Goal: Task Accomplishment & Management: Use online tool/utility

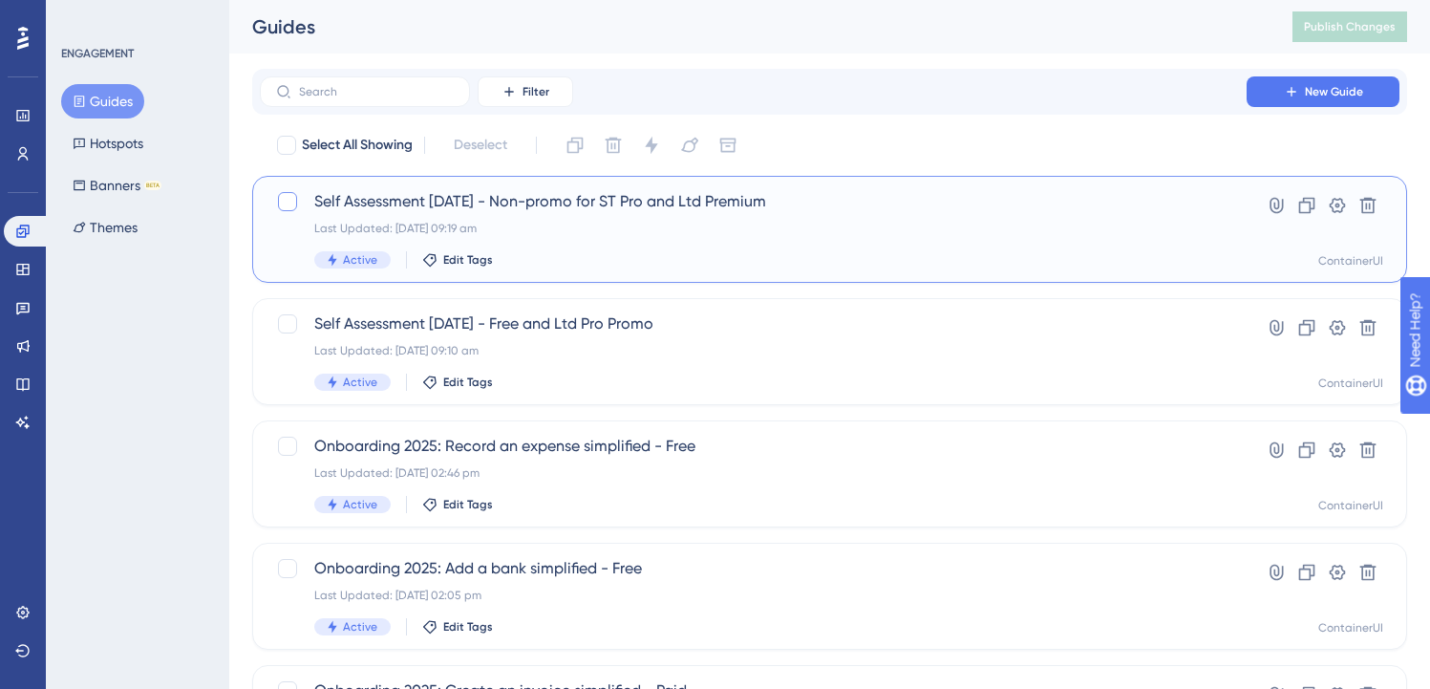
click at [281, 199] on div at bounding box center [287, 201] width 19 height 19
checkbox input "true"
click at [290, 328] on div at bounding box center [287, 323] width 19 height 19
checkbox input "true"
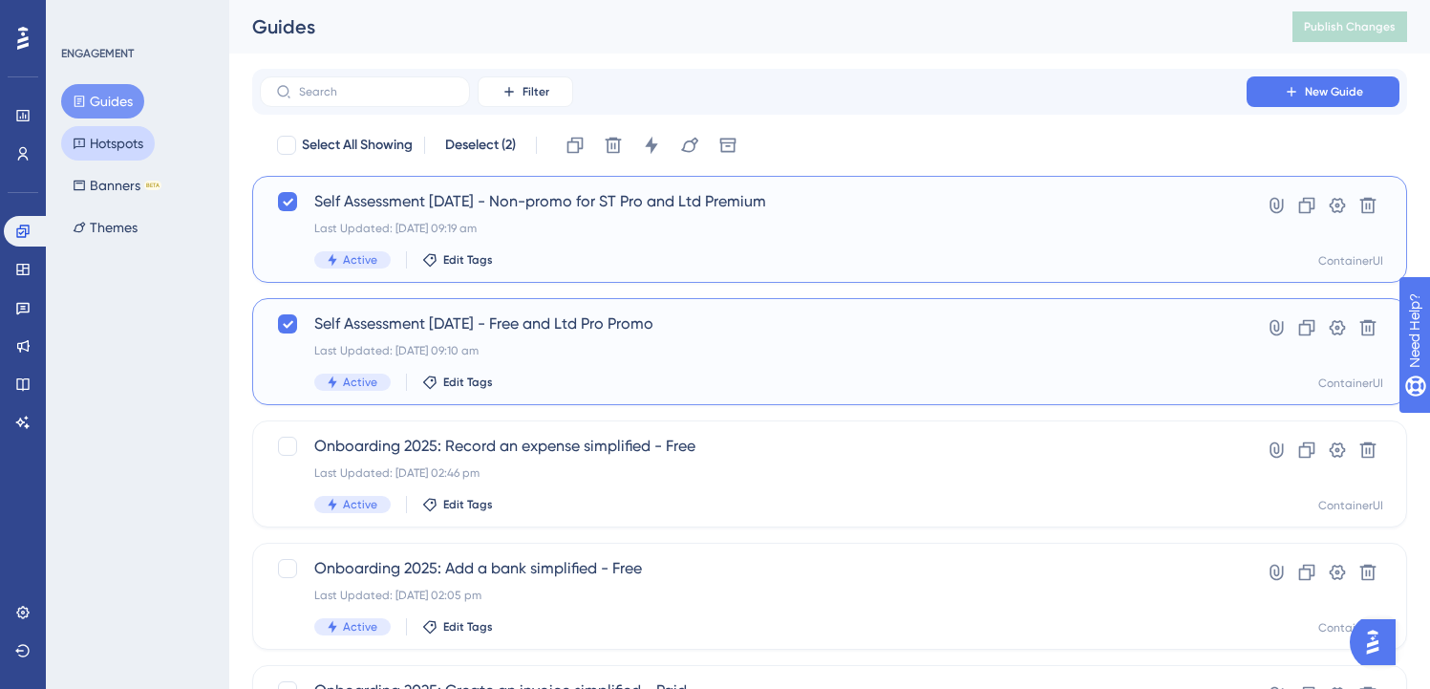
click at [96, 146] on button "Hotspots" at bounding box center [108, 143] width 94 height 34
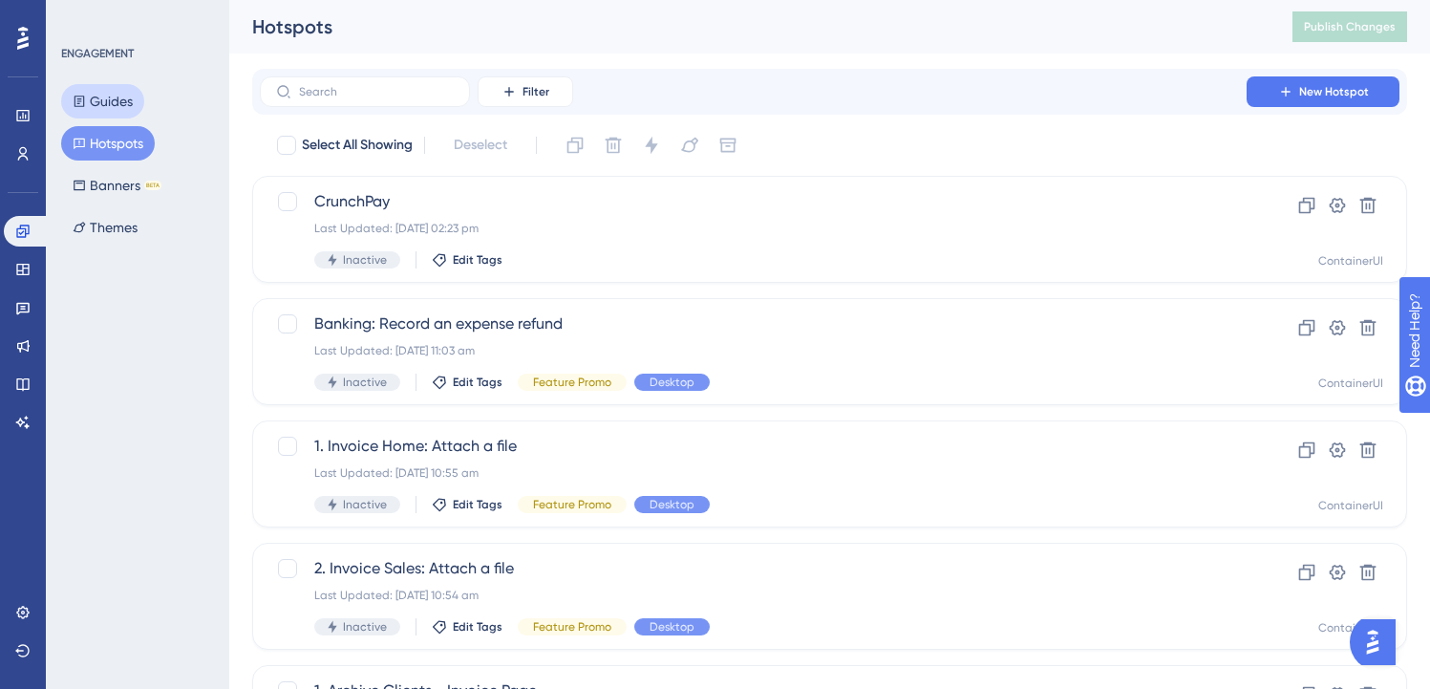
click at [98, 107] on button "Guides" at bounding box center [102, 101] width 83 height 34
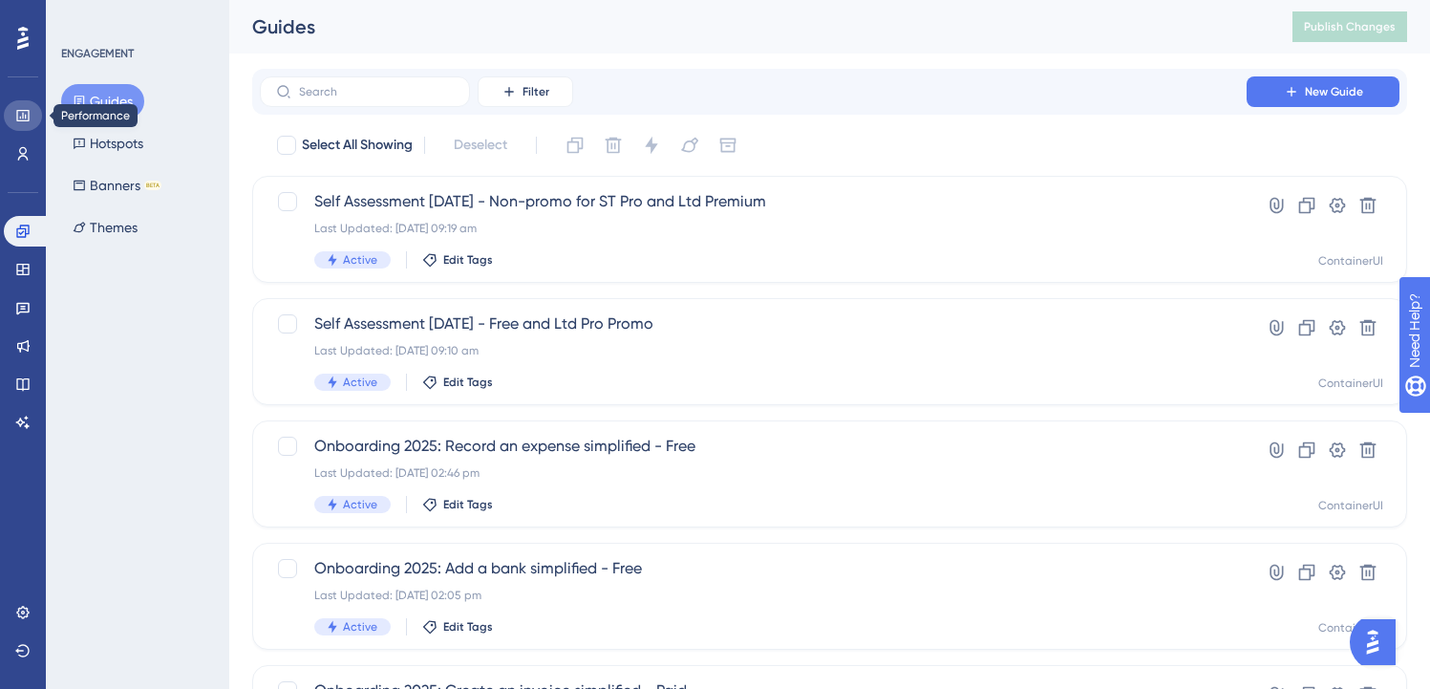
click at [15, 109] on icon at bounding box center [22, 115] width 15 height 15
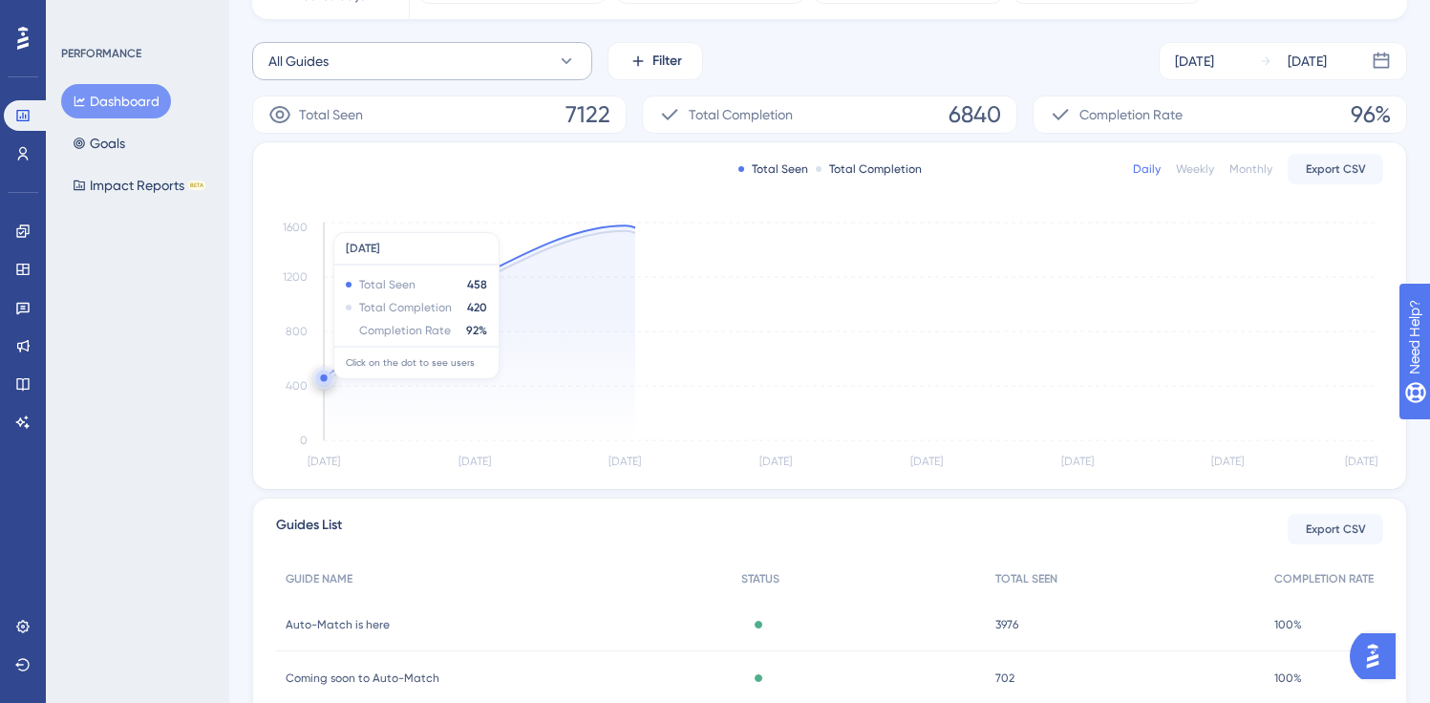
scroll to position [262, 0]
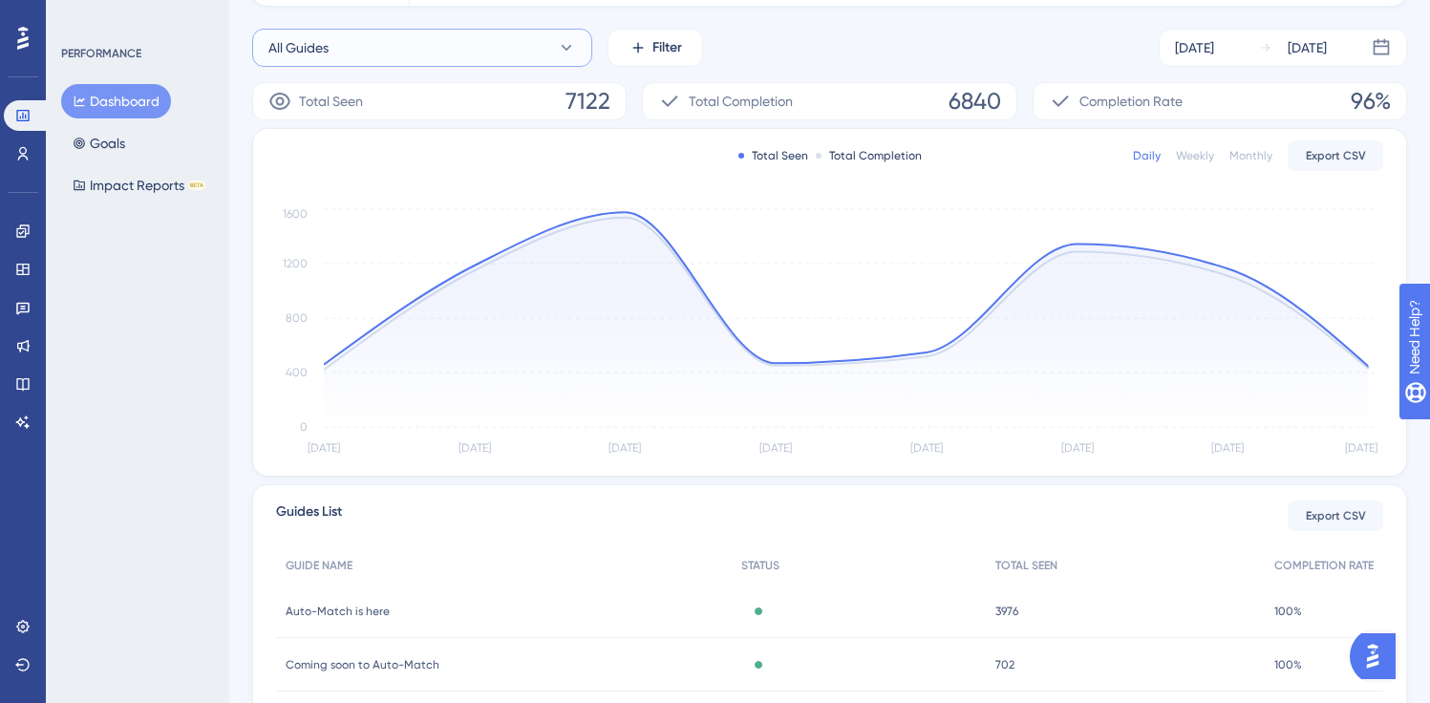
click at [461, 57] on button "All Guides" at bounding box center [422, 48] width 340 height 38
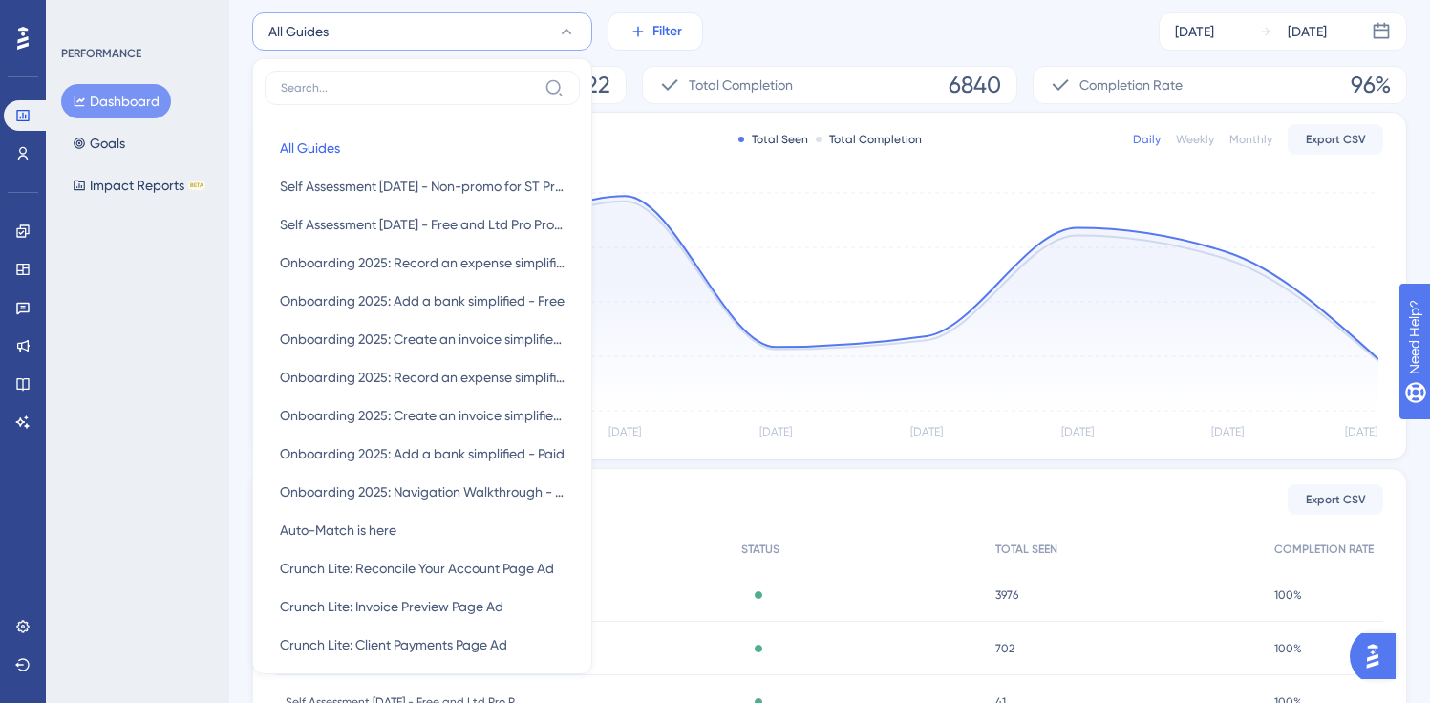
click at [625, 32] on button "Filter" at bounding box center [656, 31] width 96 height 38
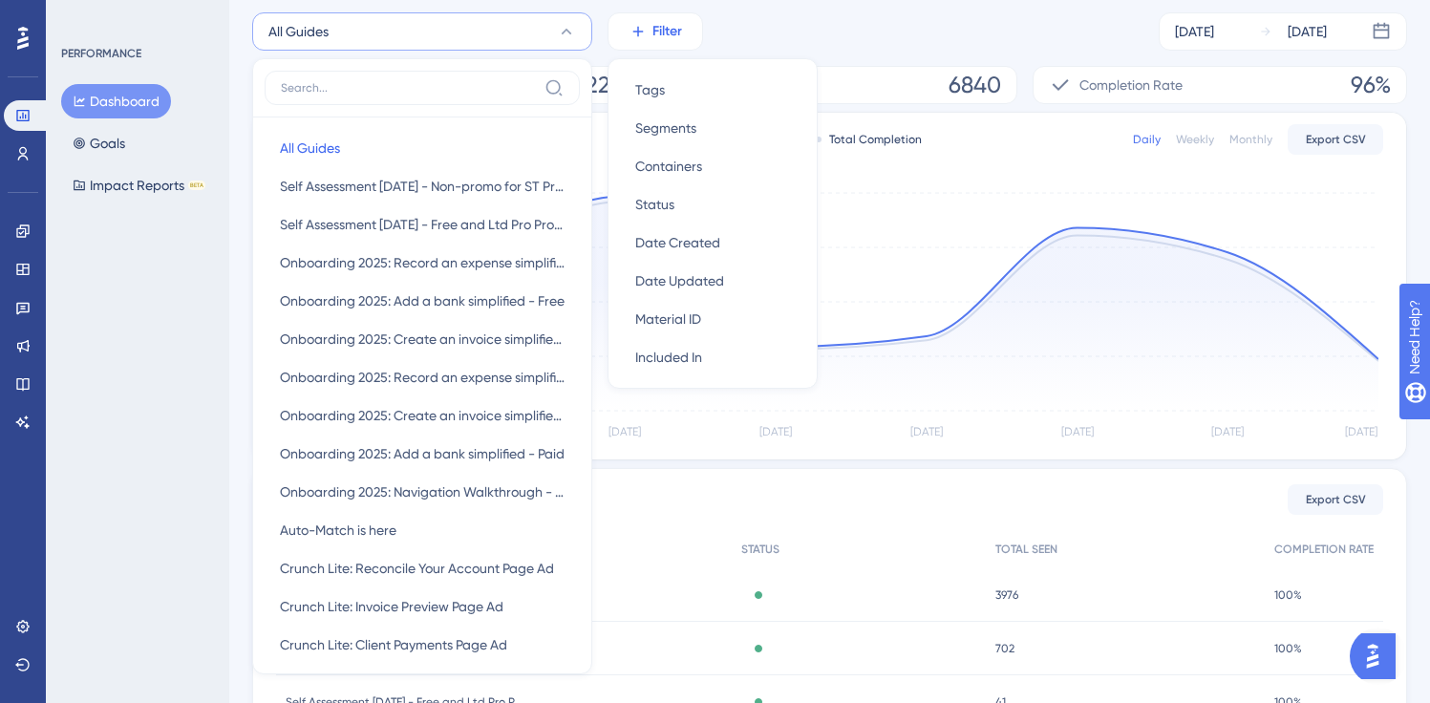
scroll to position [150, 0]
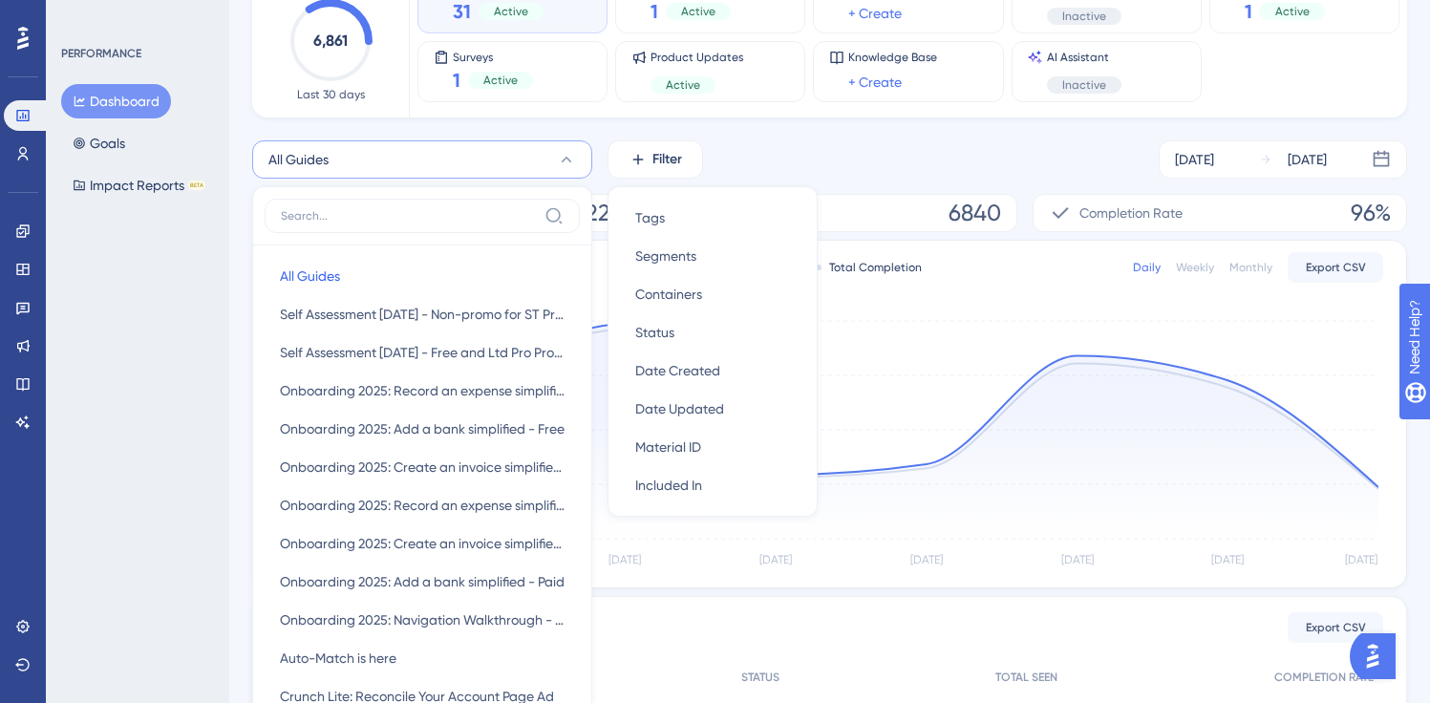
click at [800, 174] on div "All Guides All Guides All Guides Self Assessment [DATE] - Non-promo for ST Pro …" at bounding box center [829, 159] width 1155 height 38
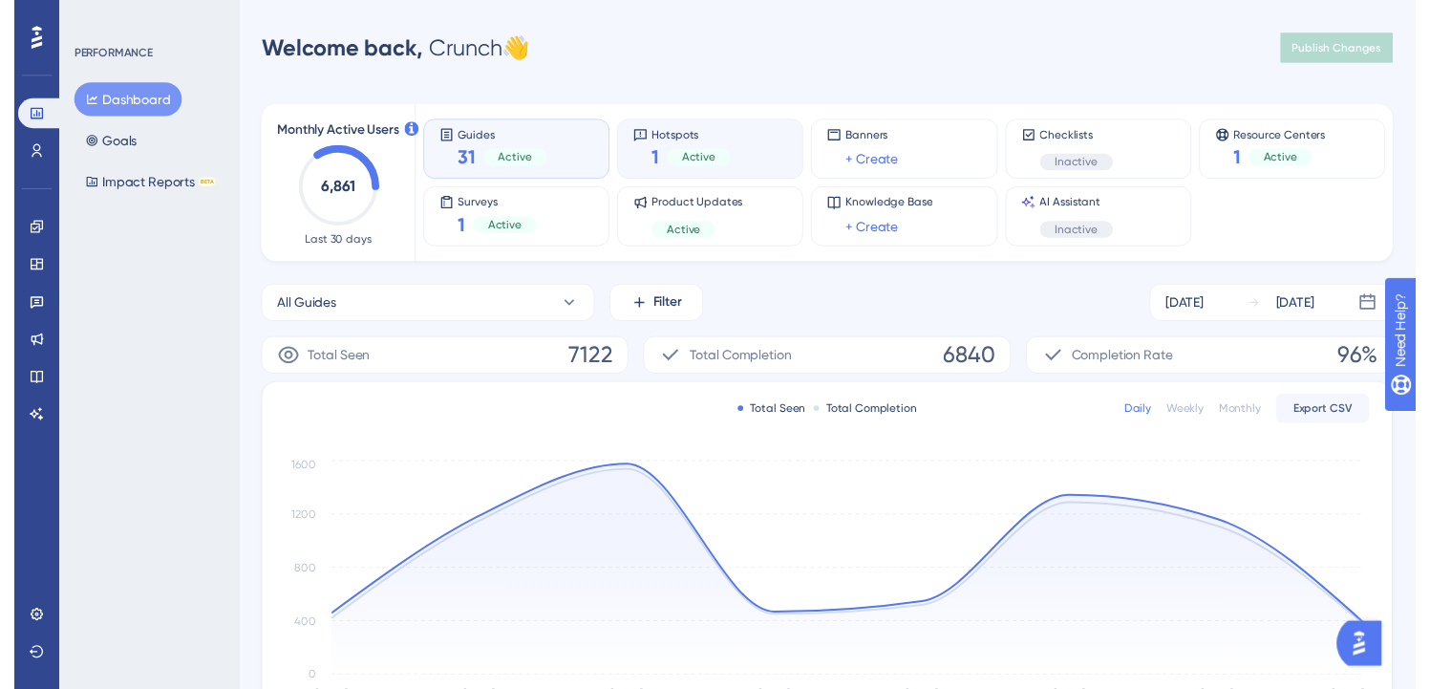
scroll to position [0, 0]
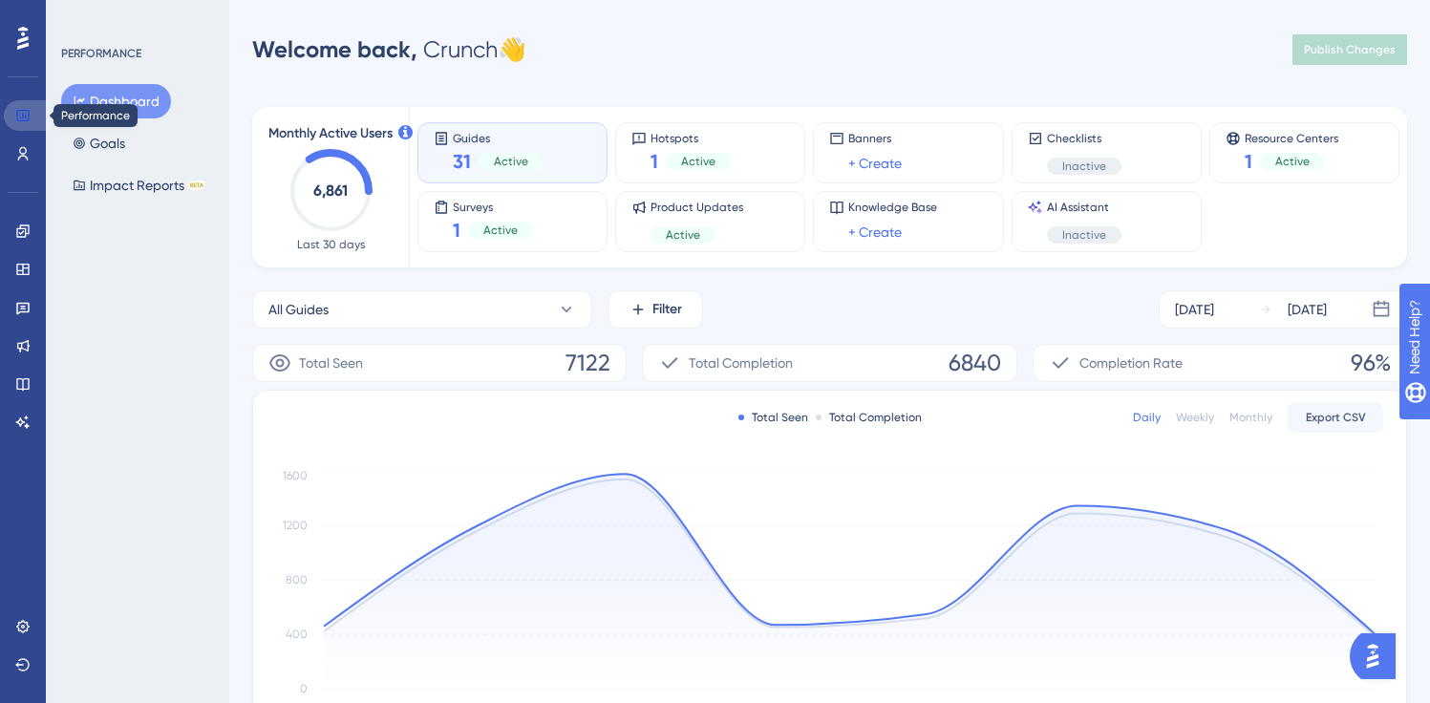
click at [27, 115] on icon at bounding box center [22, 115] width 15 height 15
click at [26, 229] on icon at bounding box center [22, 231] width 15 height 15
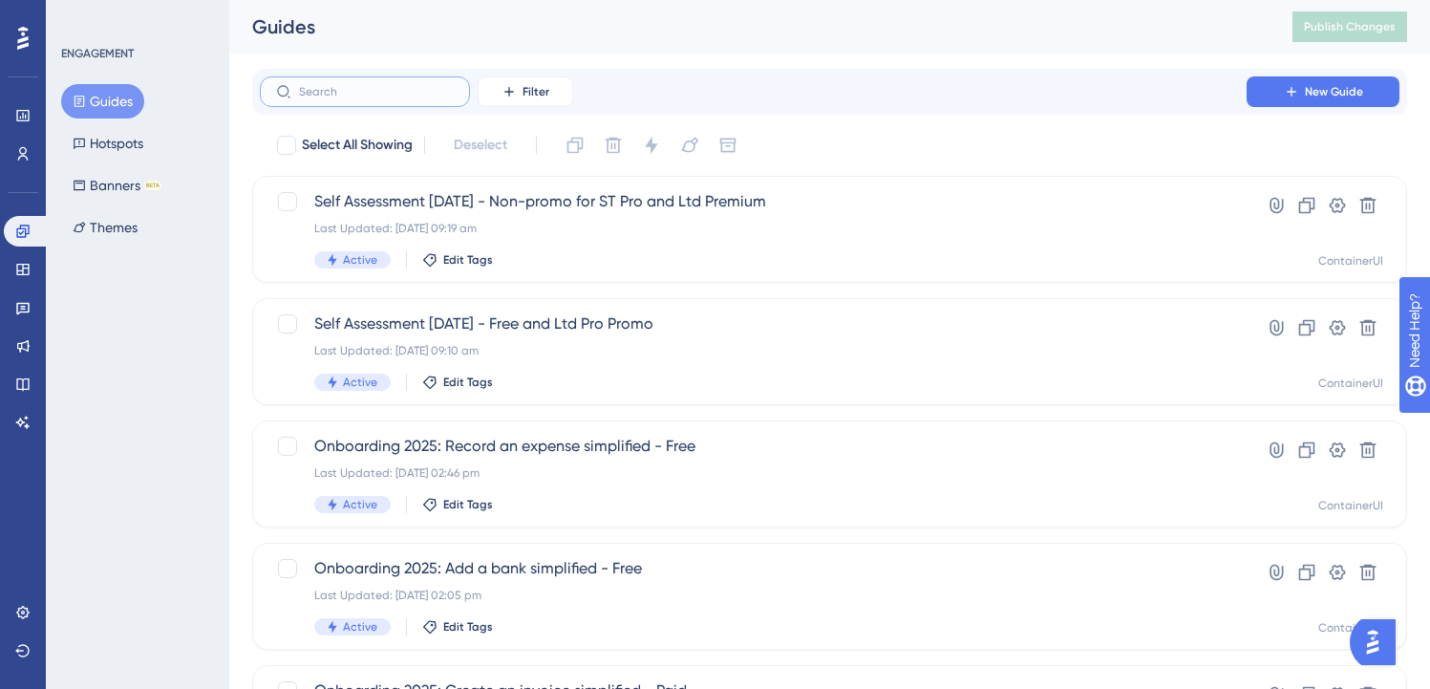
click at [416, 92] on input "text" at bounding box center [376, 91] width 155 height 13
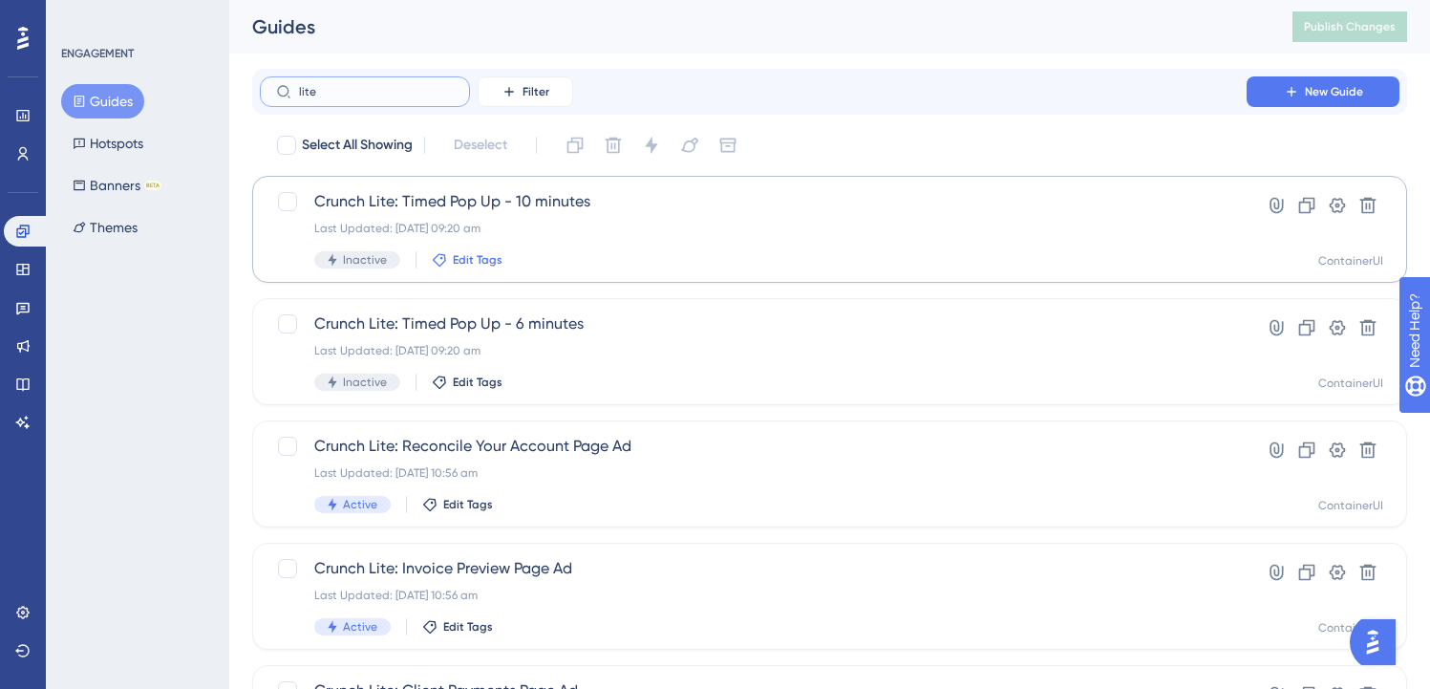
type input "lite"
click at [473, 258] on span "Edit Tags" at bounding box center [478, 259] width 50 height 15
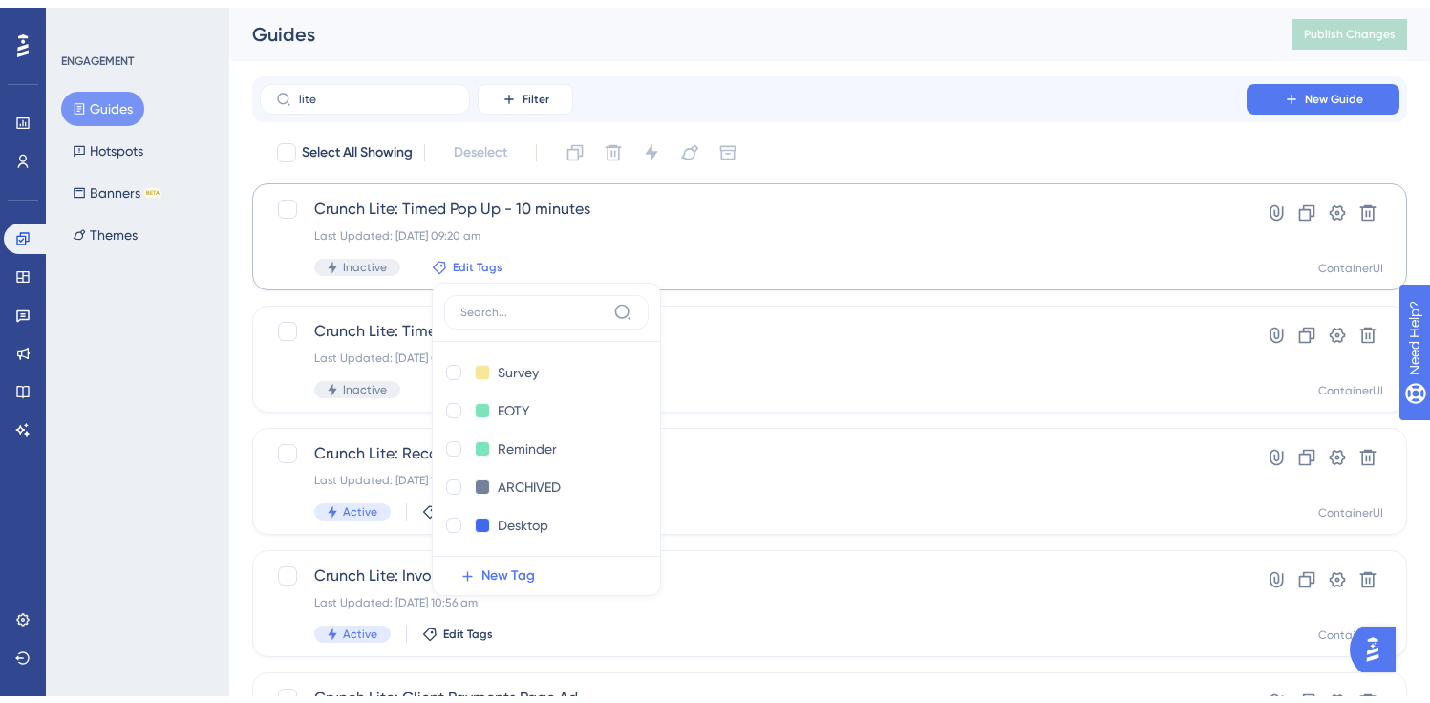
scroll to position [87, 0]
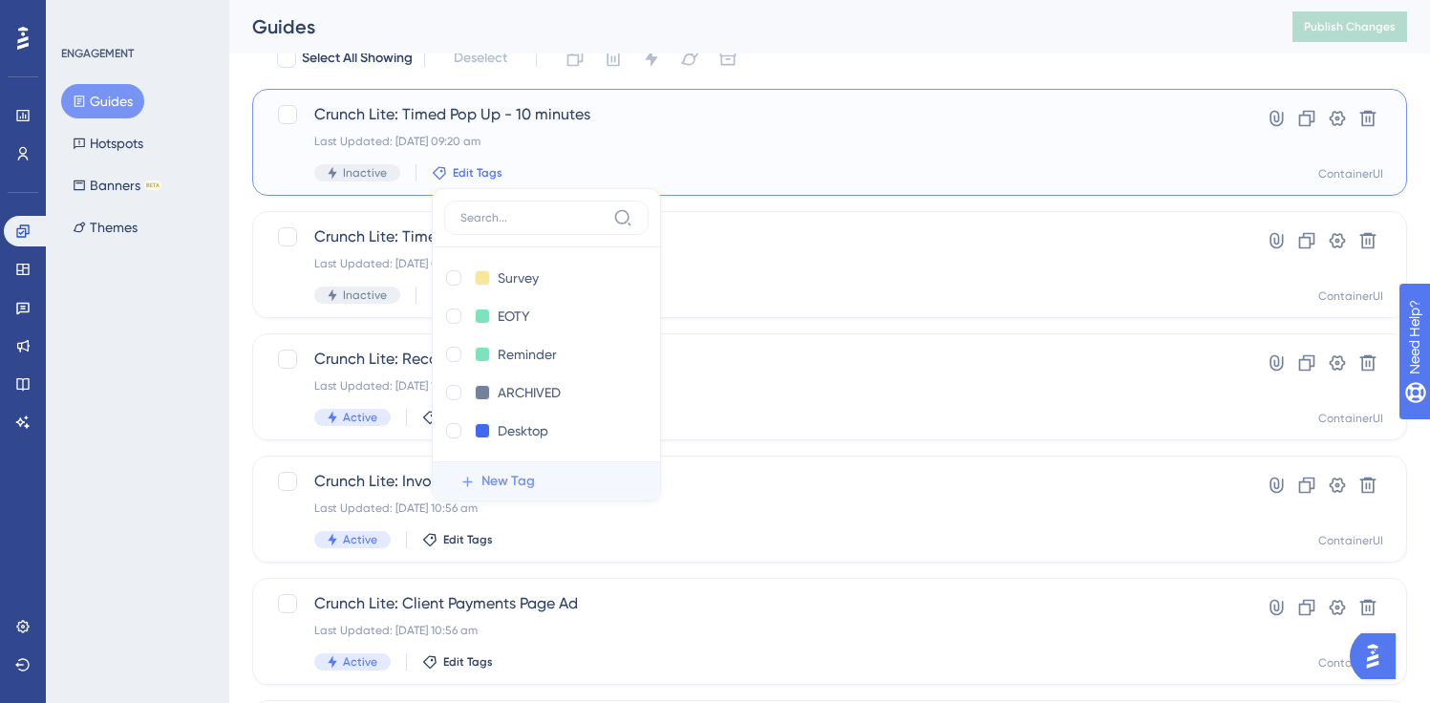
click at [477, 478] on button "New Tag" at bounding box center [552, 481] width 216 height 38
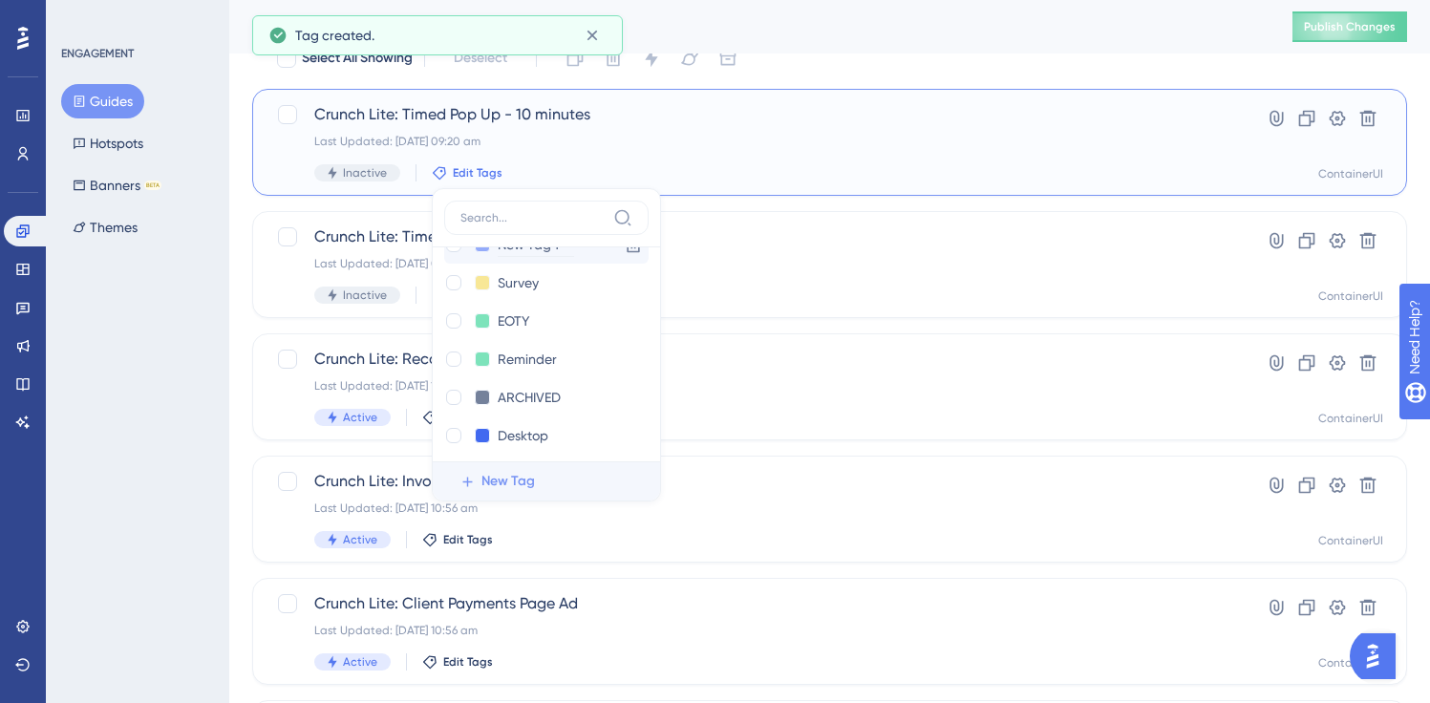
scroll to position [0, 0]
click at [532, 279] on input "New Tag 1" at bounding box center [536, 279] width 76 height 24
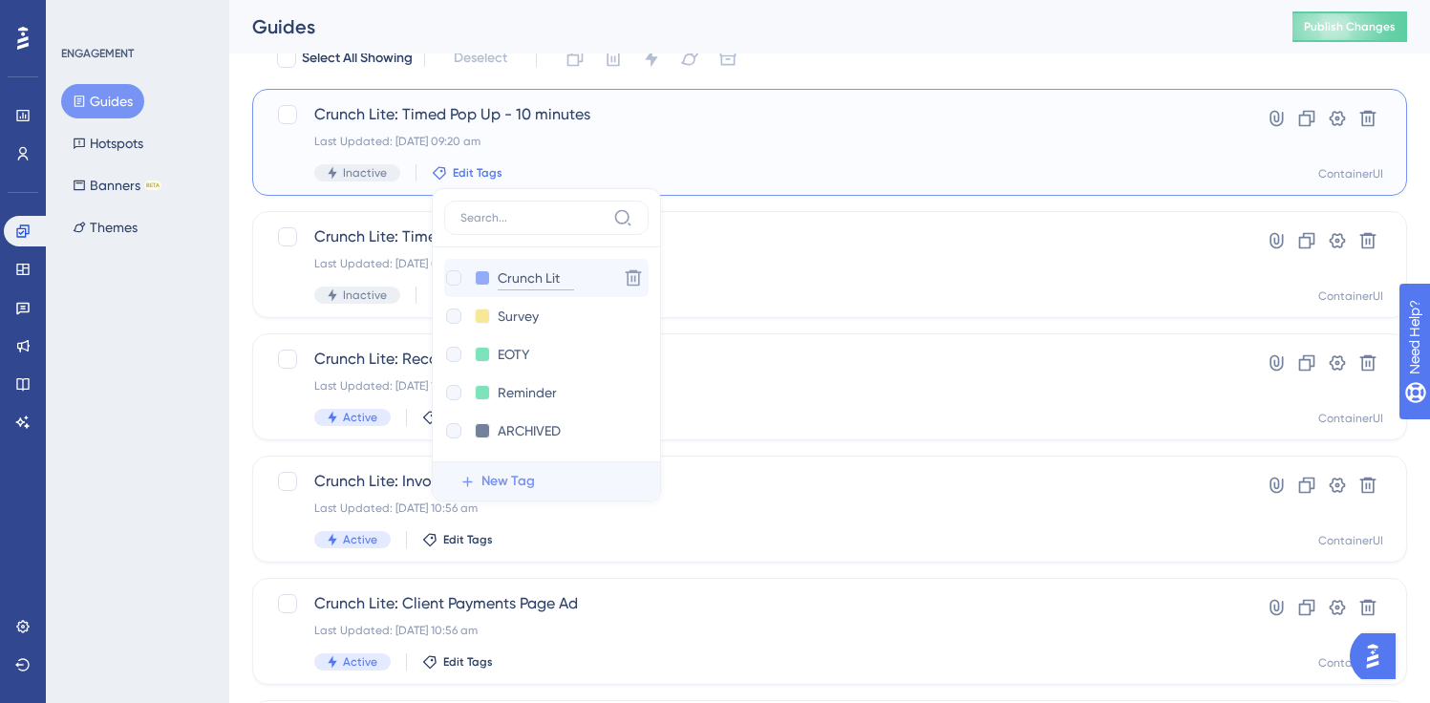
type input "Crunch Lite"
click at [573, 338] on div at bounding box center [574, 339] width 15 height 15
click at [706, 208] on div "Select All Showing Deselect Crunch Lite: Timed Pop Up - 10 minutes Last Updated…" at bounding box center [829, 670] width 1155 height 1254
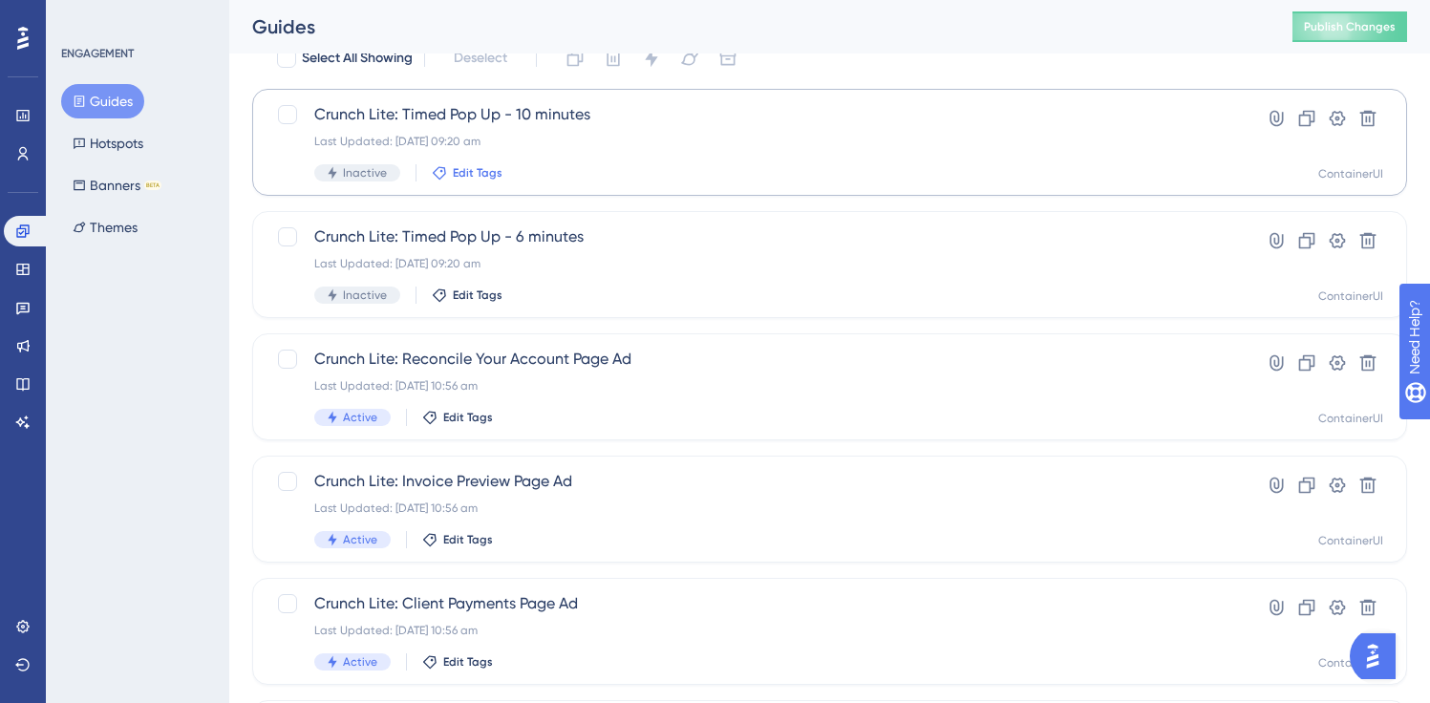
click at [490, 169] on span "Edit Tags" at bounding box center [478, 172] width 50 height 15
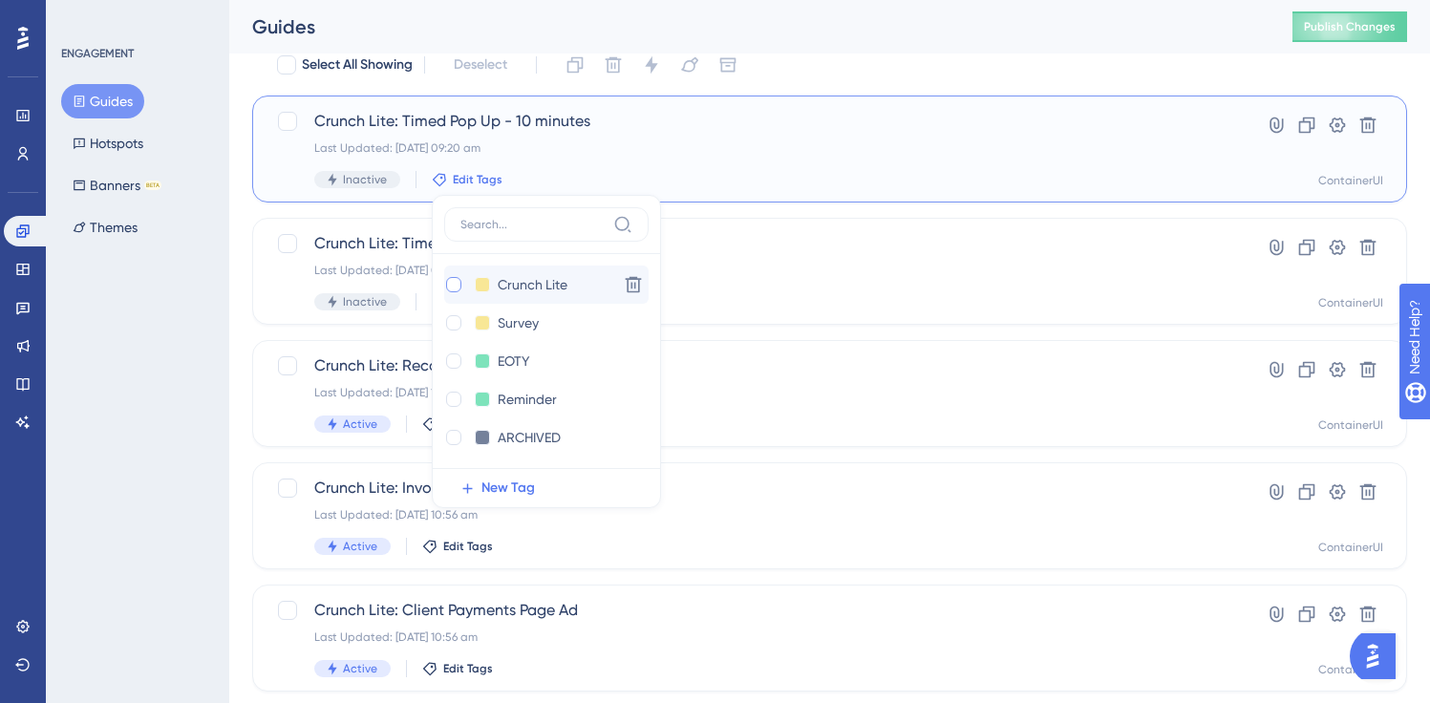
click at [459, 283] on div at bounding box center [453, 284] width 15 height 15
checkbox input "true"
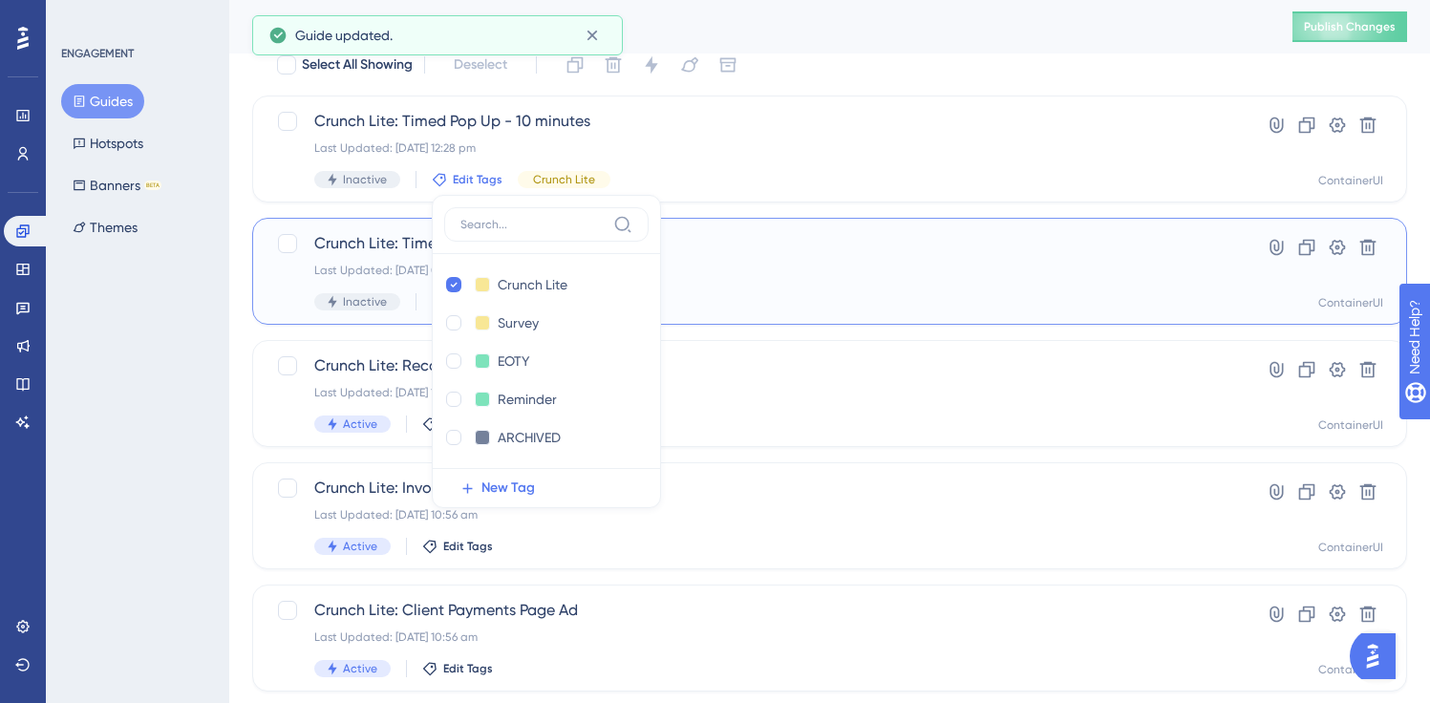
click at [402, 324] on div "Crunch Lite: Timed Pop Up - 6 minutes Last Updated: [DATE] 09:20 am Inactive Ed…" at bounding box center [829, 271] width 1155 height 107
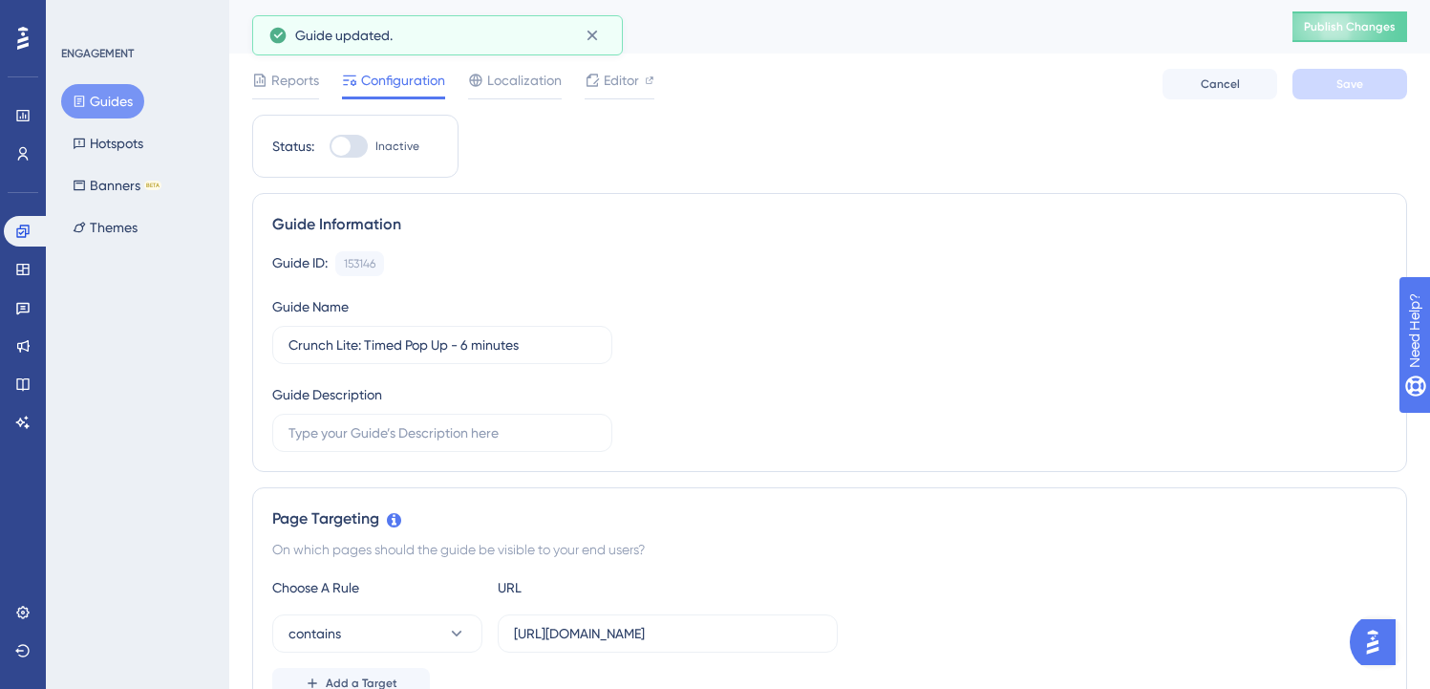
click at [132, 106] on button "Guides" at bounding box center [102, 101] width 83 height 34
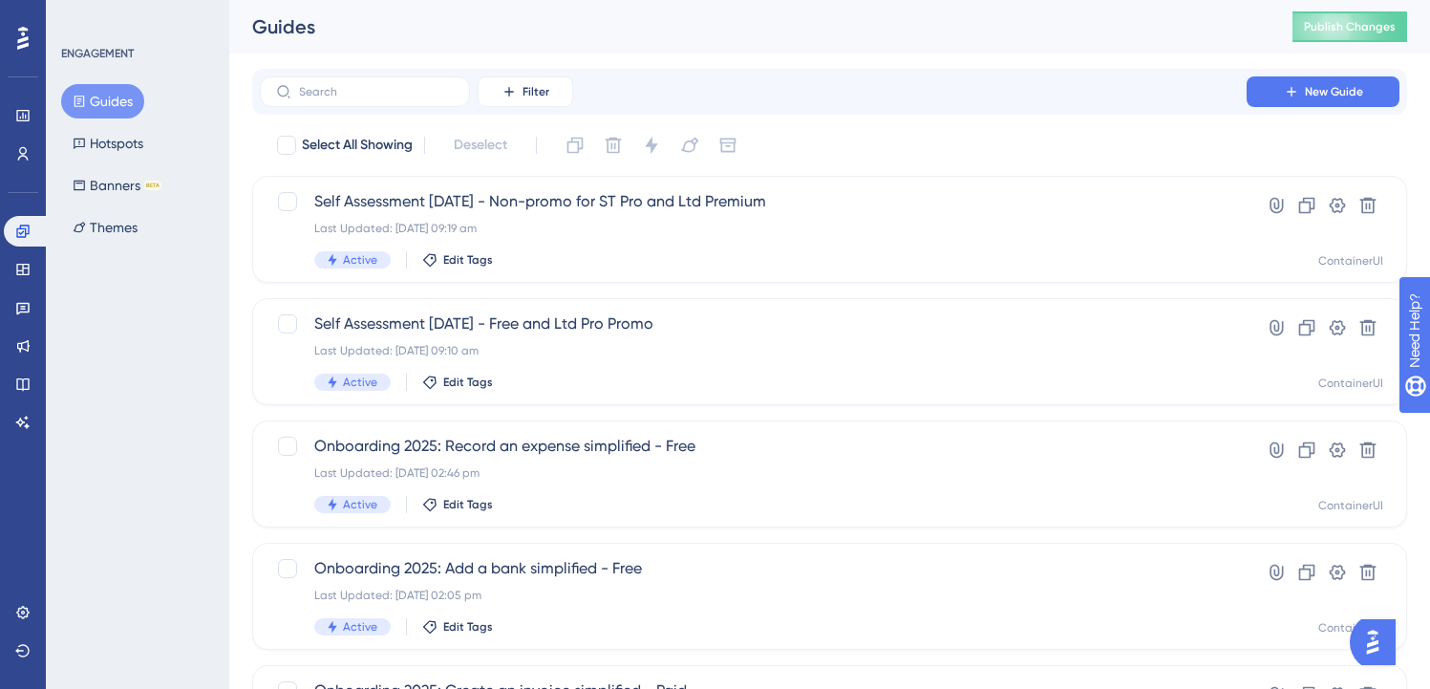
click at [839, 133] on div "Select All Showing Deselect" at bounding box center [841, 145] width 1132 height 31
click at [390, 97] on input "text" at bounding box center [376, 91] width 155 height 13
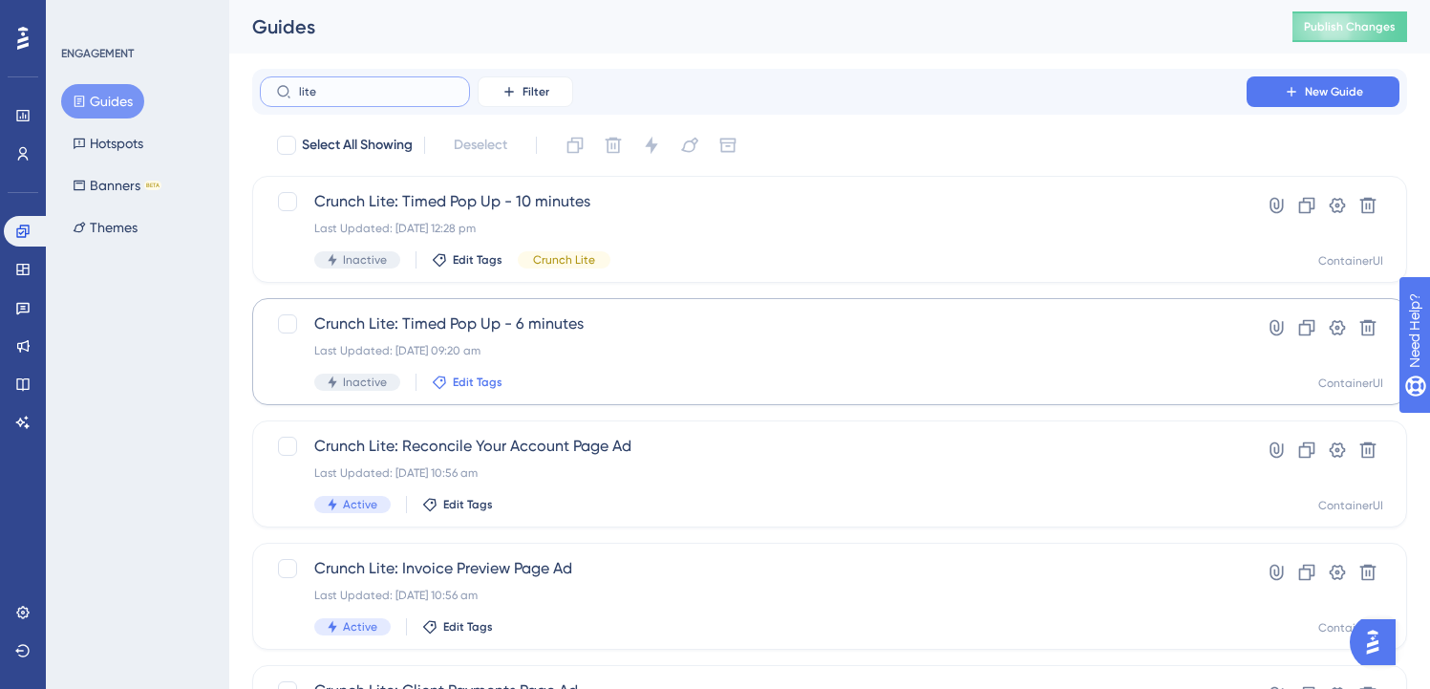
type input "lite"
click at [481, 383] on span "Edit Tags" at bounding box center [478, 382] width 50 height 15
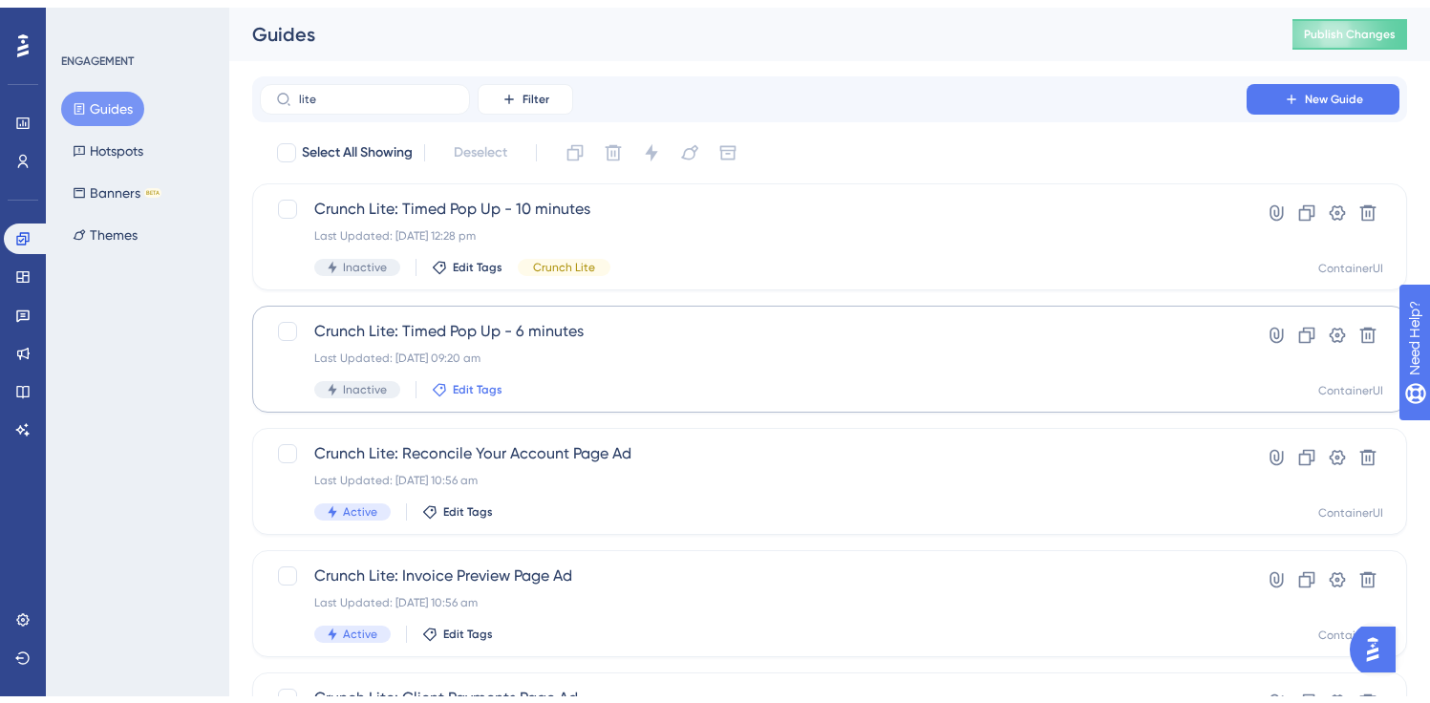
scroll to position [203, 0]
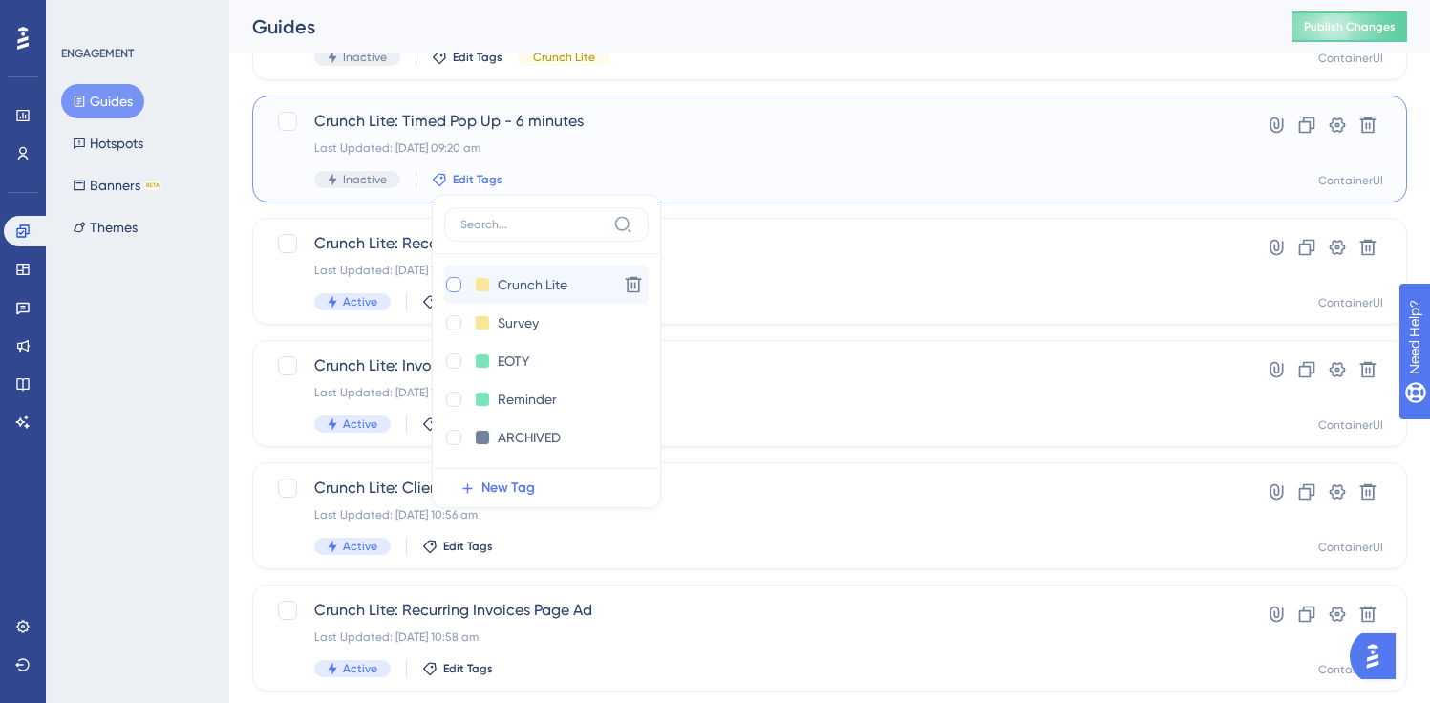
click at [450, 284] on div at bounding box center [453, 284] width 15 height 15
checkbox input "true"
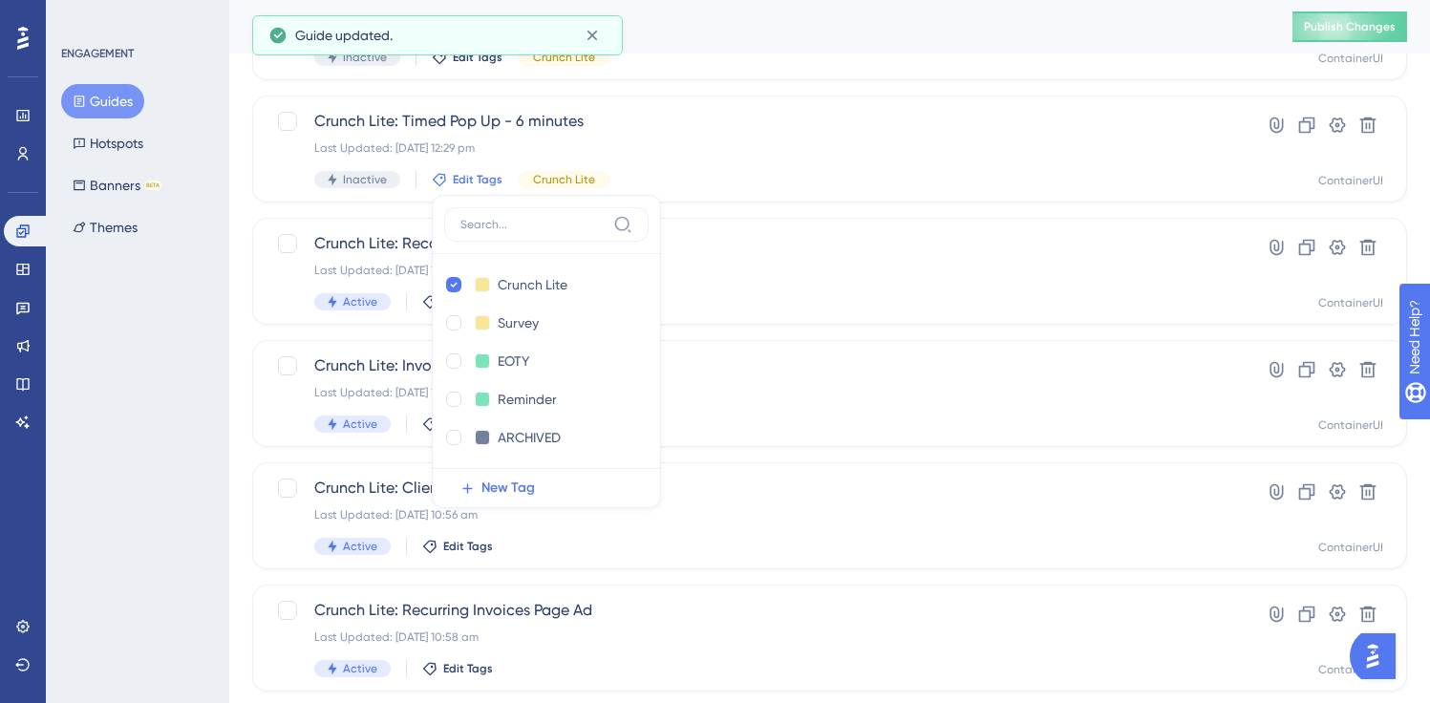
click at [761, 90] on div "Select All Showing Deselect Crunch Lite: Timed Pop Up - 10 minutes Last Updated…" at bounding box center [829, 554] width 1155 height 1254
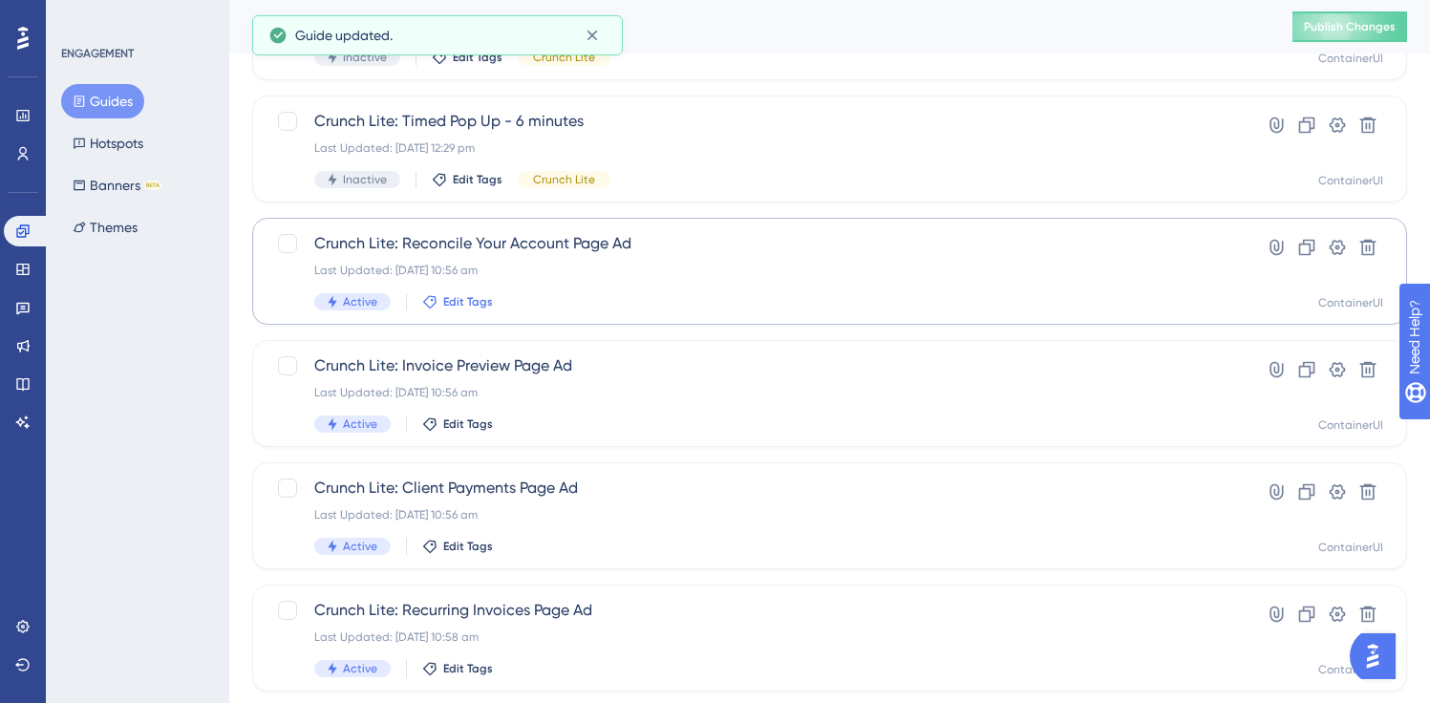
click at [437, 301] on button "Edit Tags" at bounding box center [457, 301] width 71 height 15
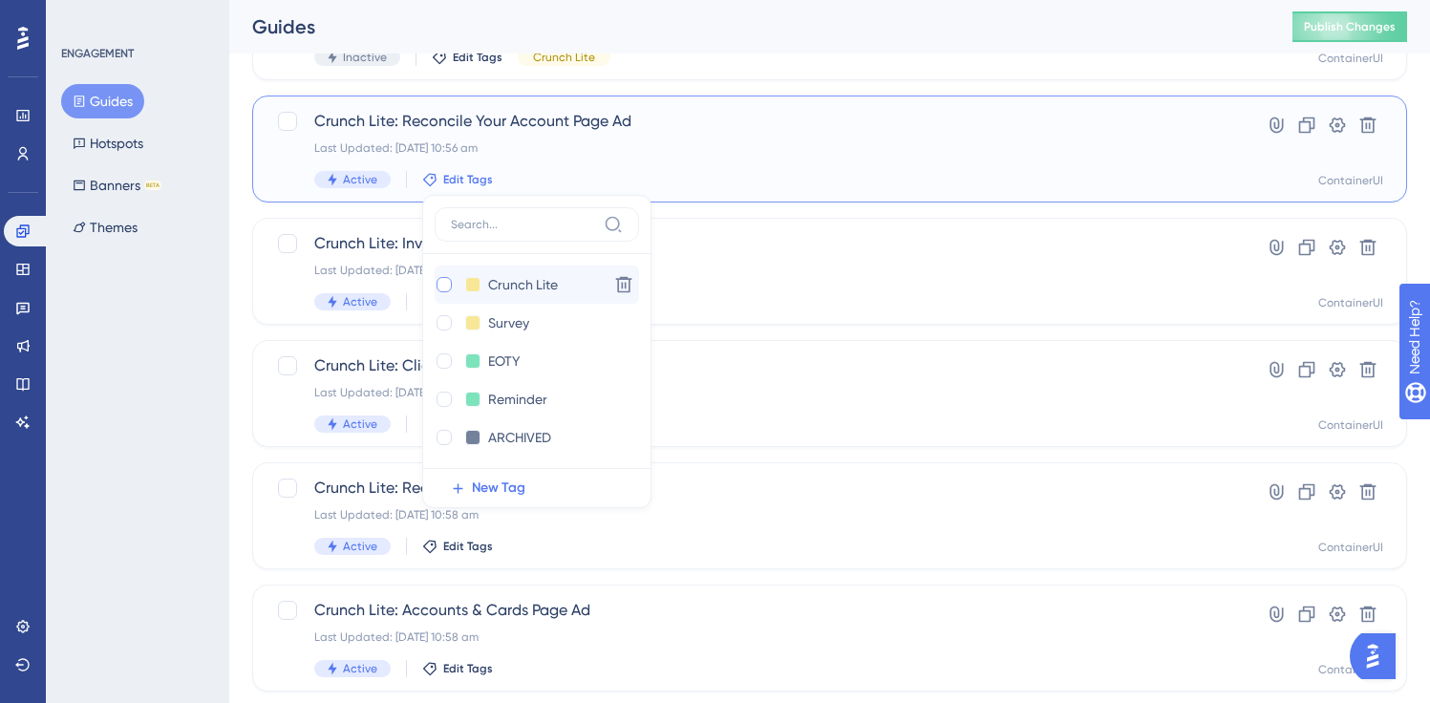
click at [444, 287] on div at bounding box center [444, 284] width 15 height 15
checkbox input "true"
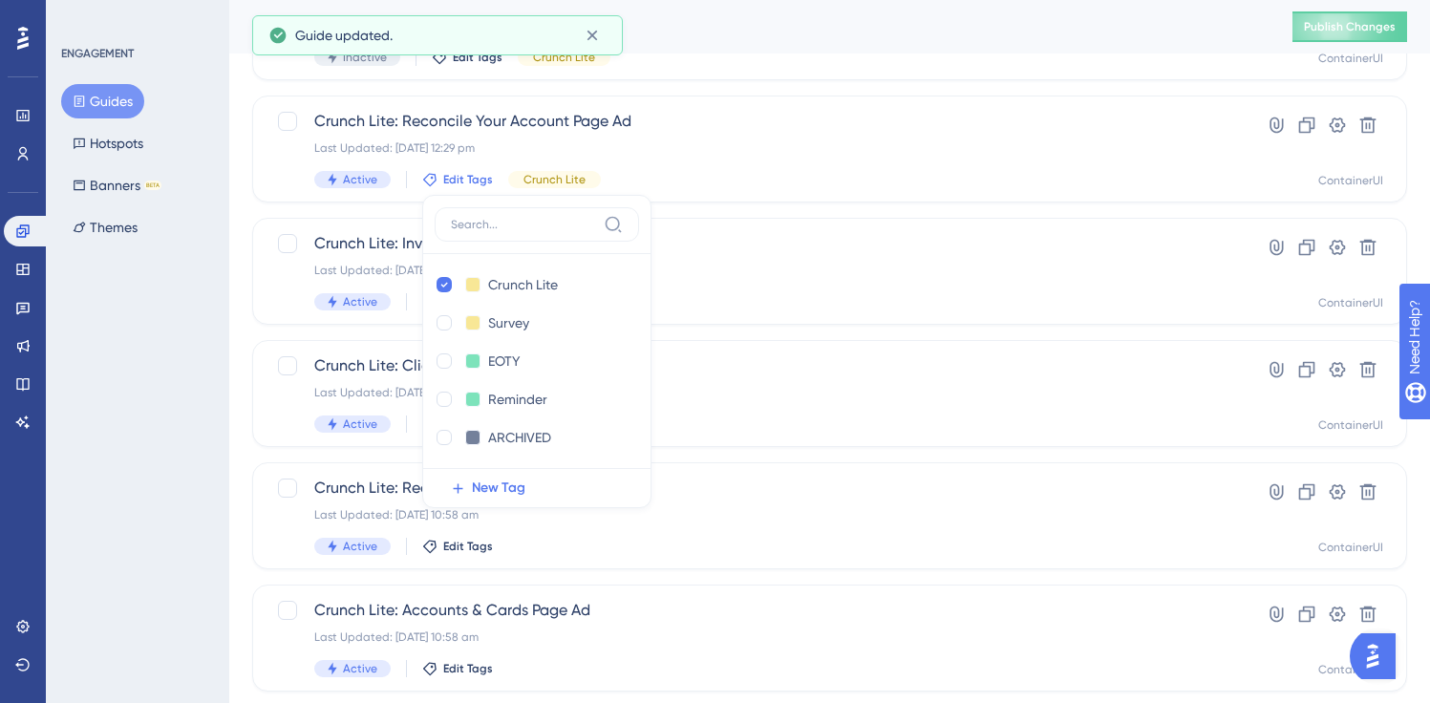
click at [256, 330] on div "Select All Showing Deselect Crunch Lite: Timed Pop Up - 10 minutes Last Updated…" at bounding box center [829, 432] width 1155 height 1254
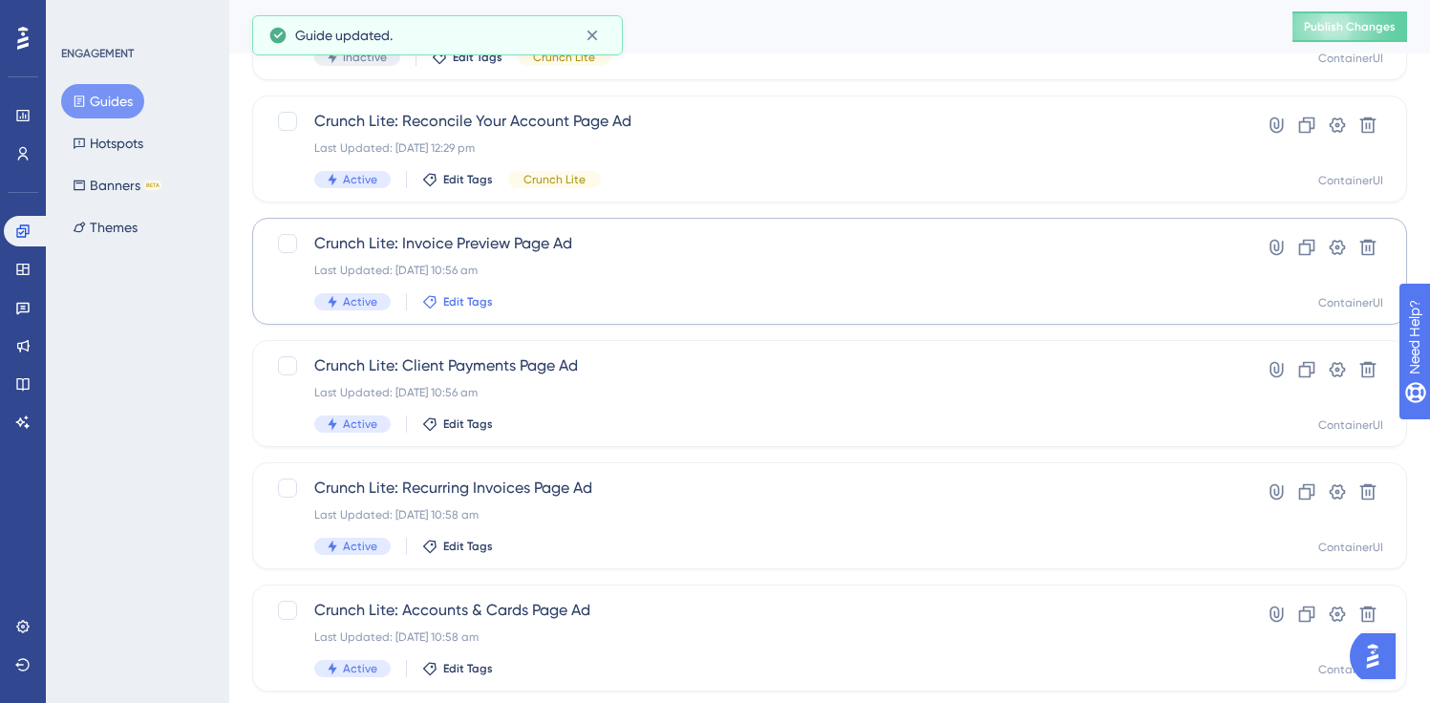
click at [456, 308] on span "Edit Tags" at bounding box center [468, 301] width 50 height 15
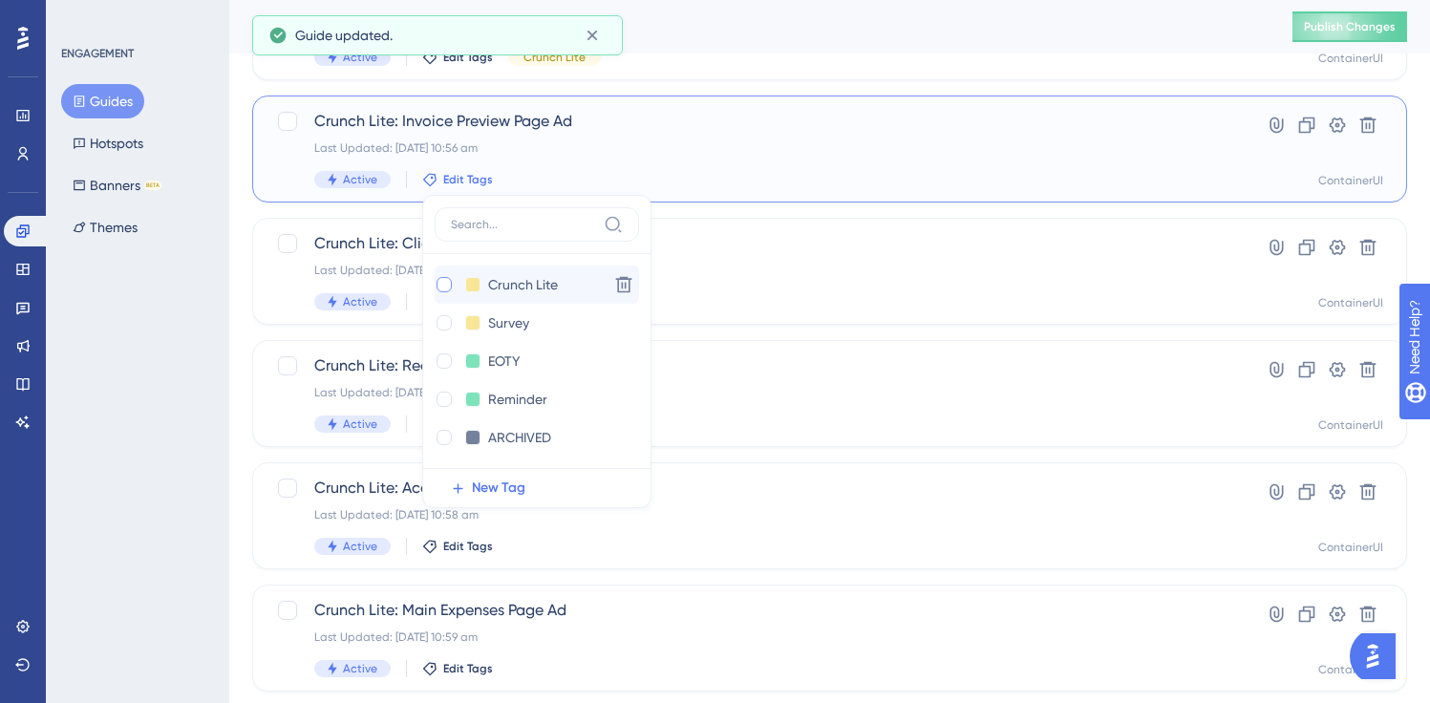
click at [439, 285] on div at bounding box center [444, 284] width 15 height 15
checkbox input "true"
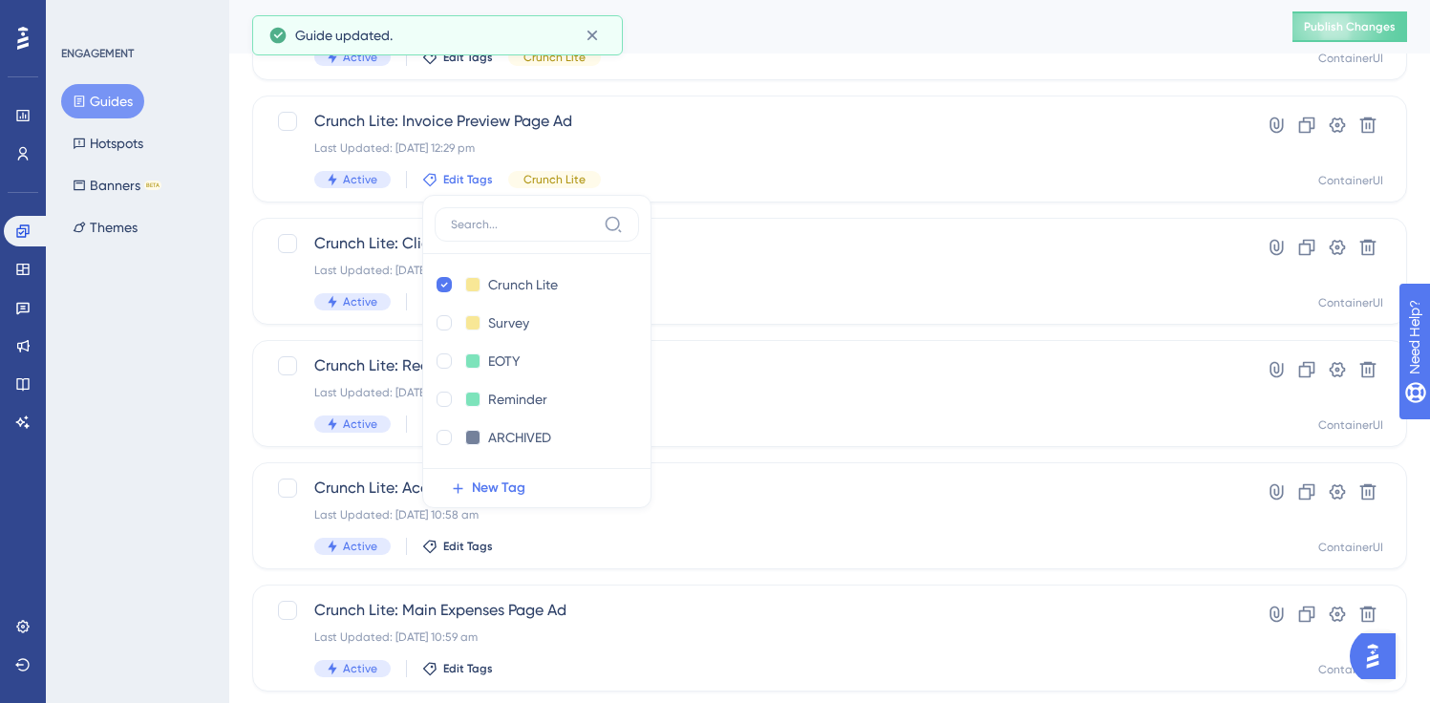
click at [240, 332] on div "Performance Users Engagement Widgets Feedback Product Updates Knowledge Base AI…" at bounding box center [829, 314] width 1201 height 1384
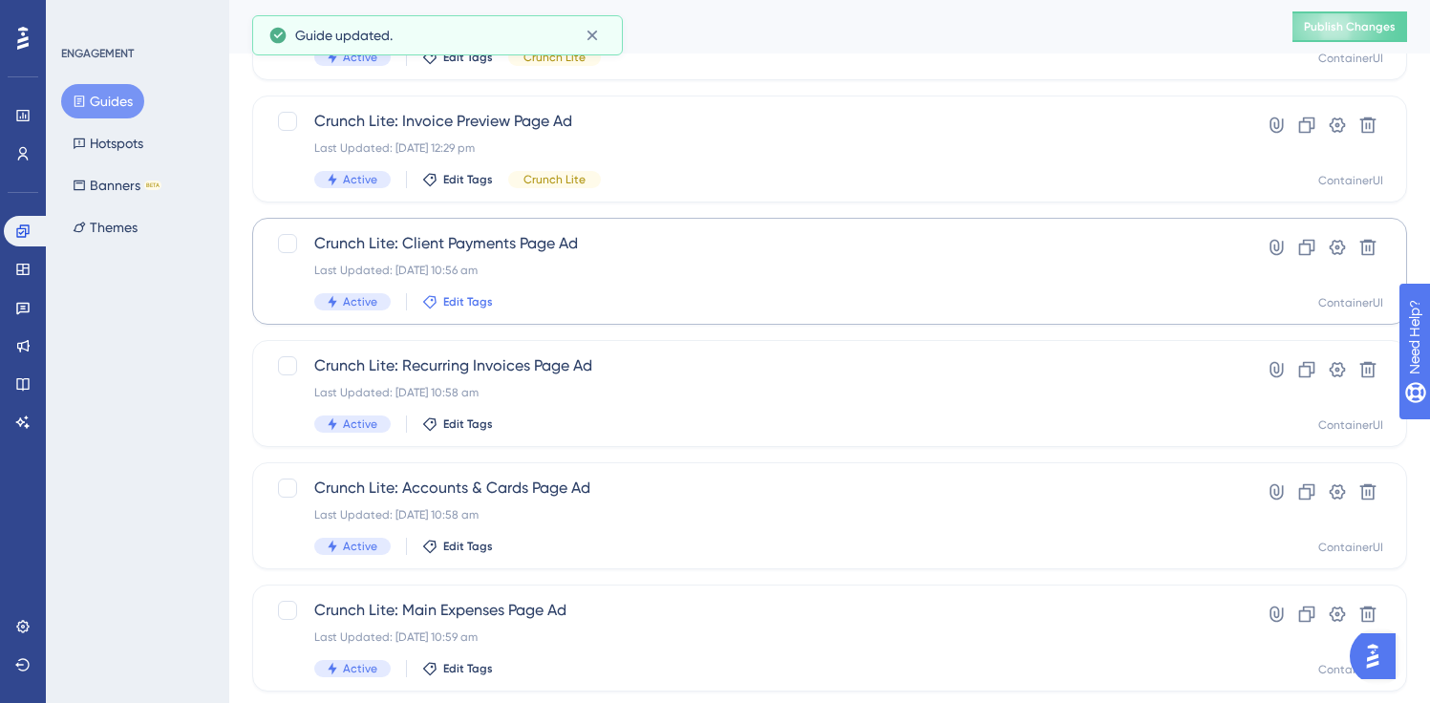
click at [453, 301] on span "Edit Tags" at bounding box center [468, 301] width 50 height 15
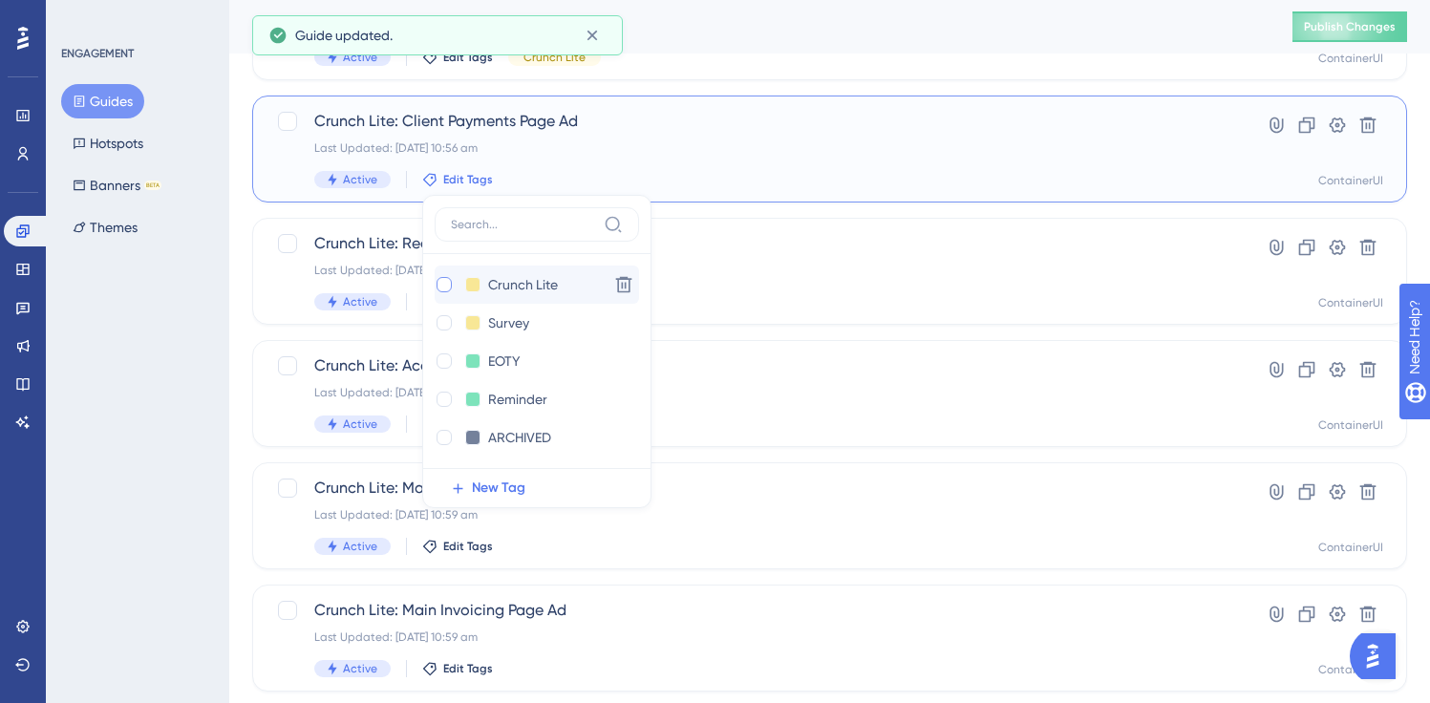
click at [445, 285] on div at bounding box center [444, 284] width 15 height 15
checkbox input "true"
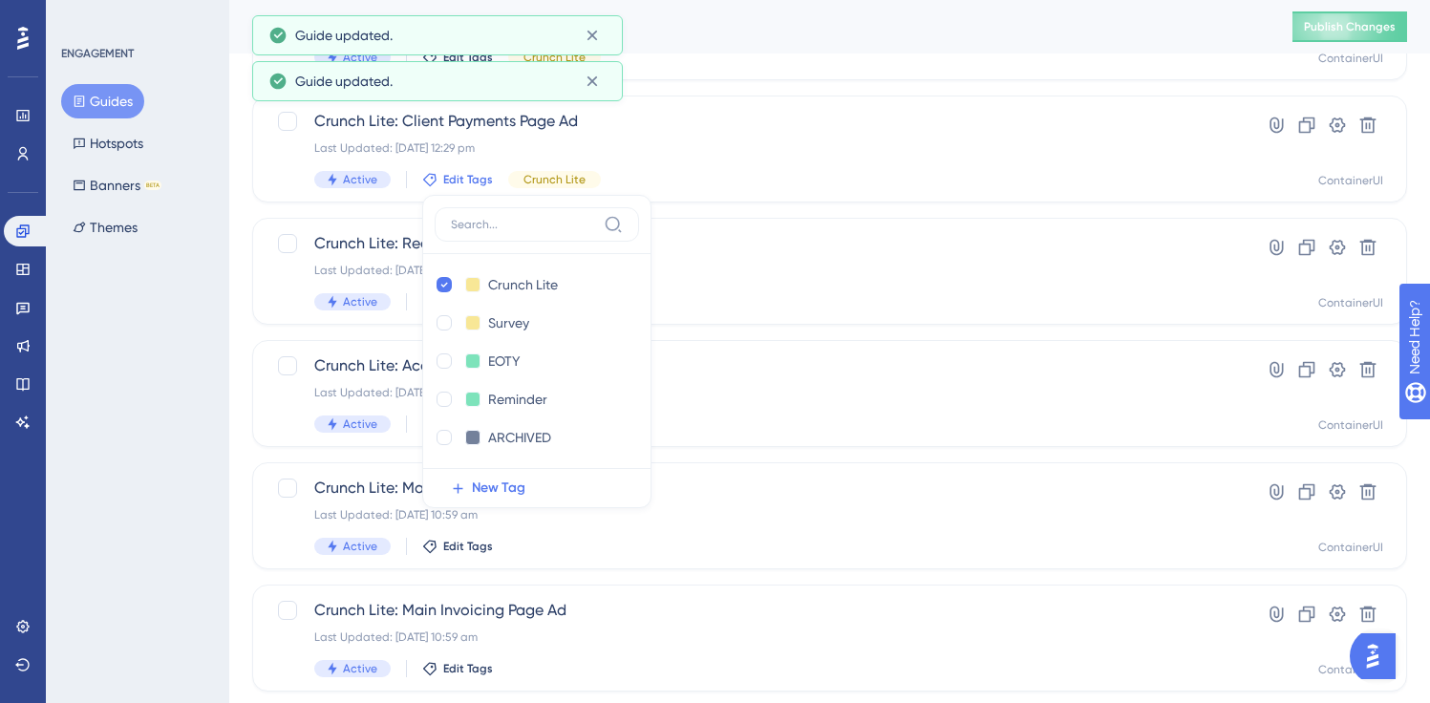
click at [313, 330] on div "Select All Showing Deselect Crunch Lite: Timed Pop Up - 10 minutes Last Updated…" at bounding box center [829, 187] width 1155 height 1254
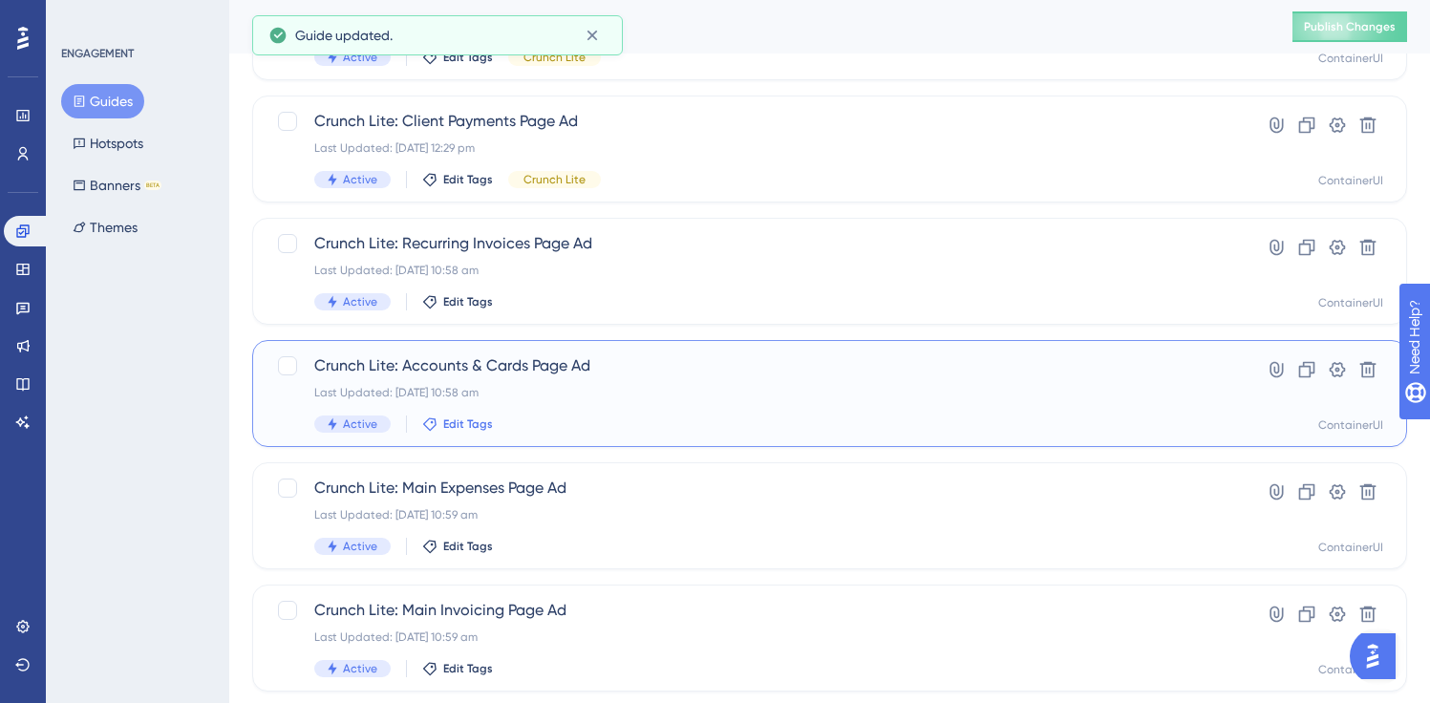
click at [444, 420] on span "Edit Tags" at bounding box center [468, 424] width 50 height 15
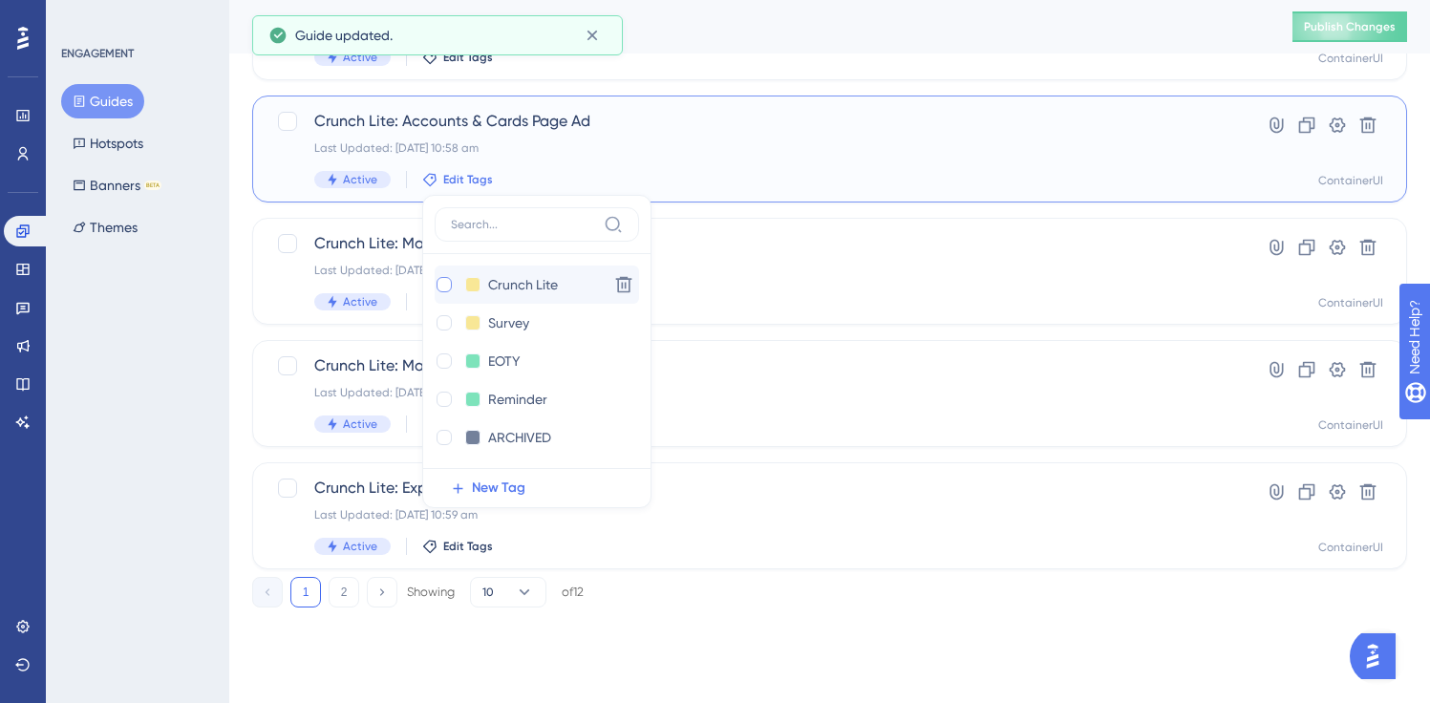
click at [442, 286] on div at bounding box center [444, 284] width 15 height 15
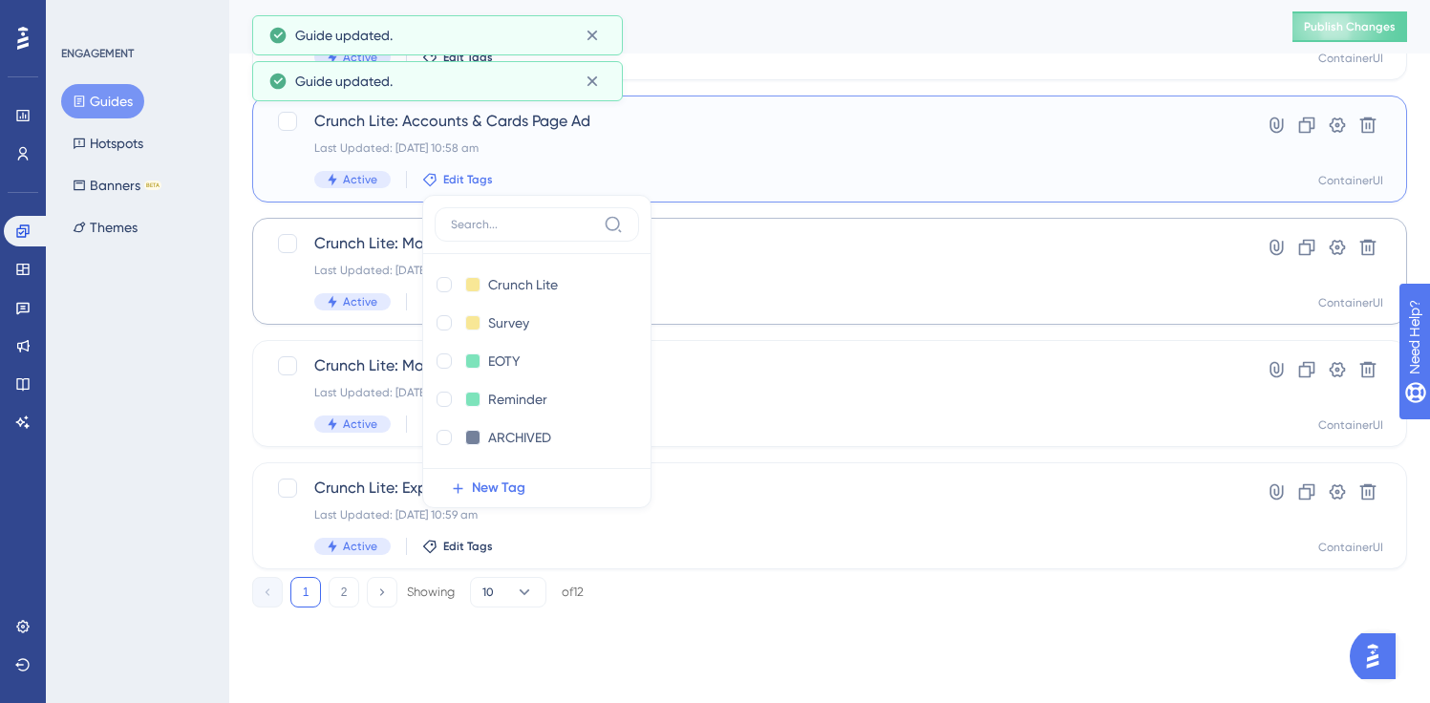
checkbox input "true"
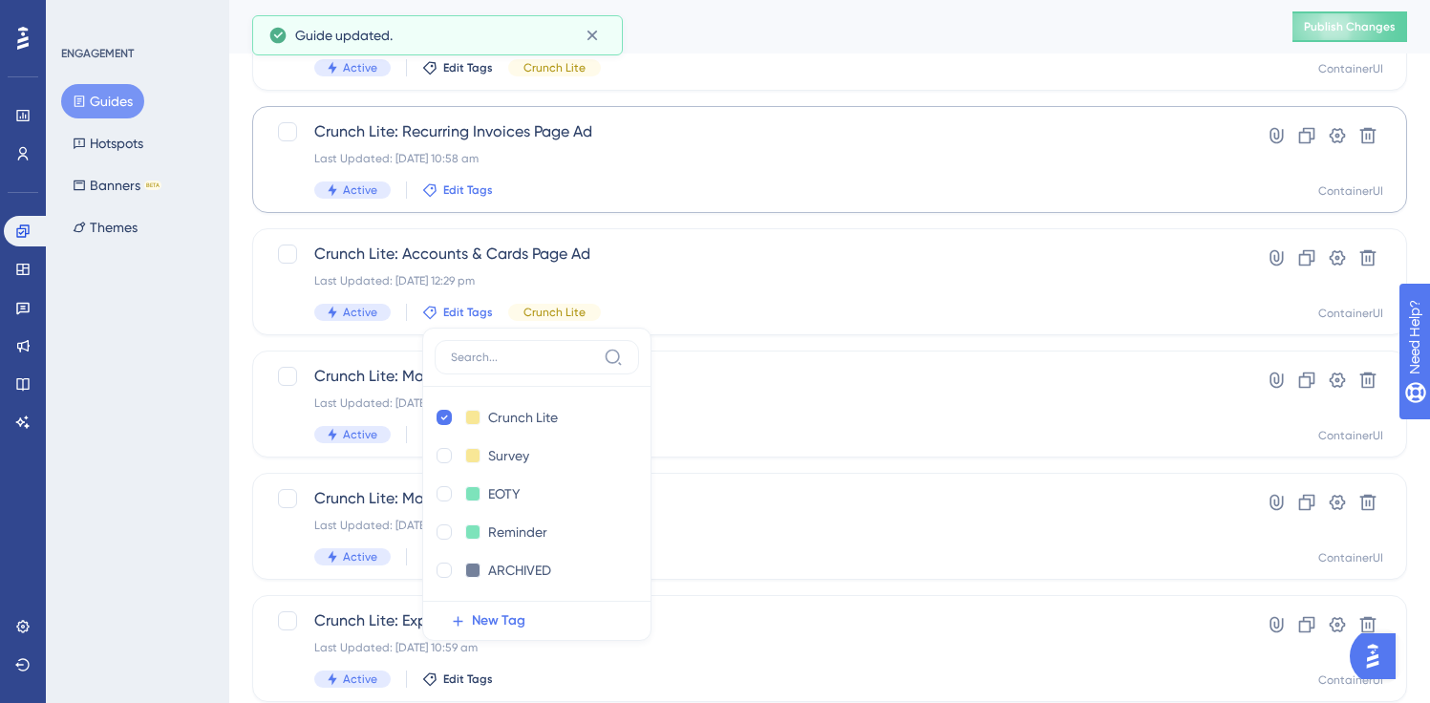
click at [463, 189] on span "Edit Tags" at bounding box center [468, 190] width 50 height 15
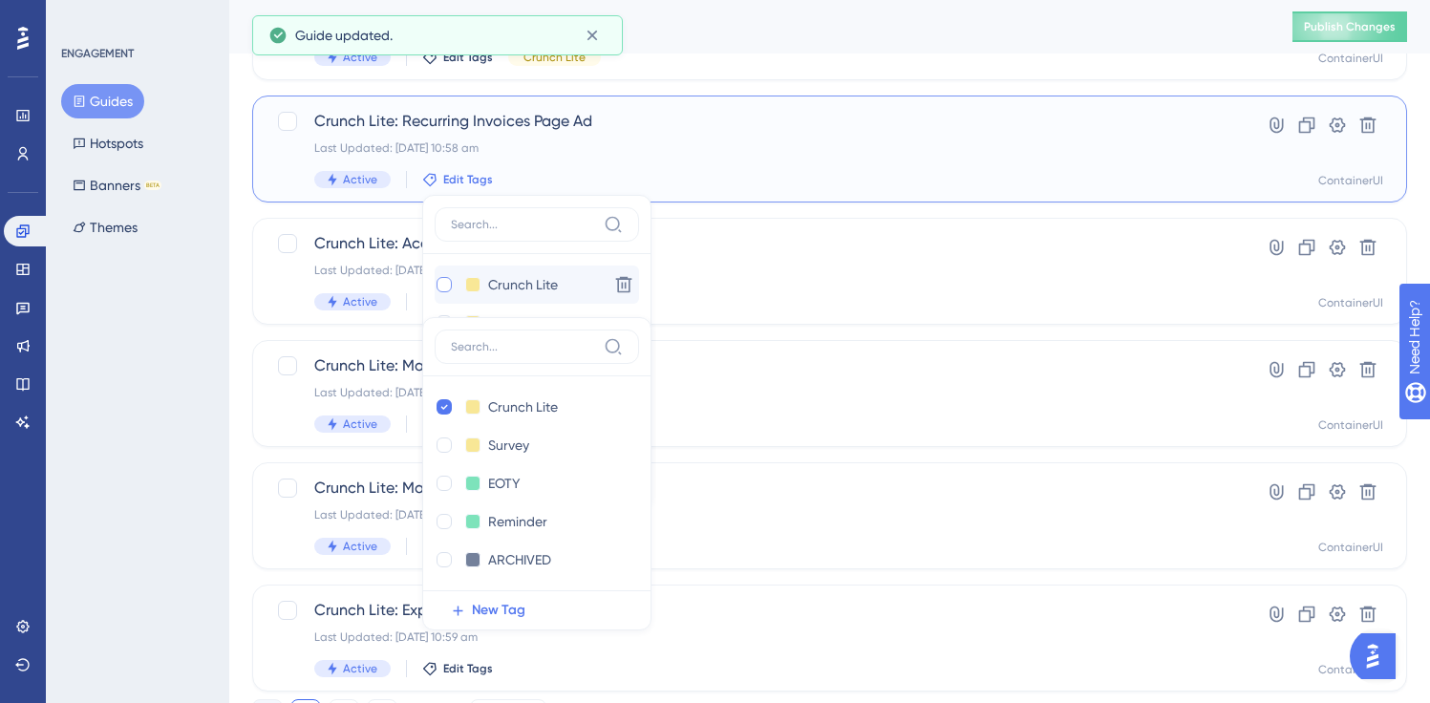
click at [438, 280] on div at bounding box center [444, 284] width 15 height 15
checkbox input "true"
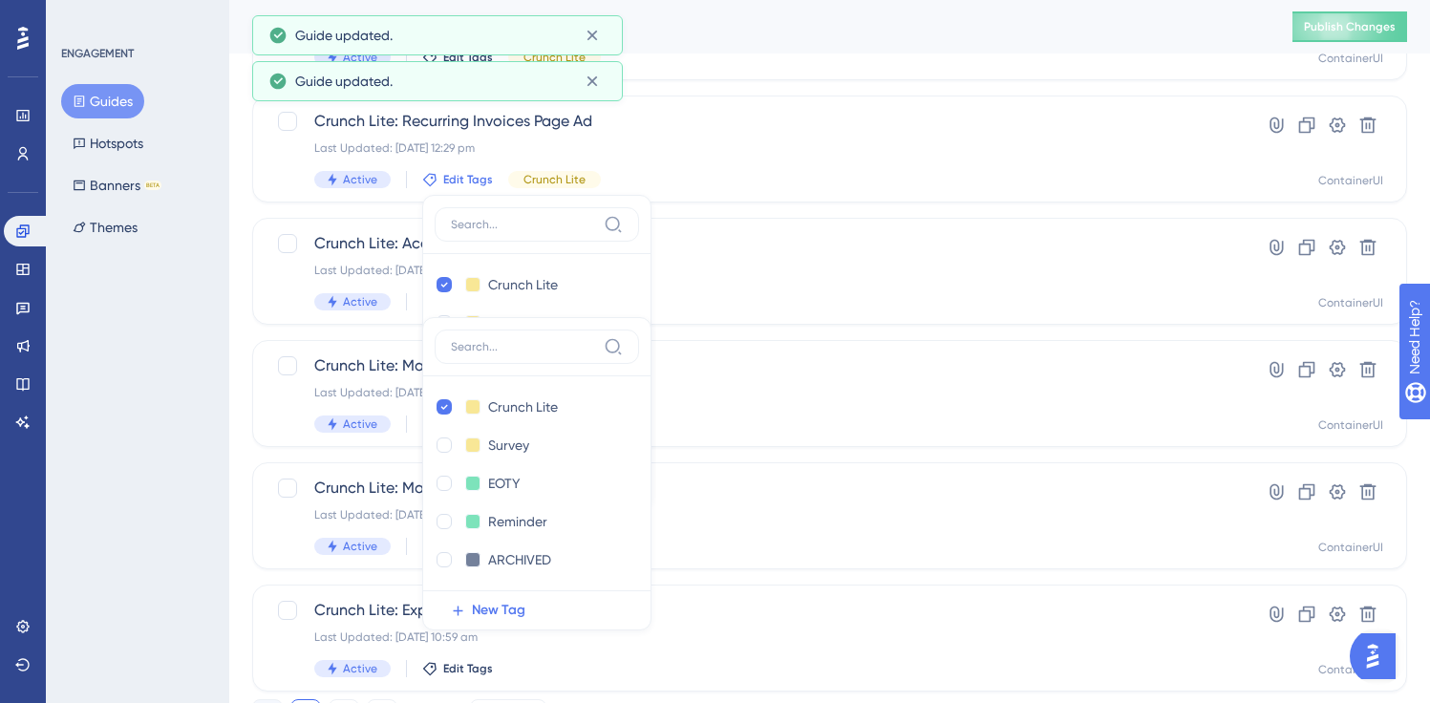
click at [241, 345] on div "Performance Users Engagement Widgets Feedback Product Updates Knowledge Base AI…" at bounding box center [829, 69] width 1201 height 1384
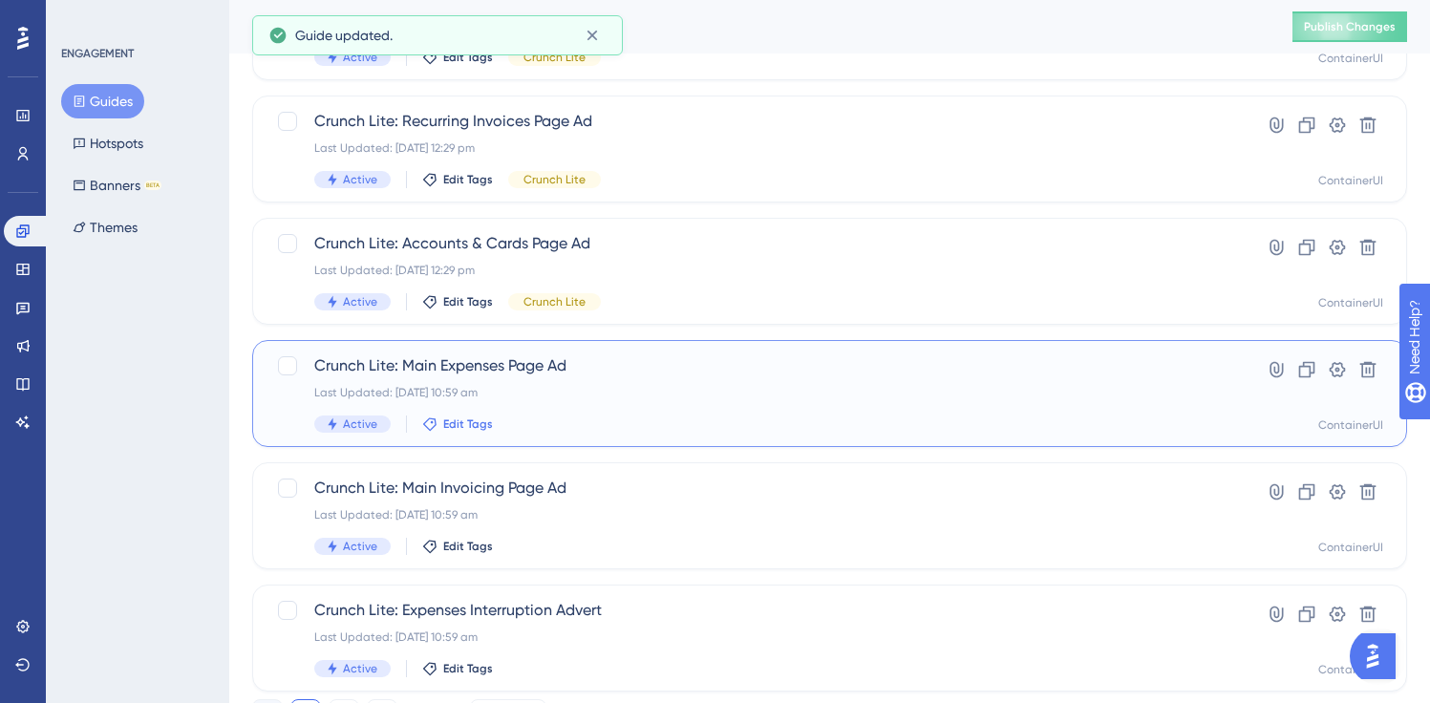
click at [431, 419] on icon at bounding box center [429, 424] width 15 height 15
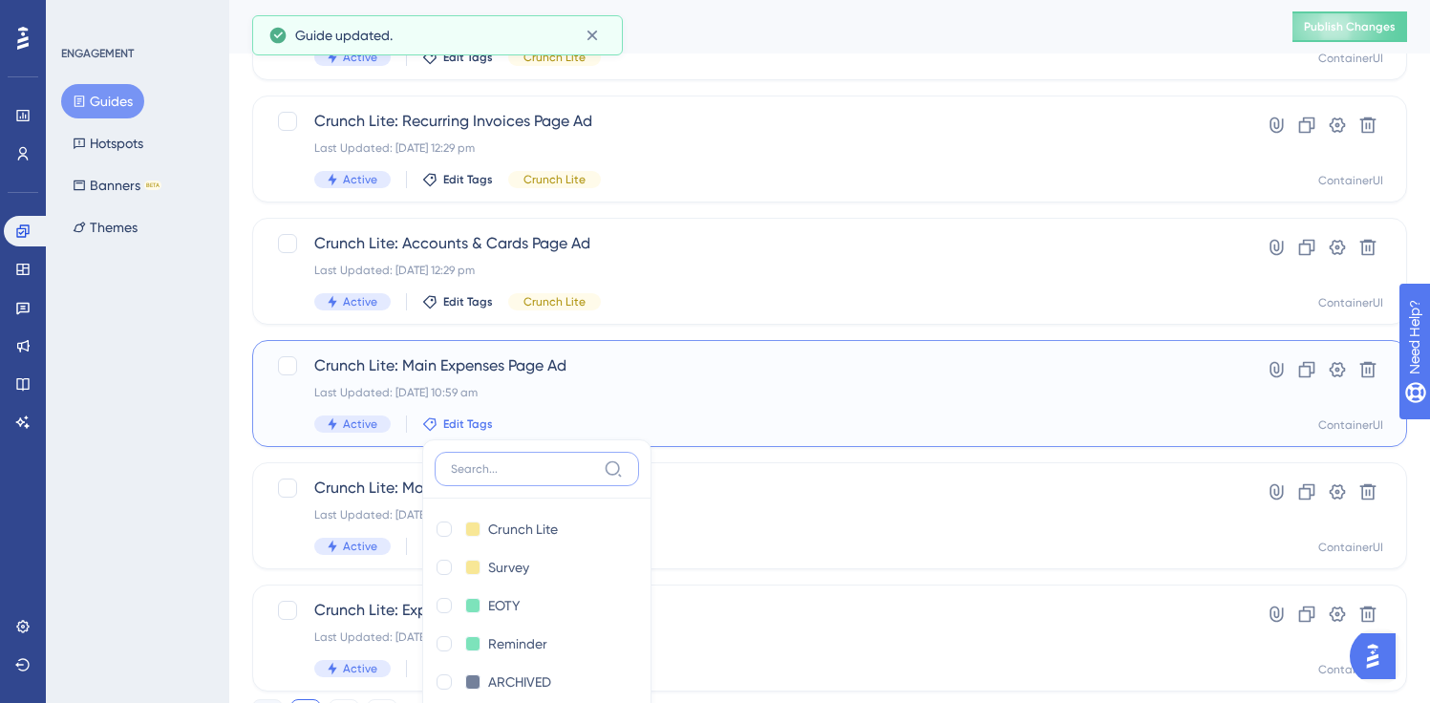
scroll to position [936, 0]
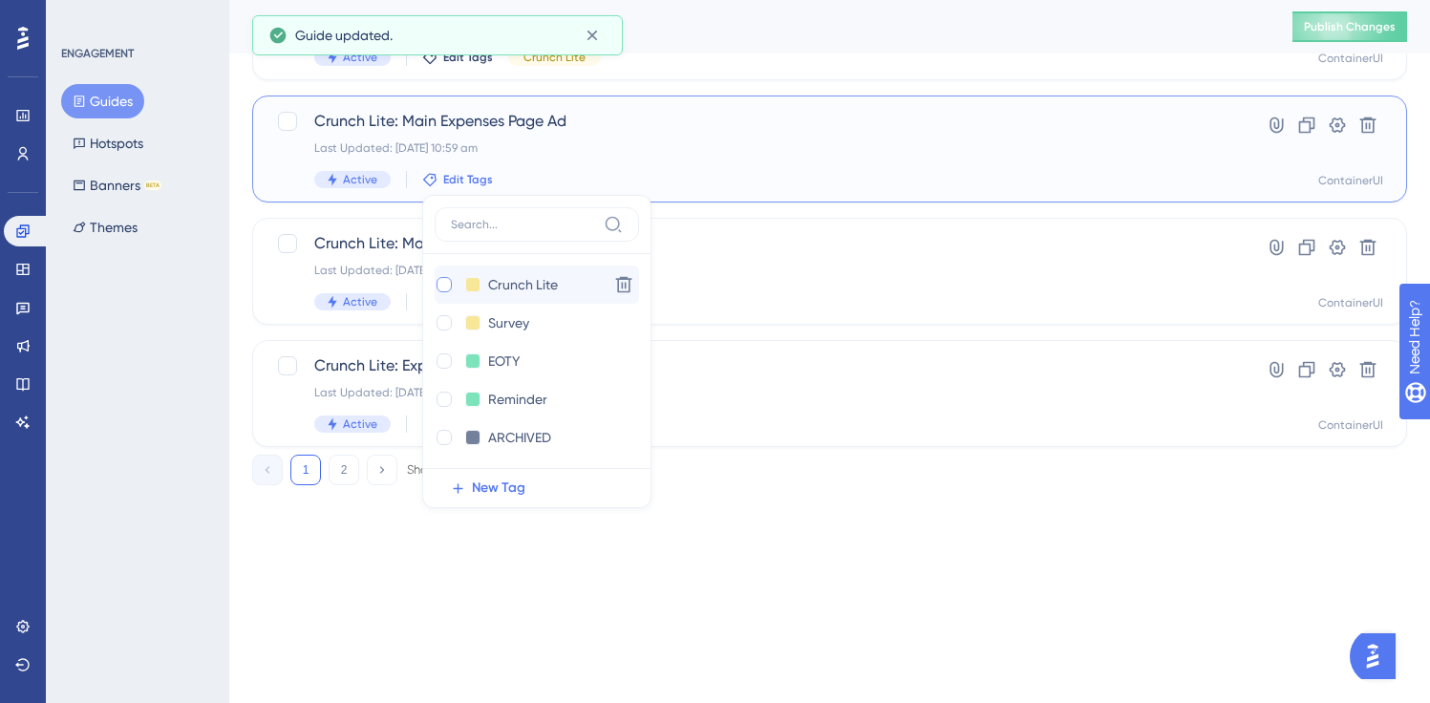
click at [442, 280] on div at bounding box center [444, 284] width 15 height 15
checkbox input "true"
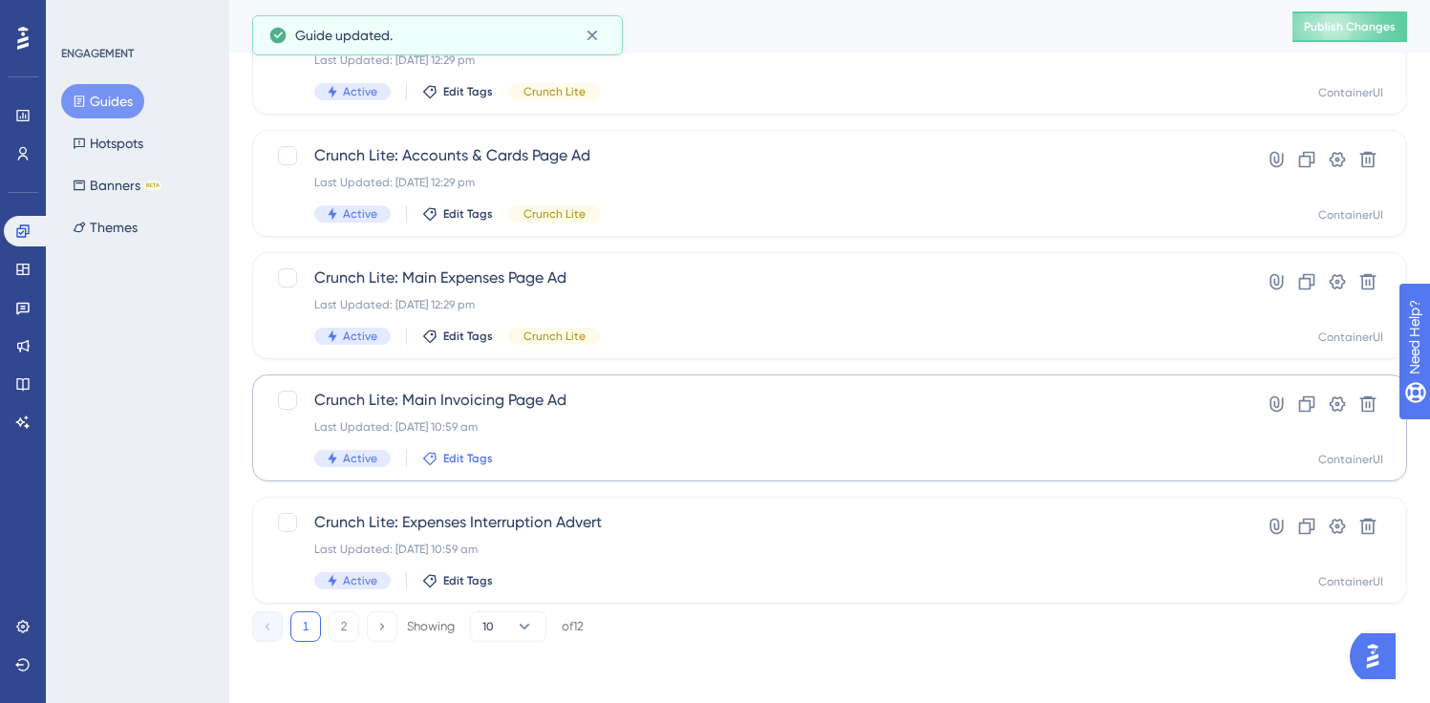
click at [456, 452] on span "Edit Tags" at bounding box center [468, 458] width 50 height 15
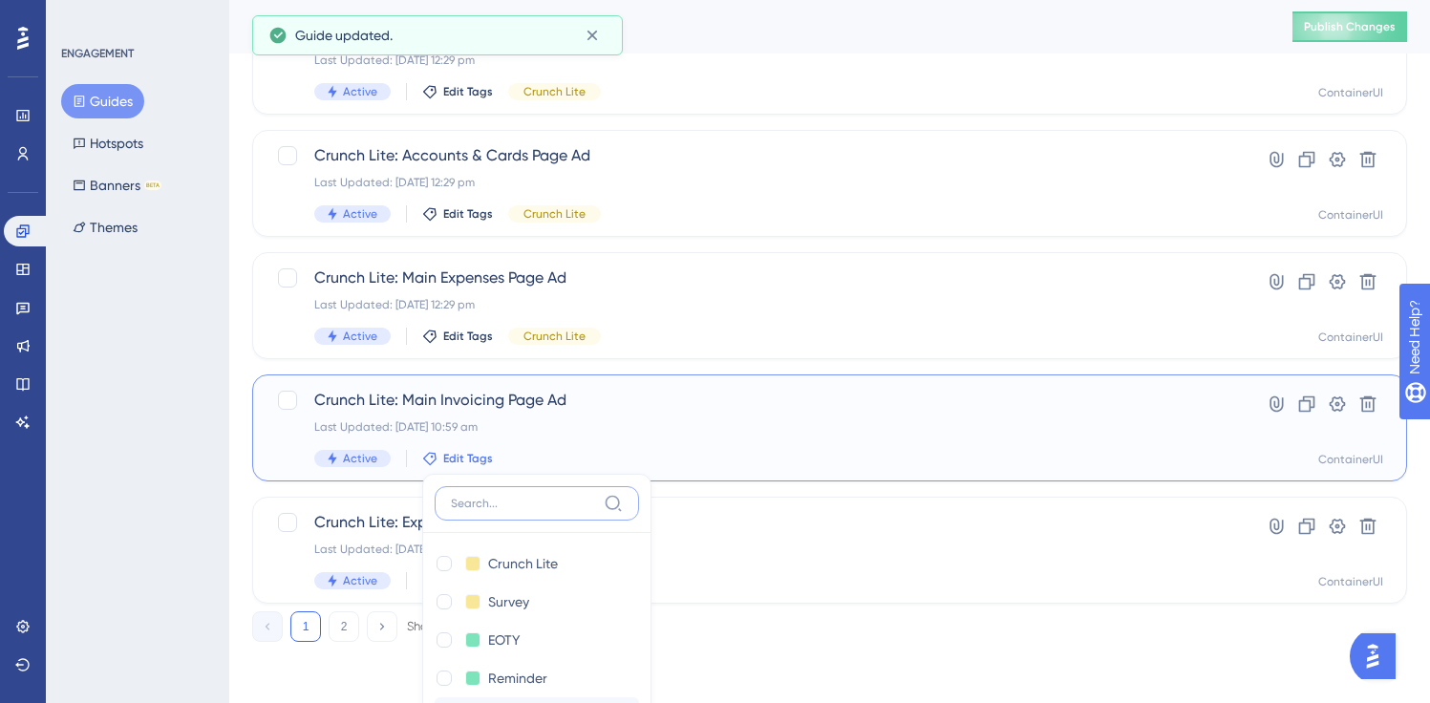
scroll to position [1059, 0]
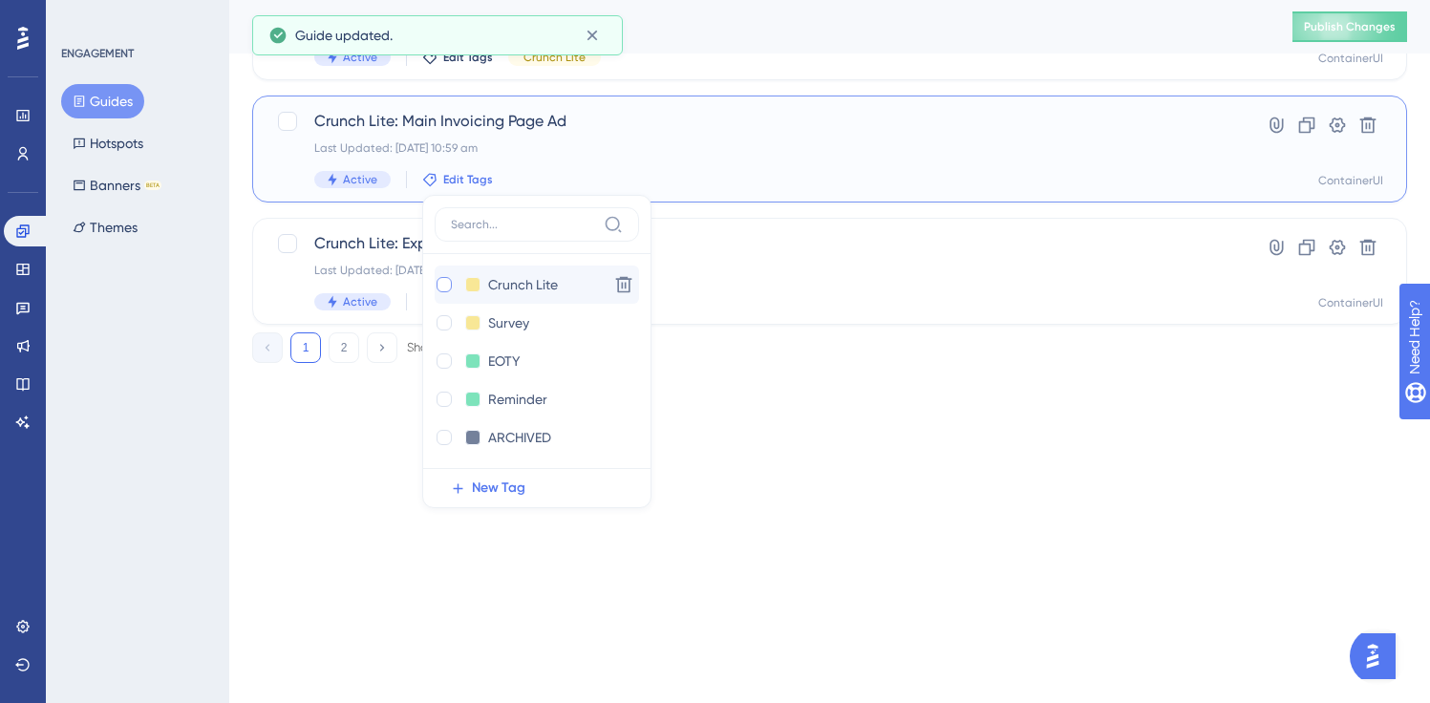
click at [438, 285] on div at bounding box center [444, 284] width 15 height 15
checkbox input "true"
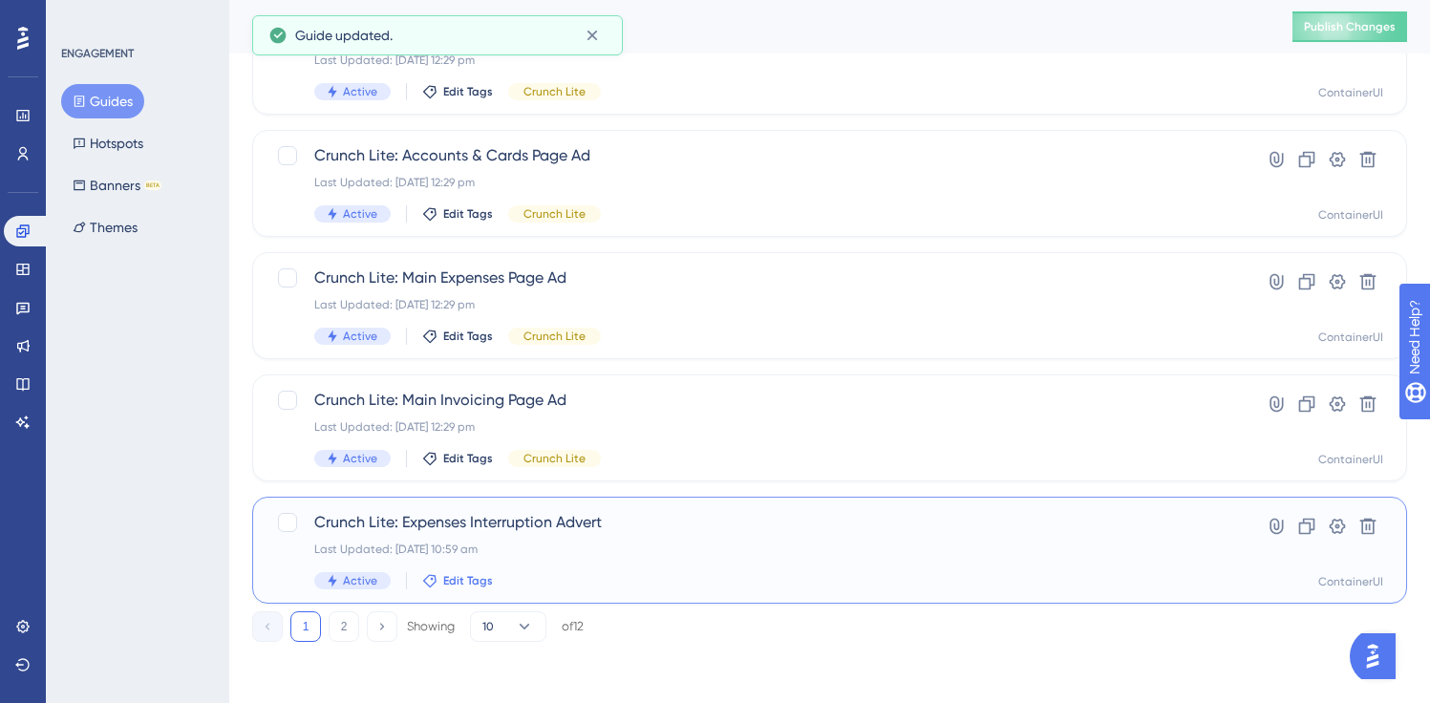
click at [453, 579] on span "Edit Tags" at bounding box center [468, 580] width 50 height 15
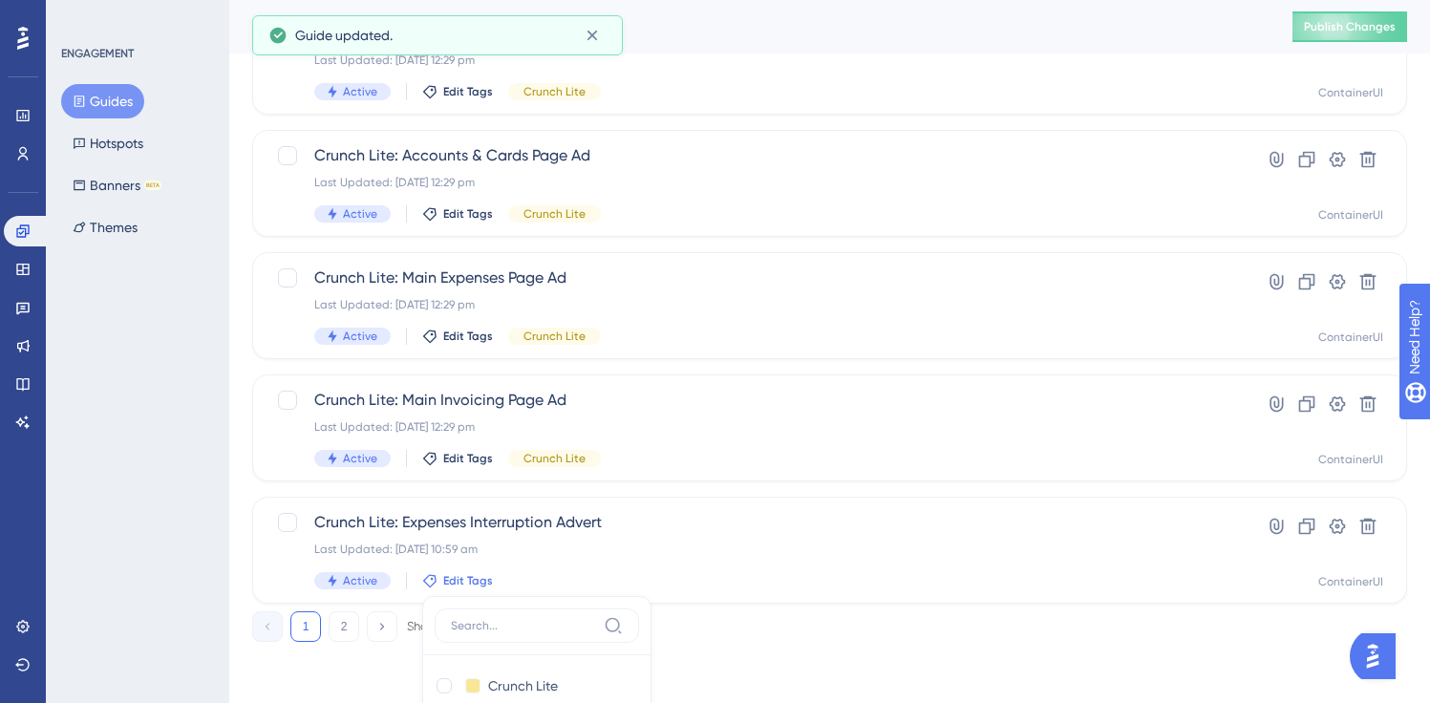
scroll to position [1181, 0]
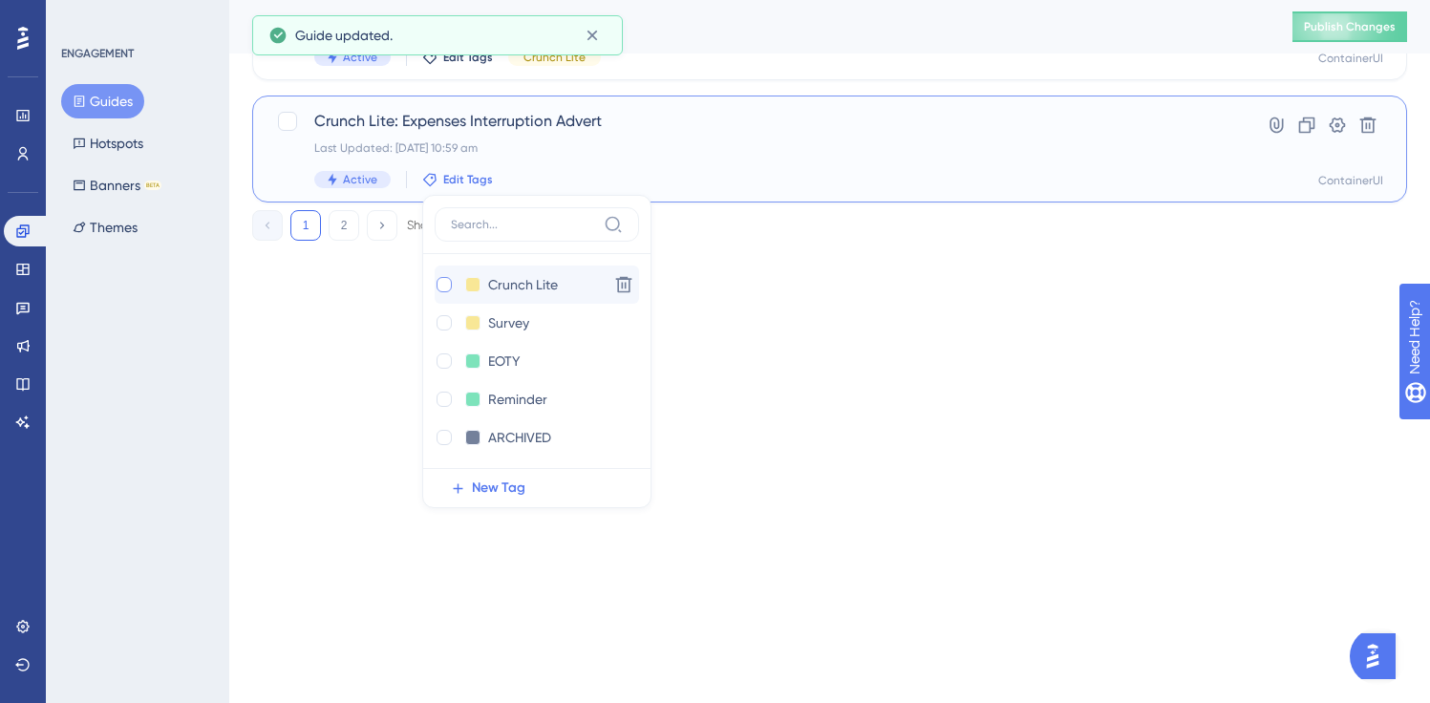
click at [444, 286] on div at bounding box center [444, 284] width 15 height 15
checkbox input "true"
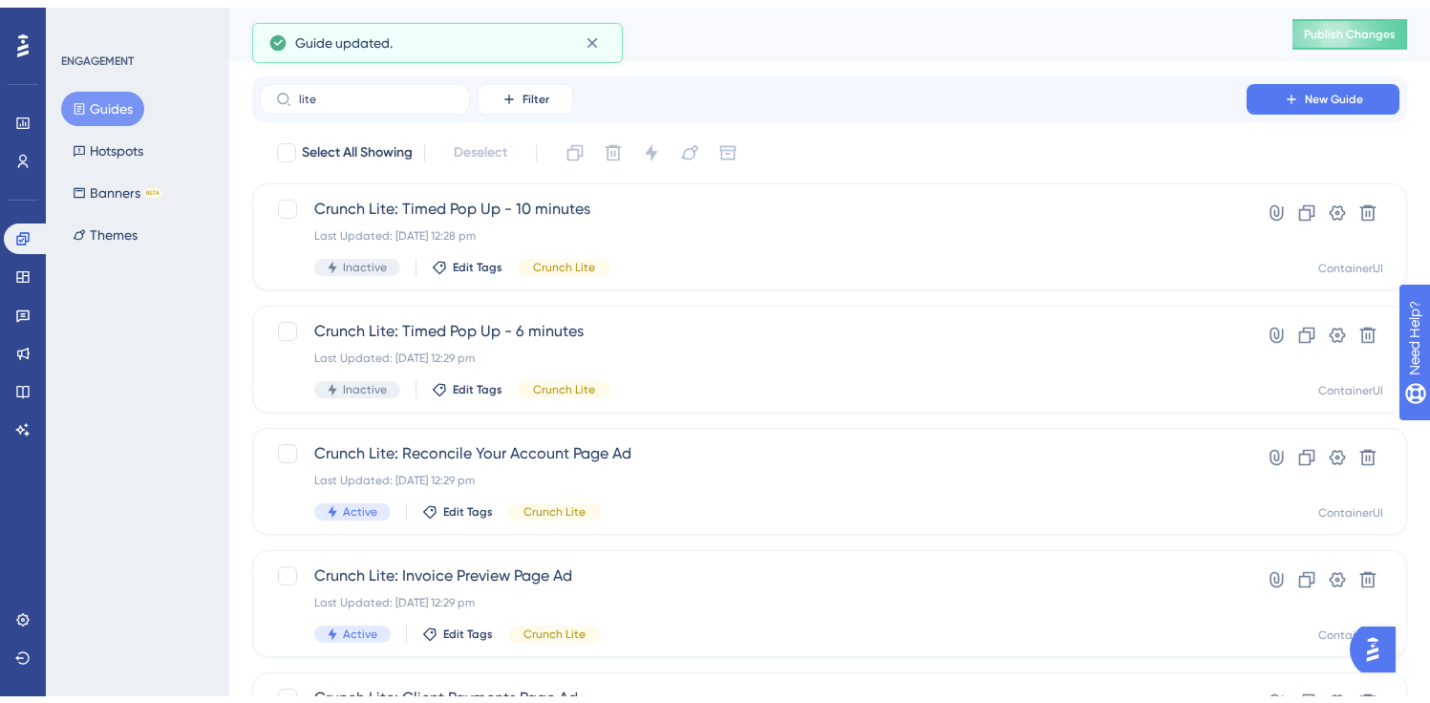
scroll to position [780, 0]
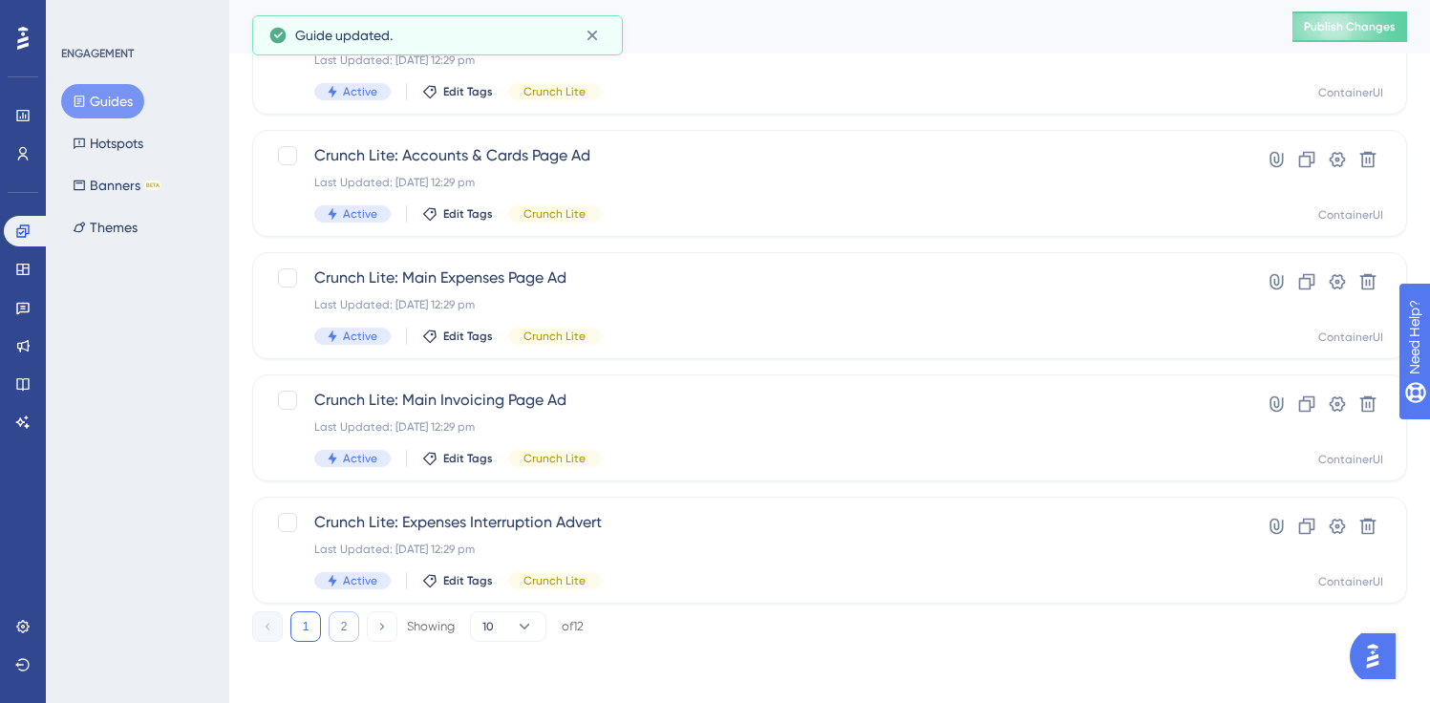
click at [340, 621] on button "2" at bounding box center [344, 627] width 31 height 31
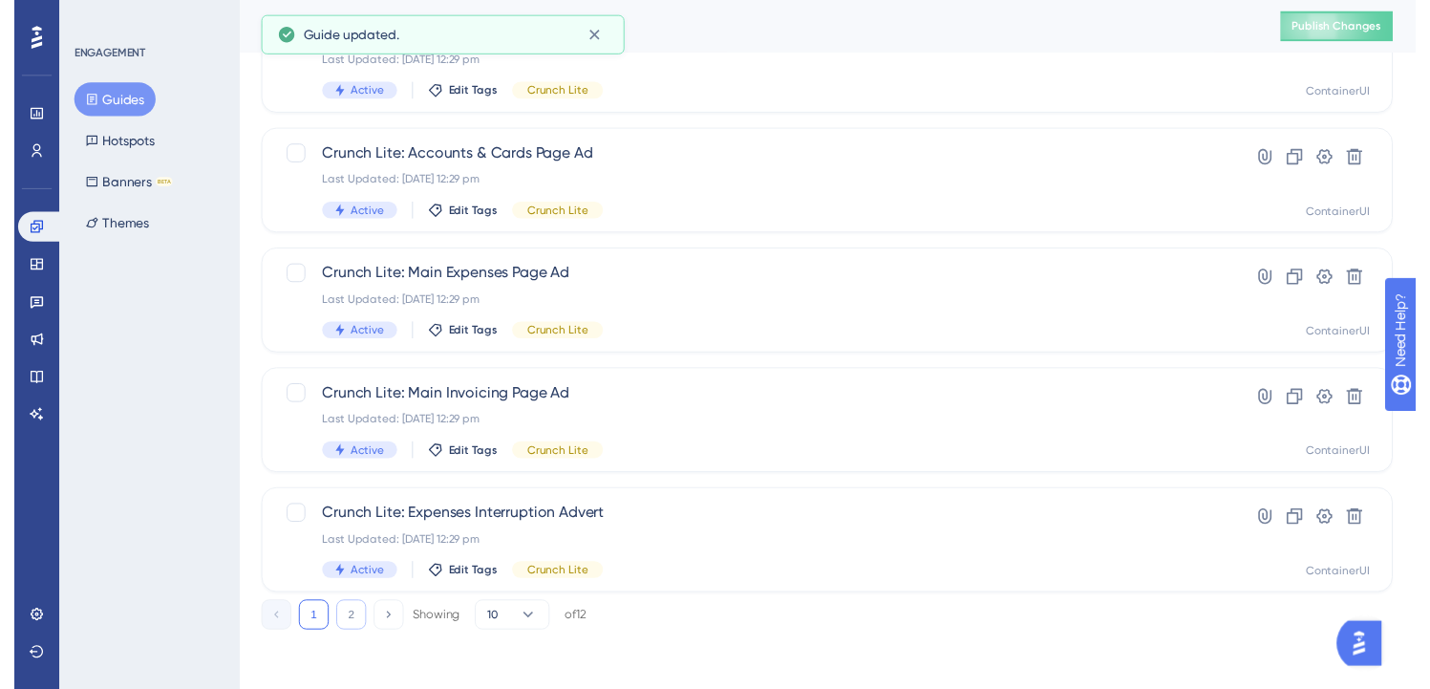
scroll to position [0, 0]
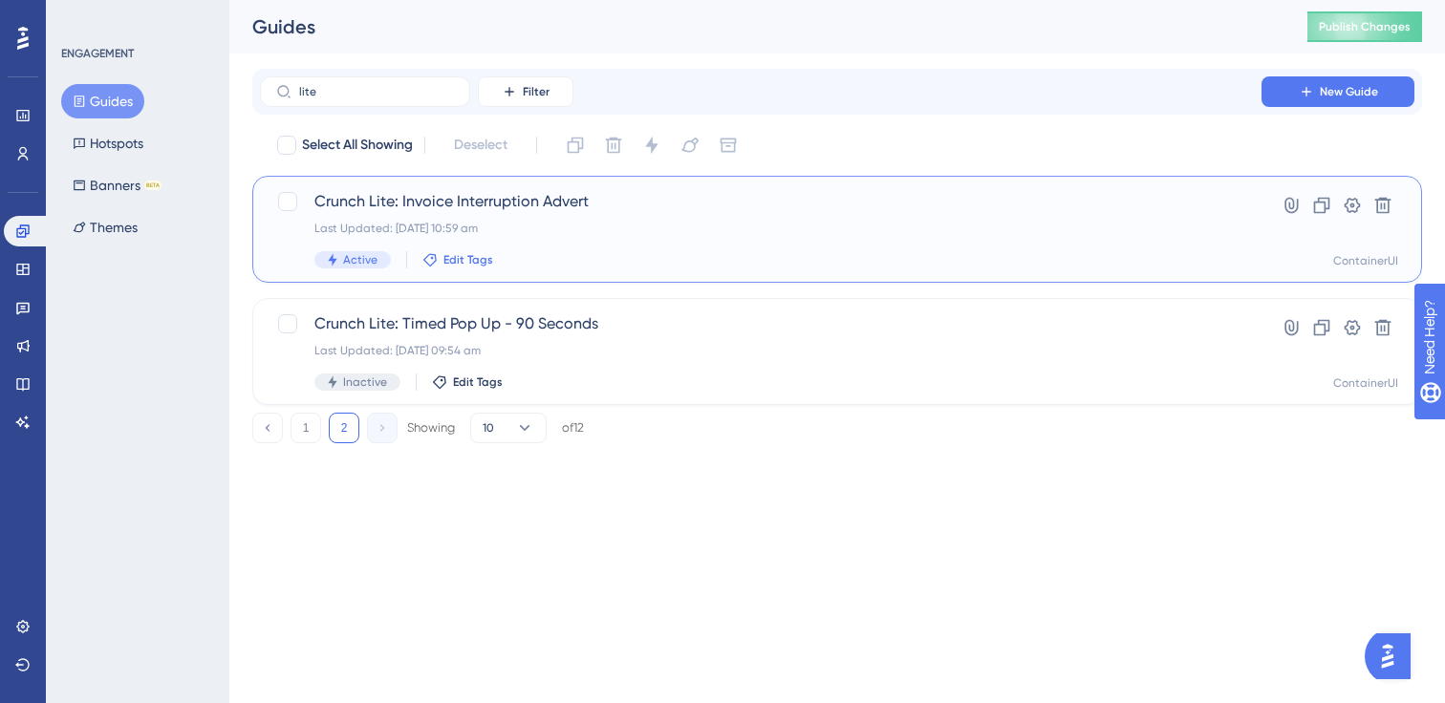
click at [465, 264] on span "Edit Tags" at bounding box center [468, 259] width 50 height 15
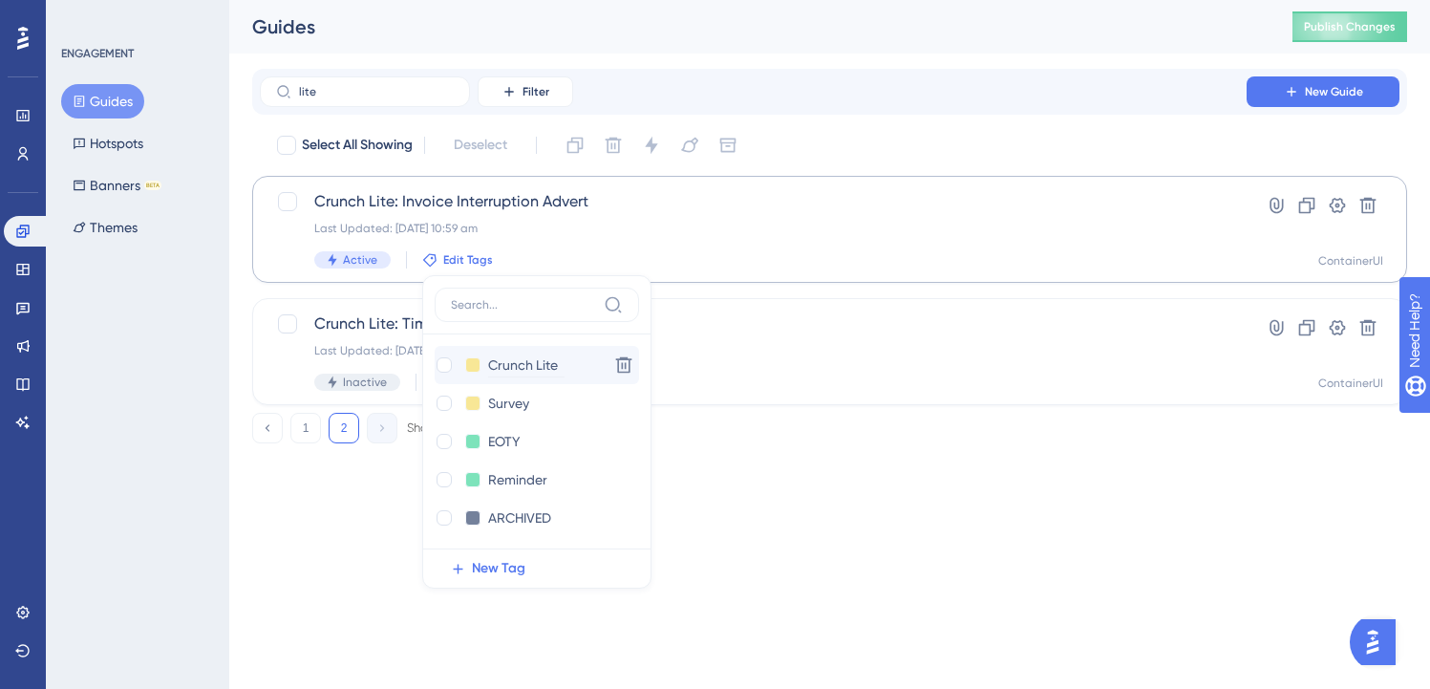
scroll to position [87, 0]
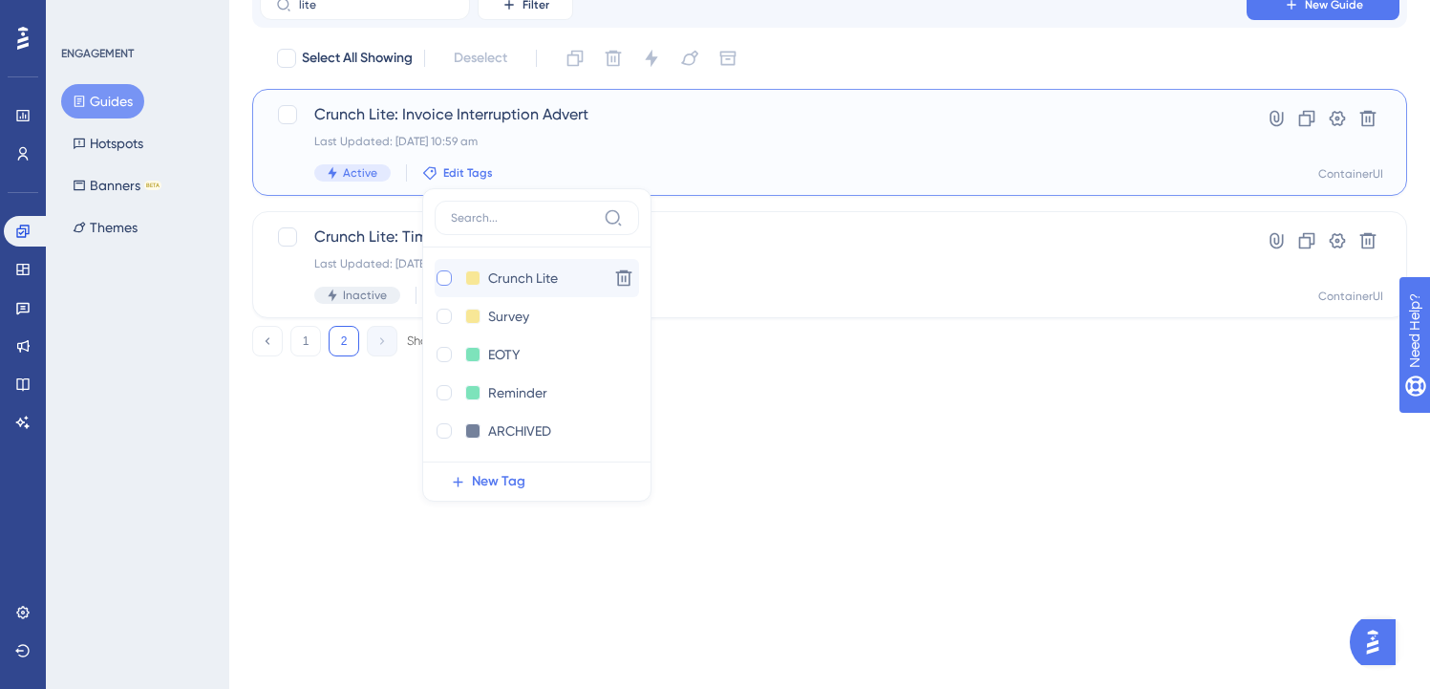
click at [439, 276] on div at bounding box center [444, 277] width 15 height 15
checkbox input "true"
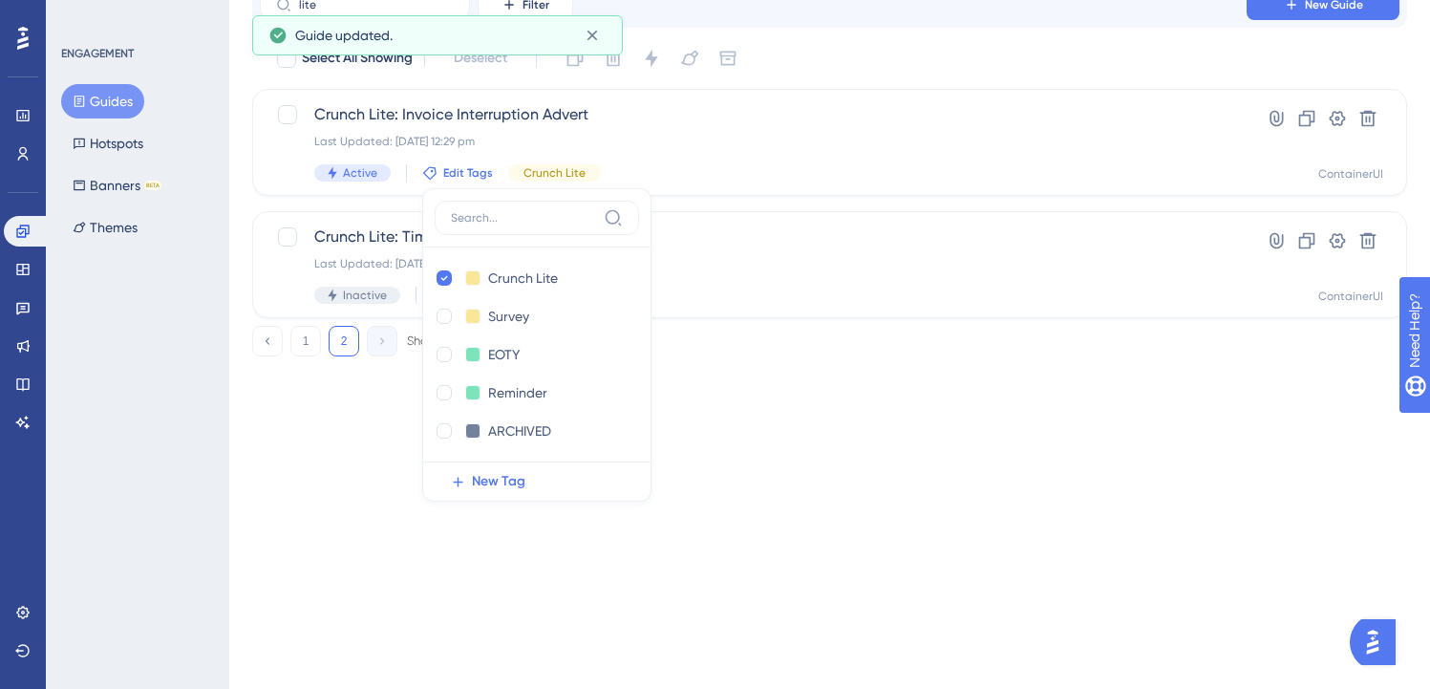
click at [369, 418] on html "Performance Users Engagement Widgets Feedback Product Updates Knowledge Base AI…" at bounding box center [715, 165] width 1430 height 505
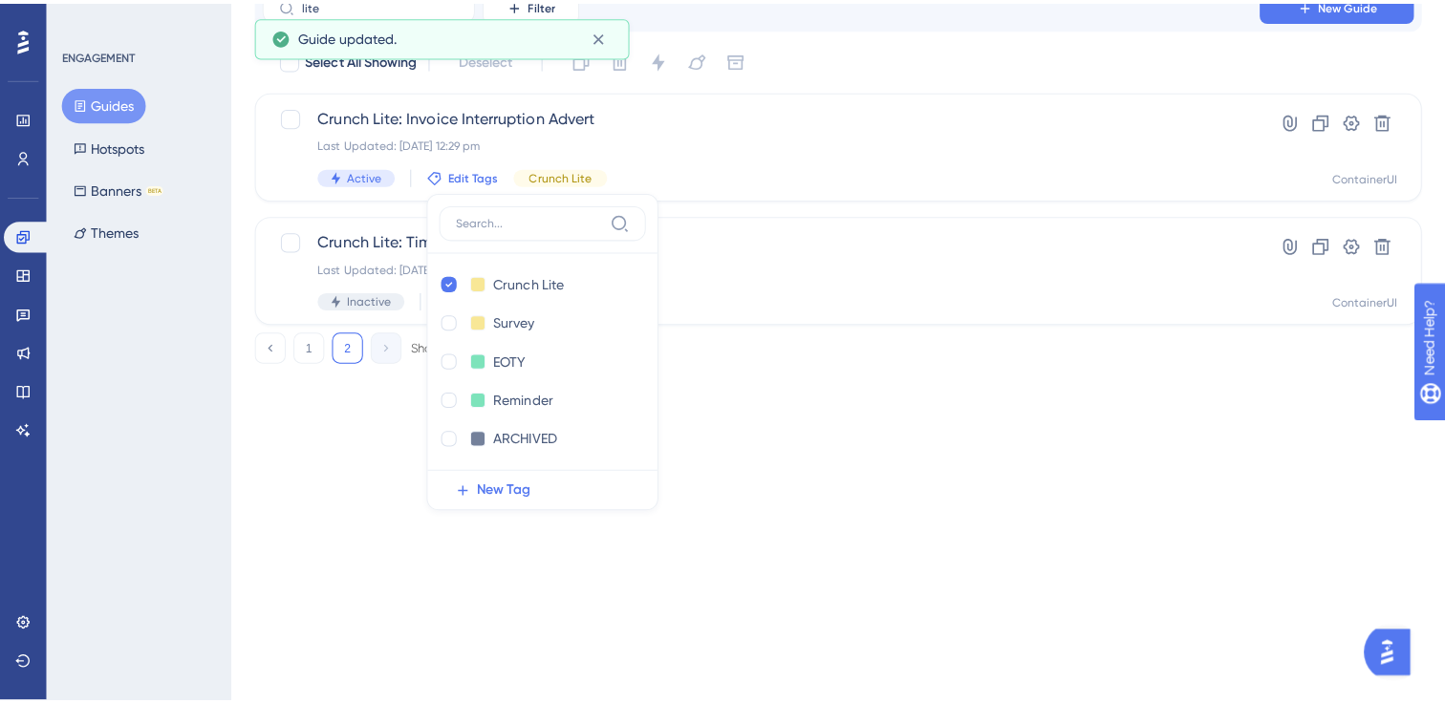
scroll to position [0, 0]
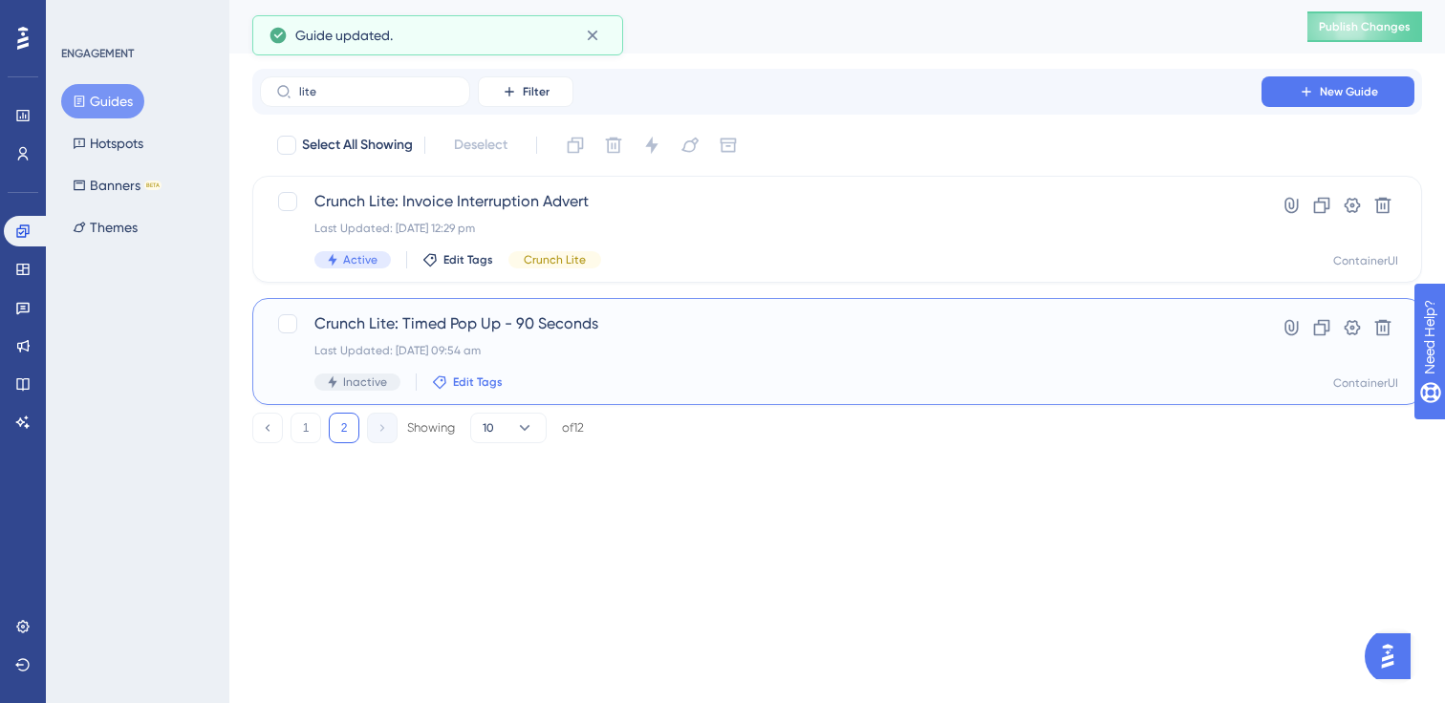
click at [439, 385] on icon at bounding box center [439, 382] width 15 height 15
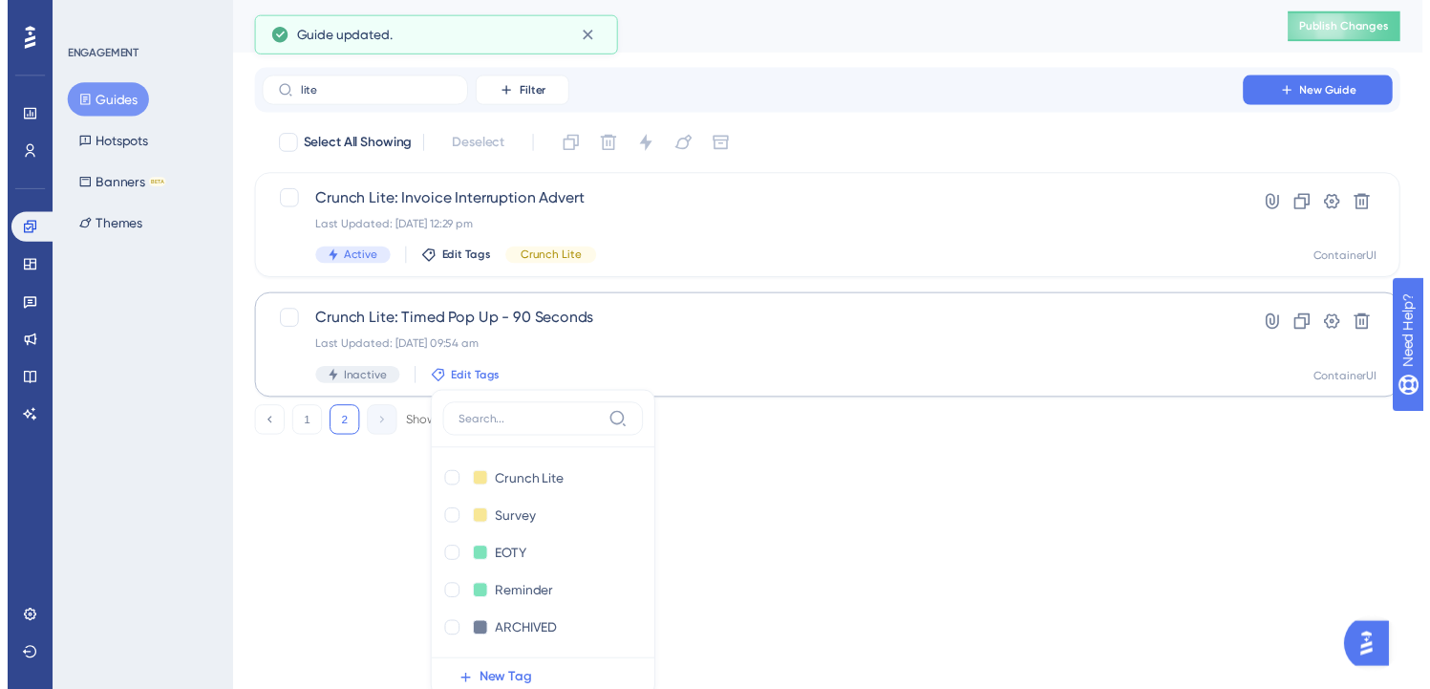
scroll to position [209, 0]
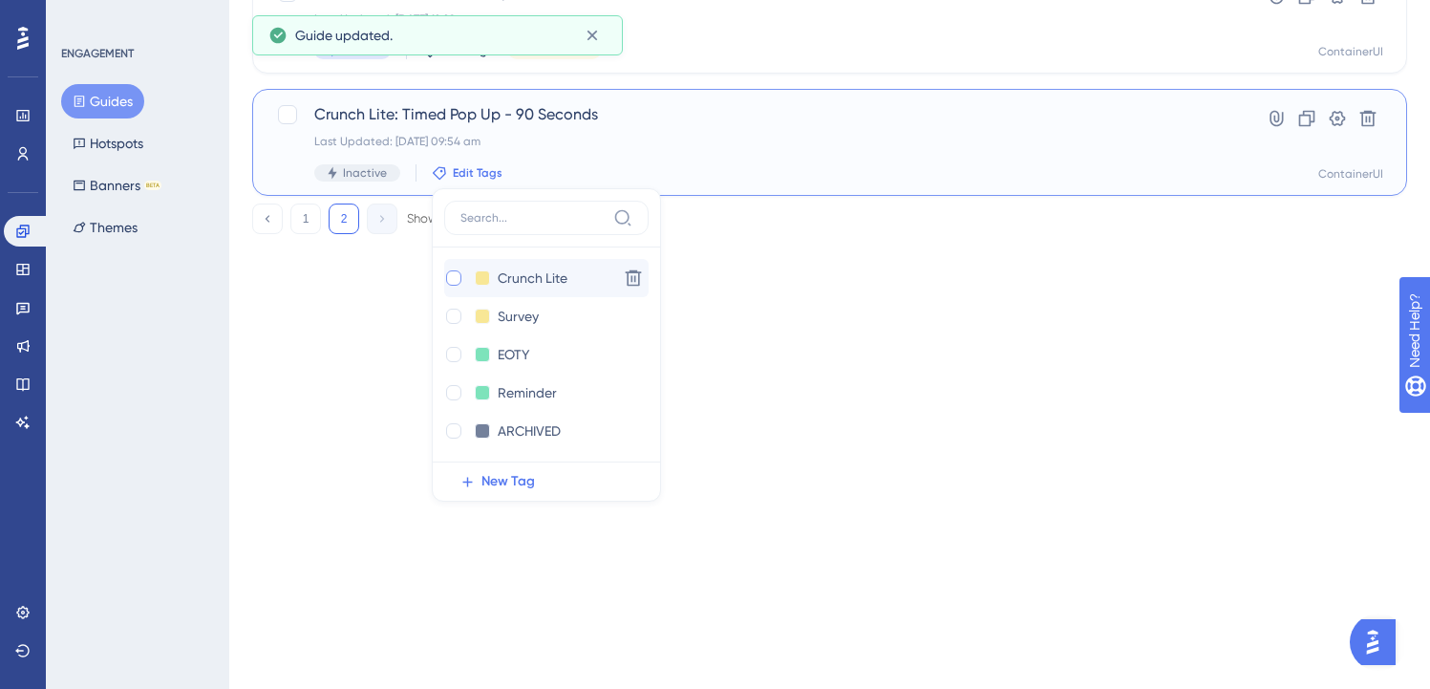
click at [456, 285] on div at bounding box center [453, 278] width 19 height 19
checkbox input "true"
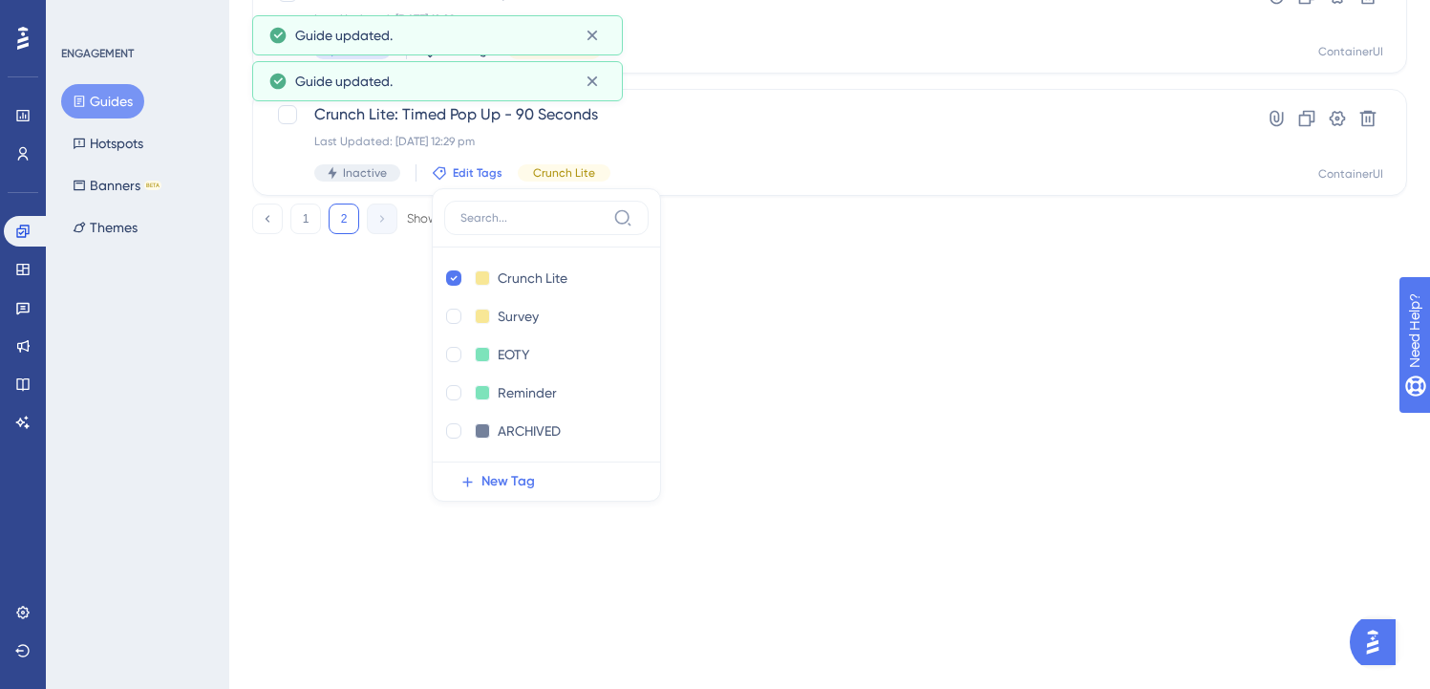
click at [396, 295] on html "Performance Users Engagement Widgets Feedback Product Updates Knowledge Base AI…" at bounding box center [715, 43] width 1430 height 505
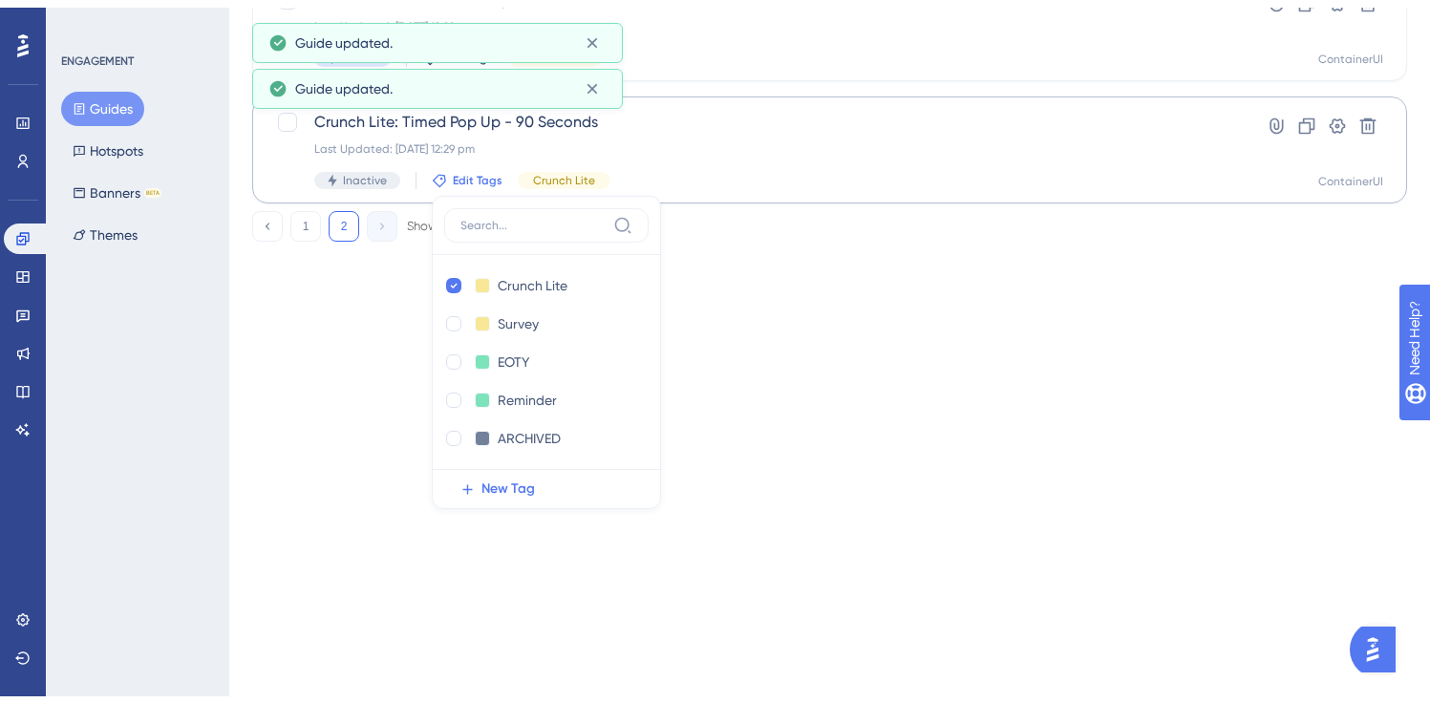
scroll to position [0, 0]
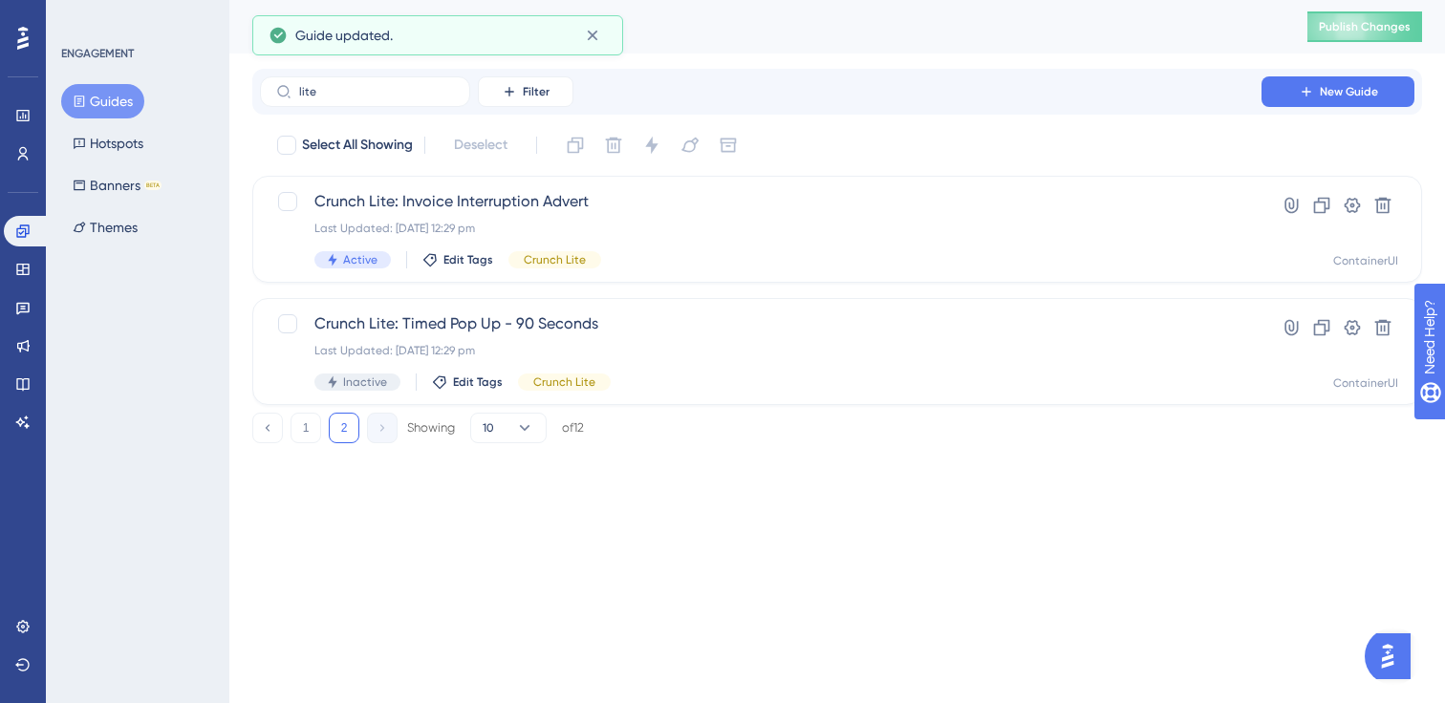
click at [304, 505] on html "Performance Users Engagement Widgets Feedback Product Updates Knowledge Base AI…" at bounding box center [722, 252] width 1445 height 505
click at [25, 110] on icon at bounding box center [22, 115] width 12 height 11
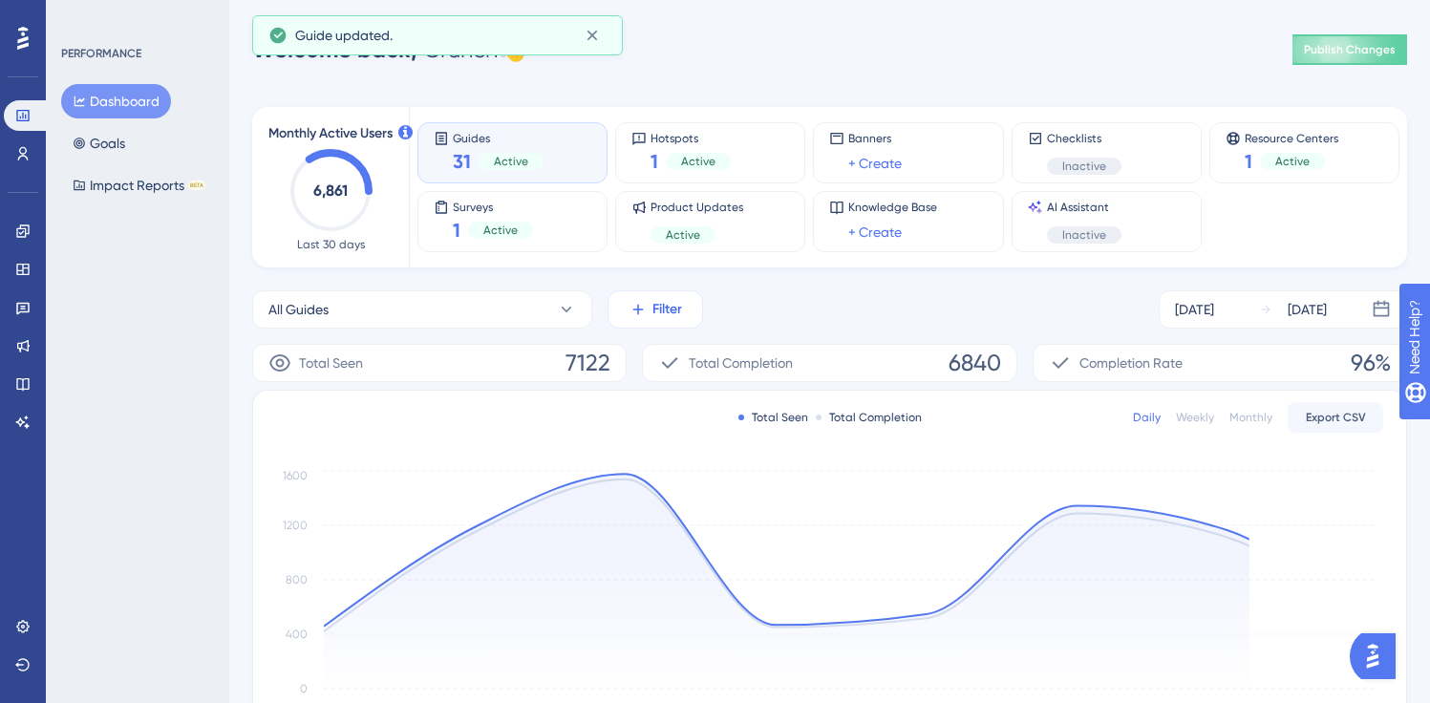
click at [654, 312] on span "Filter" at bounding box center [668, 309] width 30 height 23
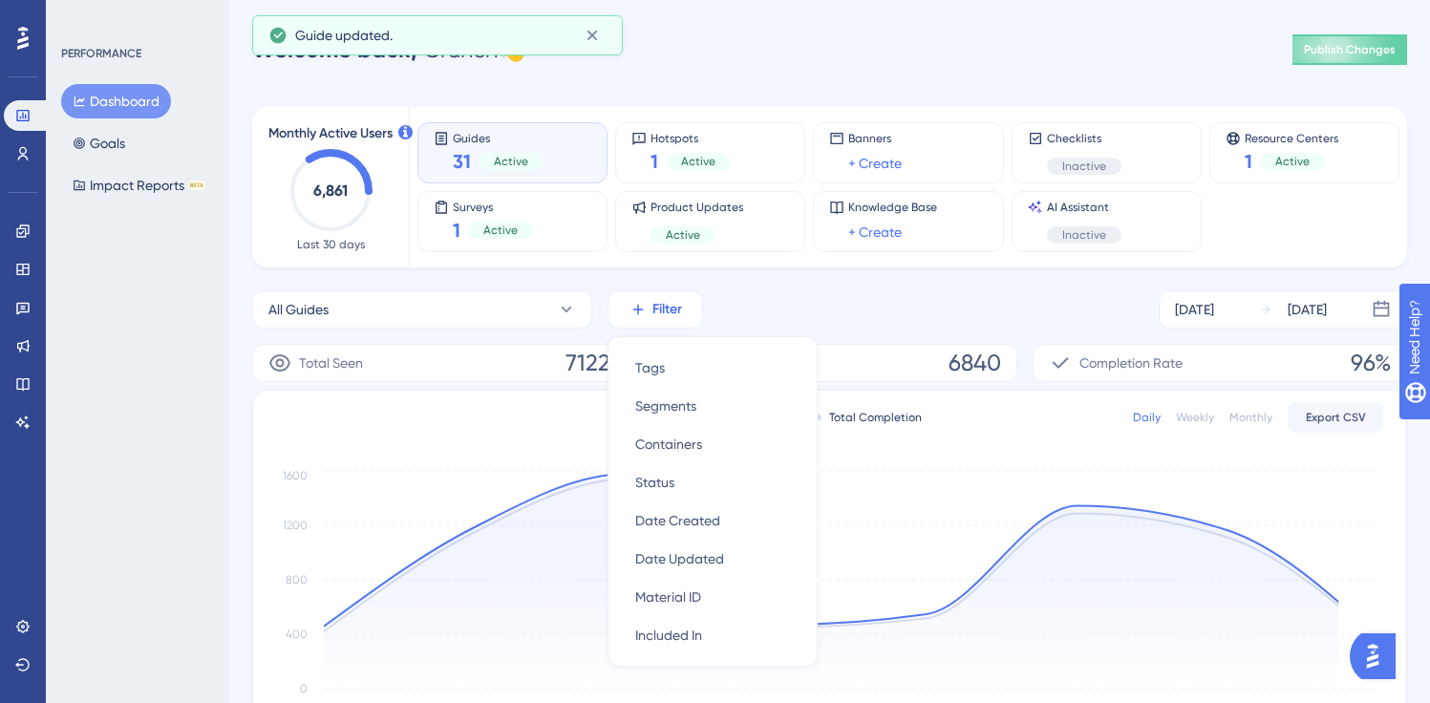
scroll to position [150, 0]
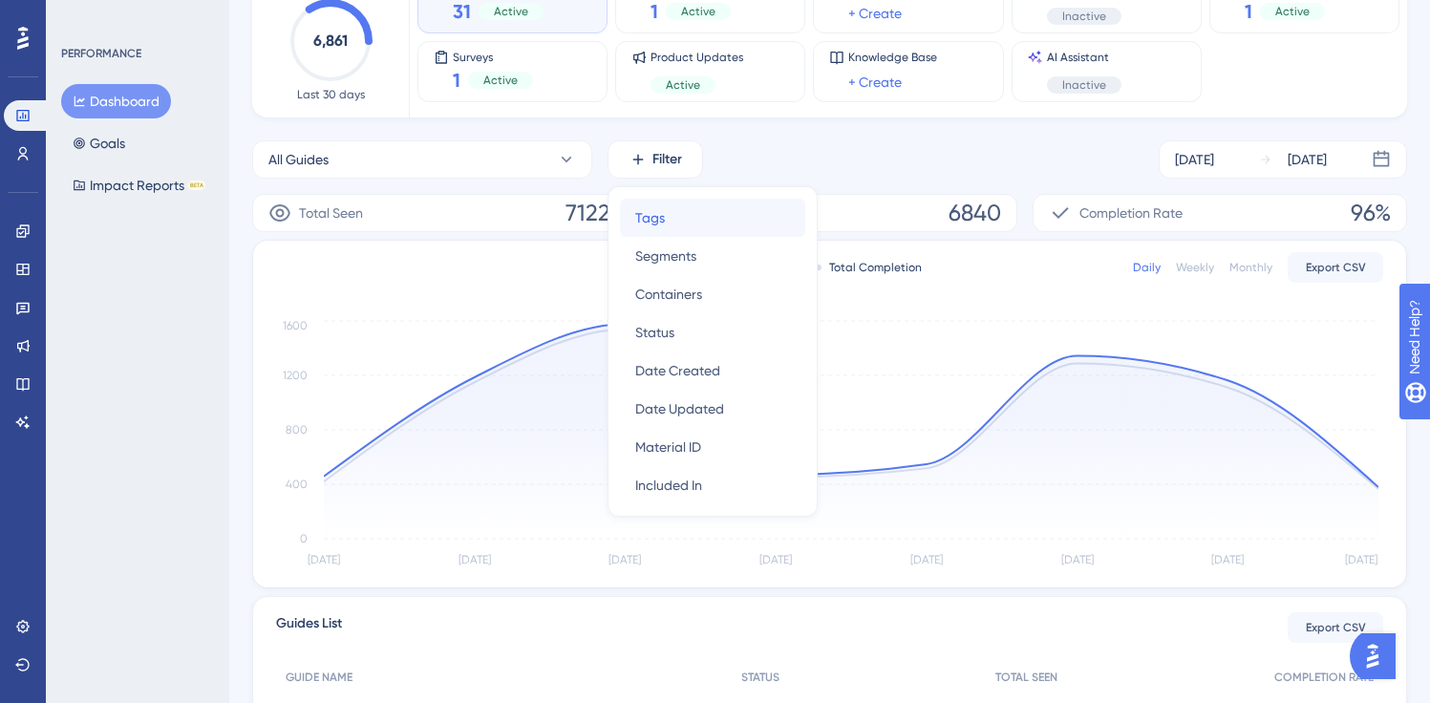
click at [677, 211] on div "Tags Tags" at bounding box center [712, 218] width 155 height 38
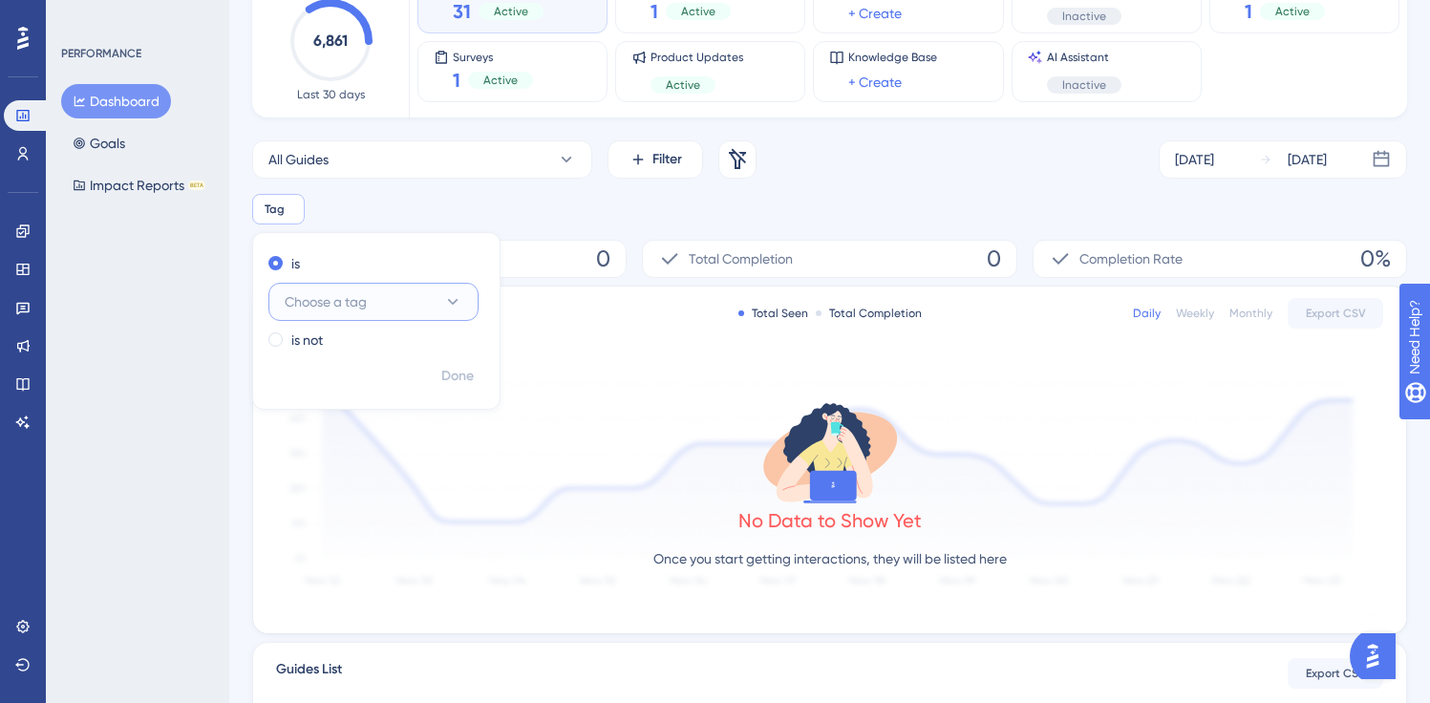
click at [332, 306] on span "Choose a tag" at bounding box center [326, 301] width 82 height 23
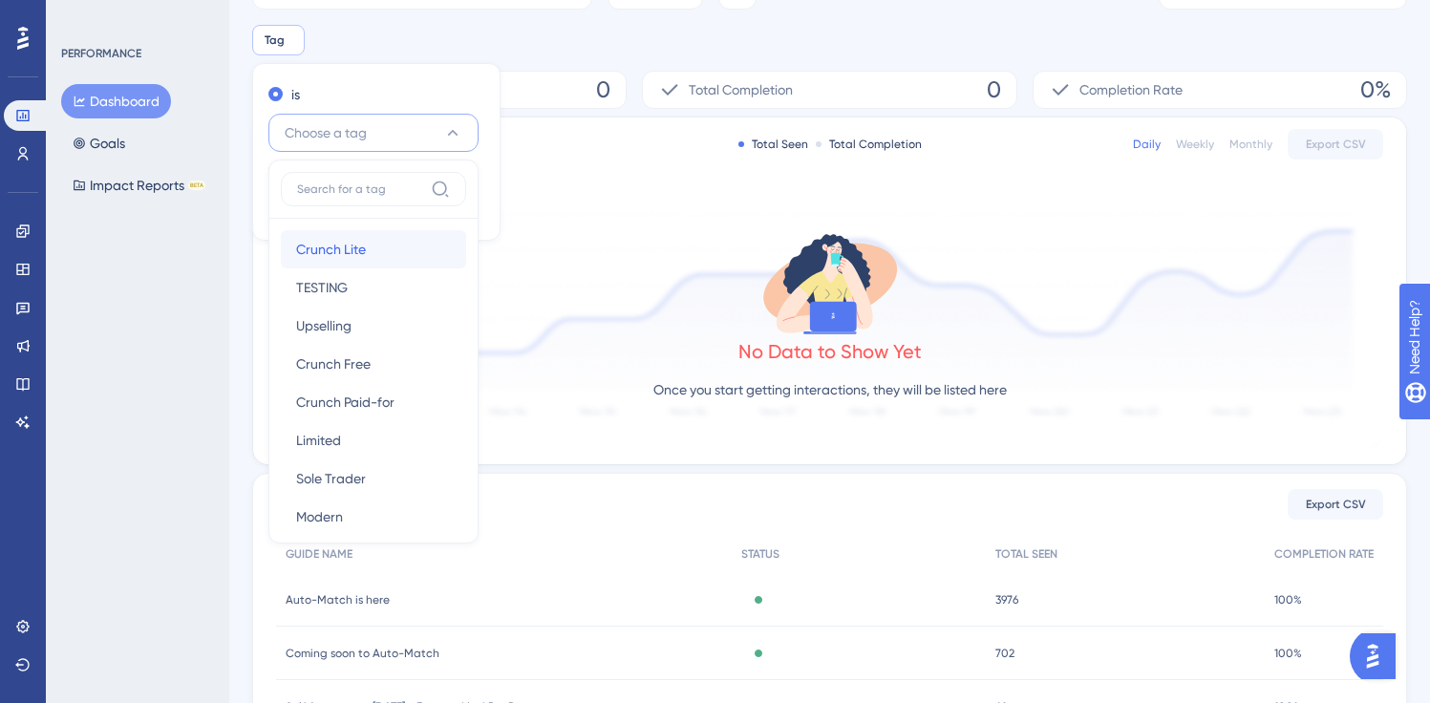
click at [372, 256] on div "Crunch Lite Crunch Lite" at bounding box center [373, 249] width 155 height 38
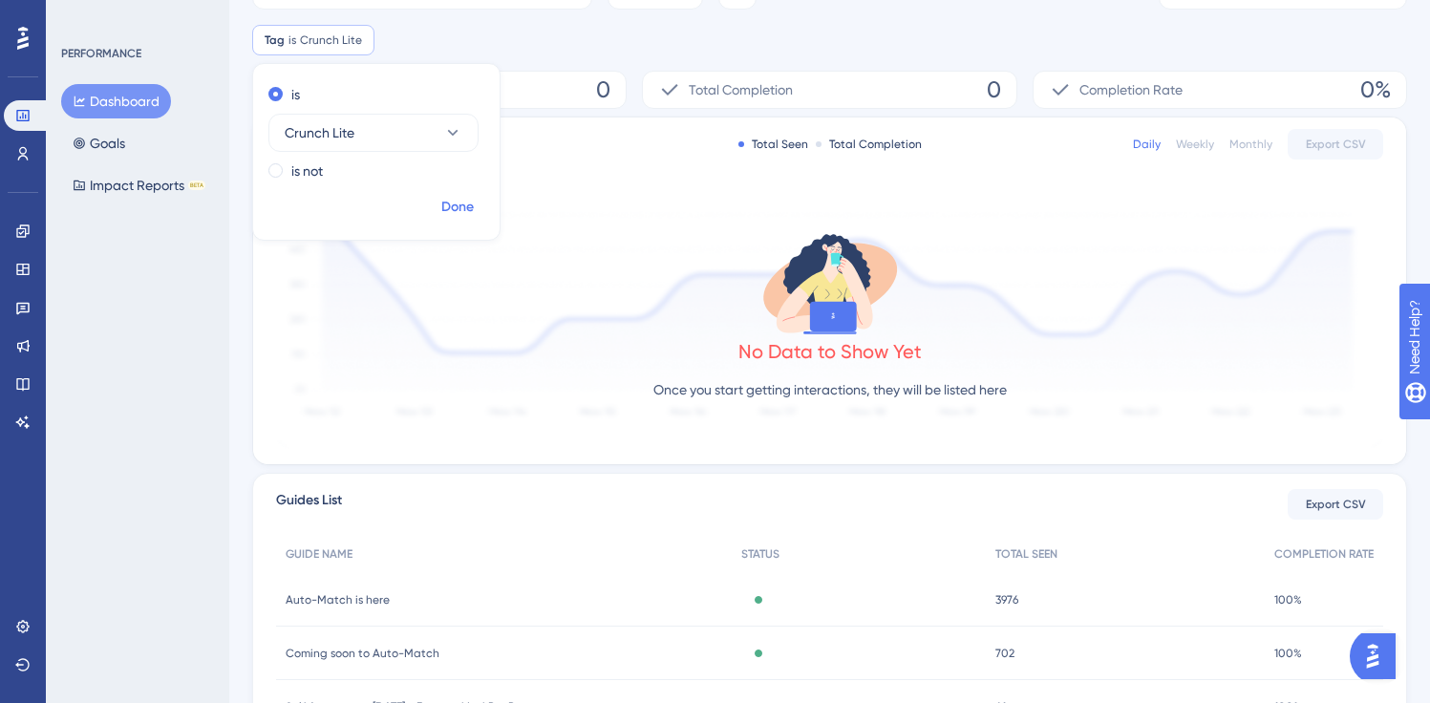
click at [464, 214] on span "Done" at bounding box center [457, 207] width 32 height 23
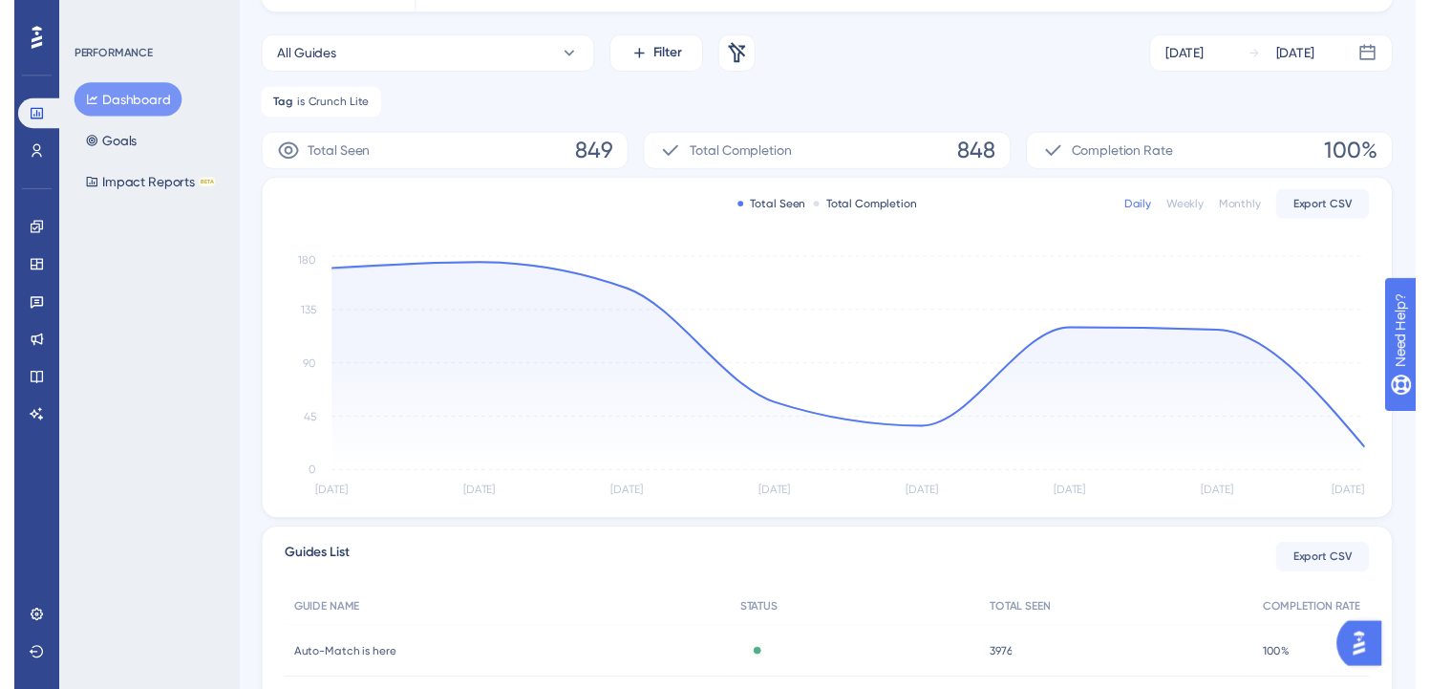
scroll to position [0, 0]
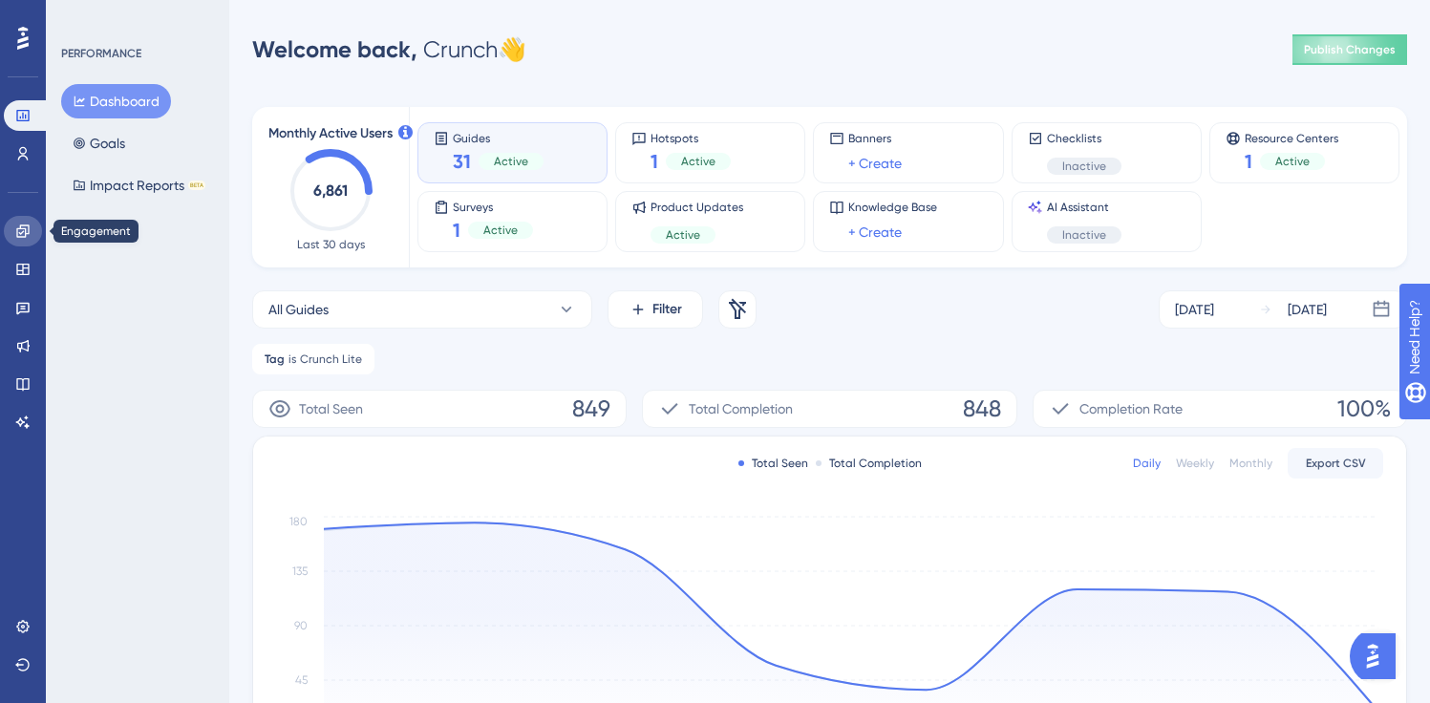
click at [28, 234] on icon at bounding box center [22, 231] width 15 height 15
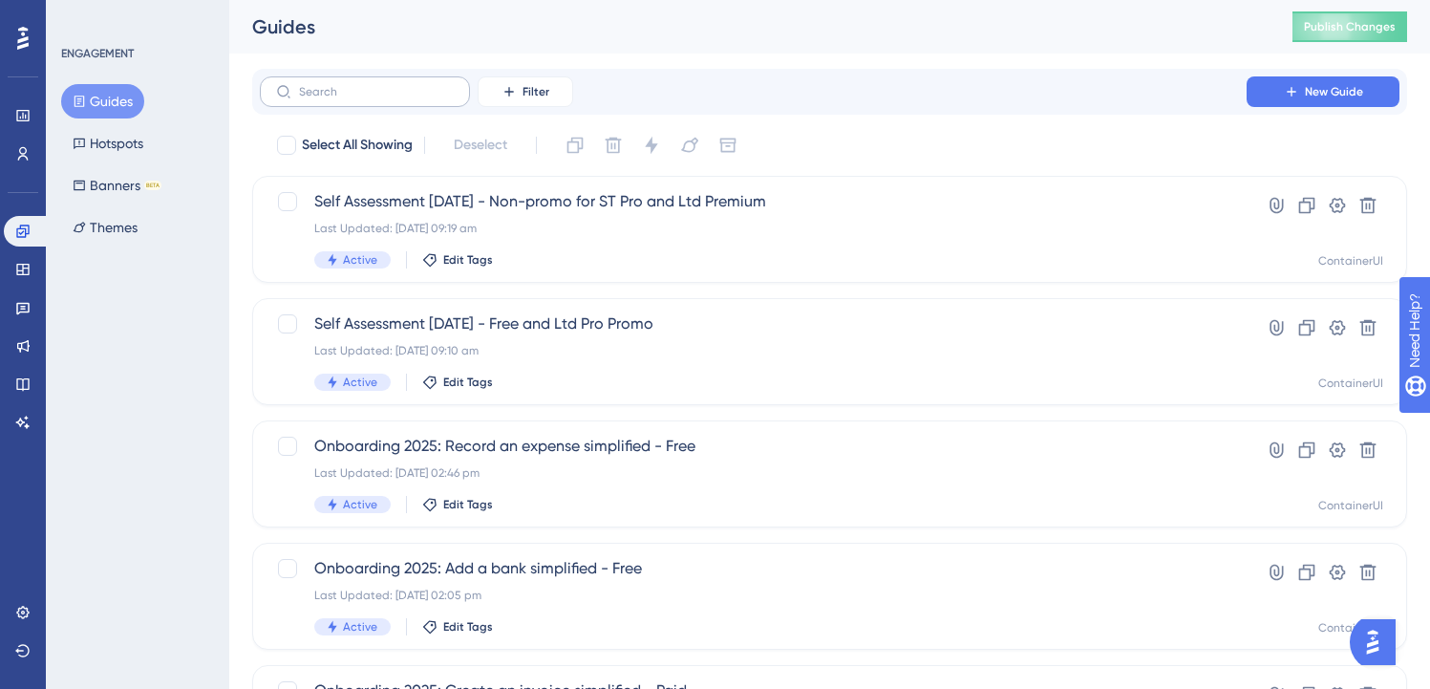
click at [394, 102] on label at bounding box center [365, 91] width 210 height 31
click at [394, 98] on input "text" at bounding box center [376, 91] width 155 height 13
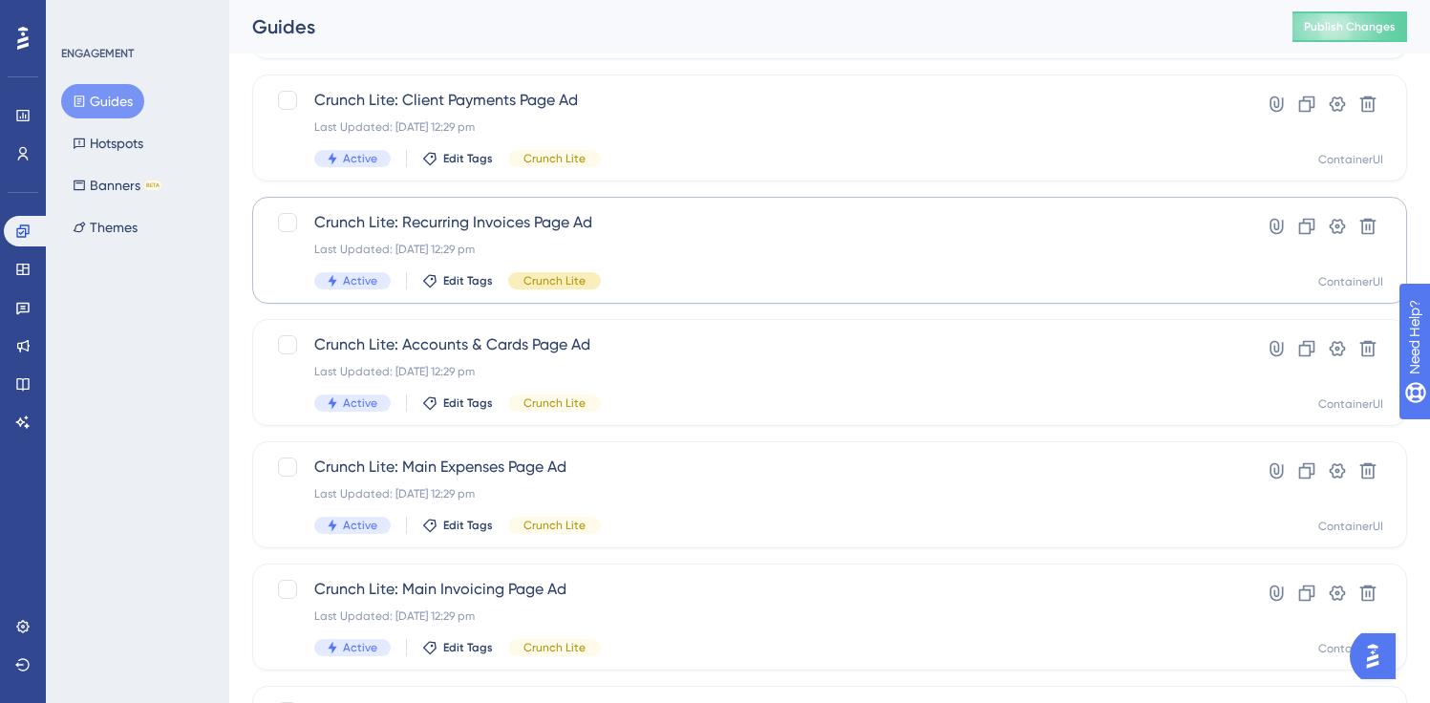
scroll to position [780, 0]
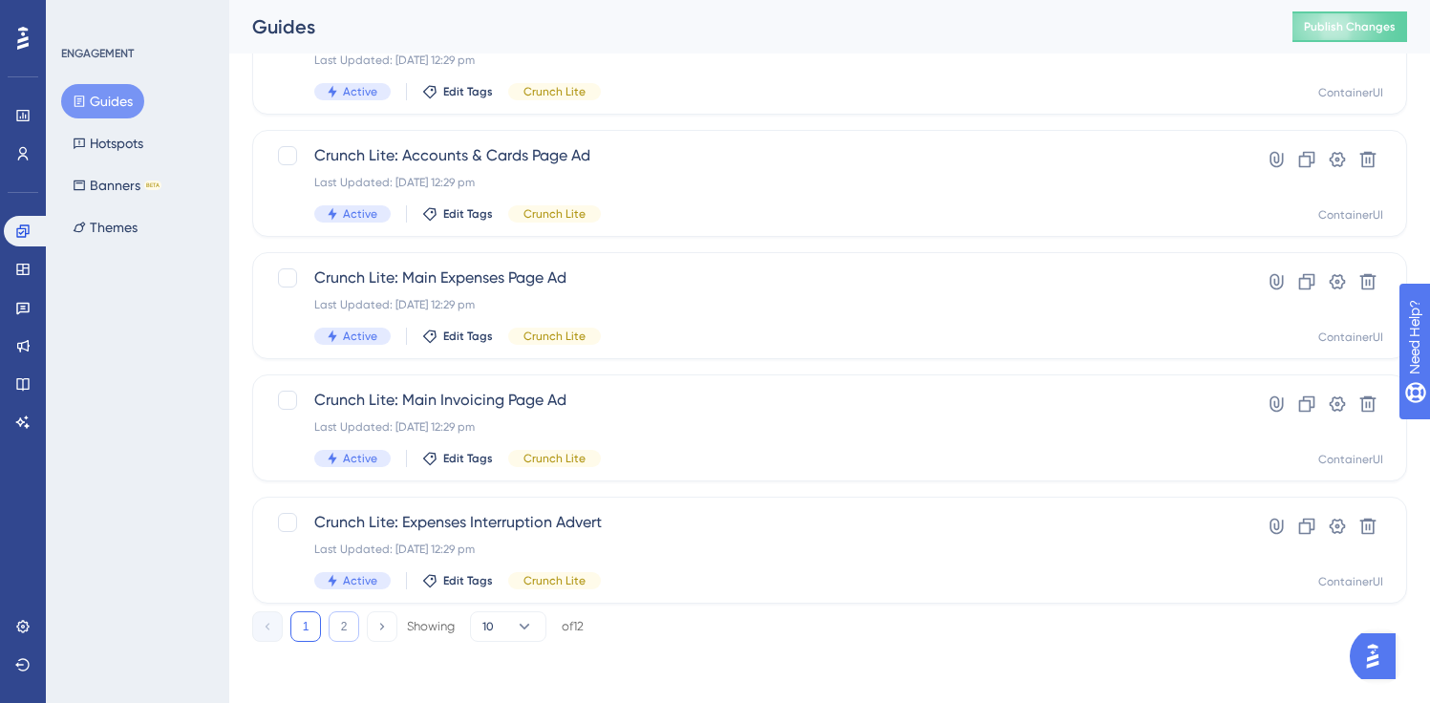
type input "lite"
click at [345, 630] on button "2" at bounding box center [344, 627] width 31 height 31
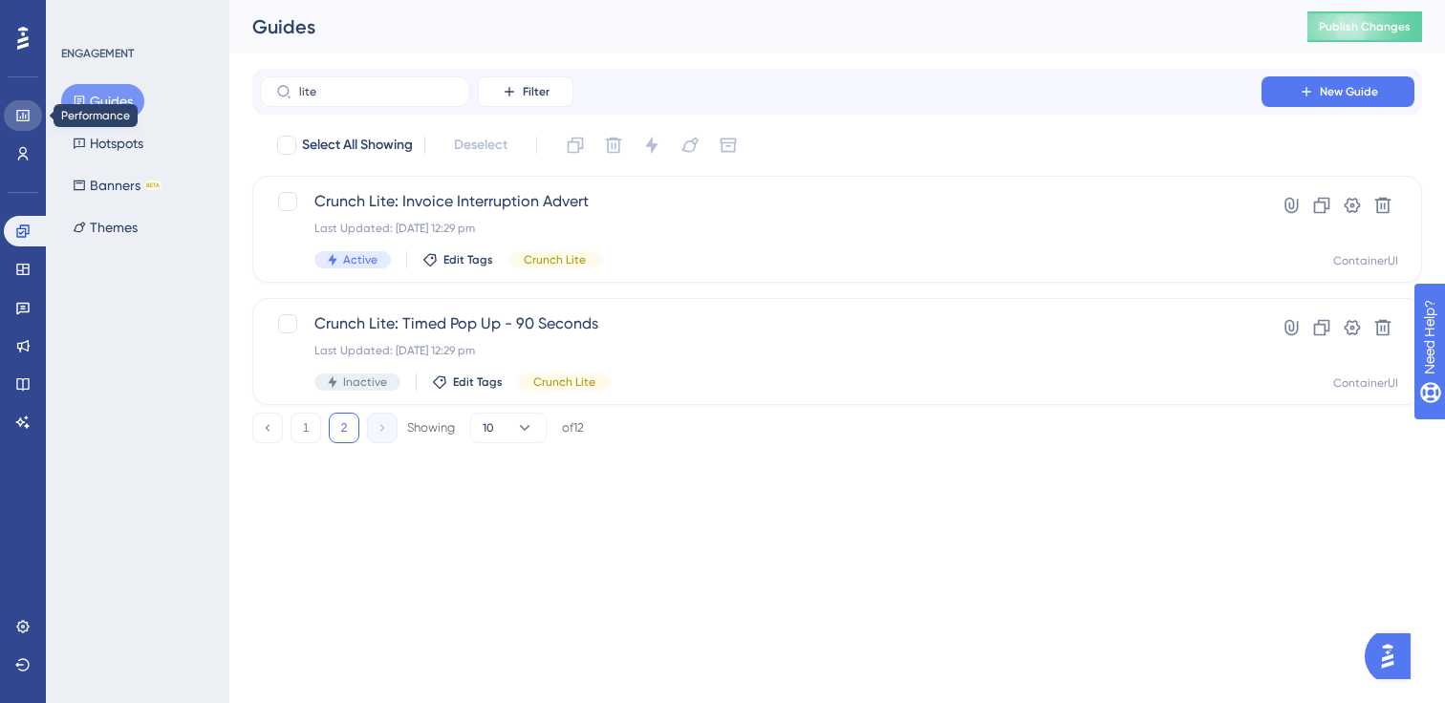
click at [11, 103] on link at bounding box center [23, 115] width 38 height 31
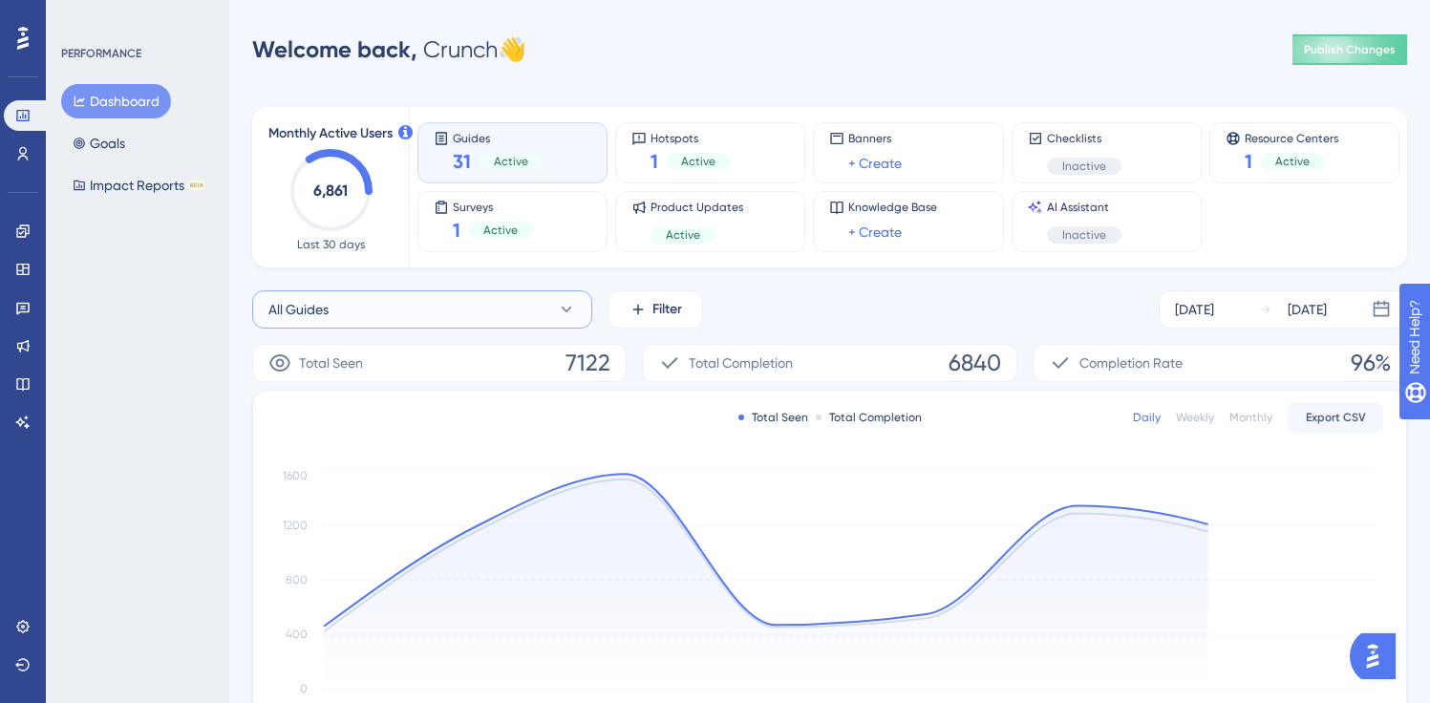
click at [465, 309] on button "All Guides" at bounding box center [422, 309] width 340 height 38
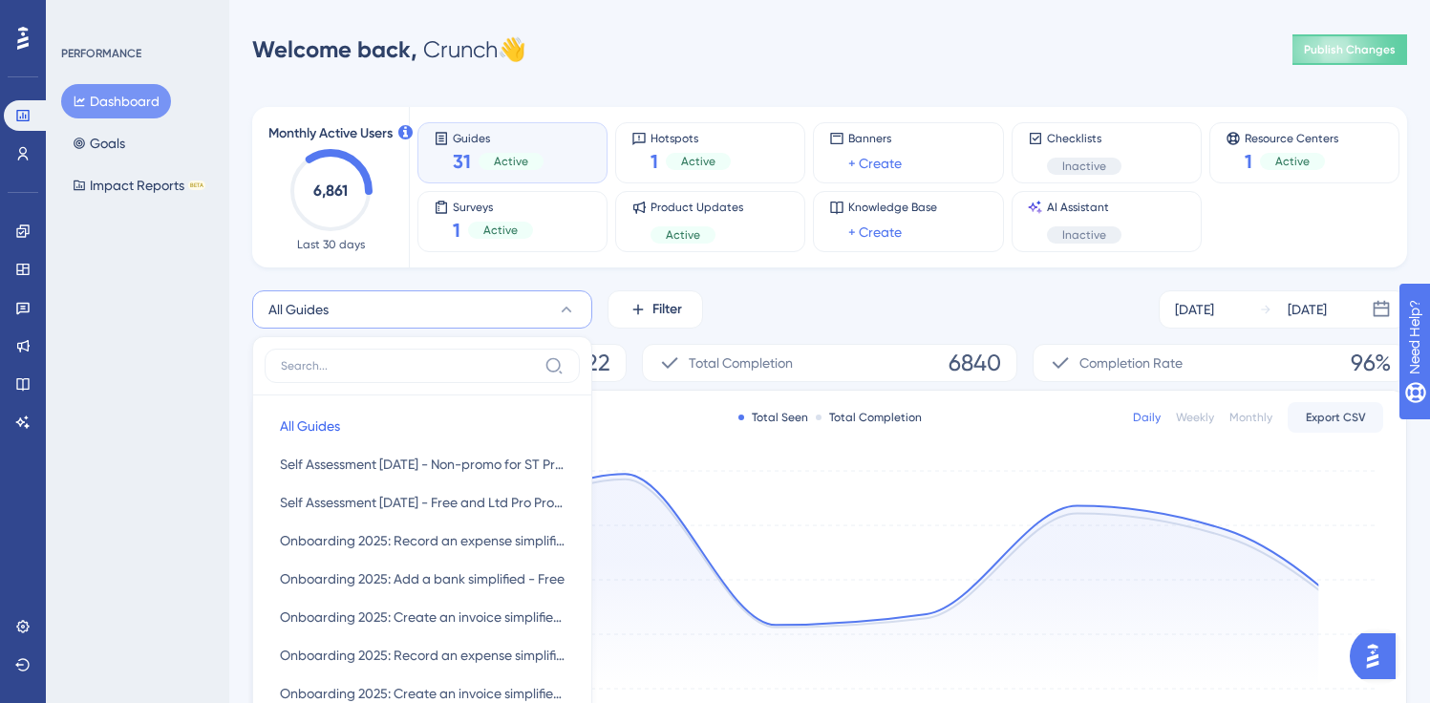
scroll to position [151, 0]
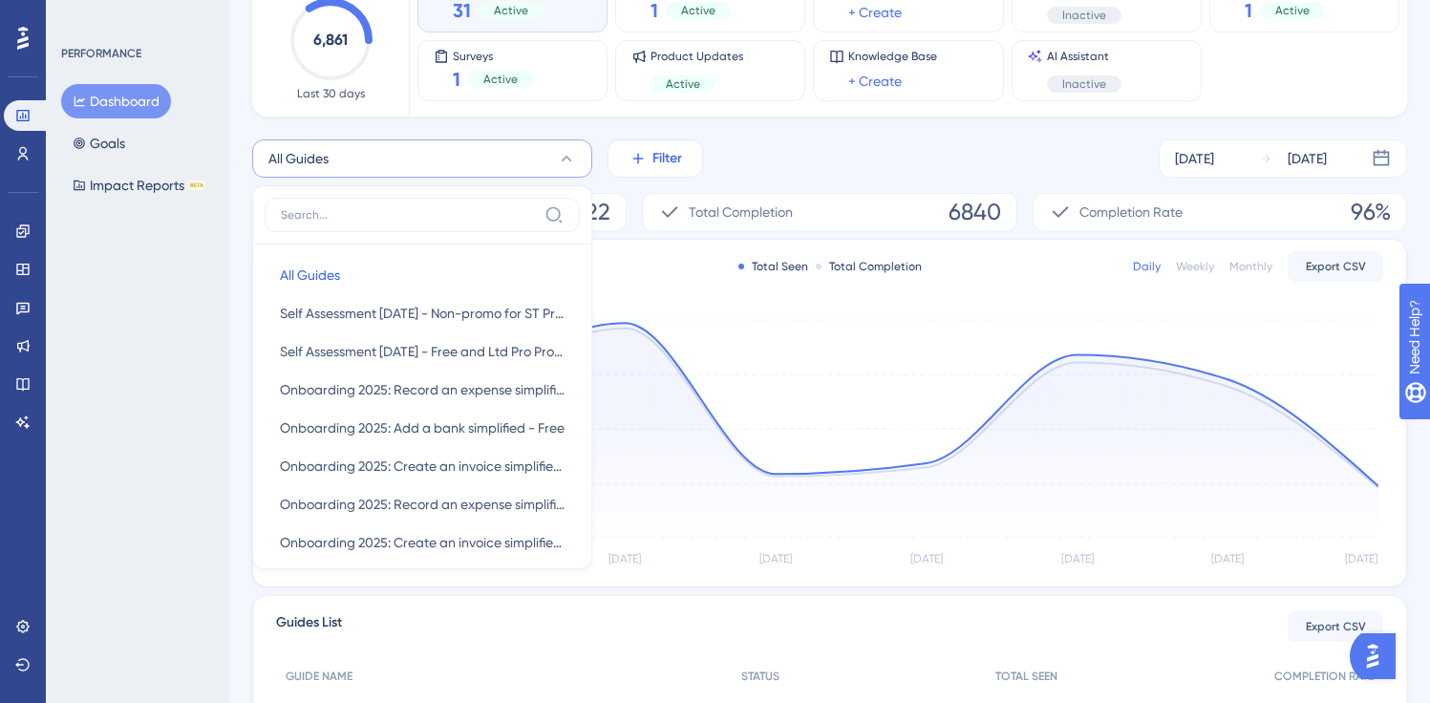
click at [666, 151] on span "Filter" at bounding box center [668, 158] width 30 height 23
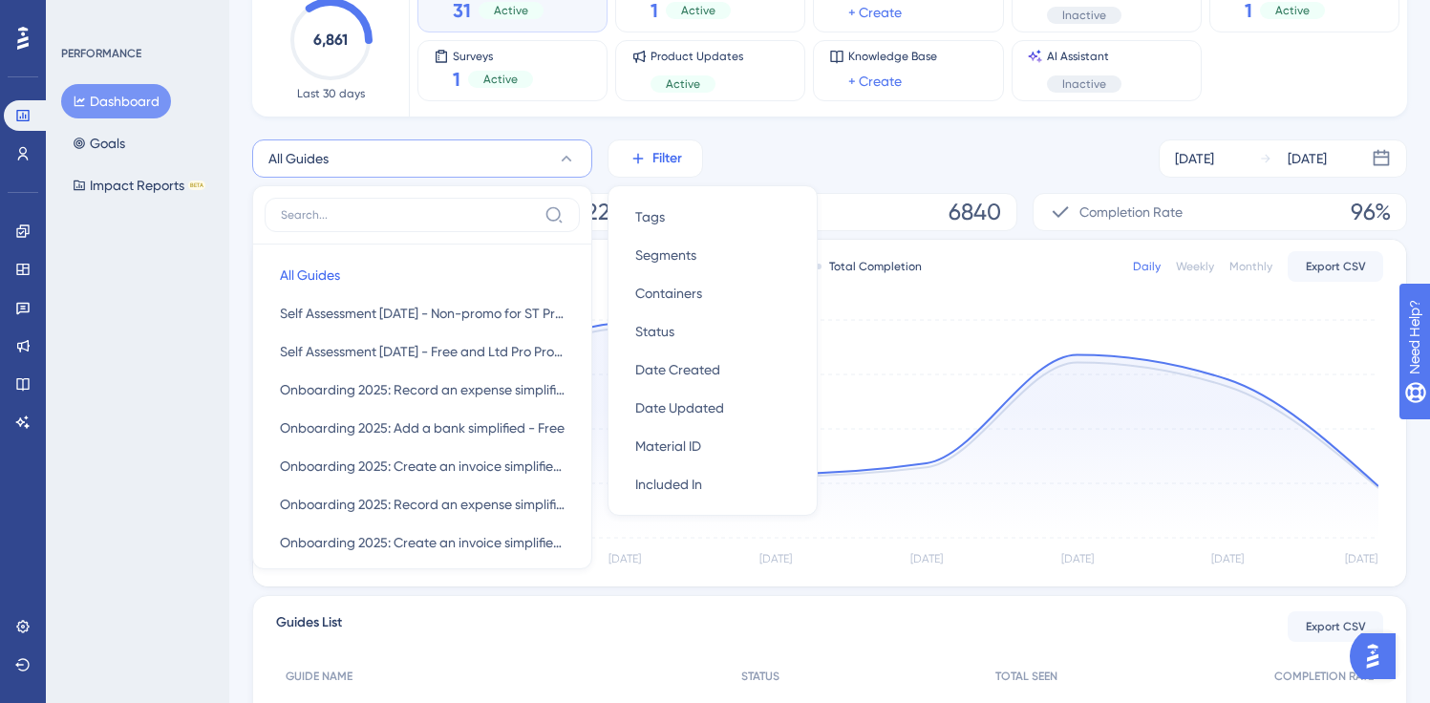
scroll to position [150, 0]
click at [686, 219] on div "Tags Tags" at bounding box center [712, 218] width 155 height 38
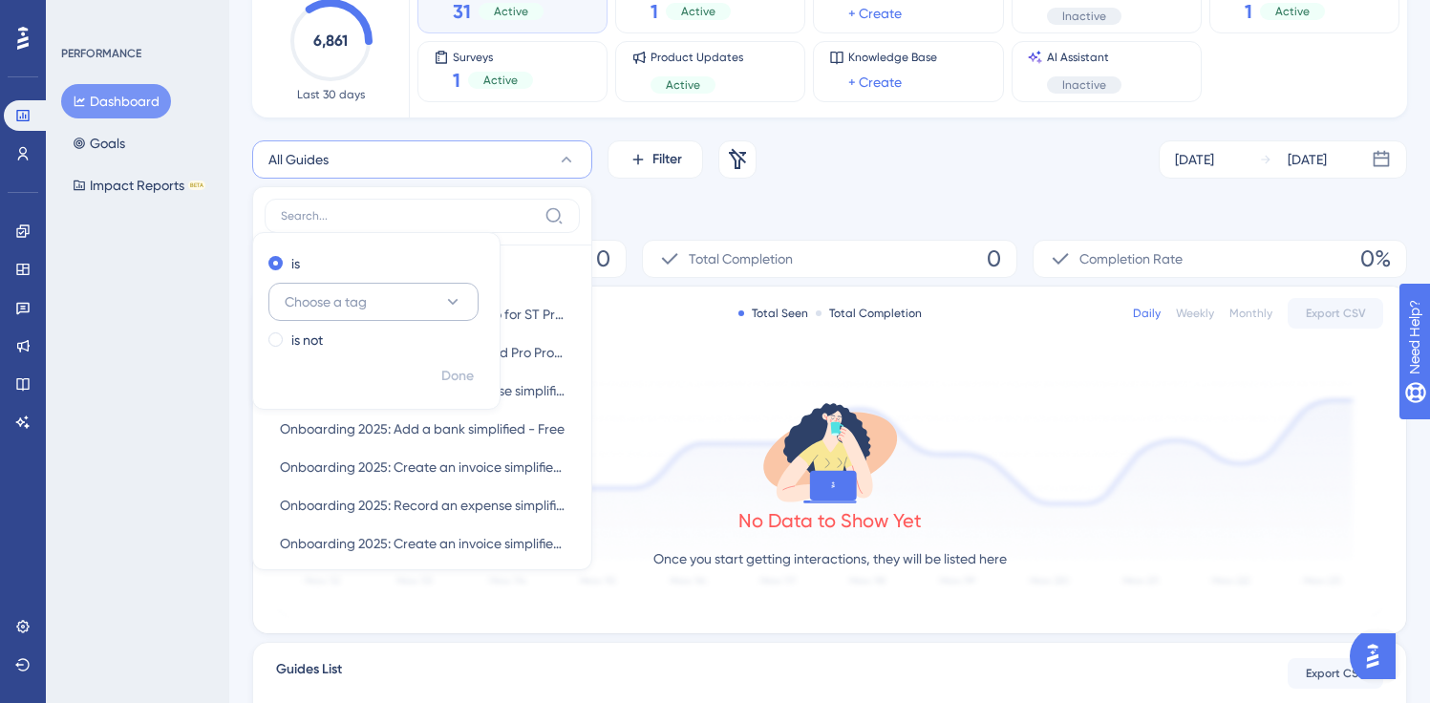
click at [348, 298] on span "Choose a tag" at bounding box center [326, 301] width 82 height 23
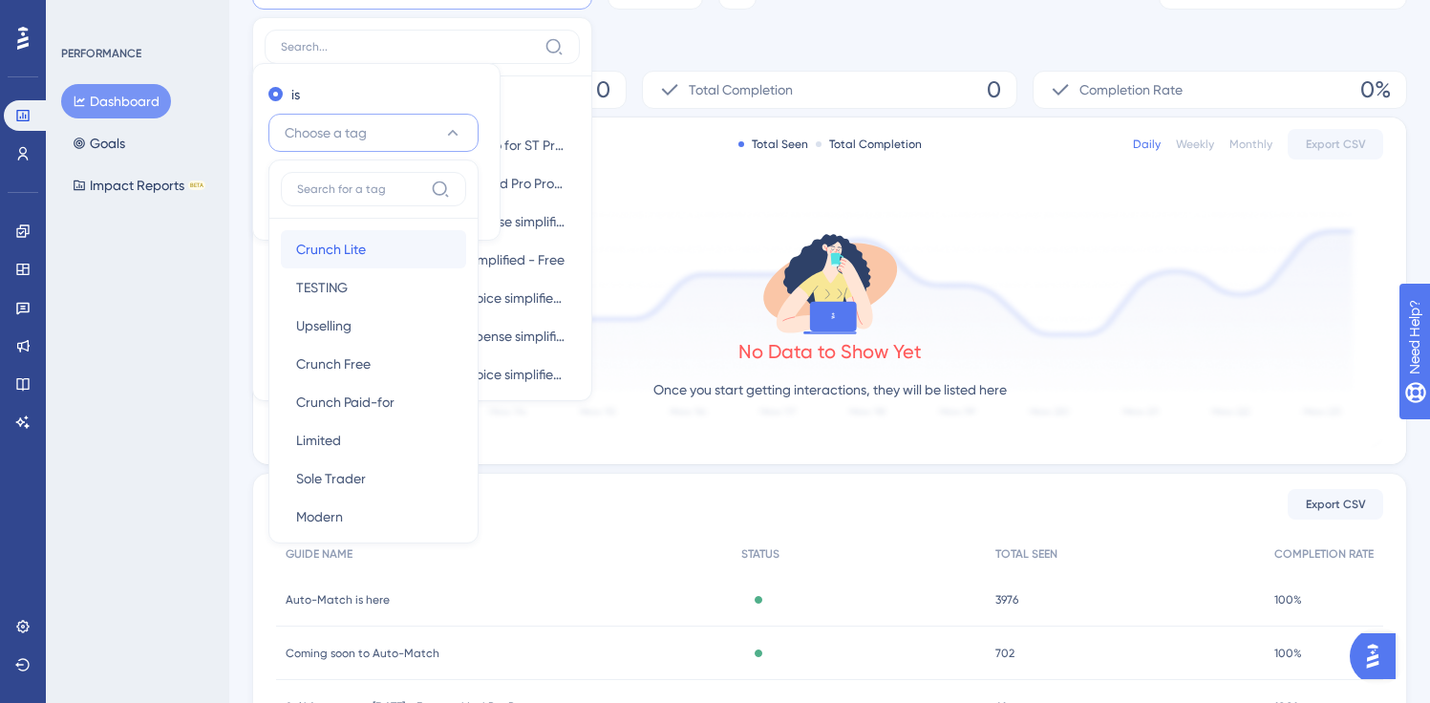
click at [329, 249] on span "Crunch Lite" at bounding box center [331, 249] width 70 height 23
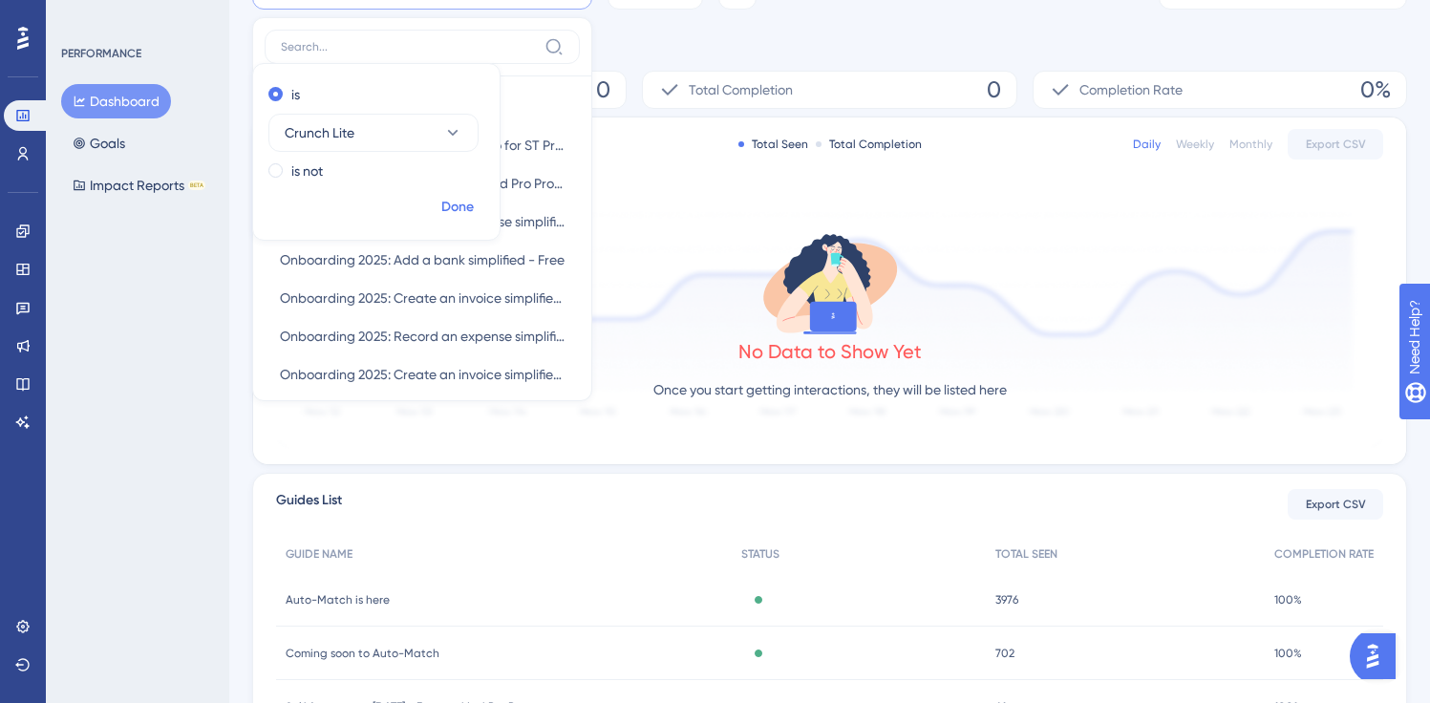
click at [454, 200] on span "Done" at bounding box center [457, 207] width 32 height 23
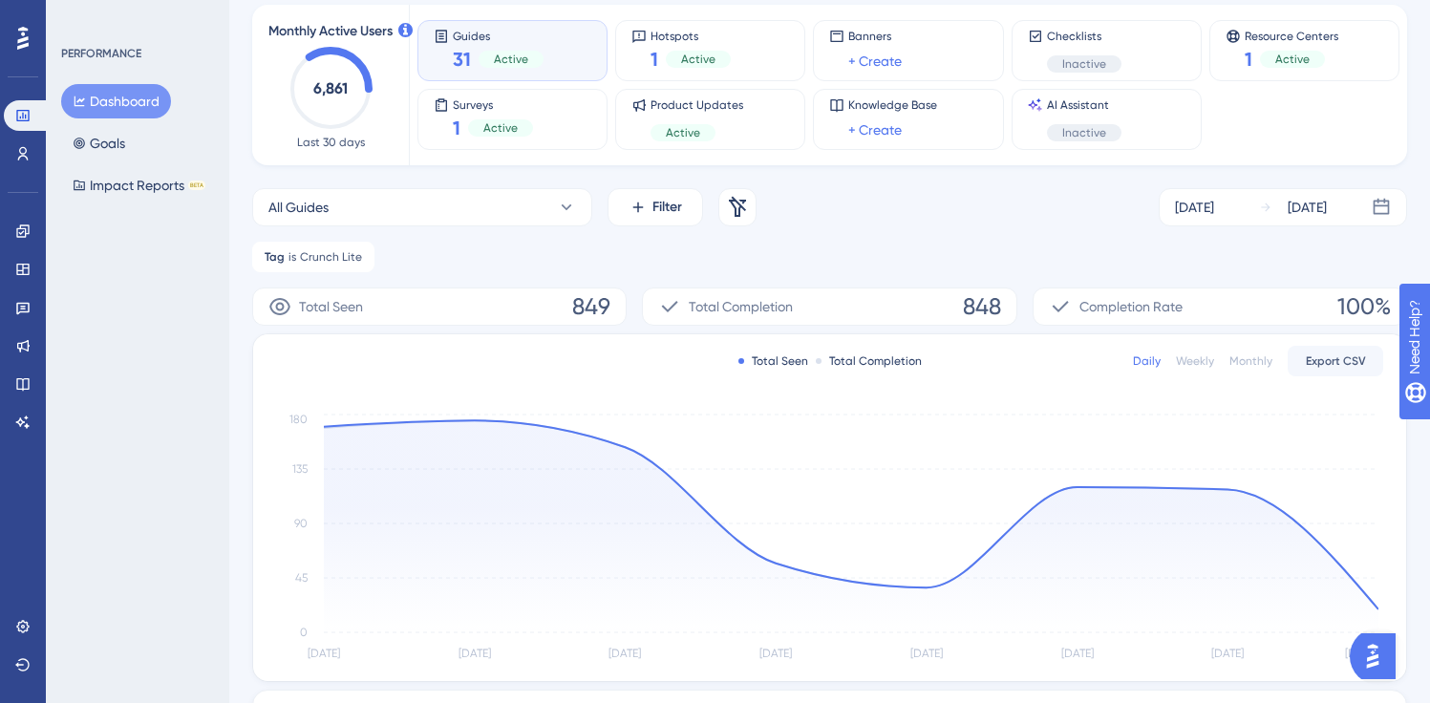
scroll to position [103, 0]
click at [1239, 359] on div "Monthly" at bounding box center [1251, 360] width 43 height 15
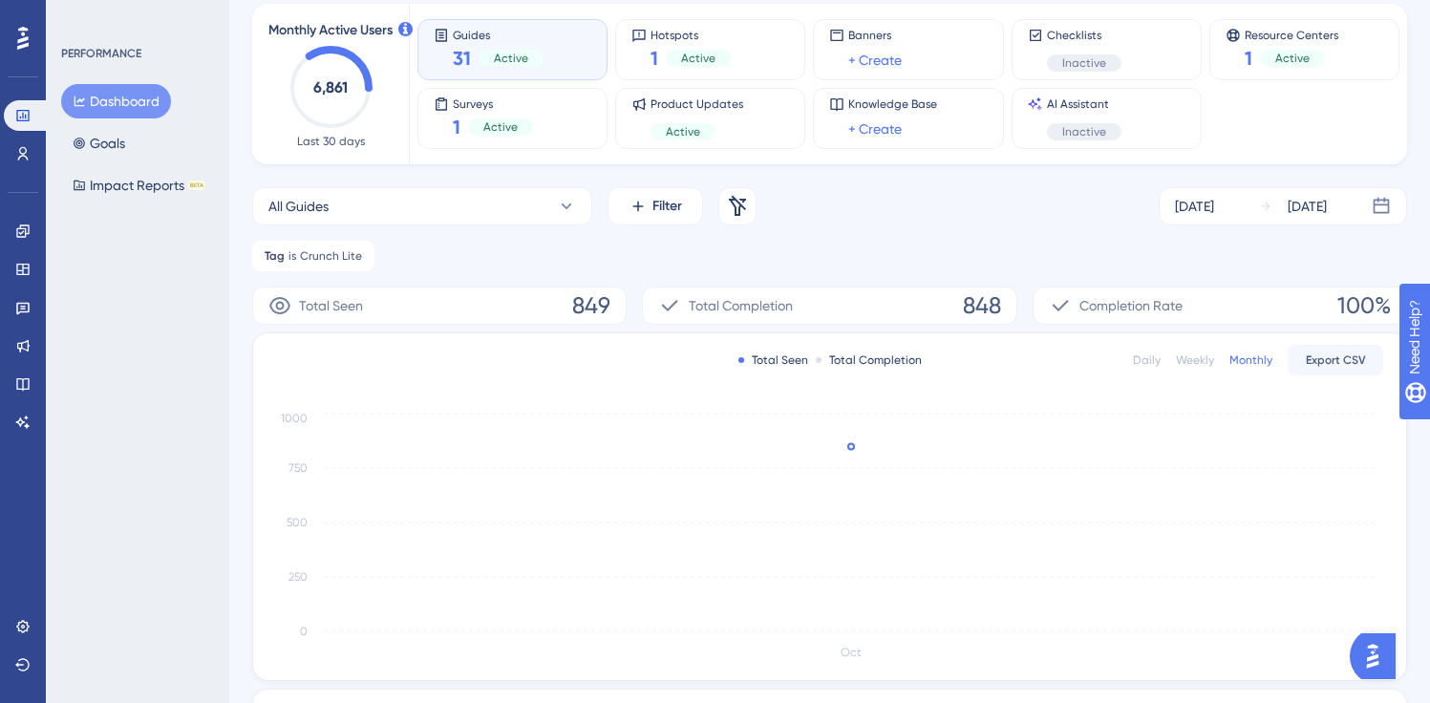
click at [1182, 356] on div "Weekly" at bounding box center [1195, 360] width 38 height 15
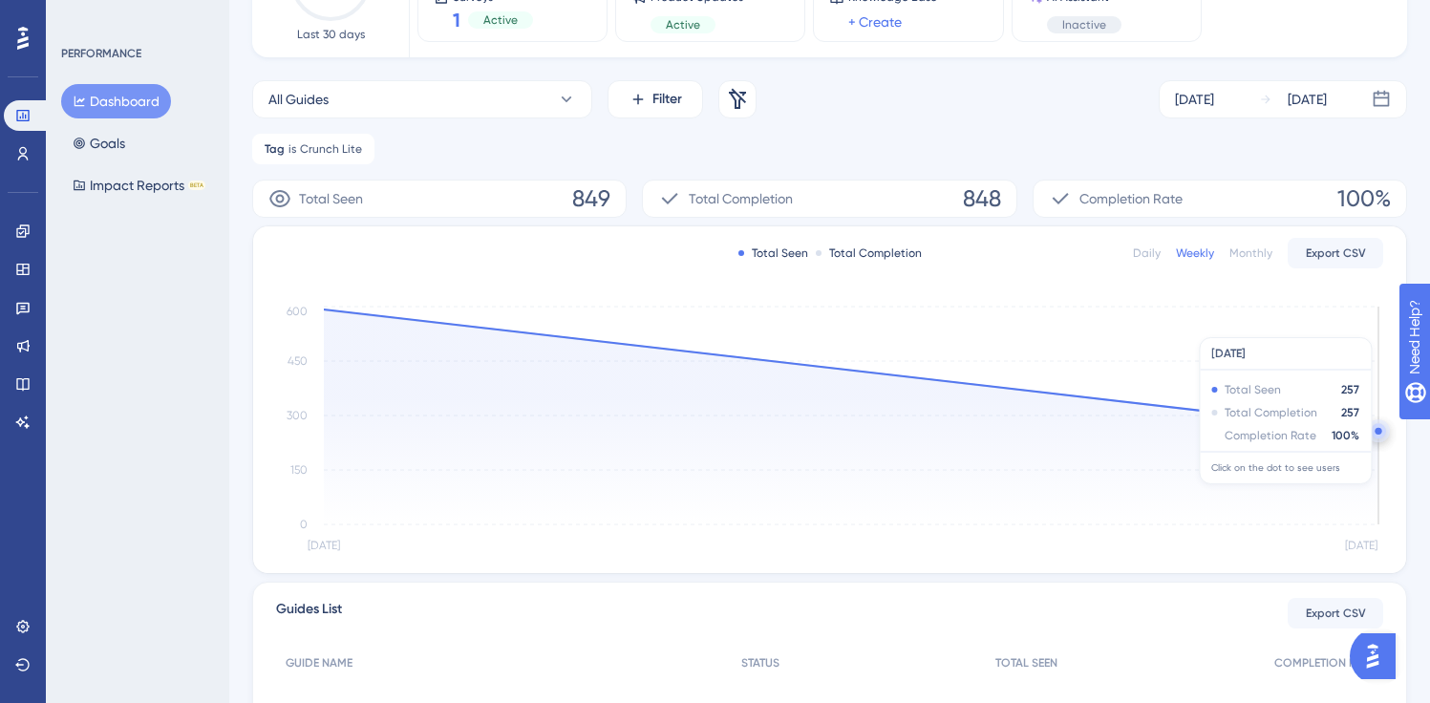
scroll to position [224, 0]
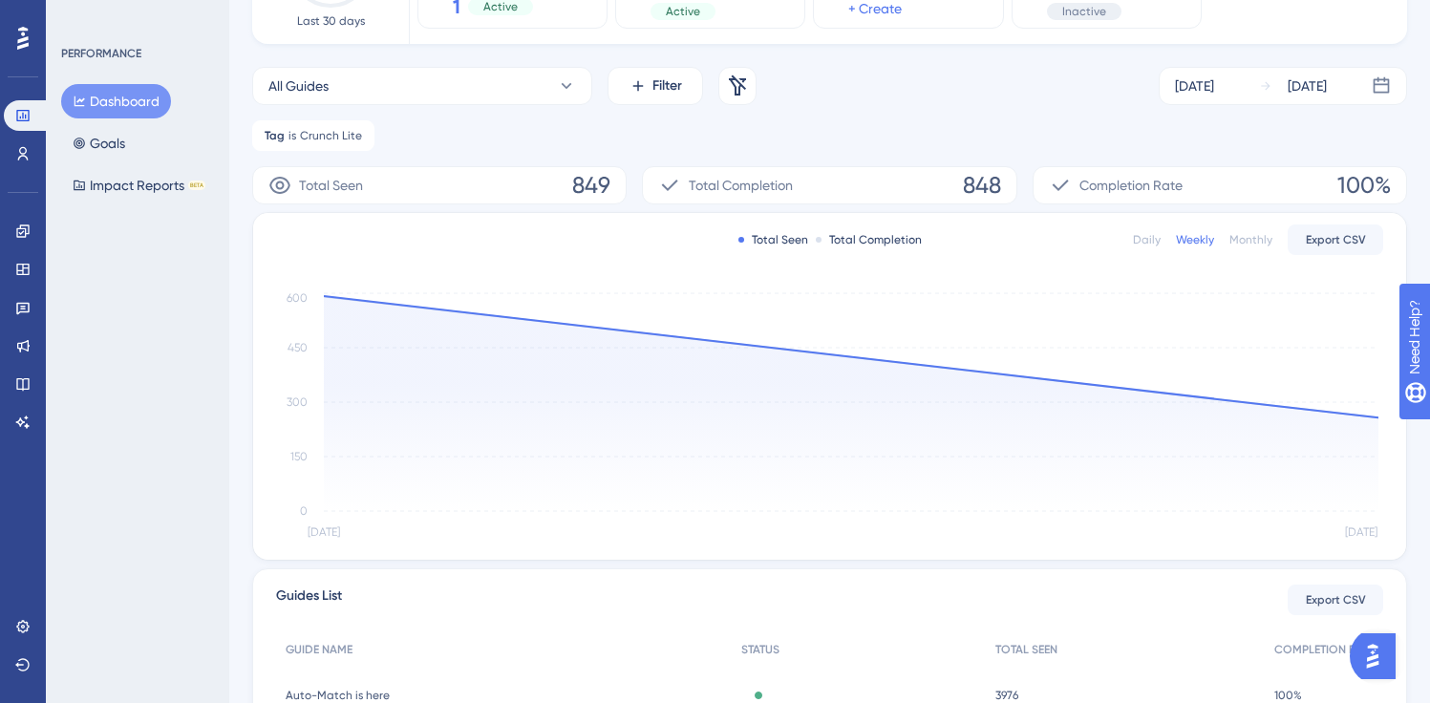
click at [1139, 239] on div "Daily" at bounding box center [1147, 239] width 28 height 15
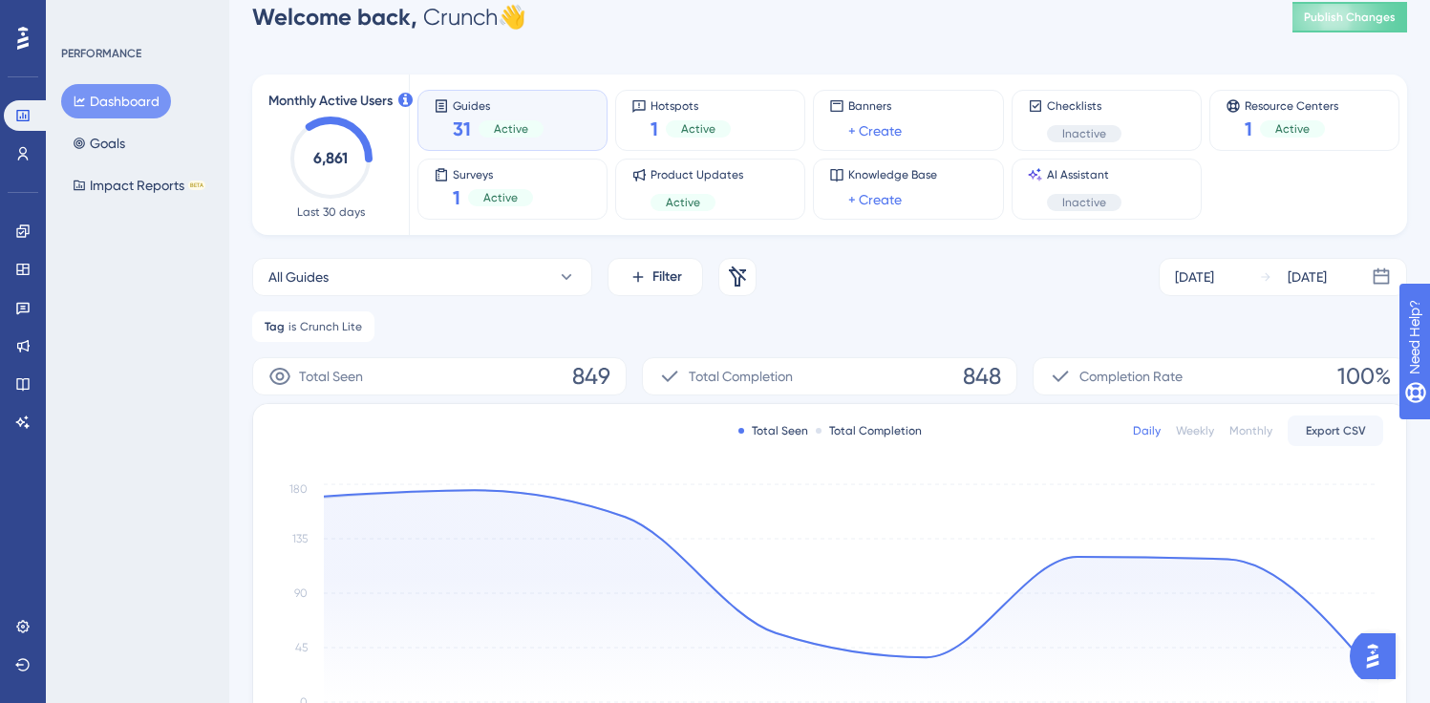
scroll to position [35, 0]
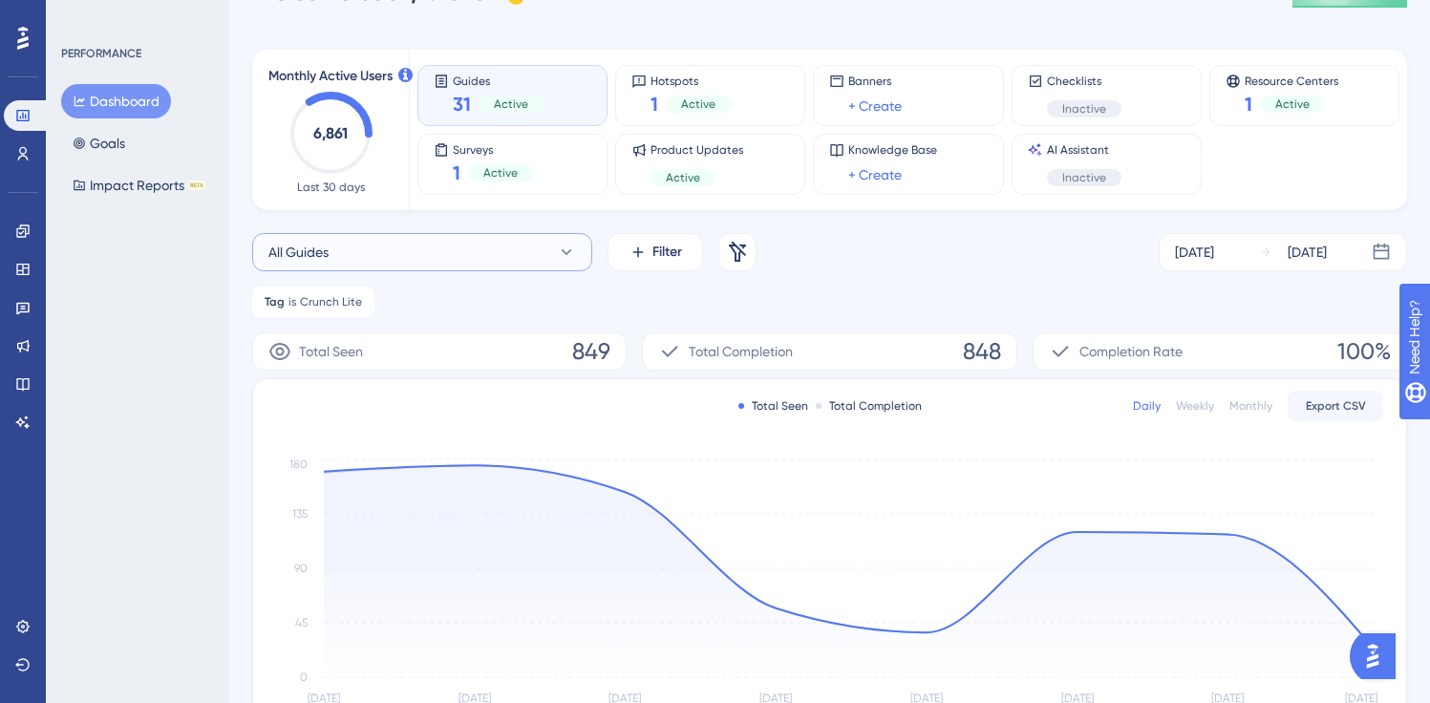
click at [552, 248] on button "All Guides" at bounding box center [422, 252] width 340 height 38
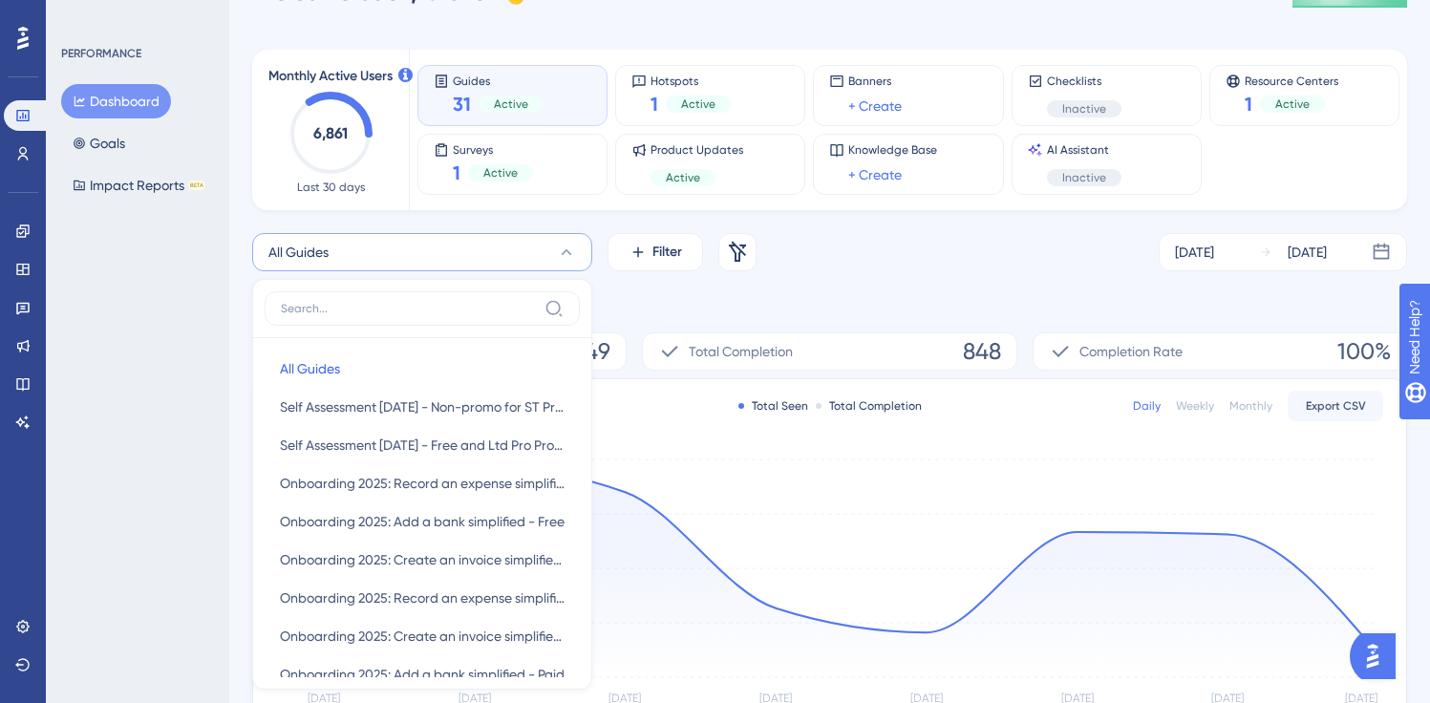
scroll to position [175, 0]
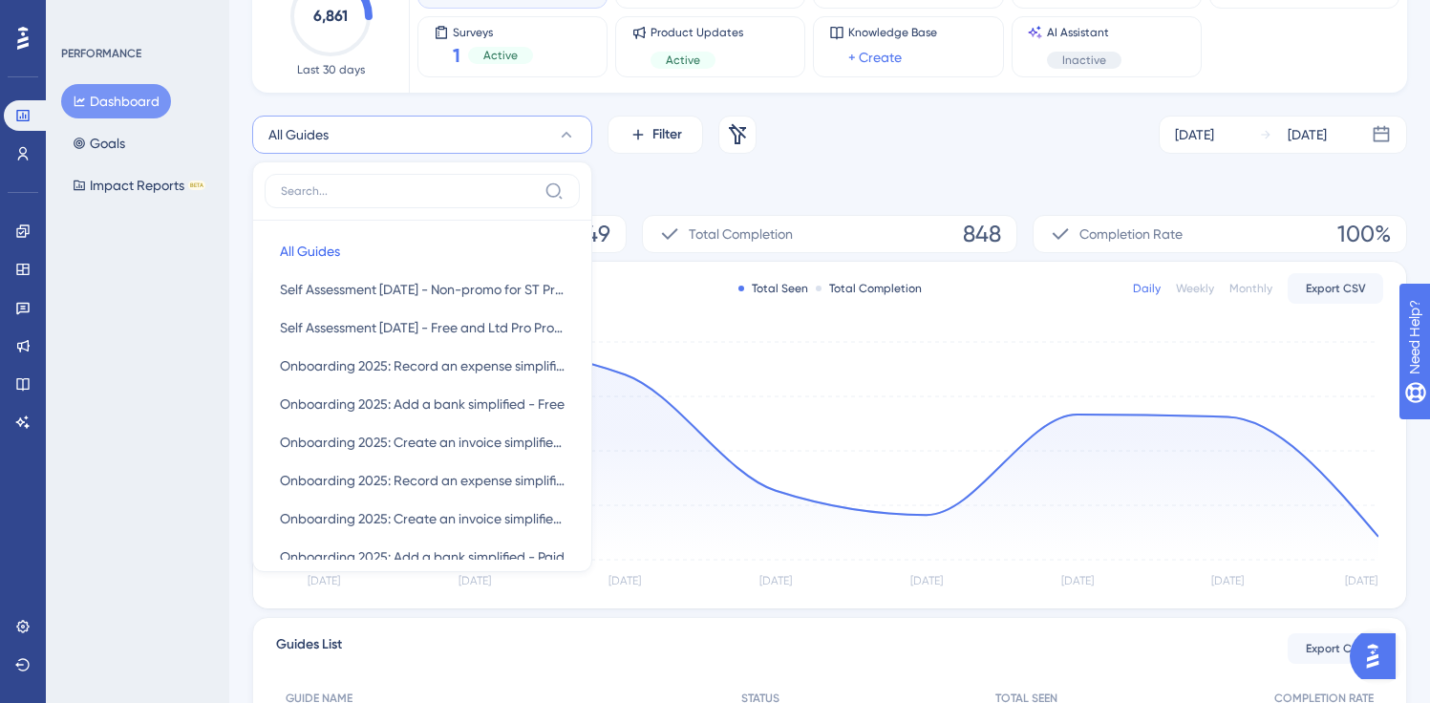
click at [868, 177] on div "Tag is Crunch Lite Crunch Lite Remove" at bounding box center [829, 184] width 1155 height 31
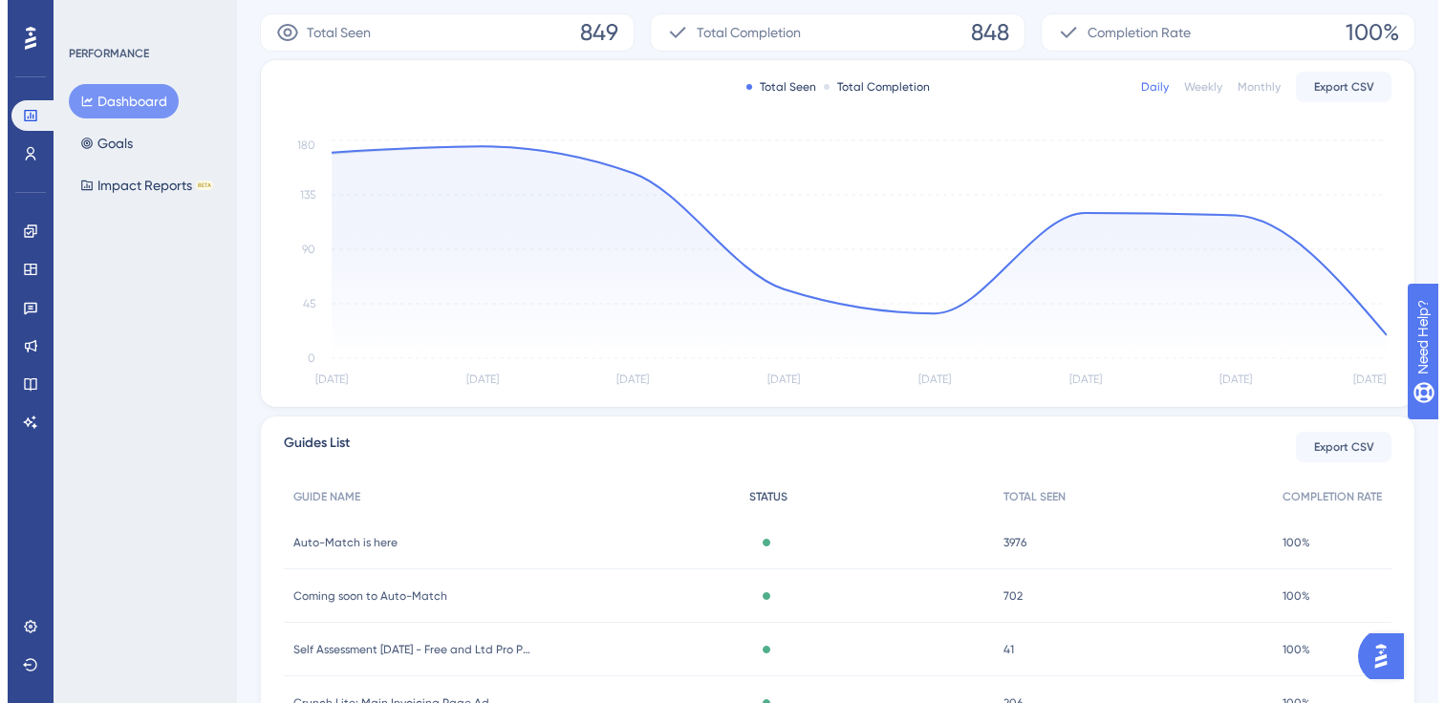
scroll to position [0, 0]
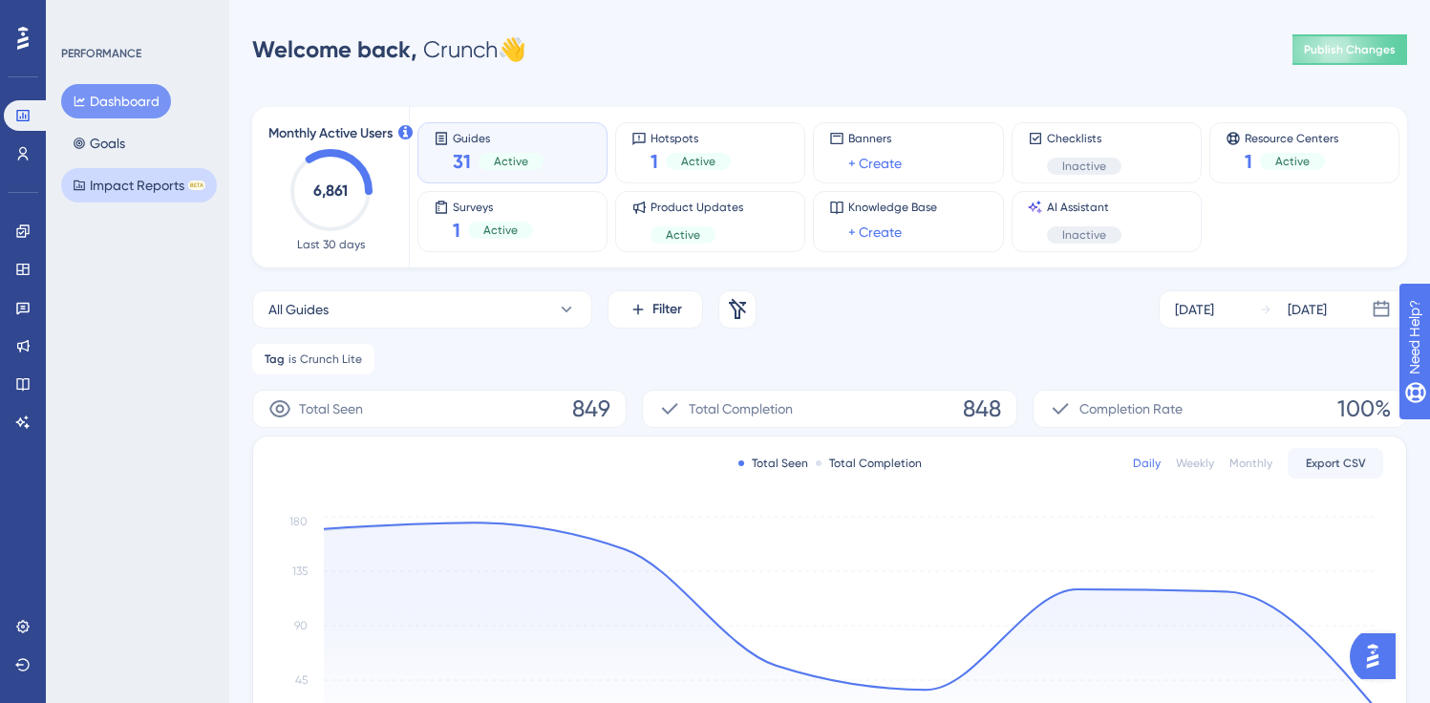
click at [137, 180] on button "Impact Reports BETA" at bounding box center [139, 185] width 156 height 34
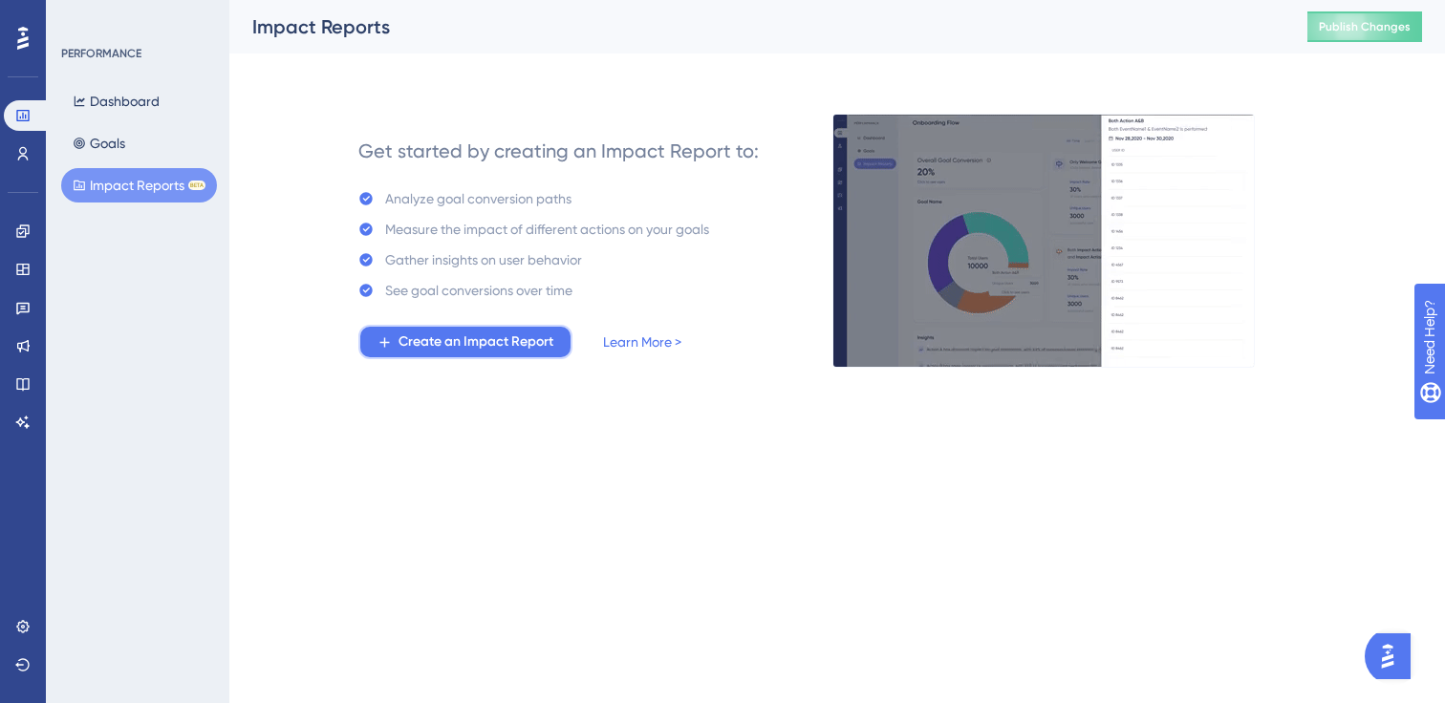
click at [497, 341] on span "Create an Impact Report" at bounding box center [475, 342] width 155 height 23
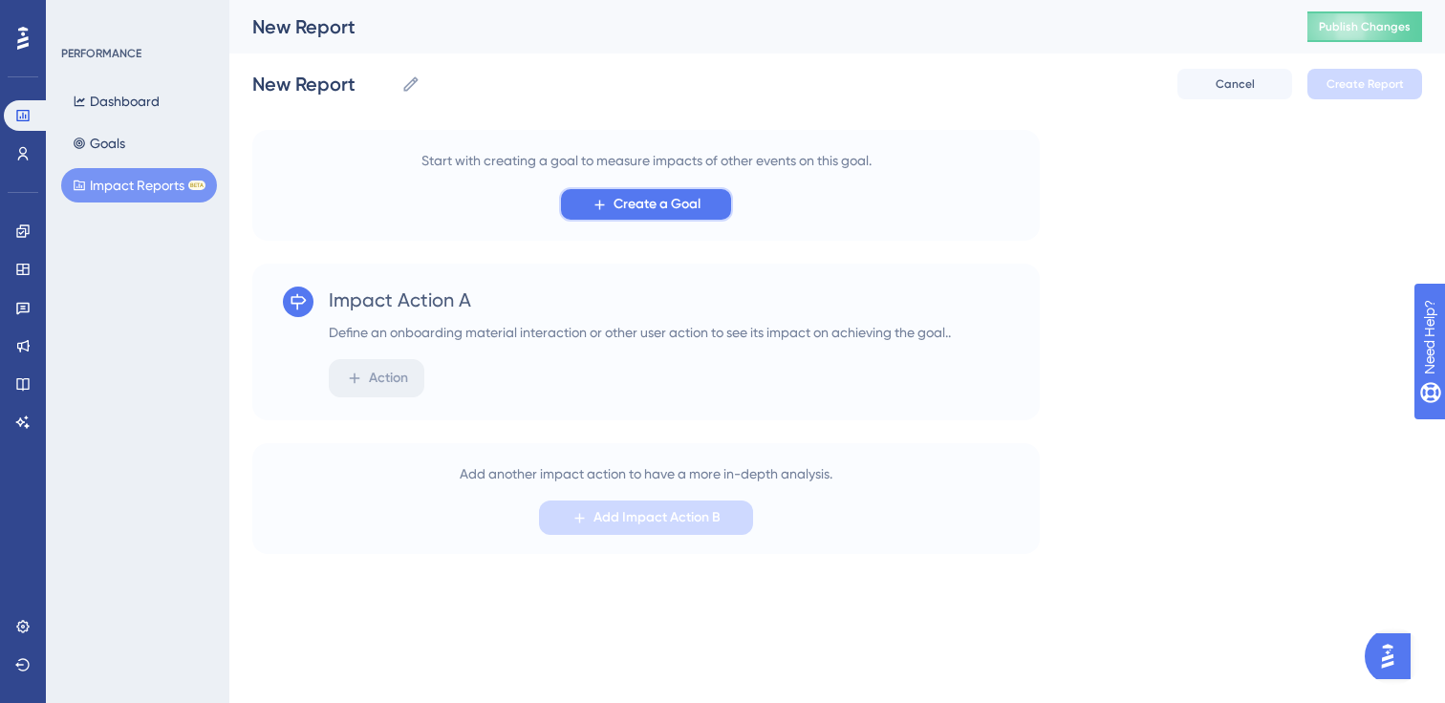
click at [641, 199] on span "Create a Goal" at bounding box center [656, 204] width 87 height 23
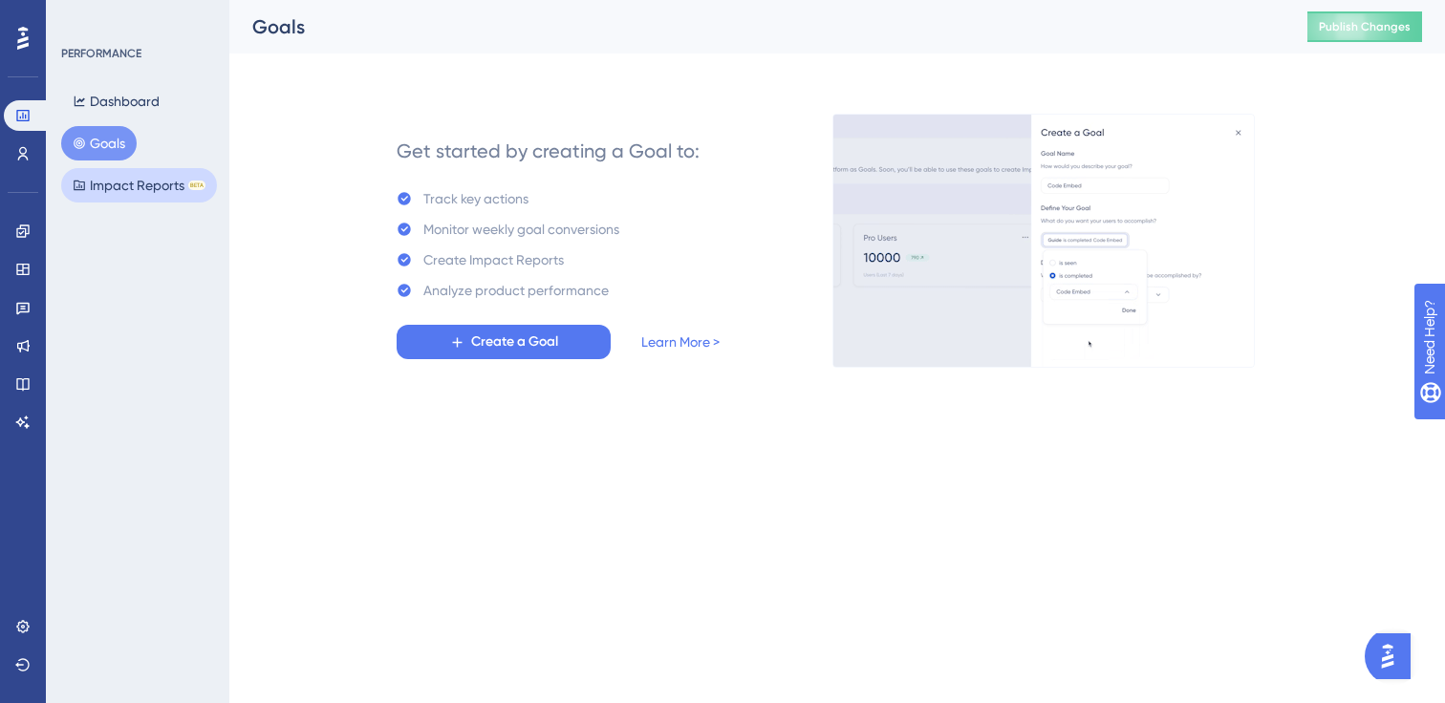
click at [155, 168] on button "Impact Reports BETA" at bounding box center [139, 185] width 156 height 34
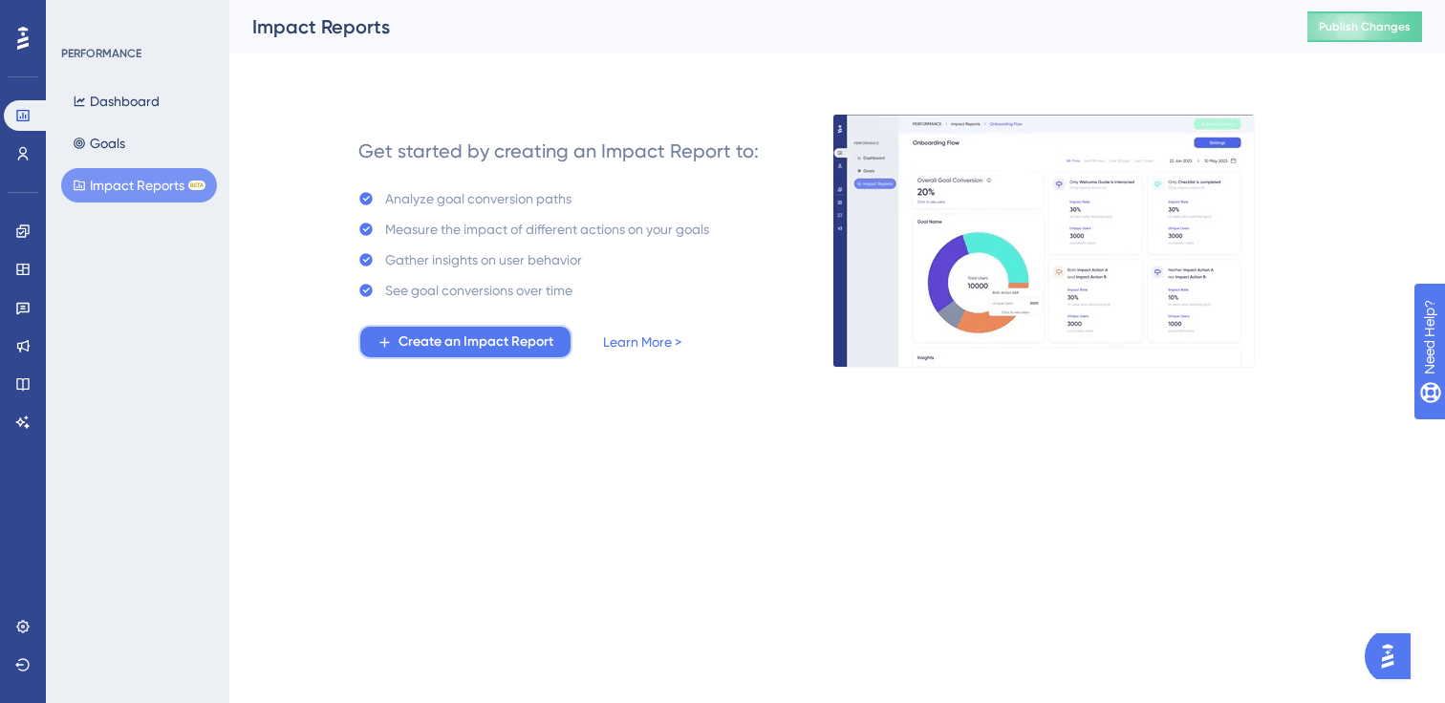
click at [553, 349] on span "Create an Impact Report" at bounding box center [475, 342] width 155 height 23
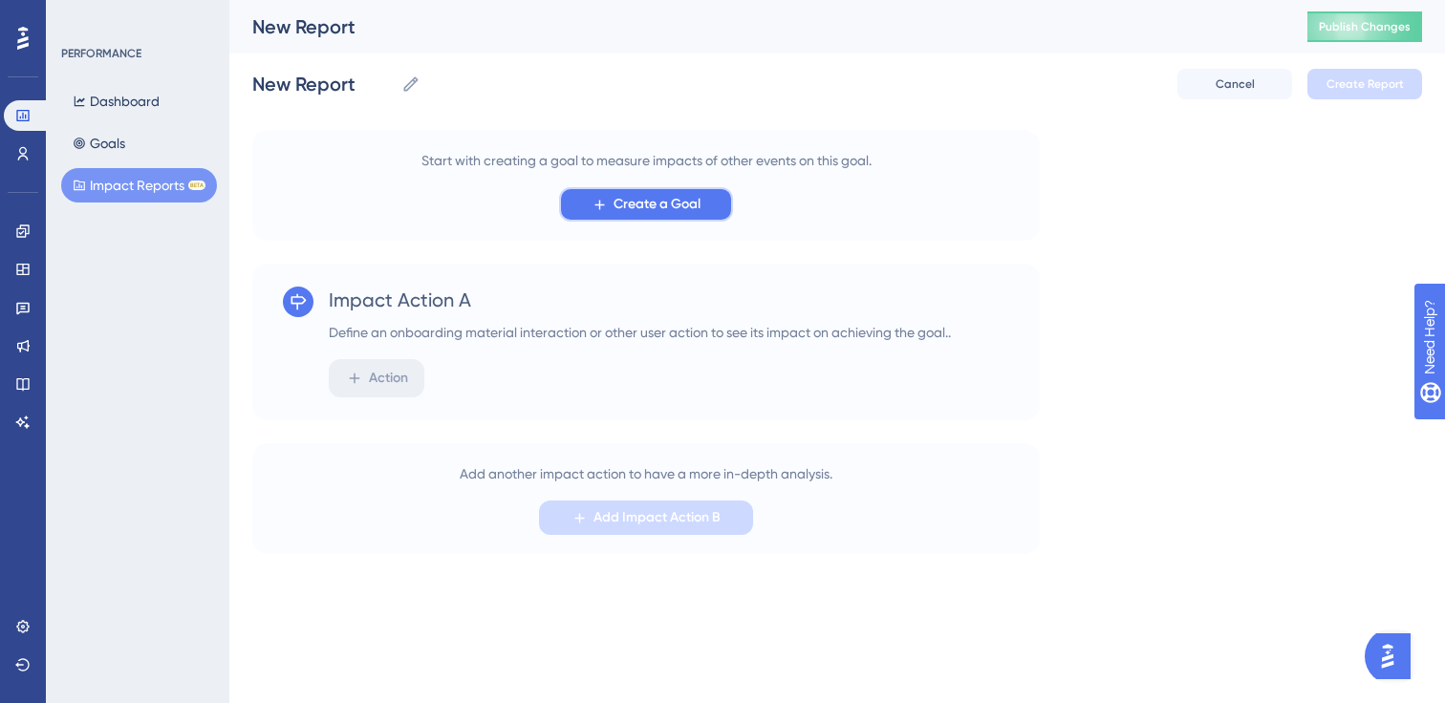
click at [712, 213] on button "Create a Goal" at bounding box center [646, 204] width 174 height 34
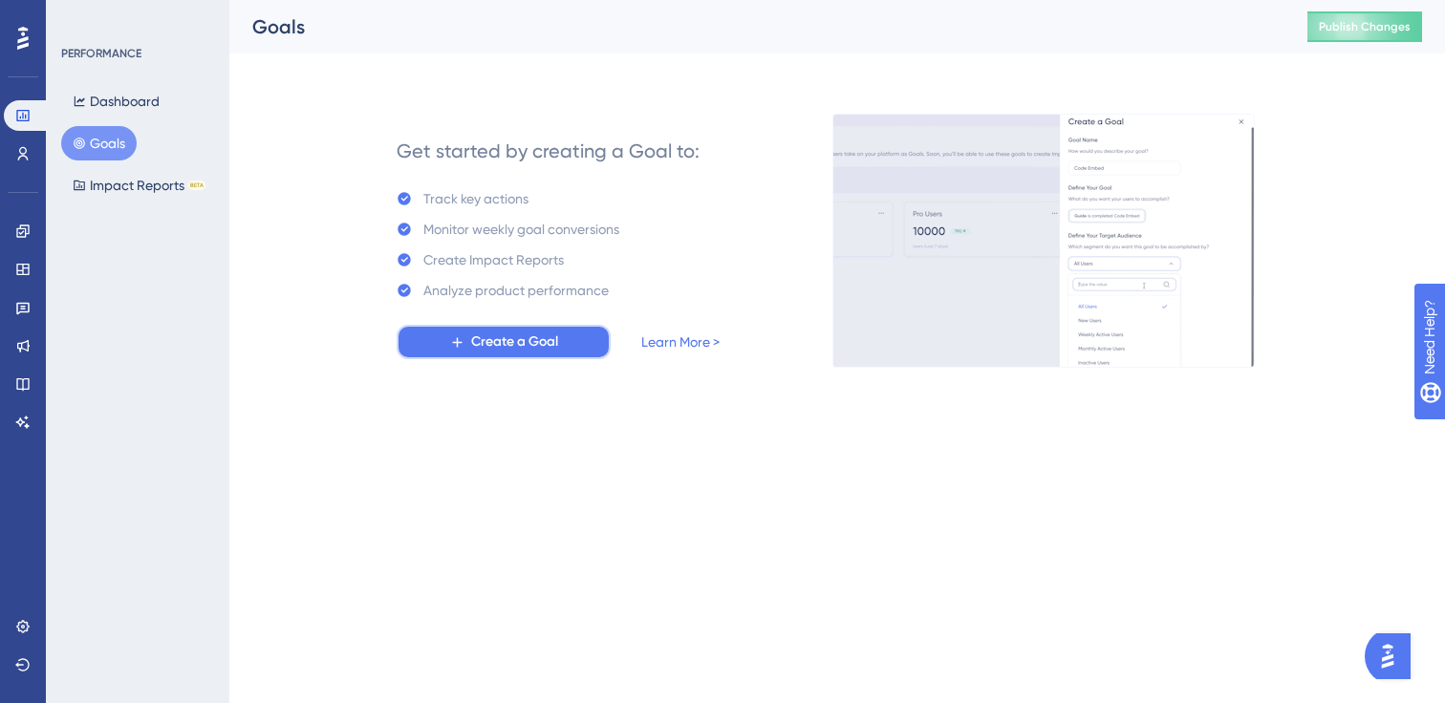
click at [510, 341] on span "Create a Goal" at bounding box center [514, 342] width 87 height 23
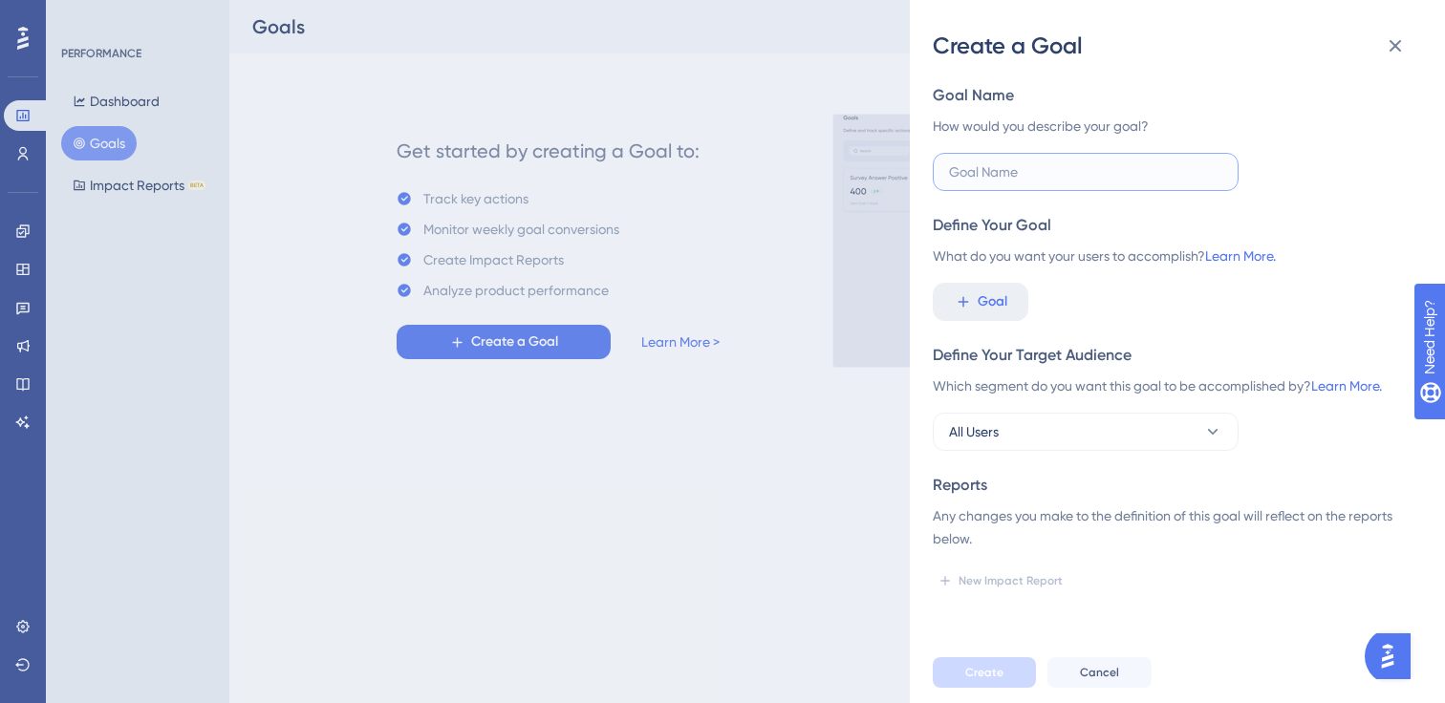
click at [1051, 182] on input "text" at bounding box center [1085, 171] width 273 height 21
type input "Crunch Lite"
click at [983, 284] on button "Goal" at bounding box center [981, 302] width 96 height 38
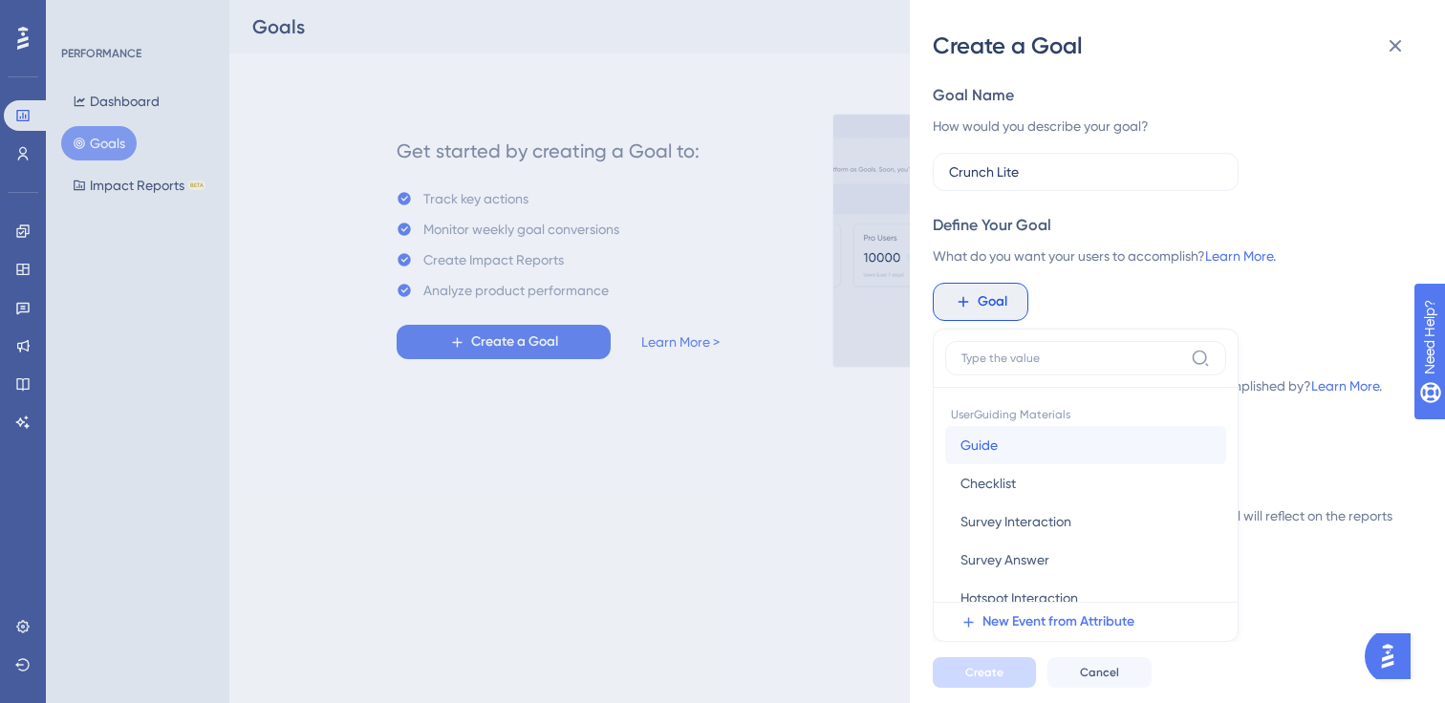
click at [1007, 444] on button "Guide Guide" at bounding box center [1085, 445] width 281 height 38
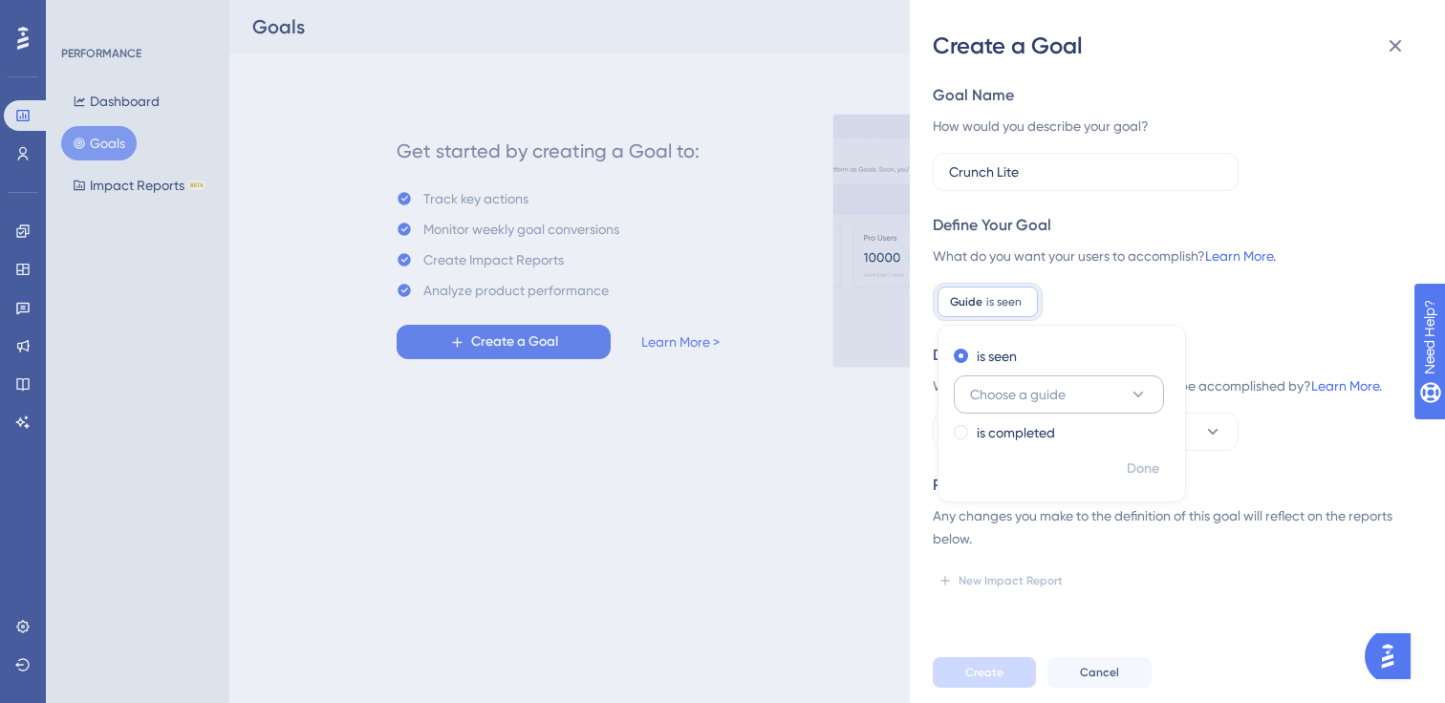
click at [1107, 402] on button "Choose a guide" at bounding box center [1059, 395] width 210 height 38
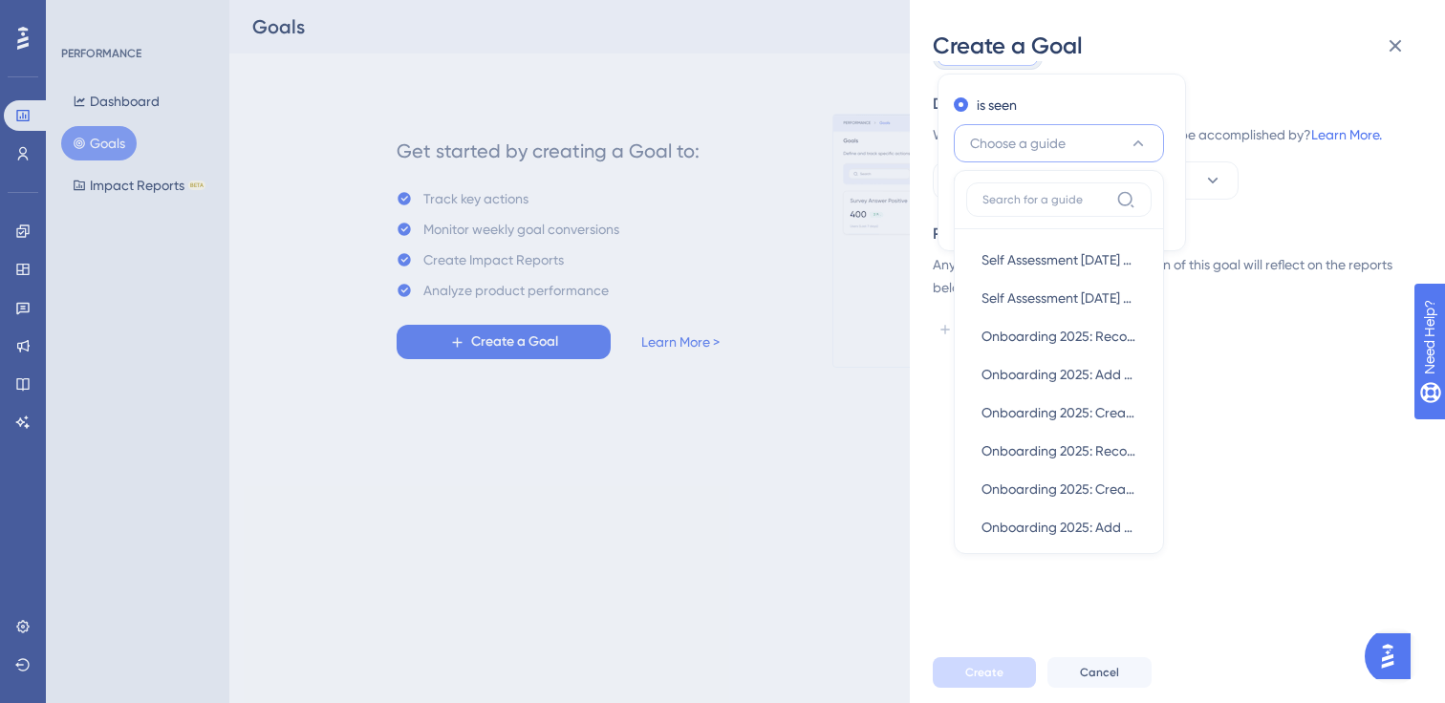
click at [1272, 202] on div "Goal Name How would you describe your goal? Crunch Lite Define Your Goal What d…" at bounding box center [1170, 89] width 474 height 512
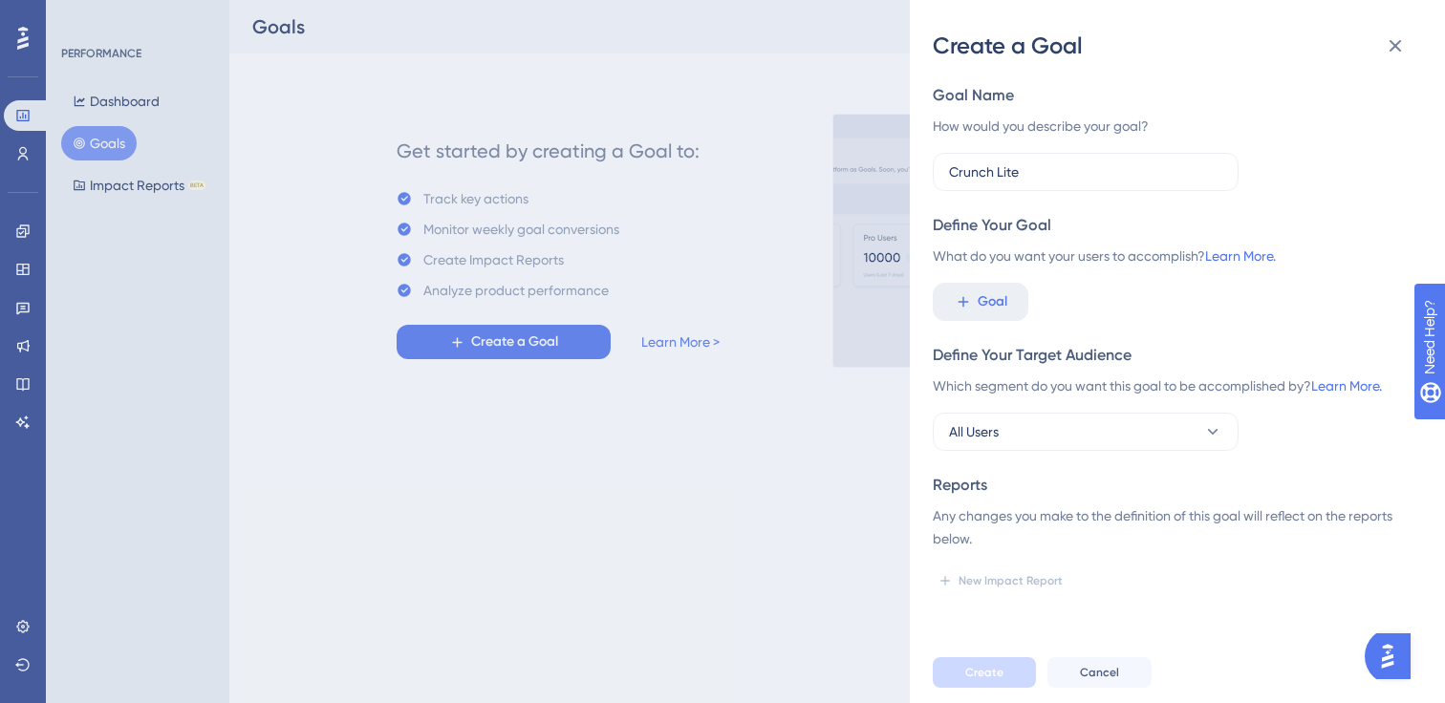
scroll to position [0, 0]
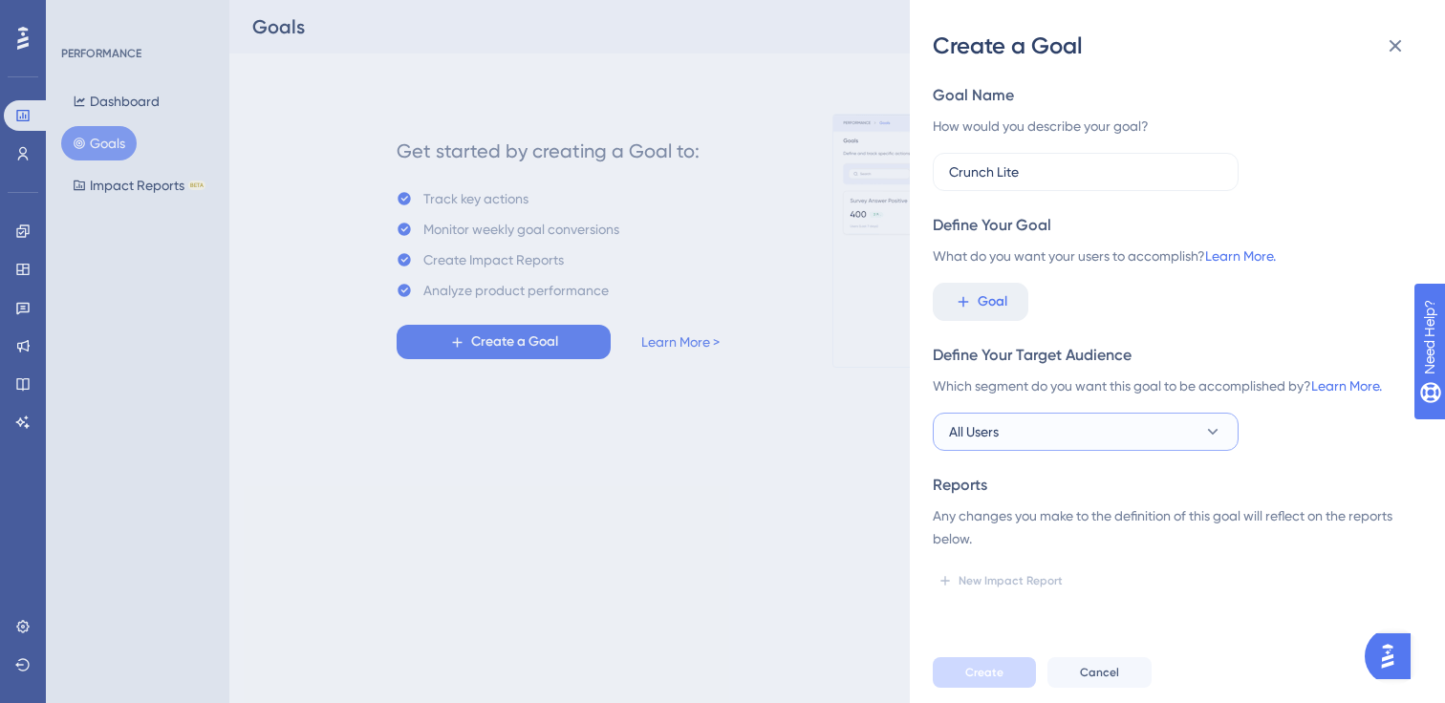
click at [1122, 425] on button "All Users" at bounding box center [1086, 432] width 306 height 38
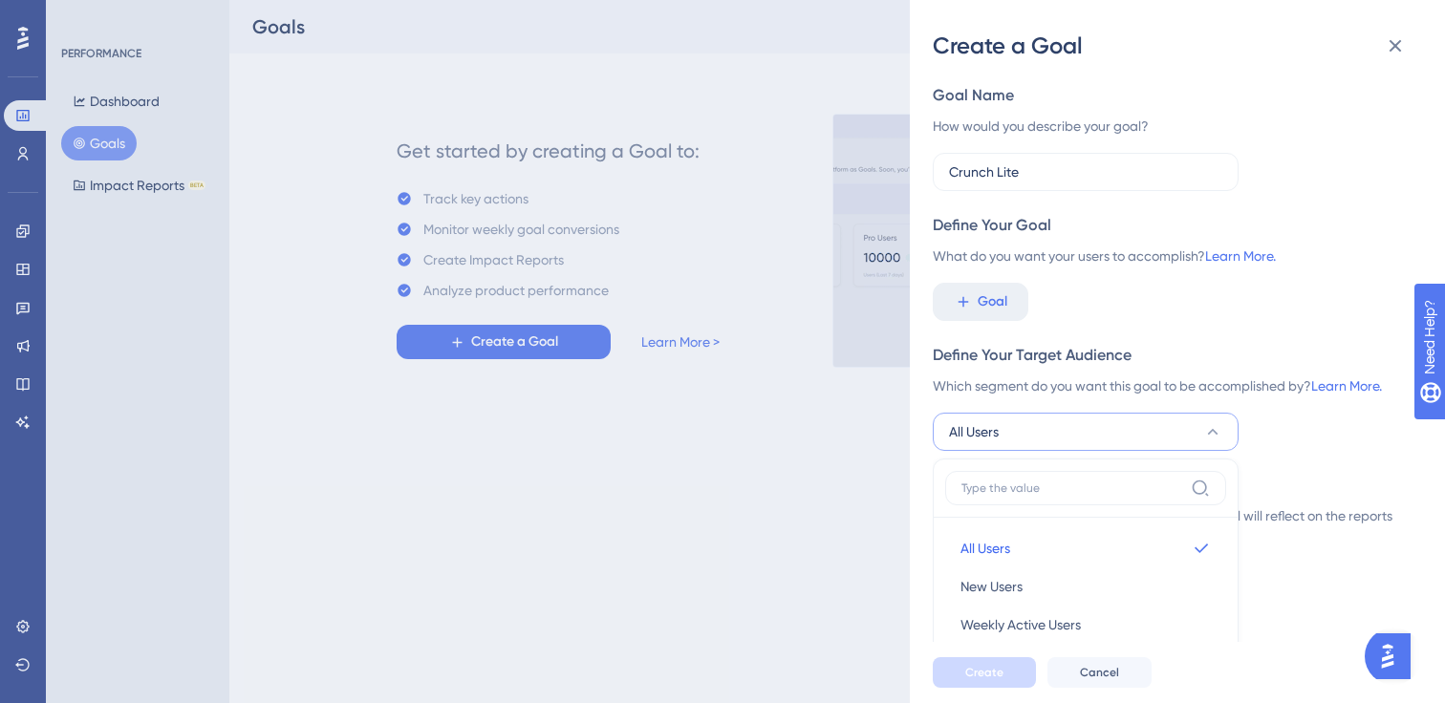
scroll to position [261, 0]
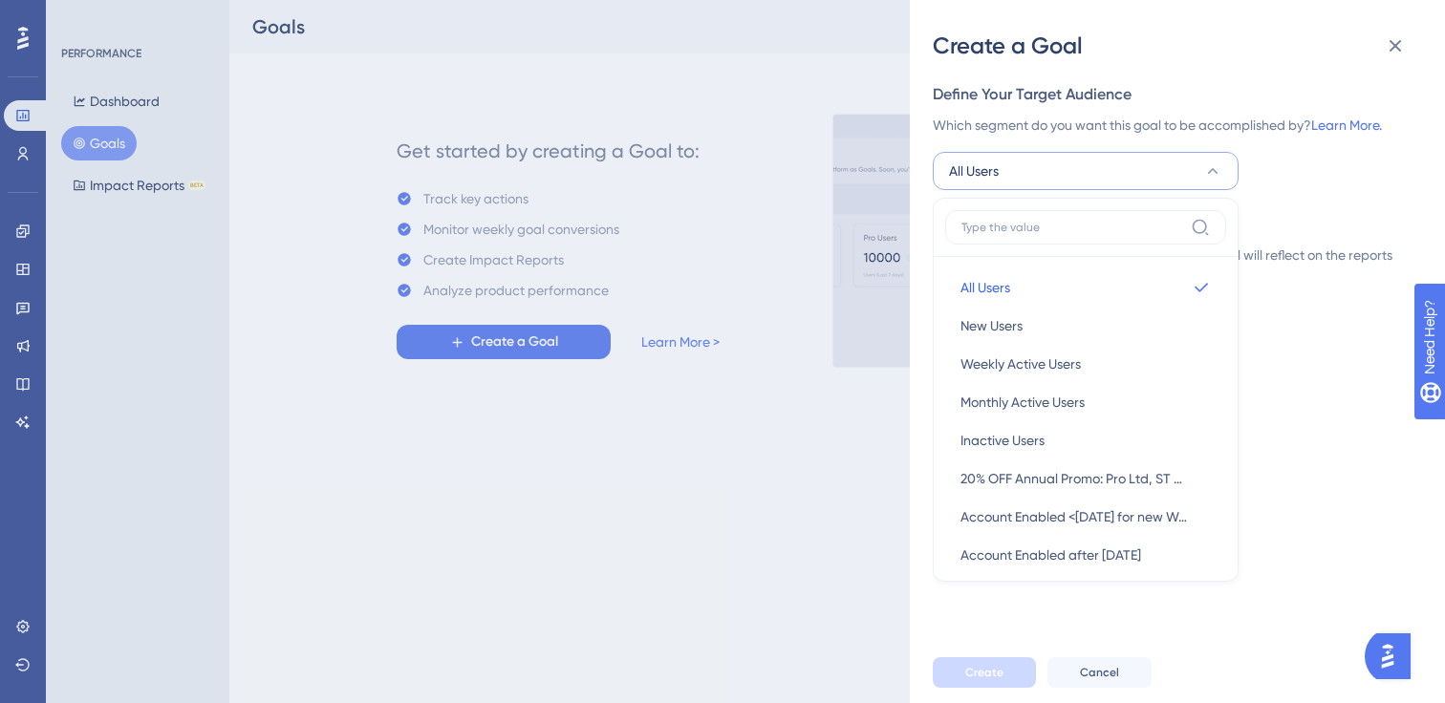
click at [1324, 268] on div "Any changes you make to the definition of this goal will reflect on the reports…" at bounding box center [1170, 267] width 474 height 46
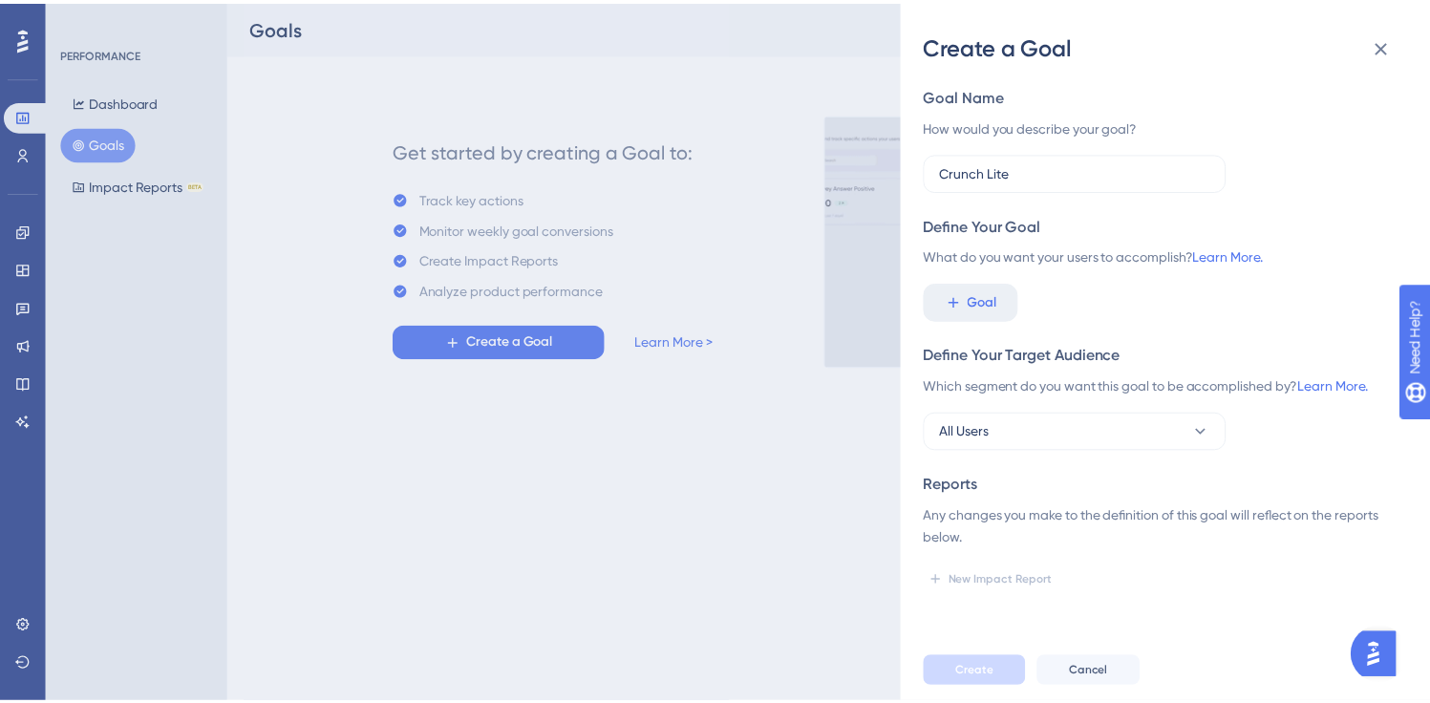
scroll to position [0, 0]
click at [1107, 680] on button "Cancel" at bounding box center [1099, 672] width 104 height 31
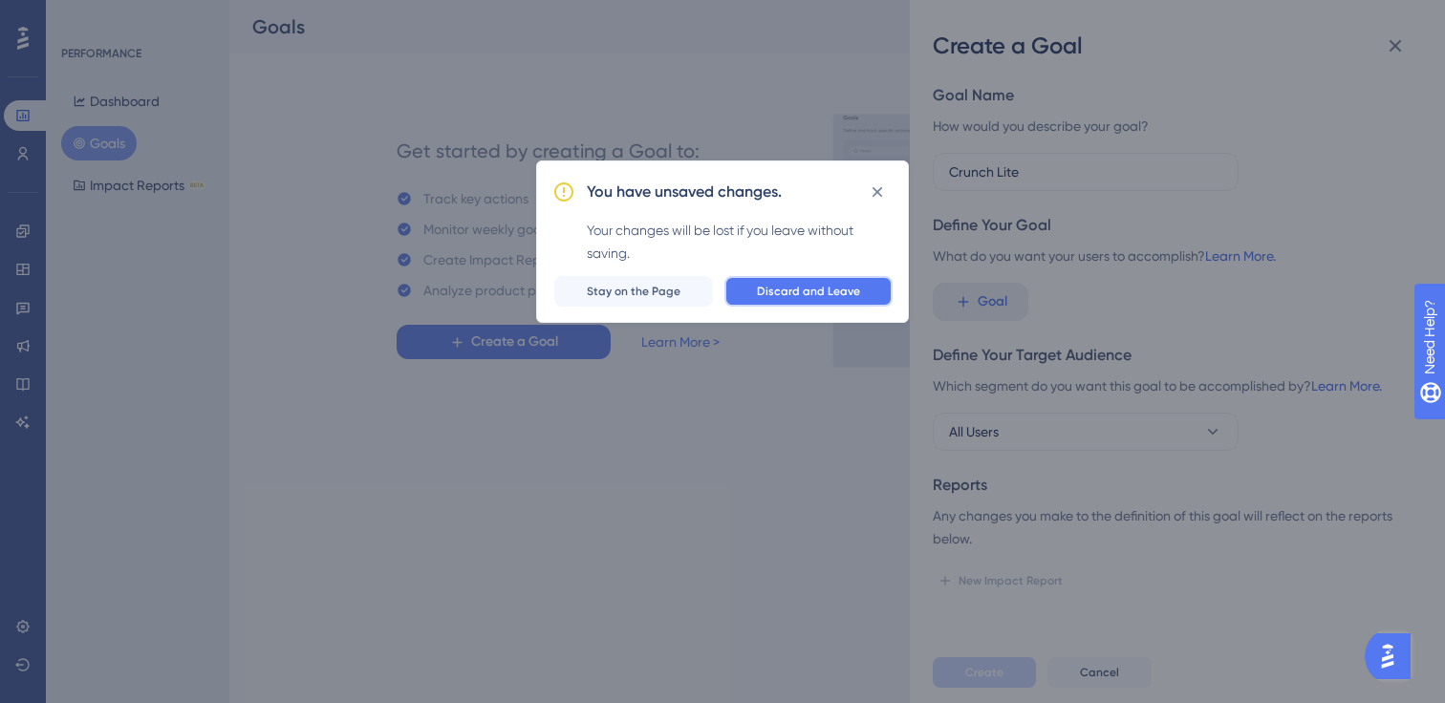
click at [818, 280] on button "Discard and Leave" at bounding box center [808, 291] width 168 height 31
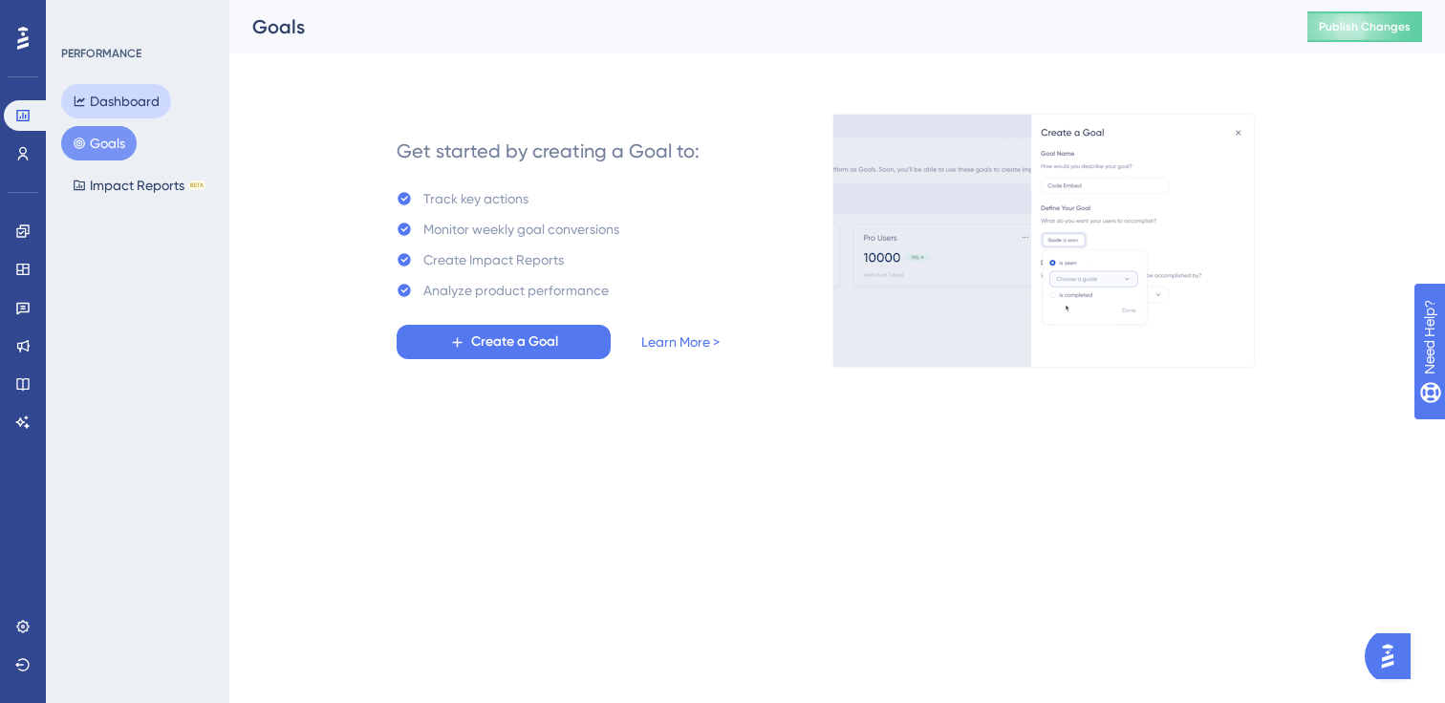
click at [136, 111] on button "Dashboard" at bounding box center [116, 101] width 110 height 34
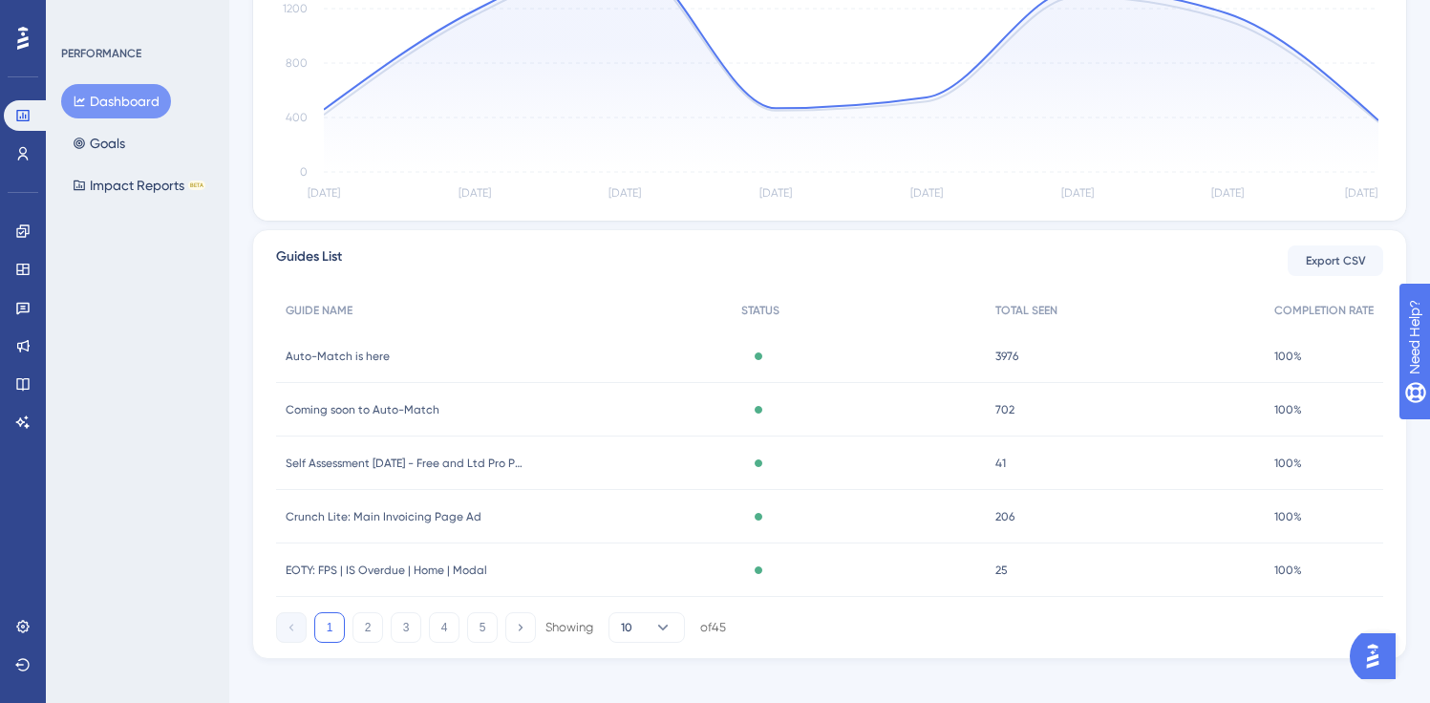
scroll to position [510, 0]
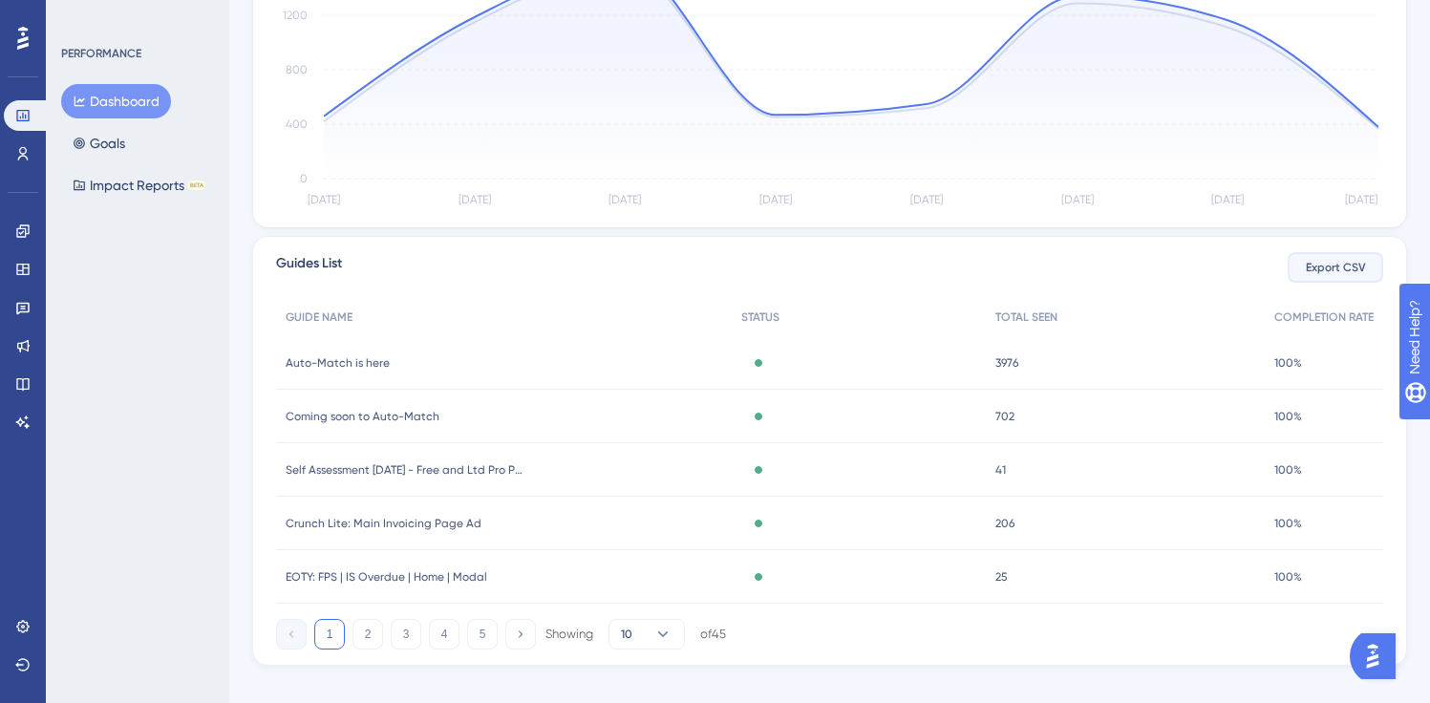
click at [1325, 268] on span "Export CSV" at bounding box center [1336, 267] width 60 height 15
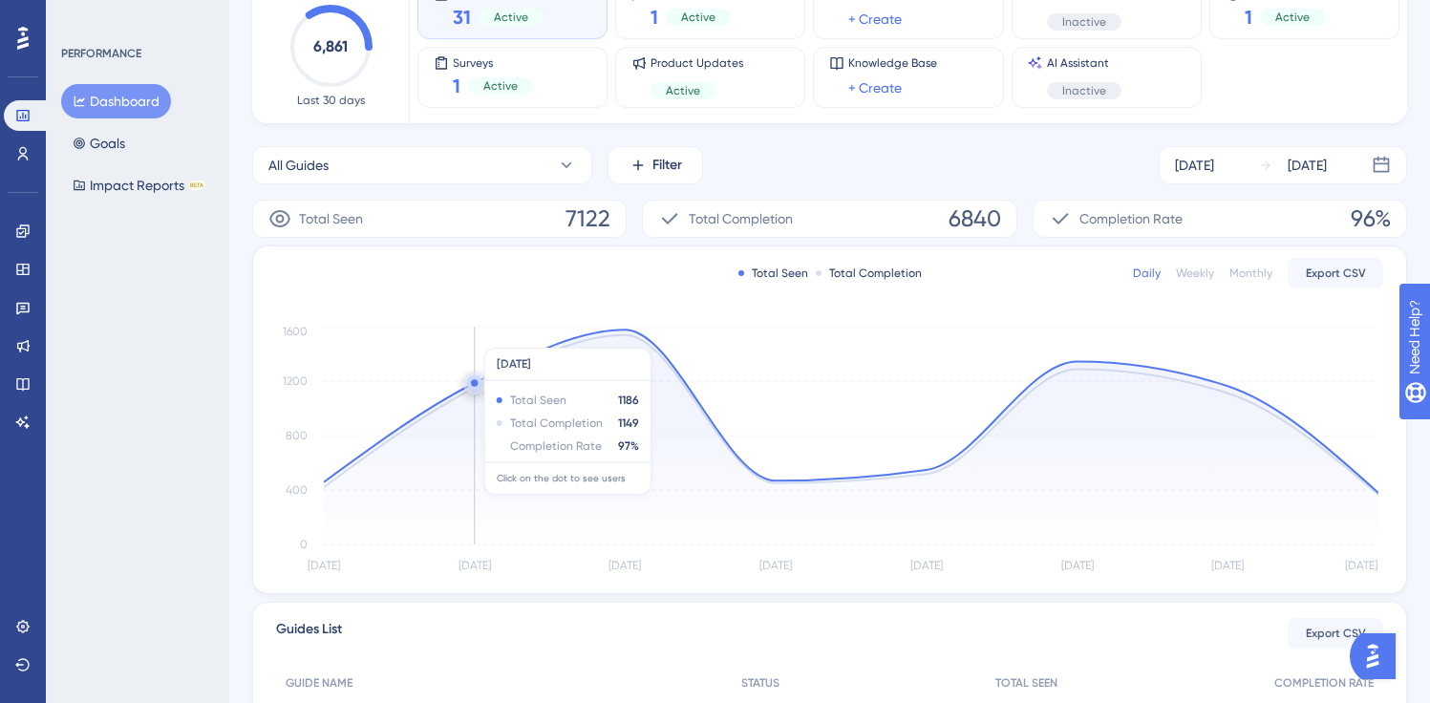
scroll to position [534, 0]
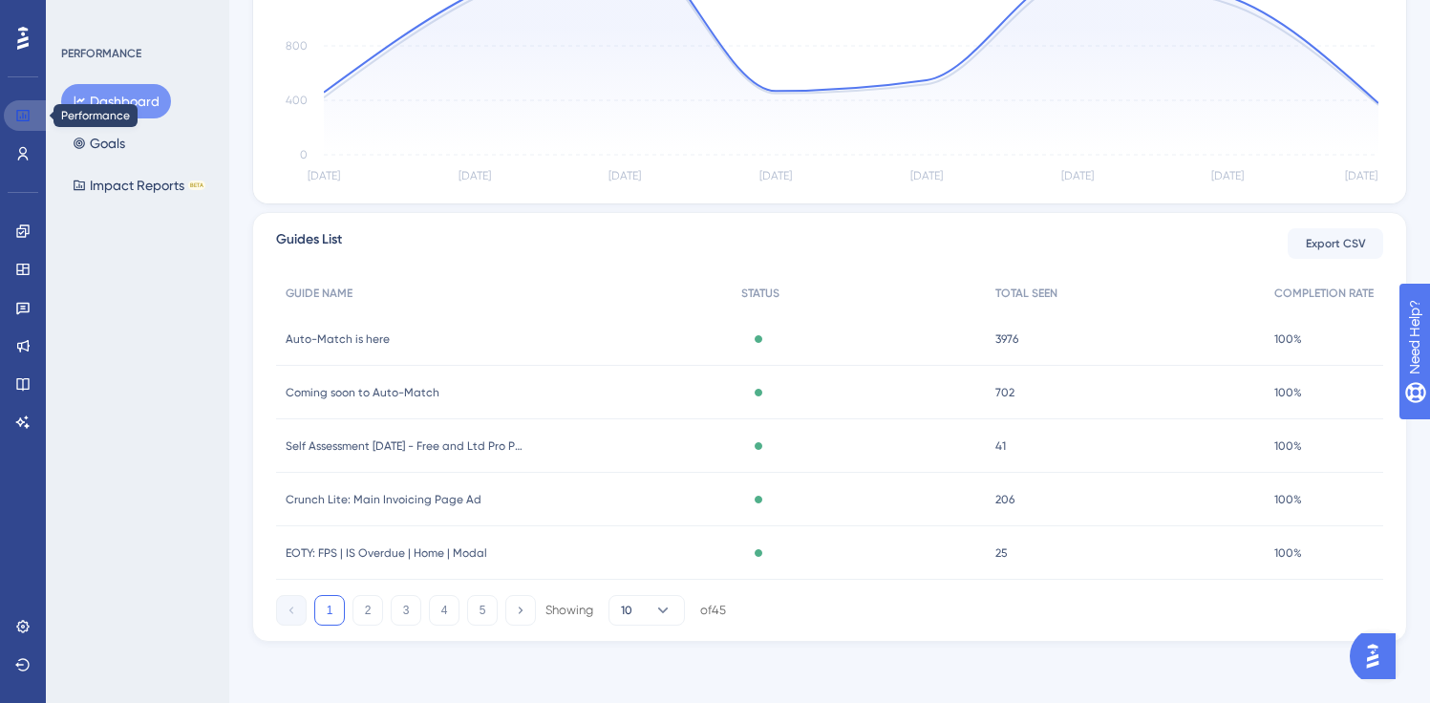
click at [24, 118] on icon at bounding box center [22, 115] width 15 height 15
click at [15, 224] on icon at bounding box center [22, 231] width 15 height 15
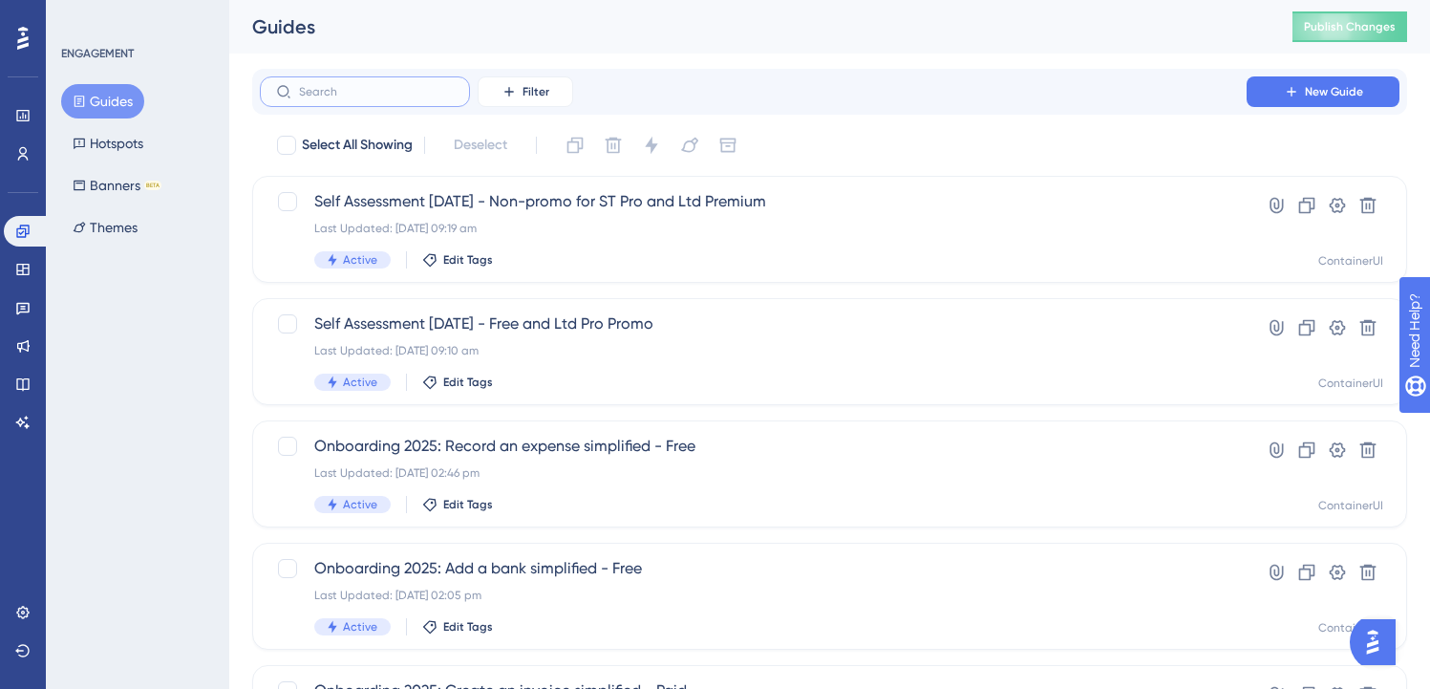
click at [322, 96] on input "text" at bounding box center [376, 91] width 155 height 13
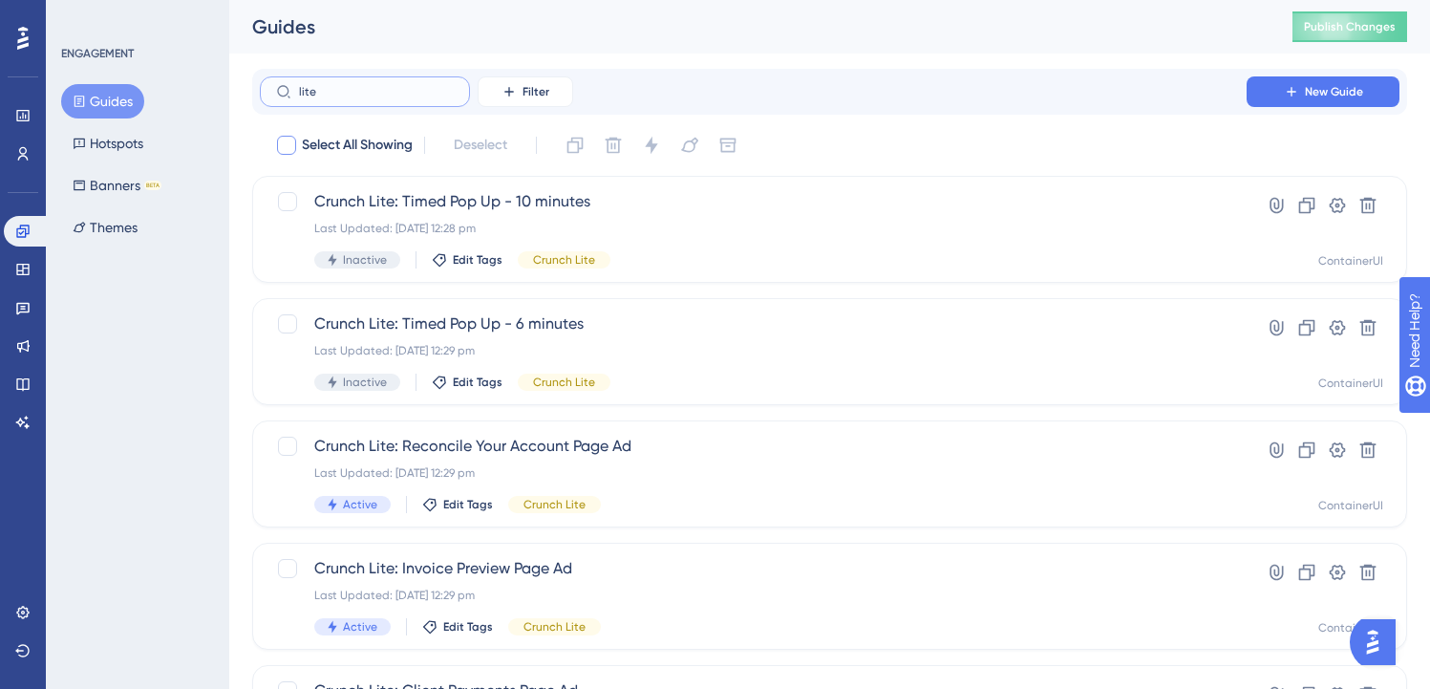
type input "lite"
click at [294, 144] on div at bounding box center [286, 145] width 19 height 19
checkbox input "true"
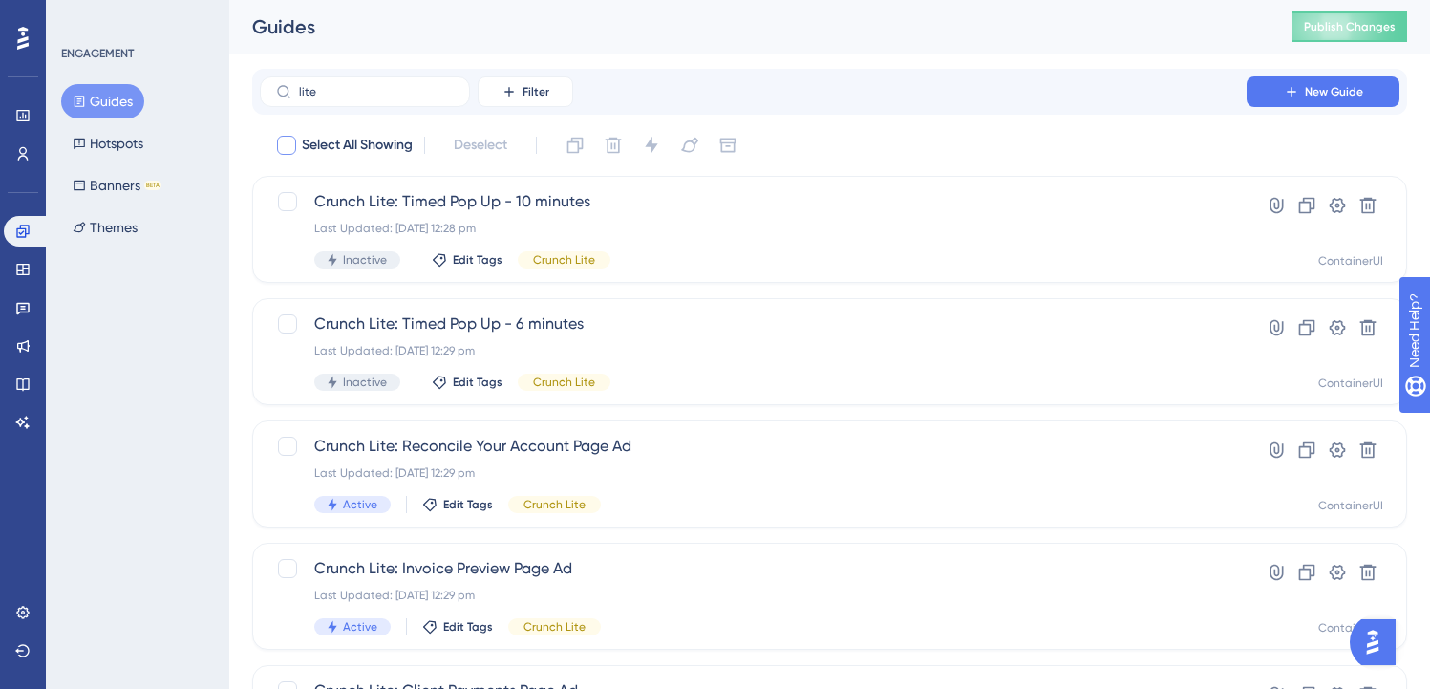
checkbox input "true"
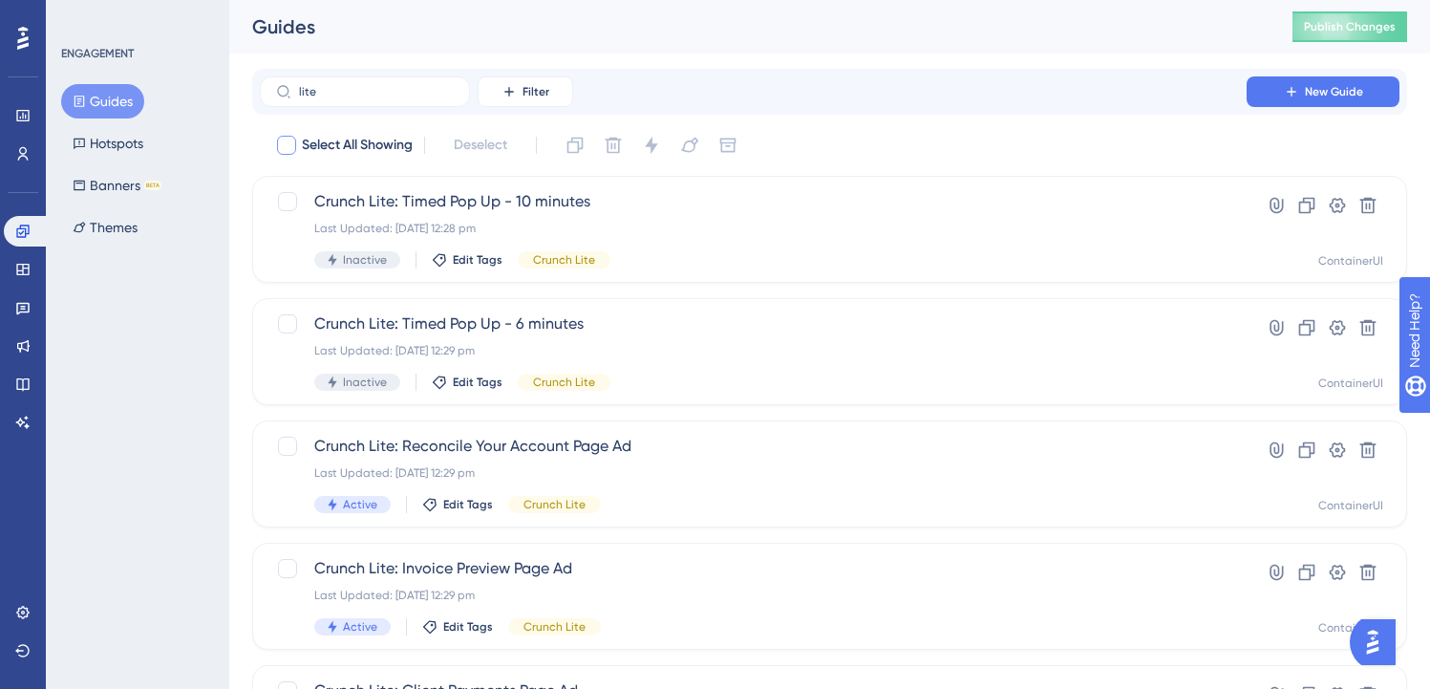
checkbox input "true"
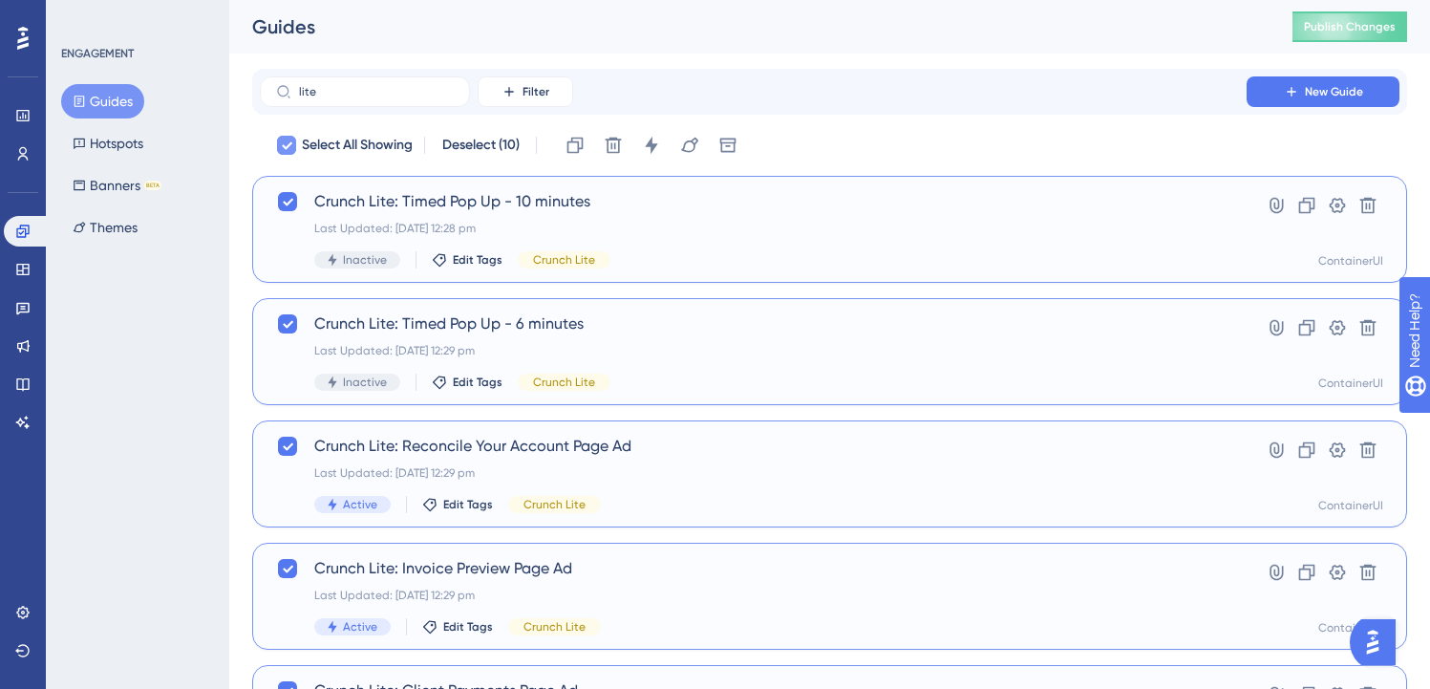
click at [292, 144] on div at bounding box center [286, 145] width 19 height 19
checkbox input "false"
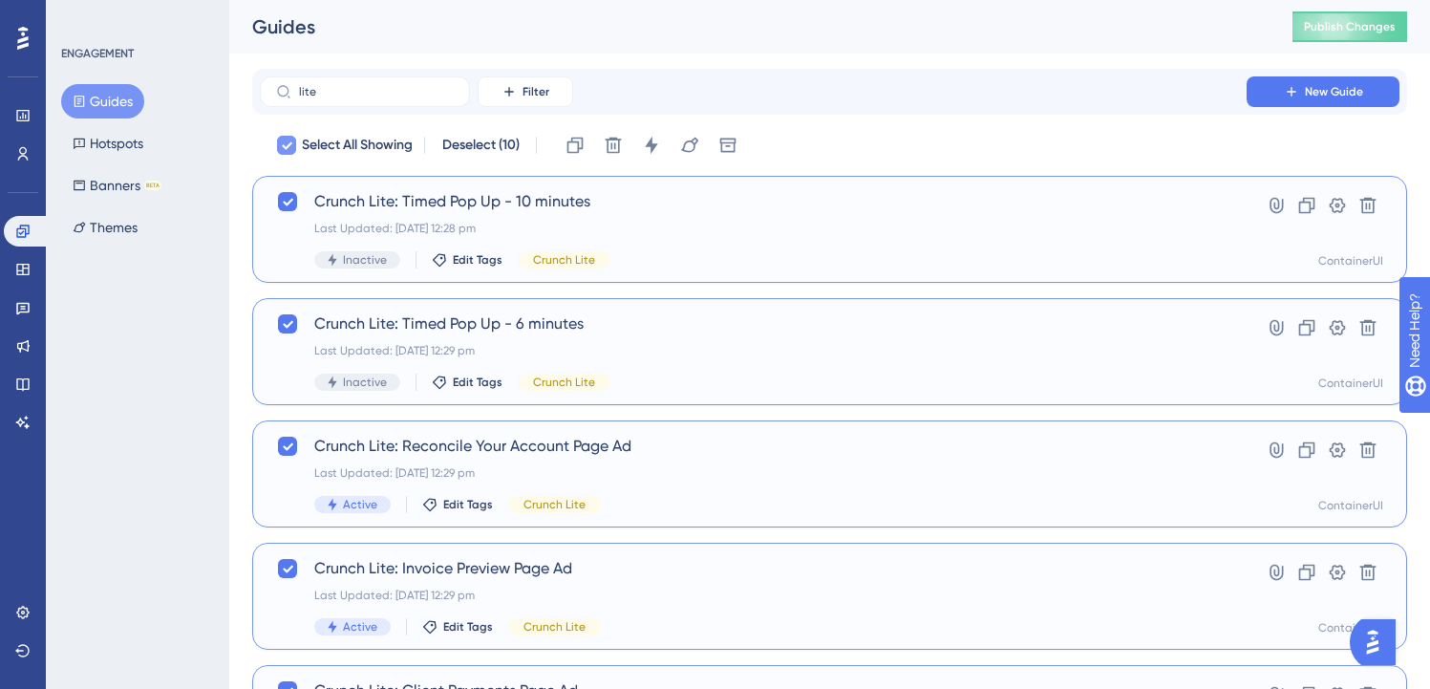
checkbox input "false"
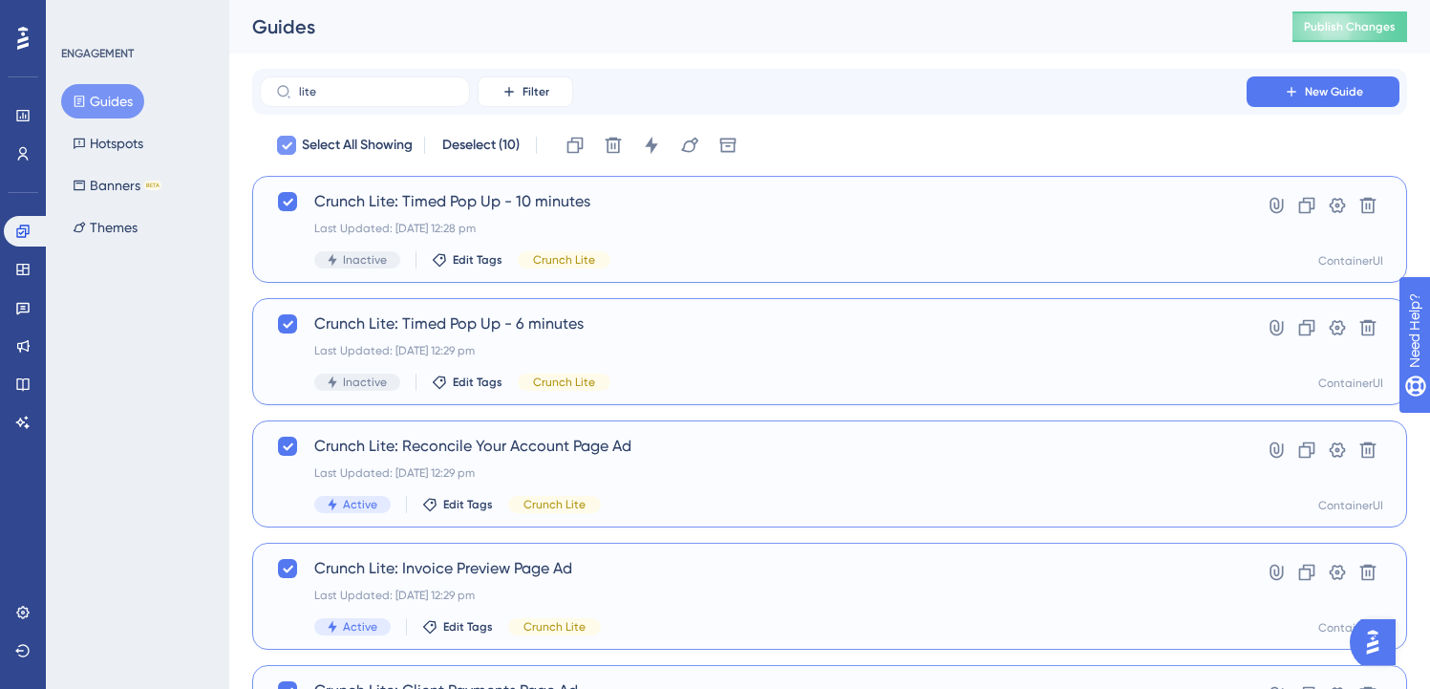
checkbox input "false"
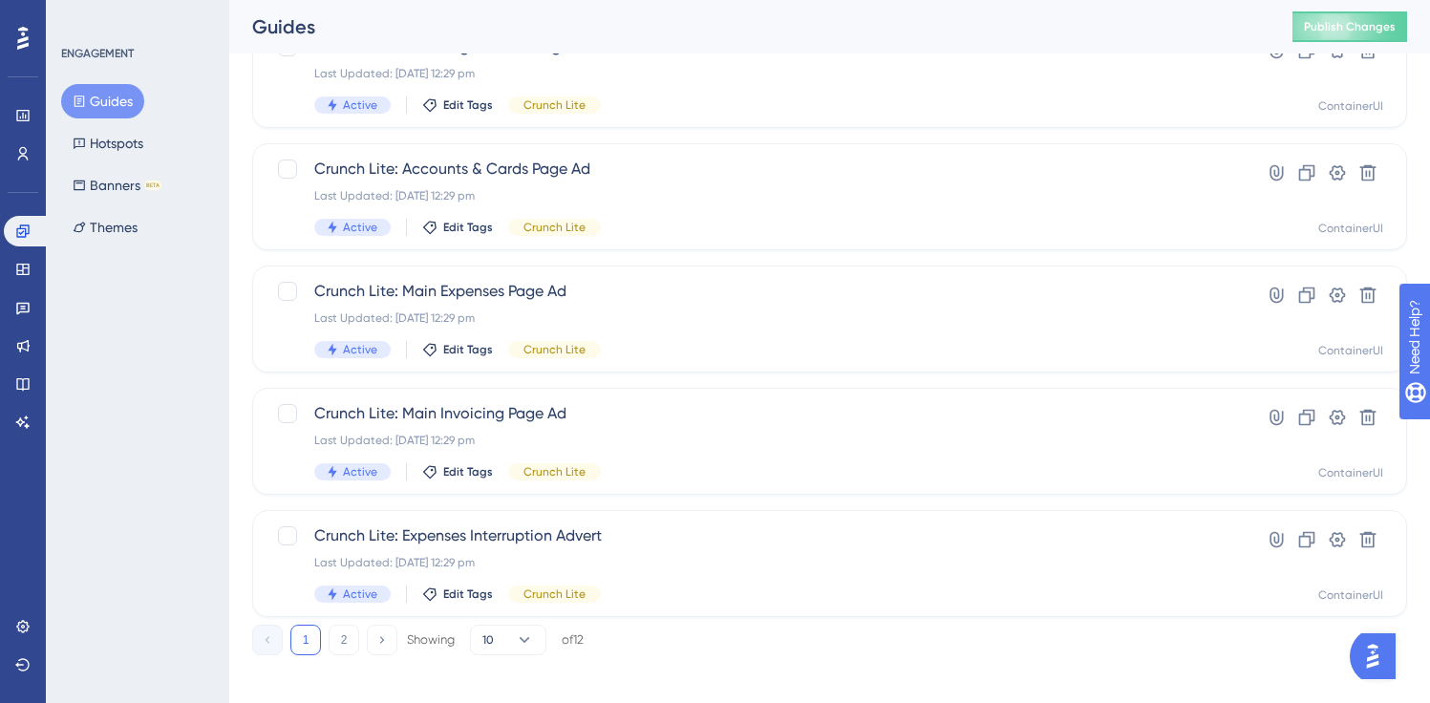
scroll to position [780, 0]
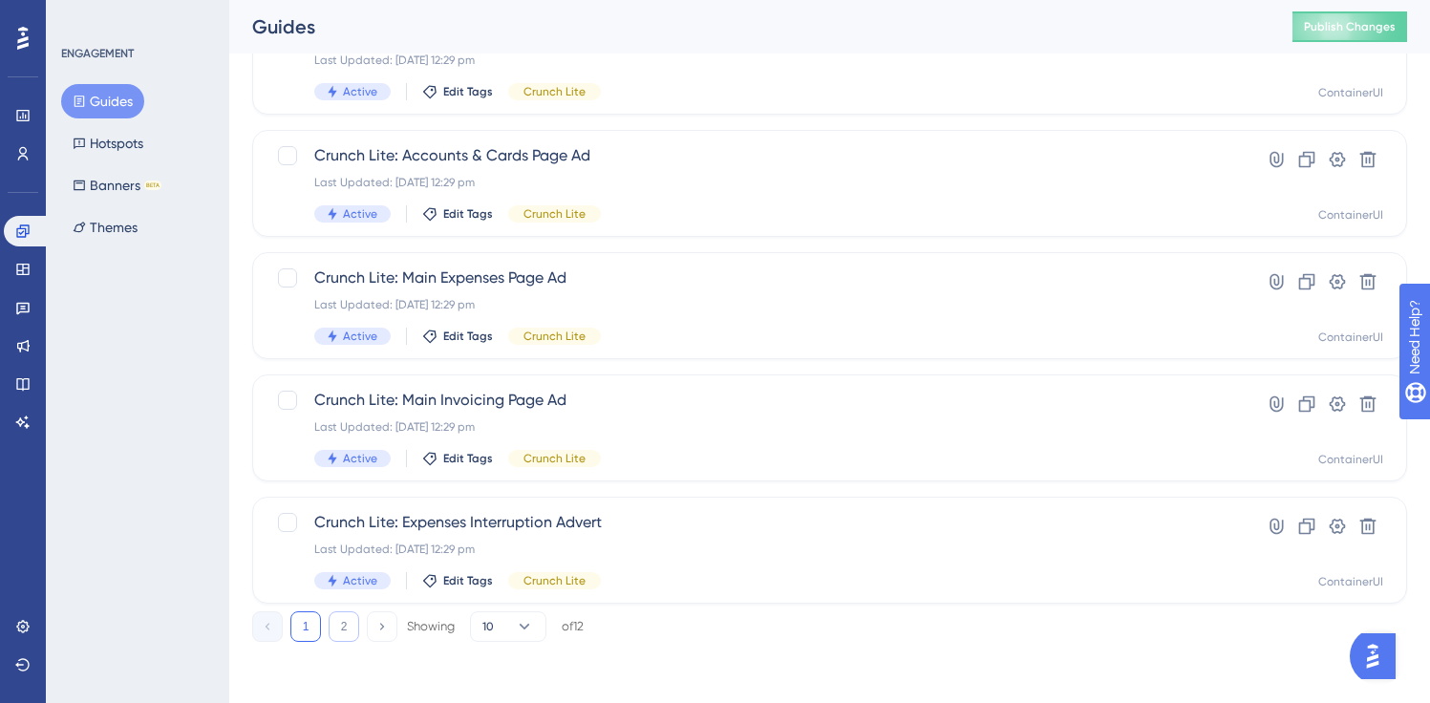
click at [342, 622] on button "2" at bounding box center [344, 627] width 31 height 31
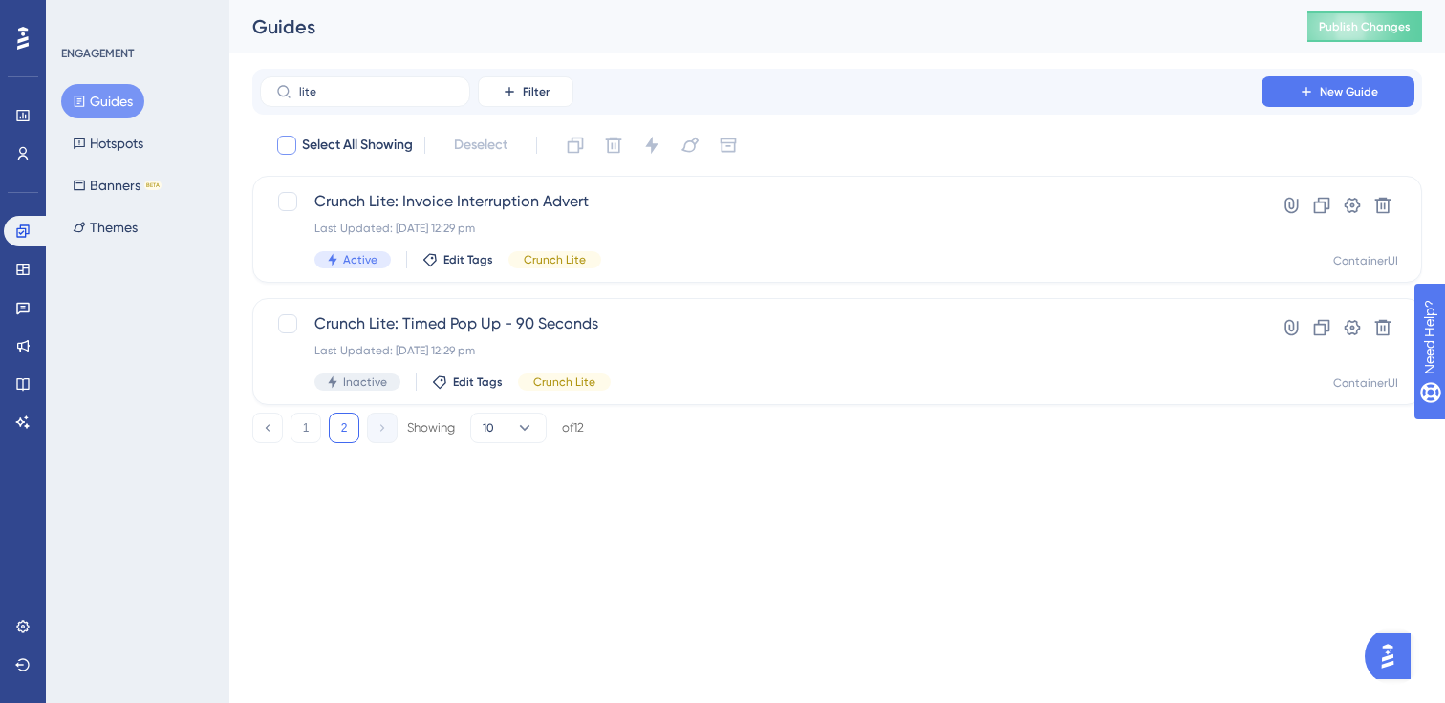
click at [291, 144] on div at bounding box center [286, 145] width 19 height 19
checkbox input "true"
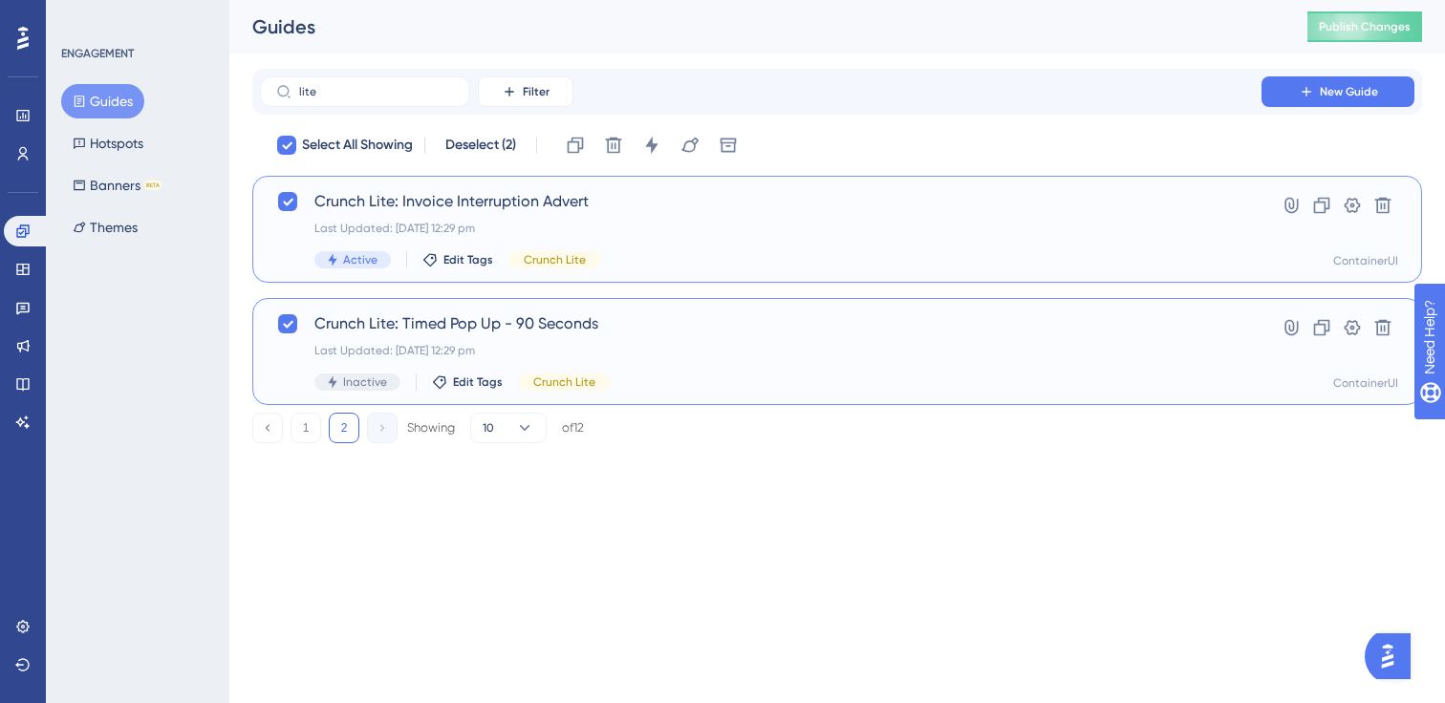
click at [475, 505] on html "Performance Users Engagement Widgets Feedback Product Updates Knowledge Base AI…" at bounding box center [722, 252] width 1445 height 505
click at [9, 120] on link at bounding box center [23, 115] width 38 height 31
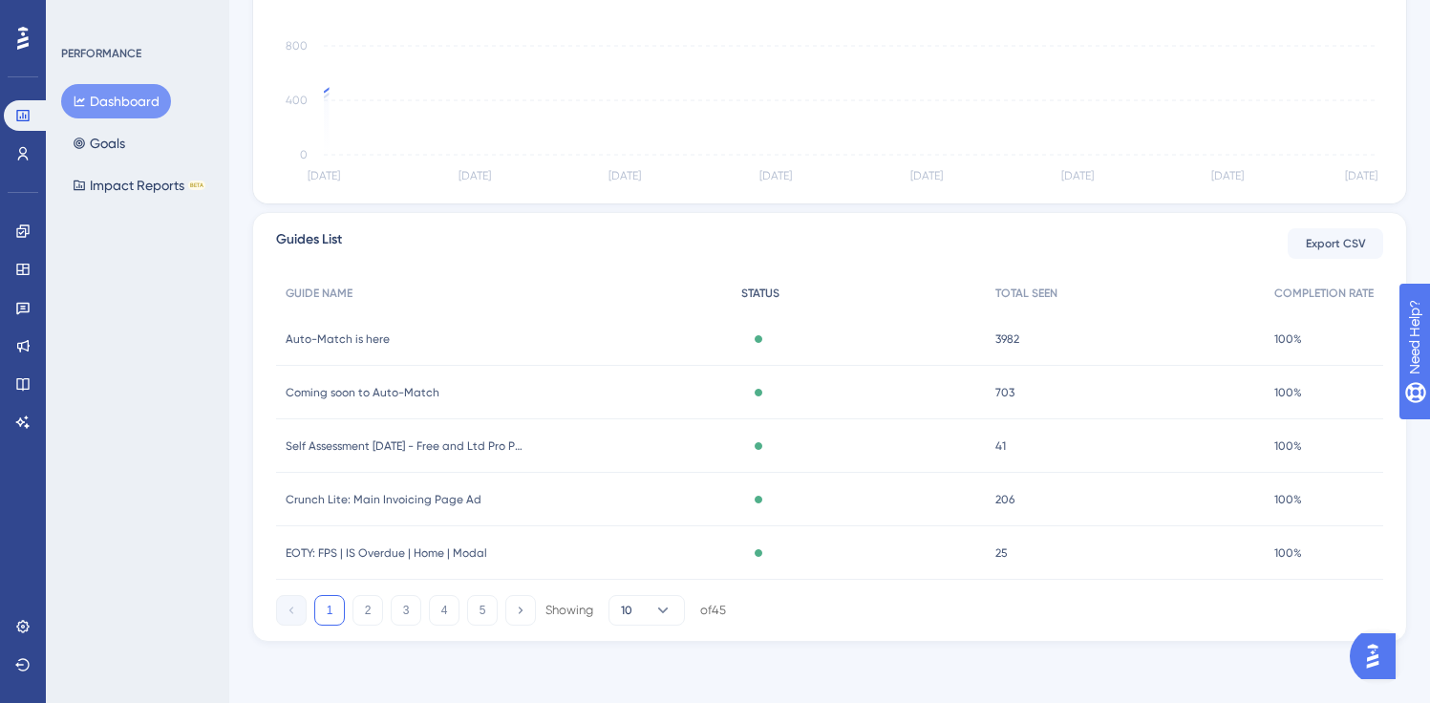
scroll to position [4, 0]
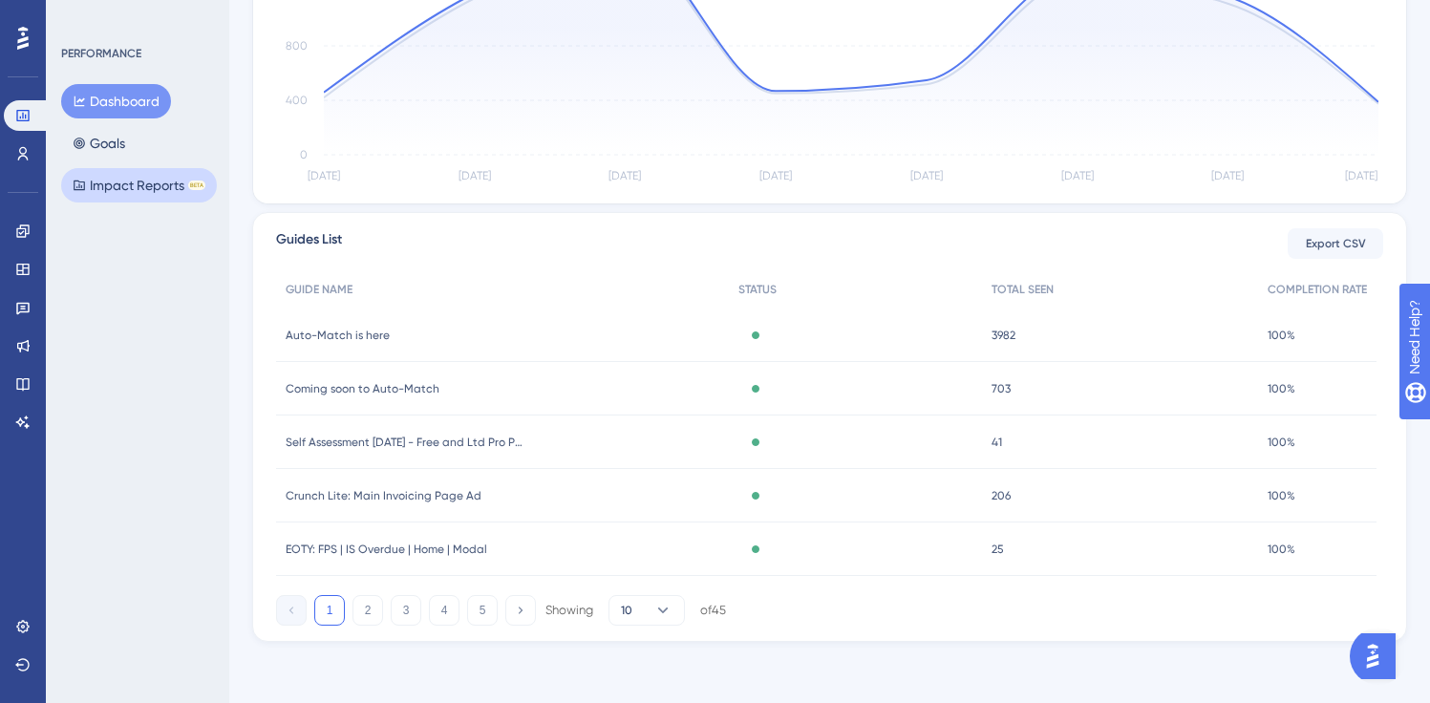
click at [132, 186] on button "Impact Reports BETA" at bounding box center [139, 185] width 156 height 34
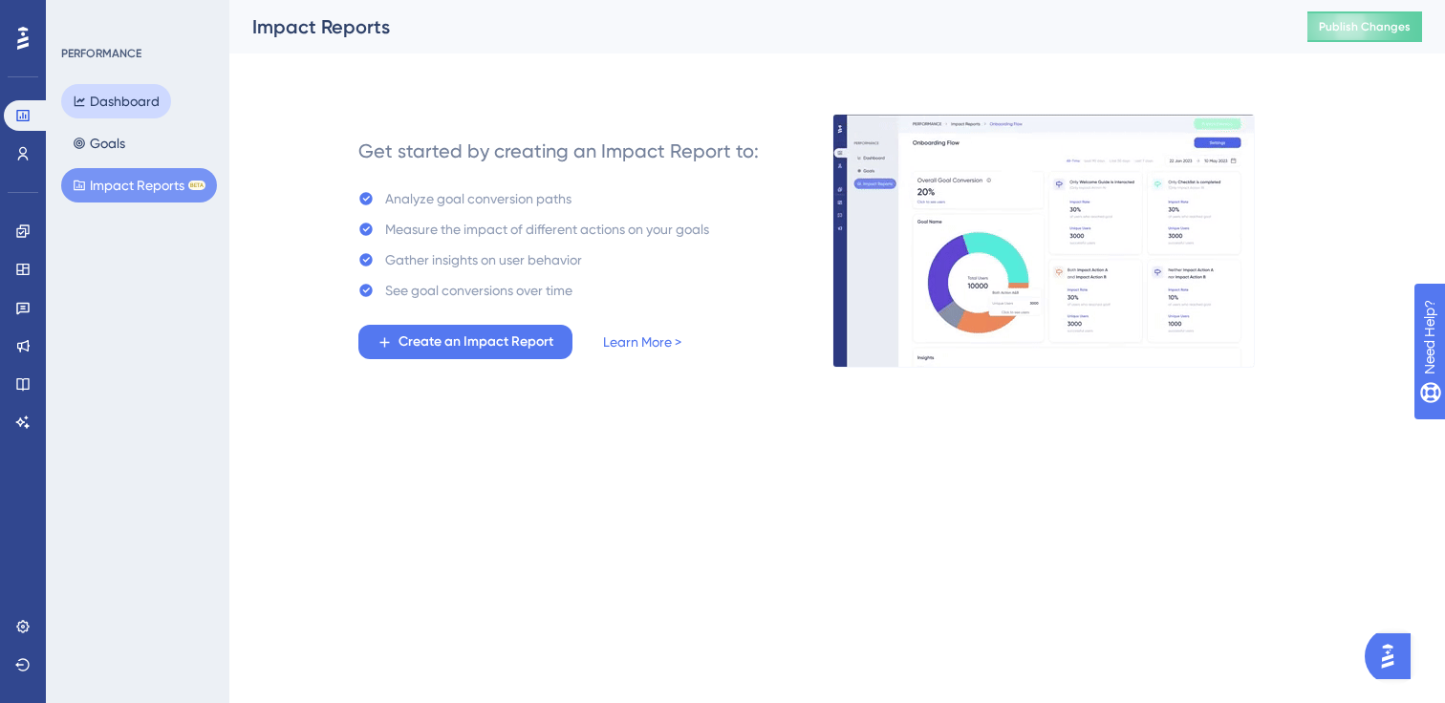
click at [72, 98] on button "Dashboard" at bounding box center [116, 101] width 110 height 34
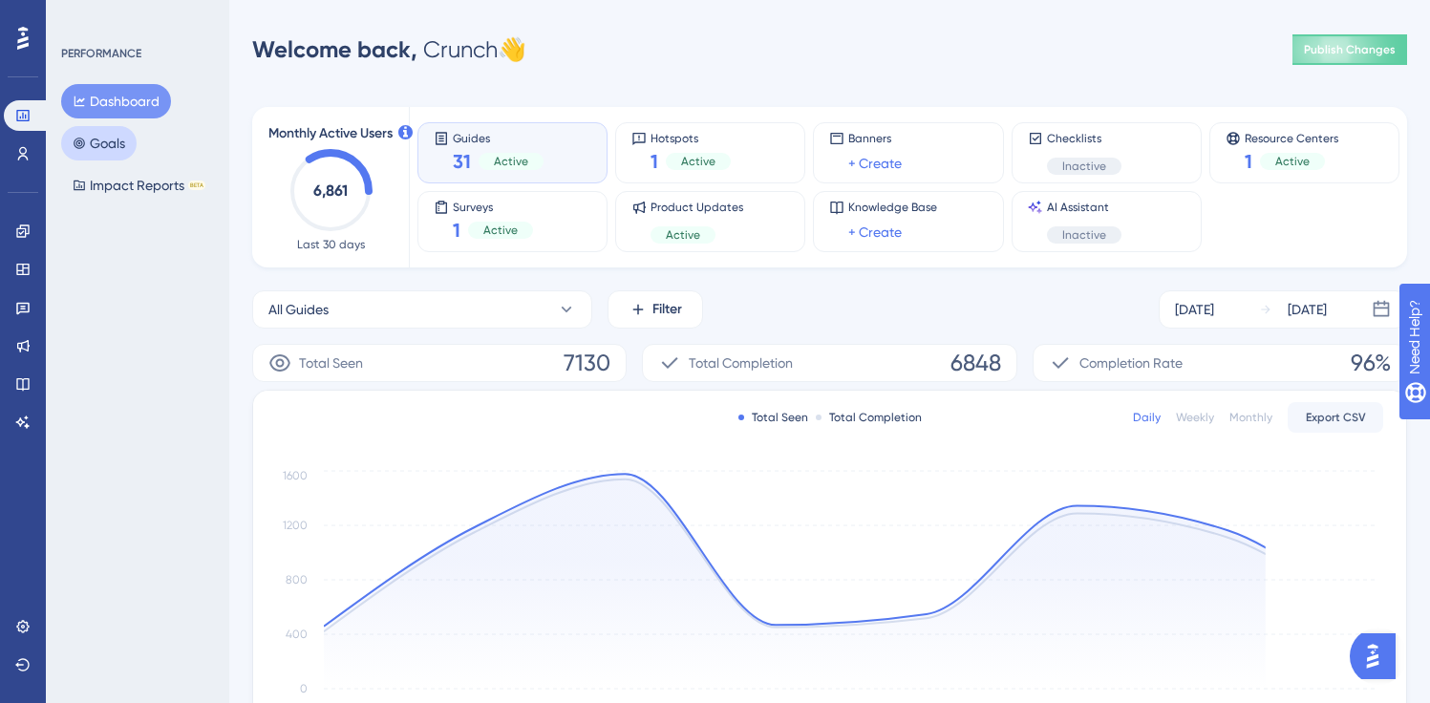
click at [106, 135] on button "Goals" at bounding box center [98, 143] width 75 height 34
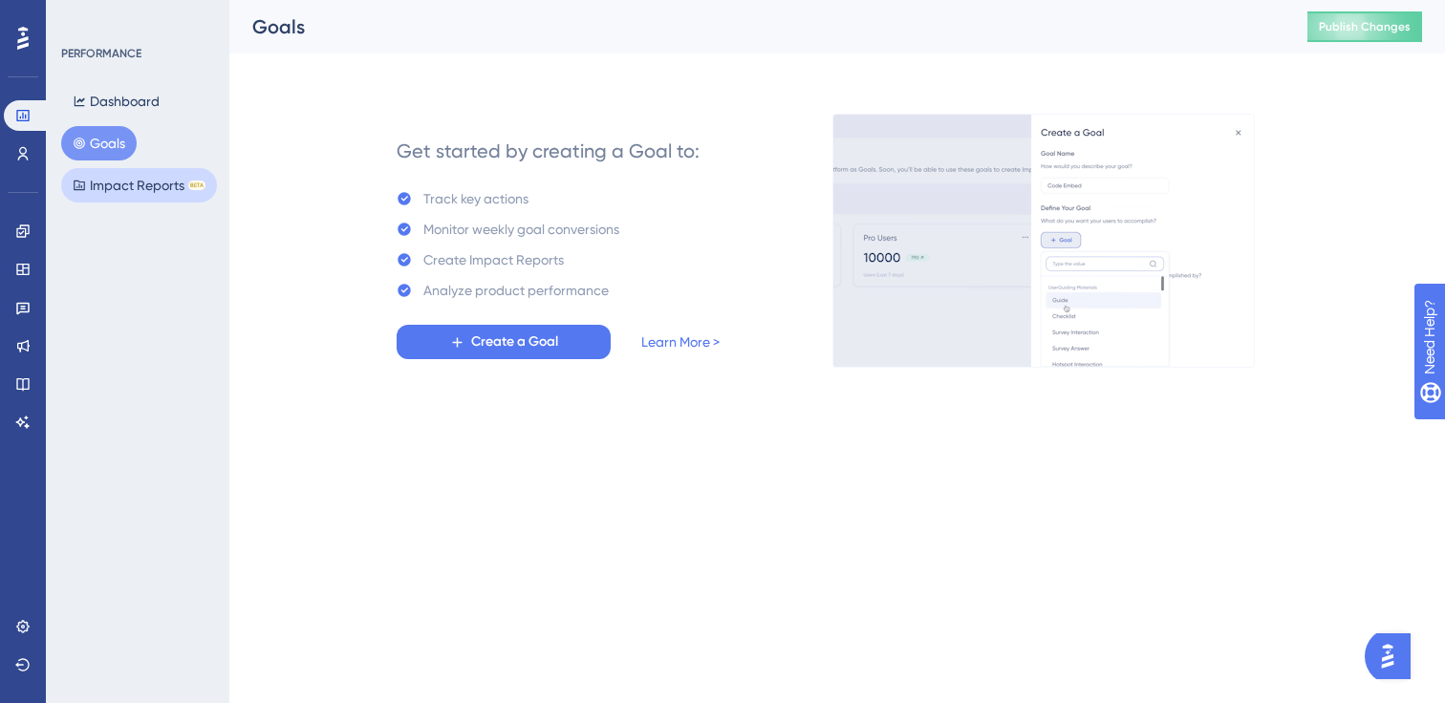
click at [131, 181] on button "Impact Reports BETA" at bounding box center [139, 185] width 156 height 34
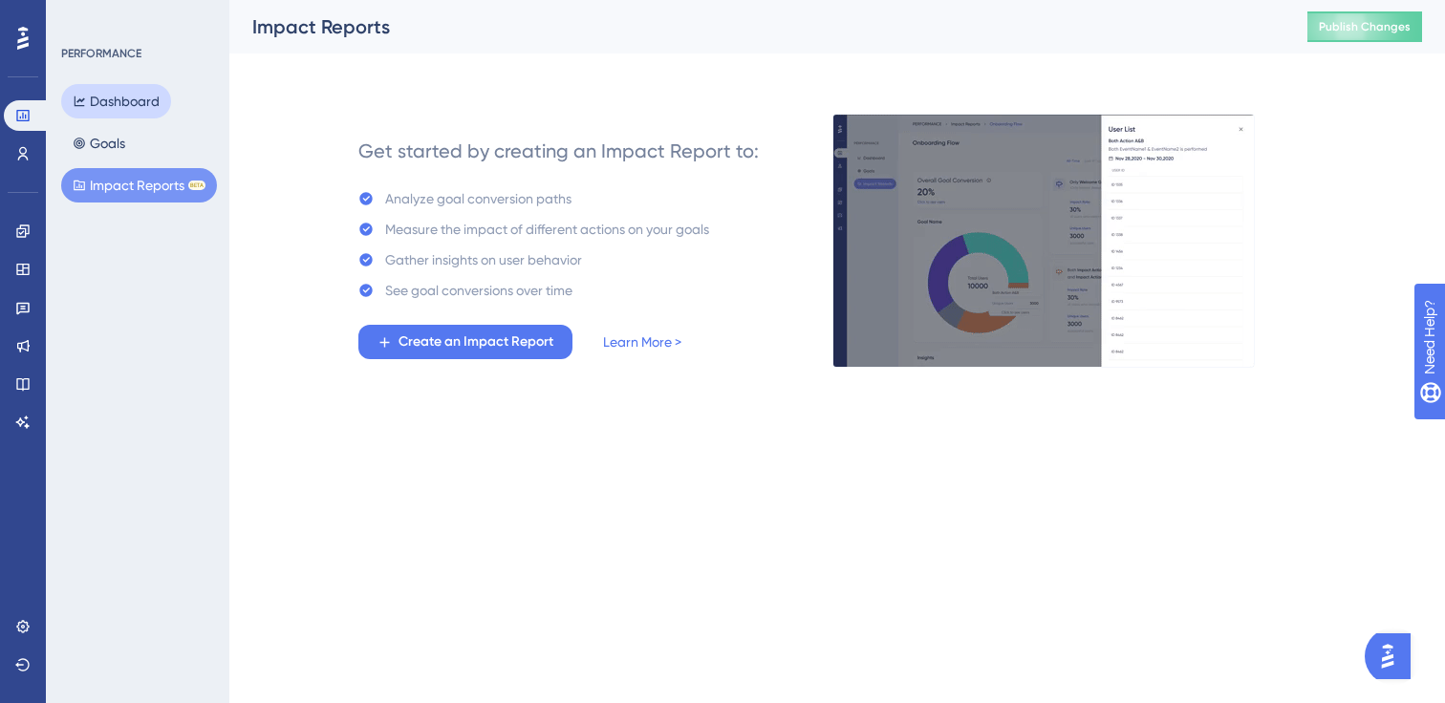
click at [104, 102] on button "Dashboard" at bounding box center [116, 101] width 110 height 34
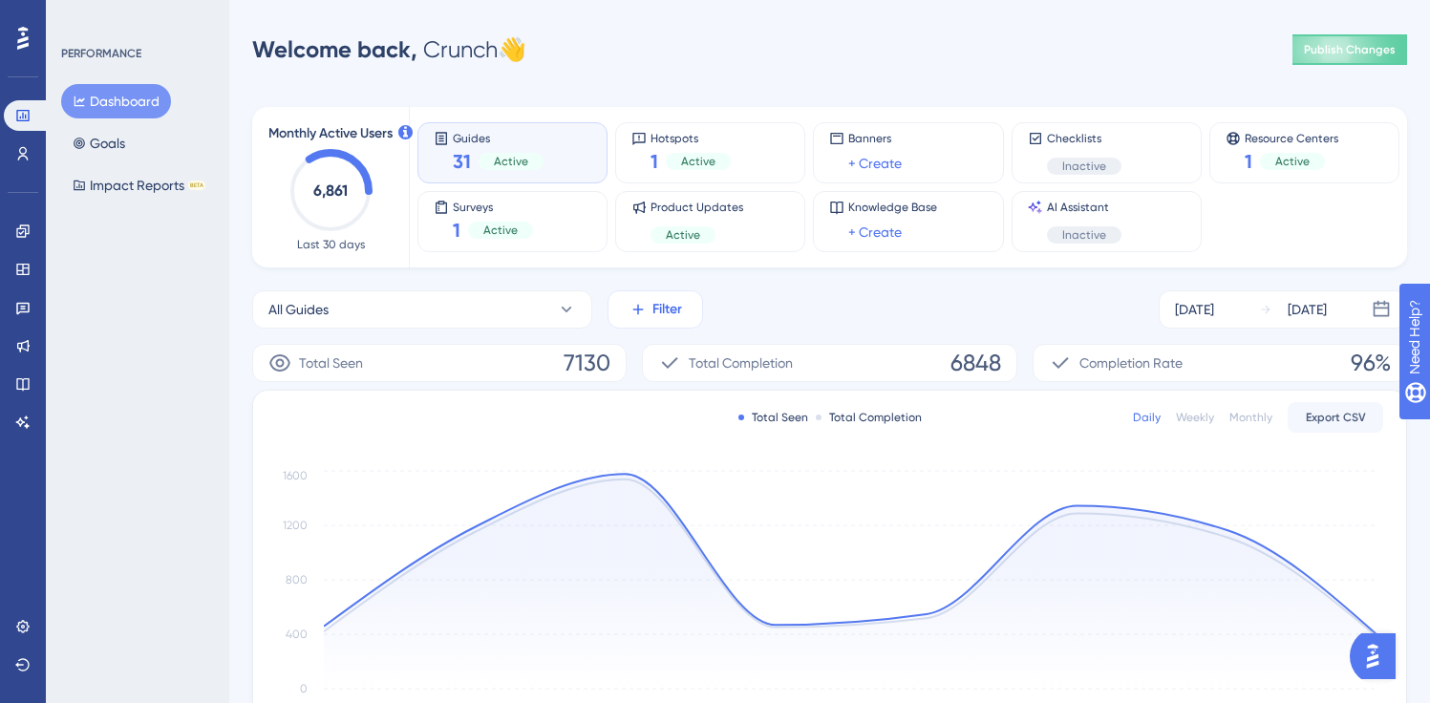
click at [669, 310] on span "Filter" at bounding box center [668, 309] width 30 height 23
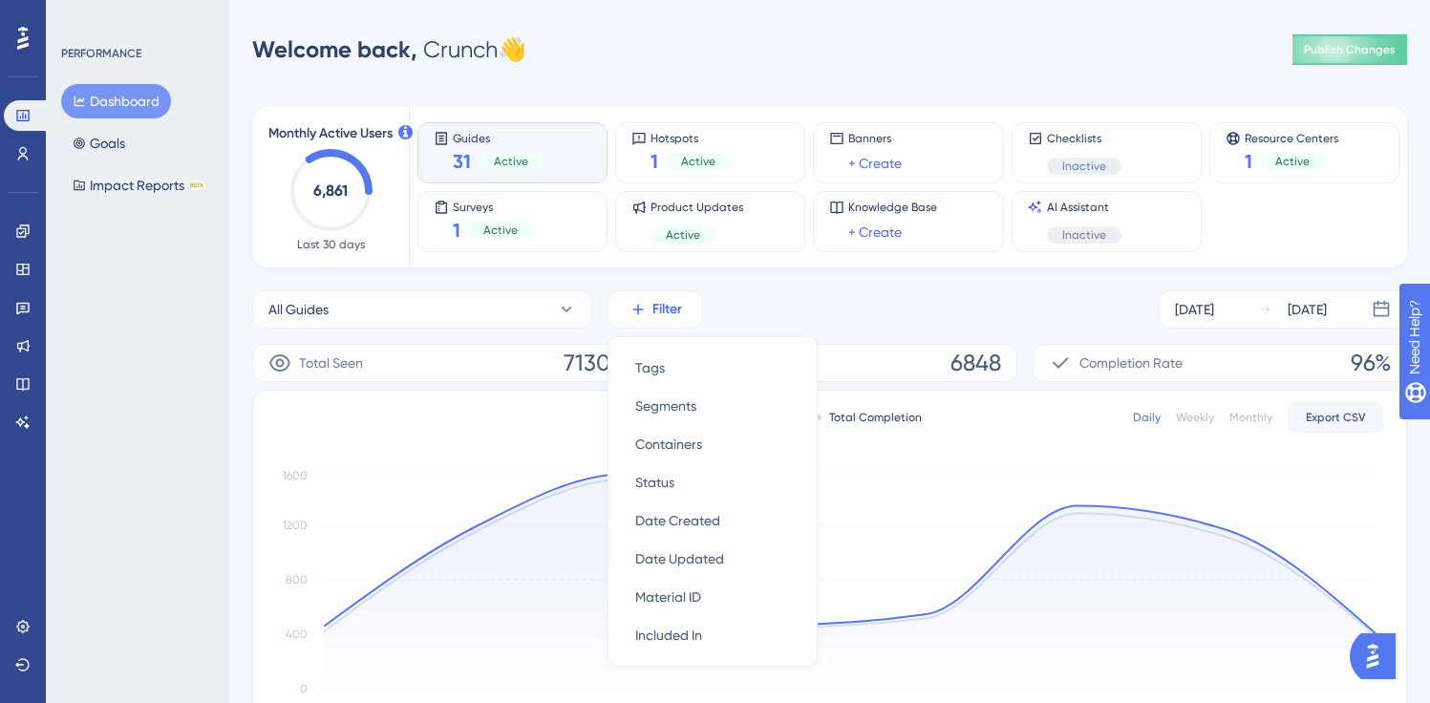
scroll to position [150, 0]
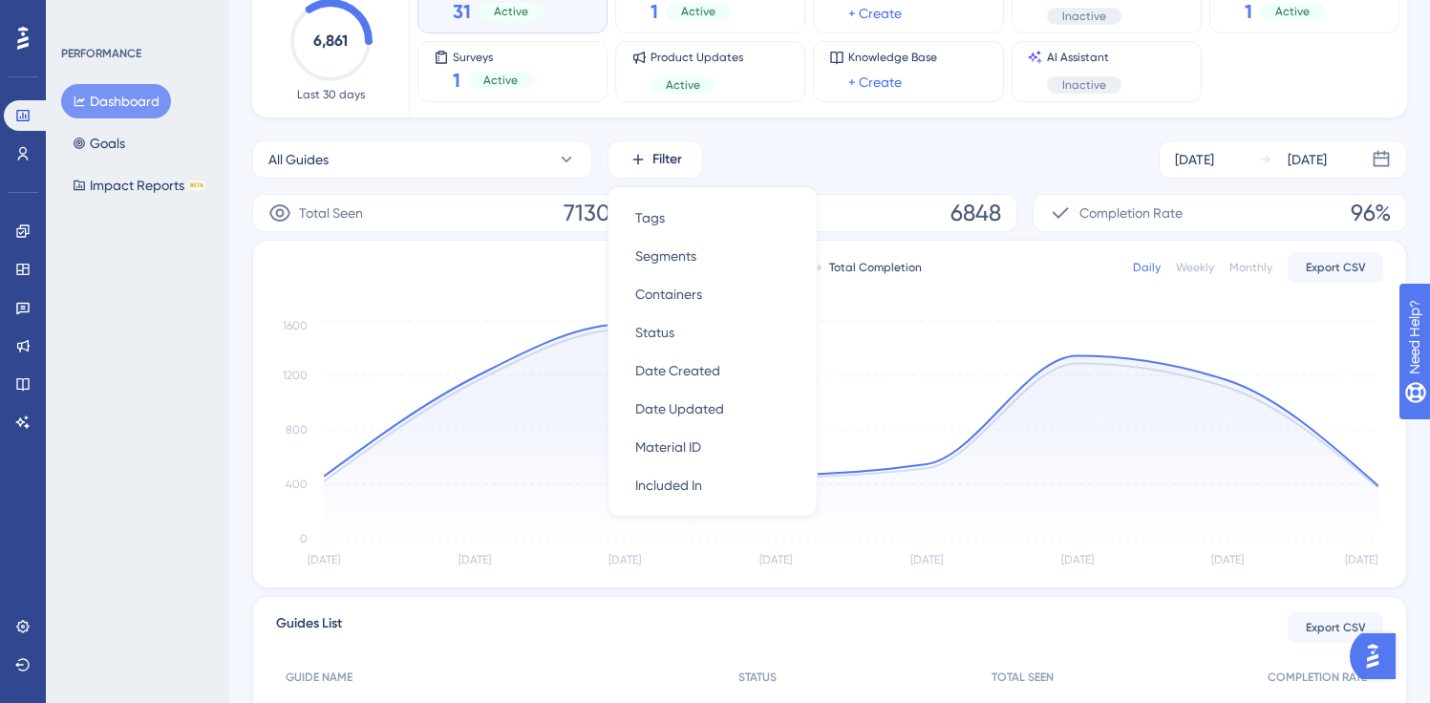
click at [875, 160] on div "All Guides Filter Tags Tags Segments Segments Containers Containers Status Stat…" at bounding box center [829, 159] width 1155 height 38
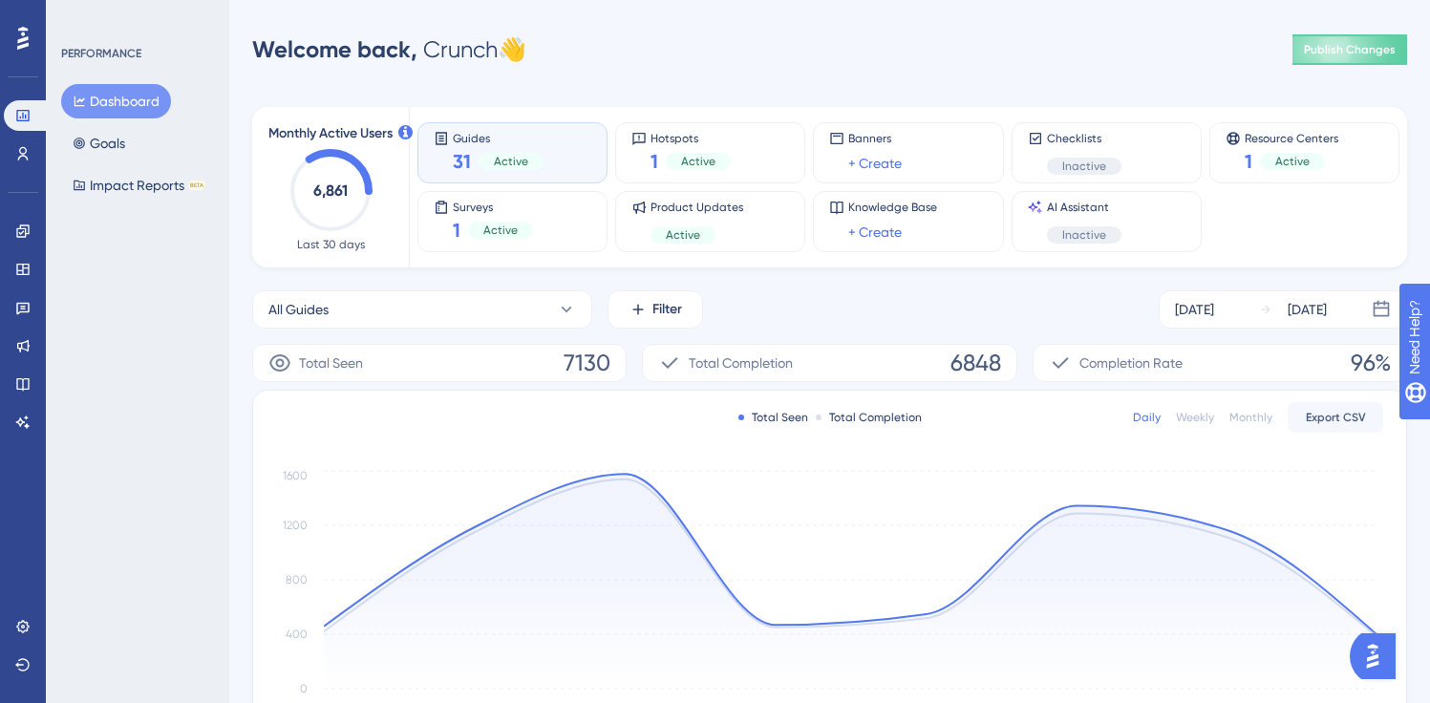
scroll to position [0, 0]
click at [647, 304] on button "Filter" at bounding box center [656, 309] width 96 height 38
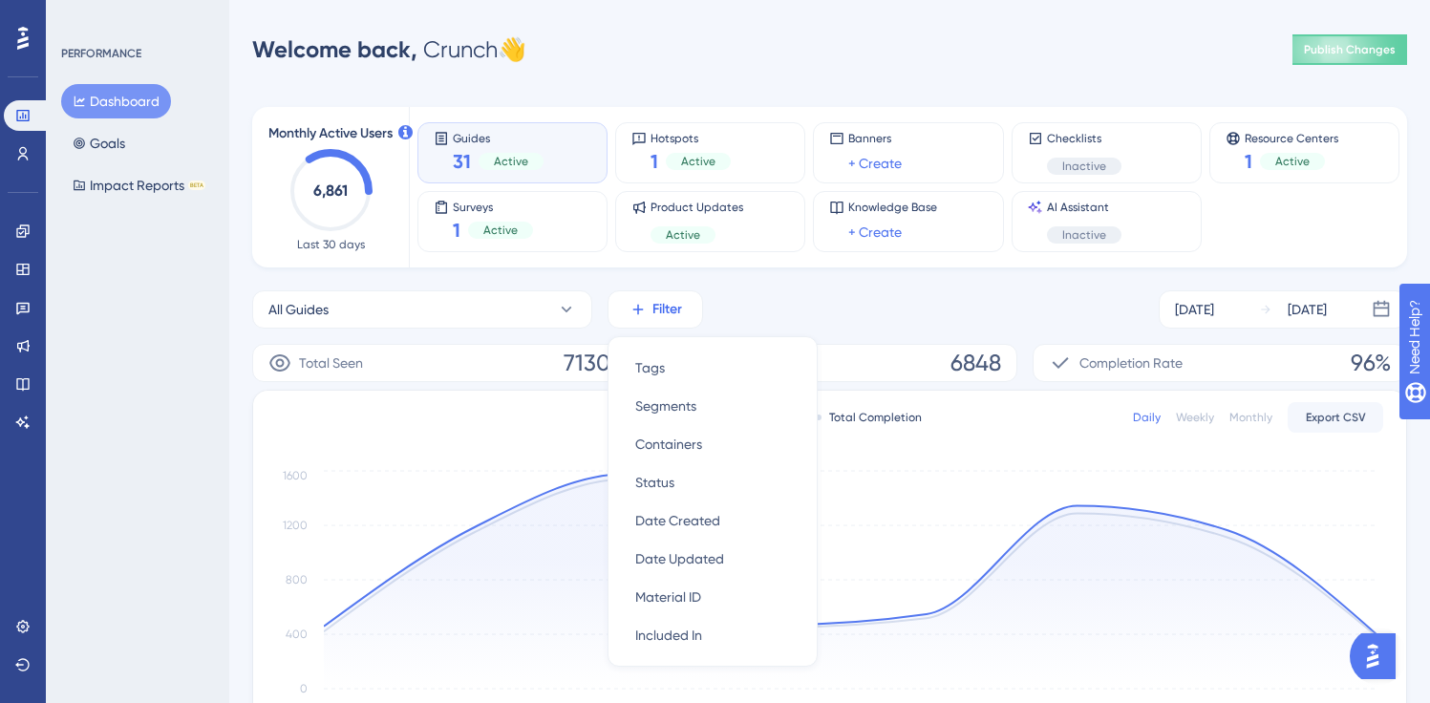
scroll to position [150, 0]
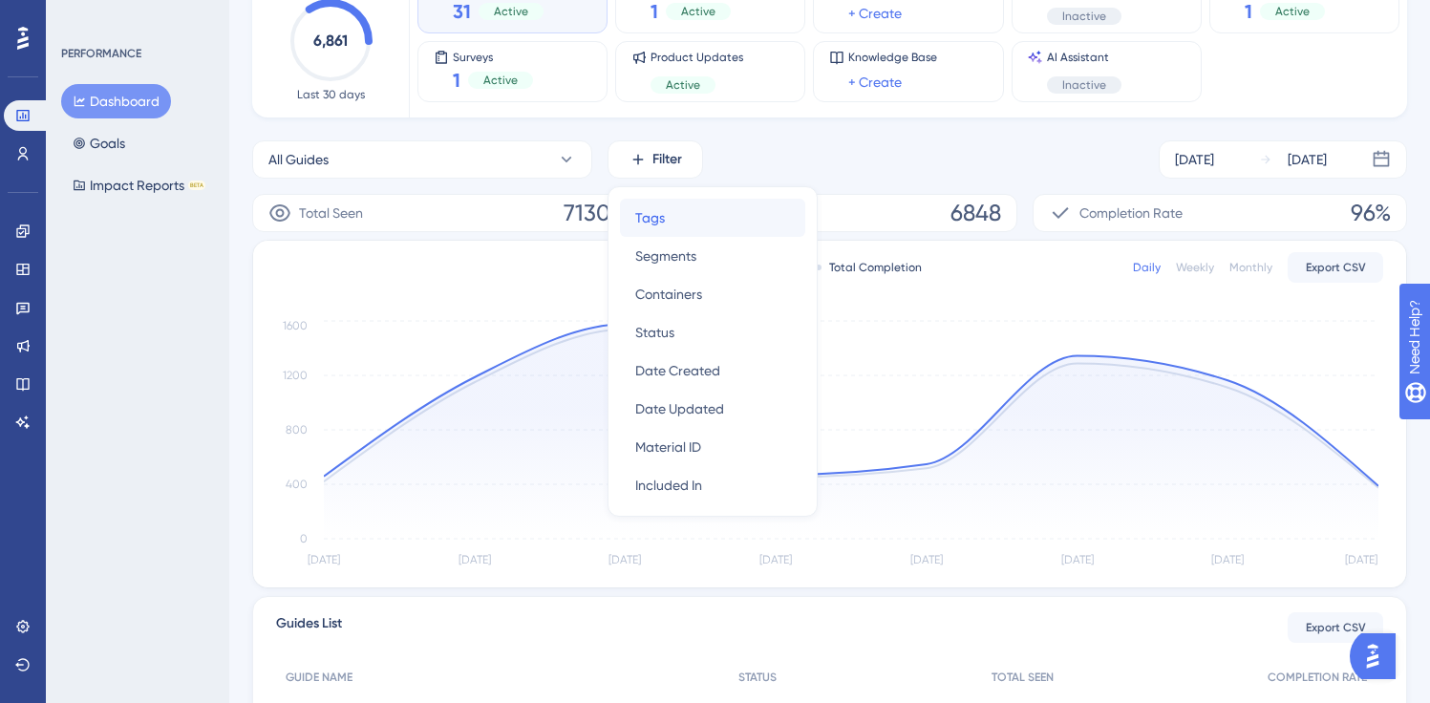
click at [690, 231] on div "Tags Tags" at bounding box center [712, 218] width 155 height 38
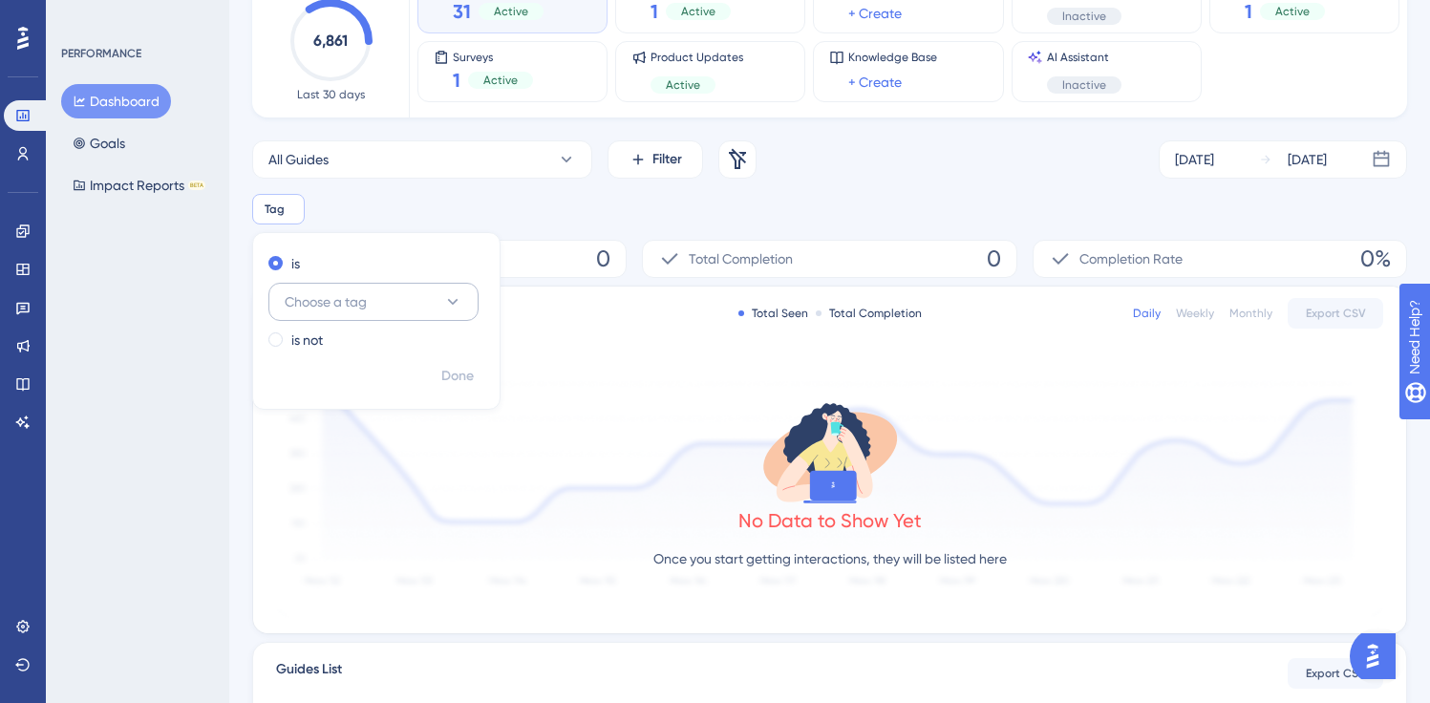
click at [409, 310] on button "Choose a tag" at bounding box center [374, 302] width 210 height 38
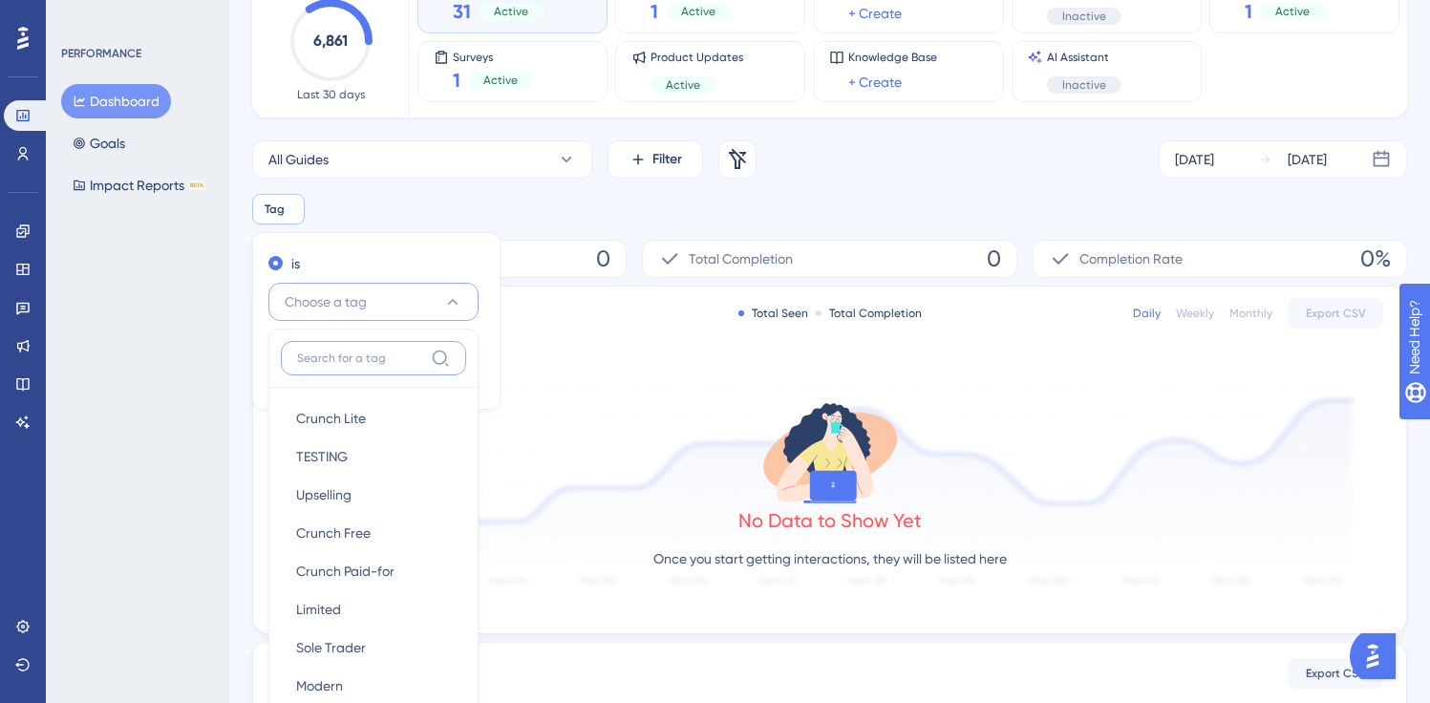
scroll to position [318, 0]
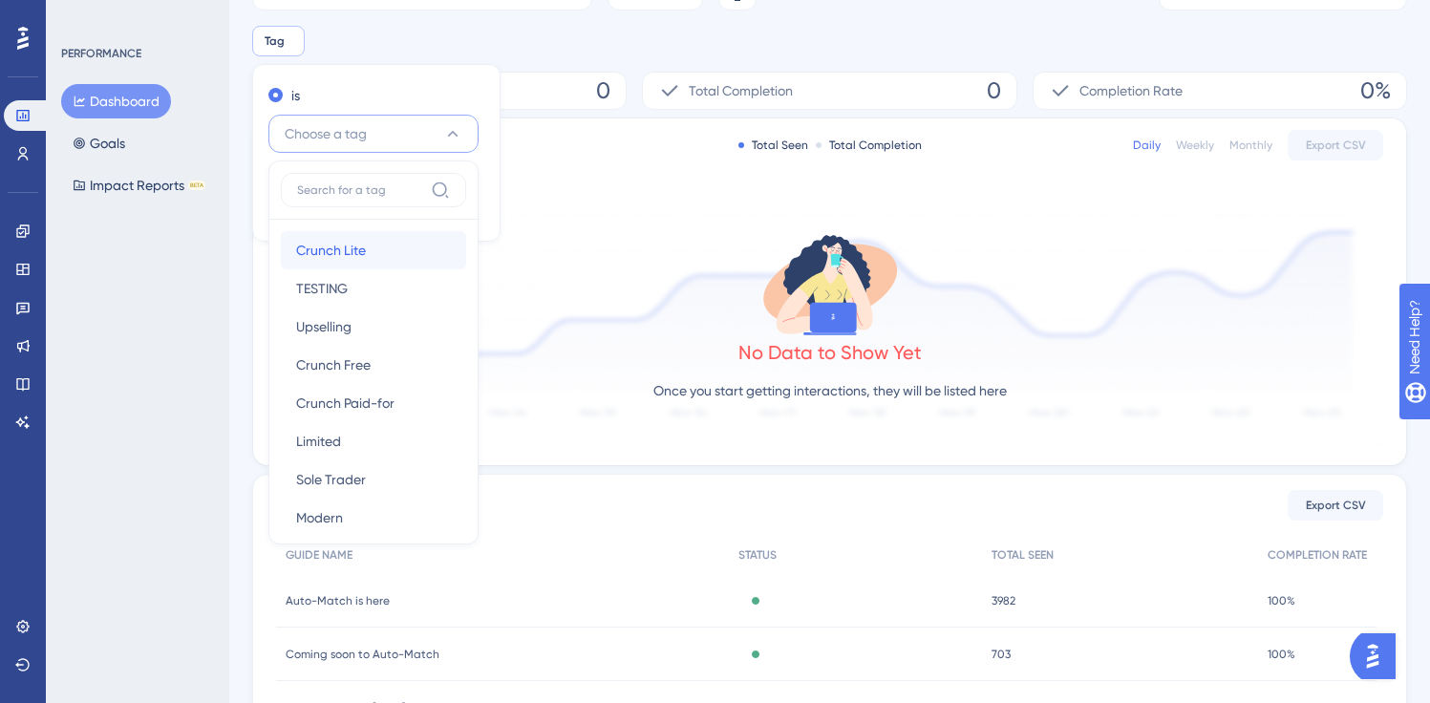
click at [381, 259] on div "Crunch Lite Crunch Lite" at bounding box center [373, 250] width 155 height 38
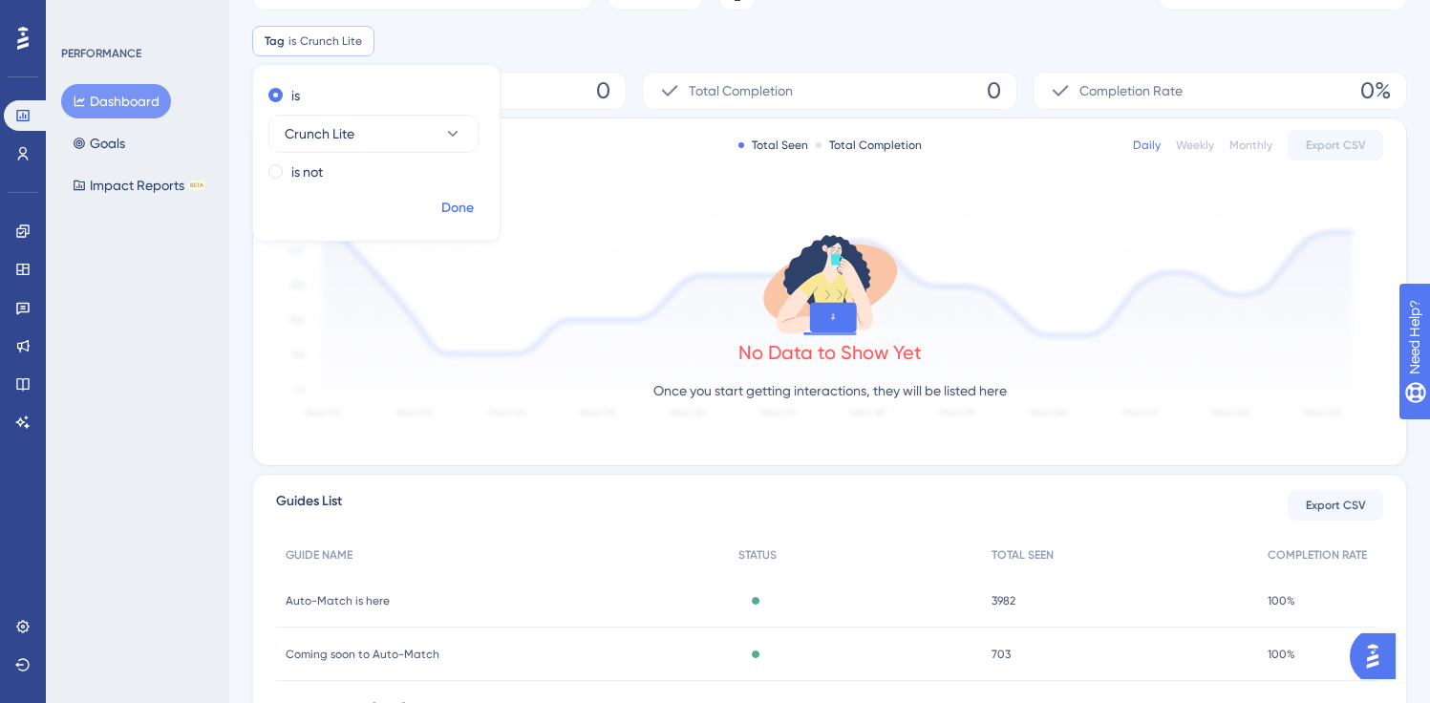
click at [461, 209] on span "Done" at bounding box center [457, 208] width 32 height 23
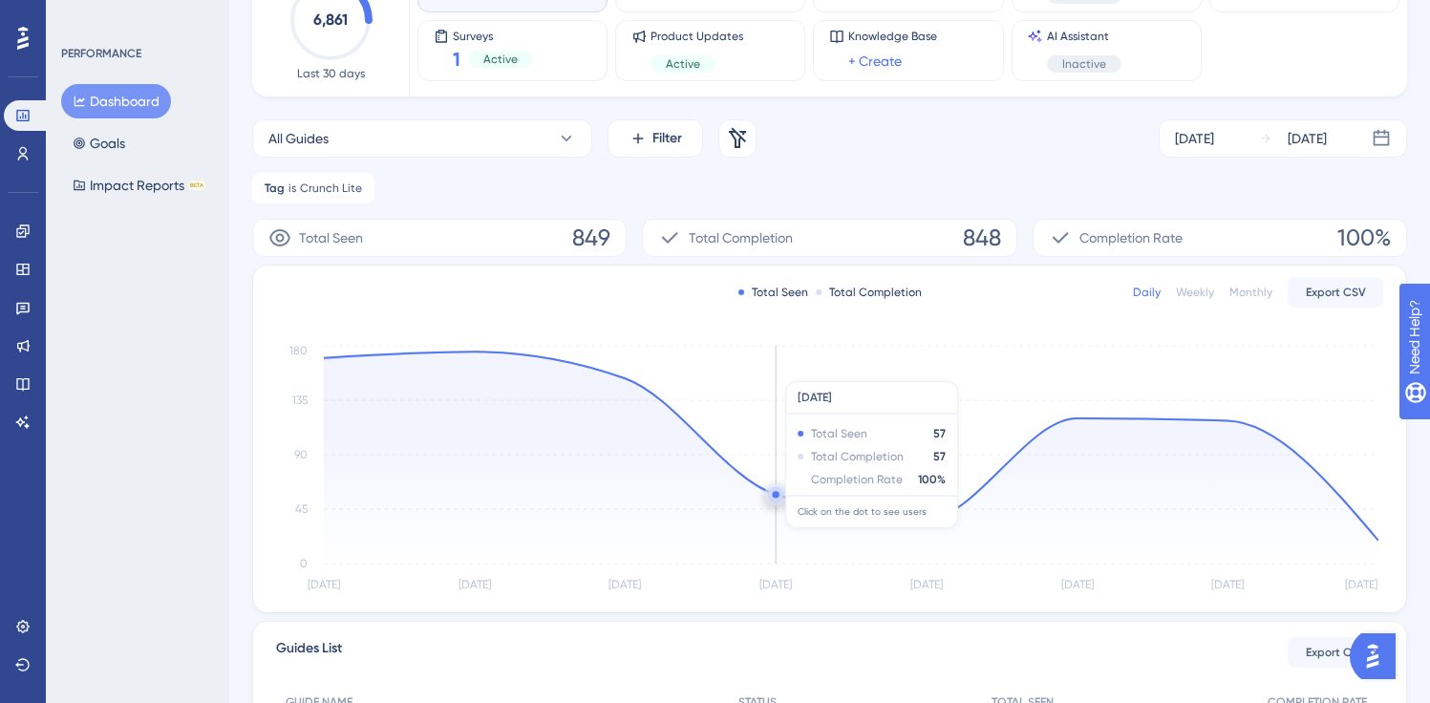
scroll to position [286, 0]
